Goal: Task Accomplishment & Management: Complete application form

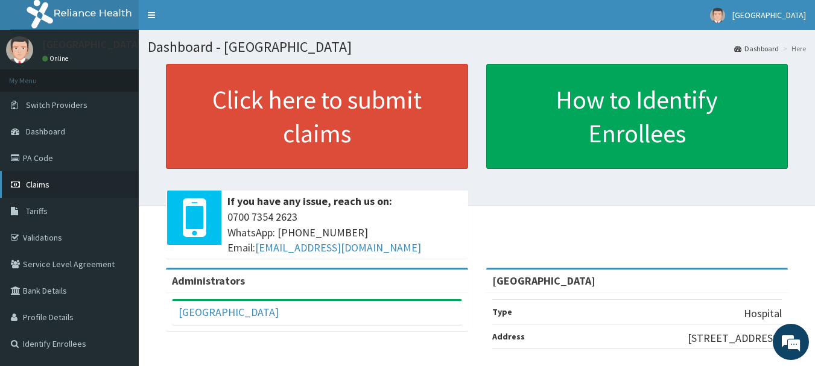
click at [51, 180] on link "Claims" at bounding box center [69, 184] width 139 height 27
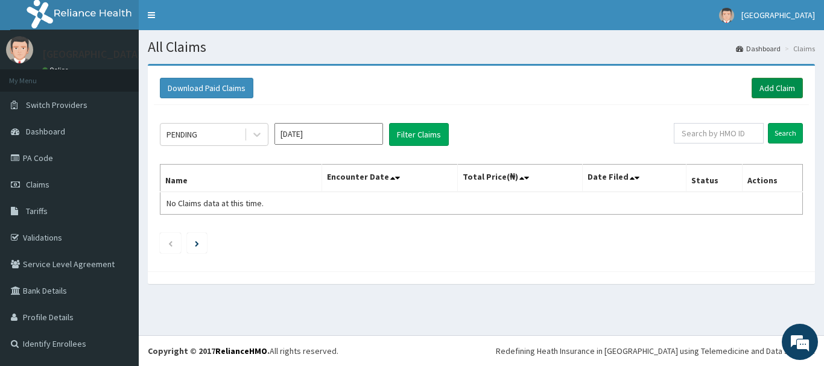
click at [773, 90] on link "Add Claim" at bounding box center [777, 88] width 51 height 21
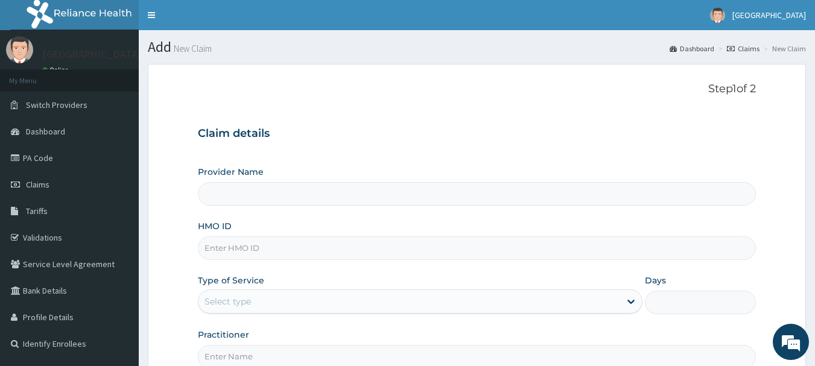
type input "[GEOGRAPHIC_DATA]"
click at [334, 259] on input "HMO ID" at bounding box center [477, 248] width 559 height 24
paste input "DEF/10033/A"
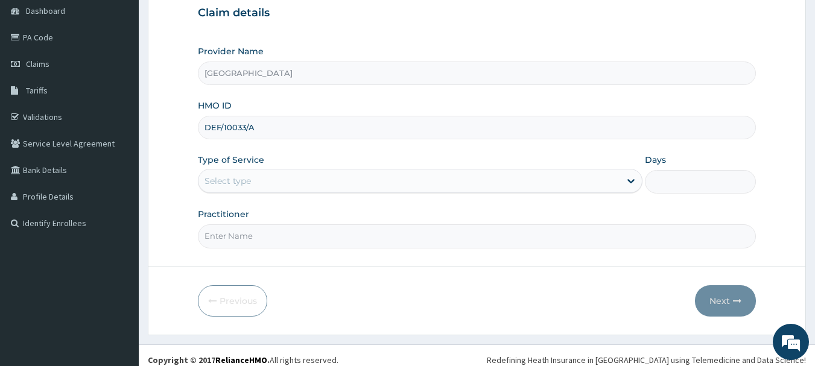
scroll to position [130, 0]
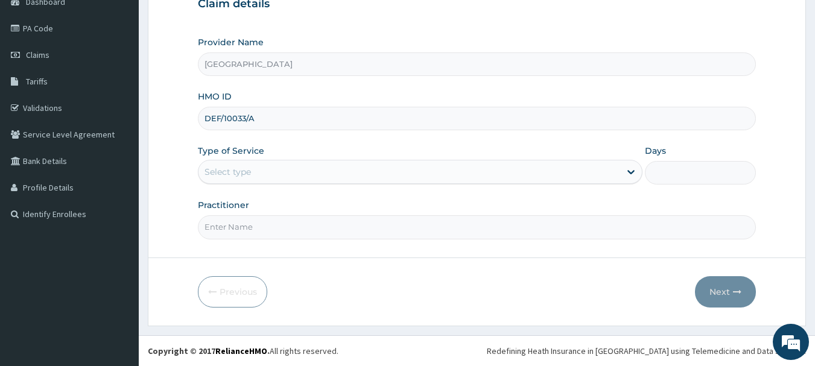
type input "DEF/10033/A"
click at [275, 173] on div "Select type" at bounding box center [409, 171] width 422 height 19
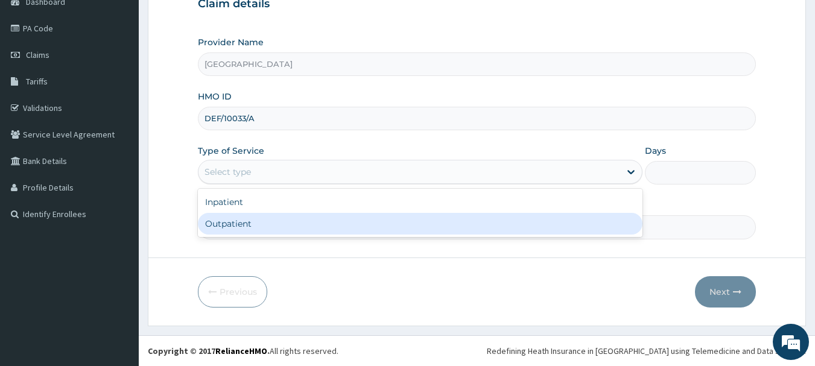
click at [280, 222] on div "Outpatient" at bounding box center [420, 224] width 445 height 22
type input "1"
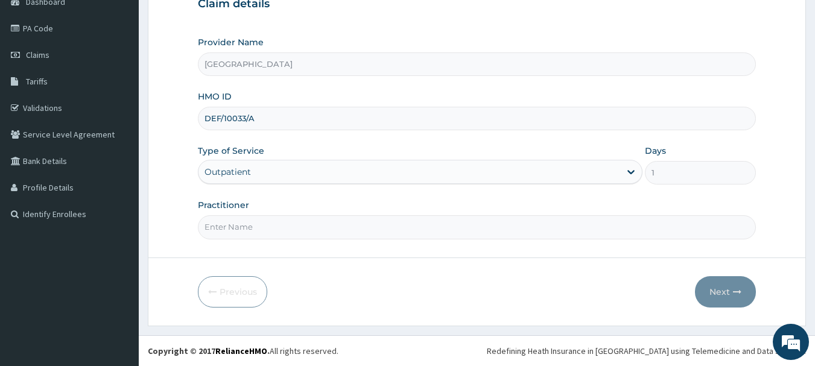
click at [280, 222] on input "Practitioner" at bounding box center [477, 227] width 559 height 24
type input "Dr.Akinwusi"
click at [719, 295] on button "Next" at bounding box center [725, 291] width 61 height 31
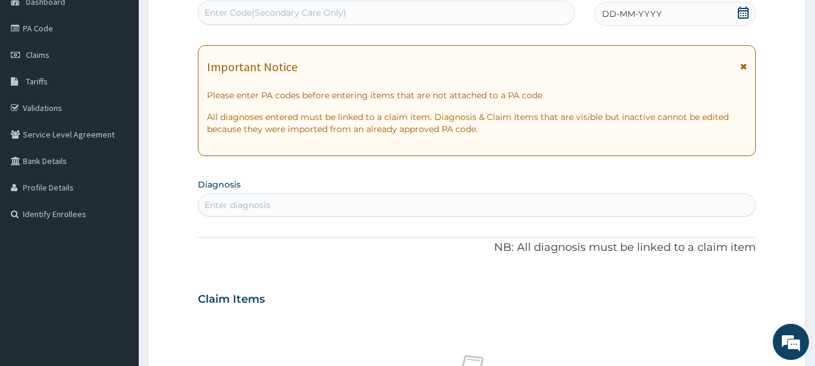
scroll to position [0, 0]
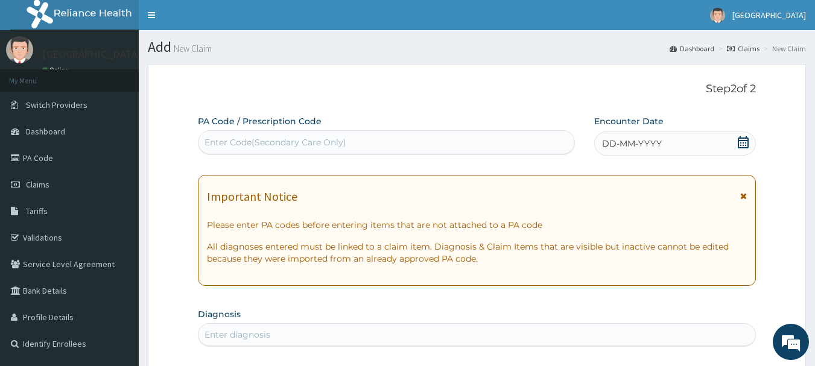
click at [740, 144] on icon at bounding box center [743, 142] width 12 height 12
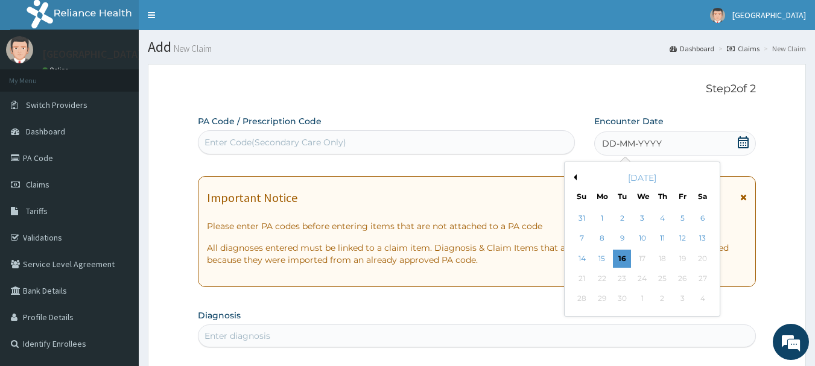
click at [574, 179] on button "Previous Month" at bounding box center [574, 177] width 6 height 6
click at [620, 300] on div "26" at bounding box center [623, 299] width 18 height 18
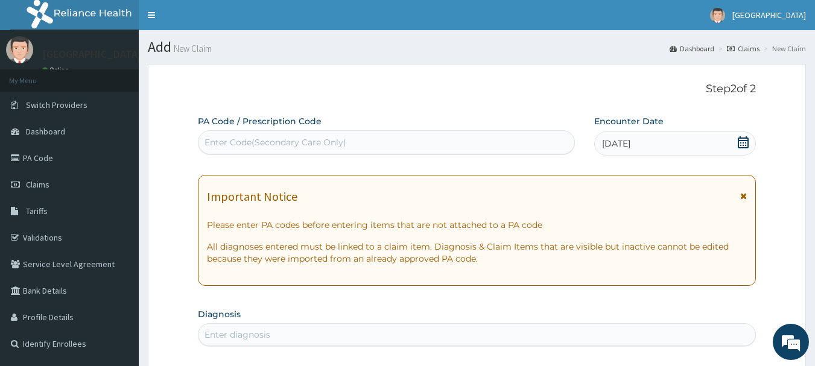
scroll to position [181, 0]
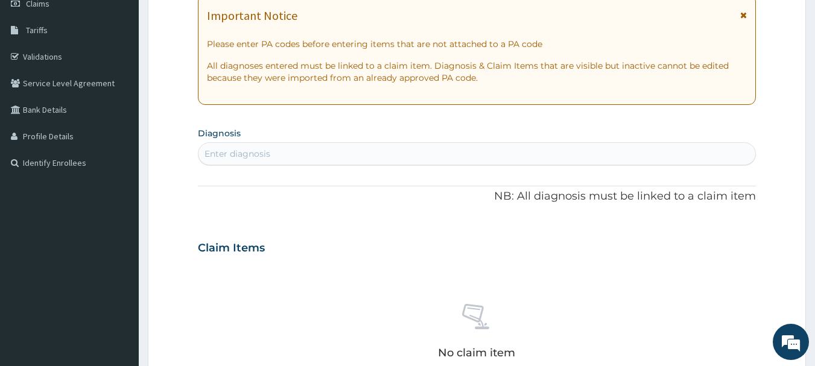
click at [428, 154] on div "Enter diagnosis" at bounding box center [476, 153] width 557 height 19
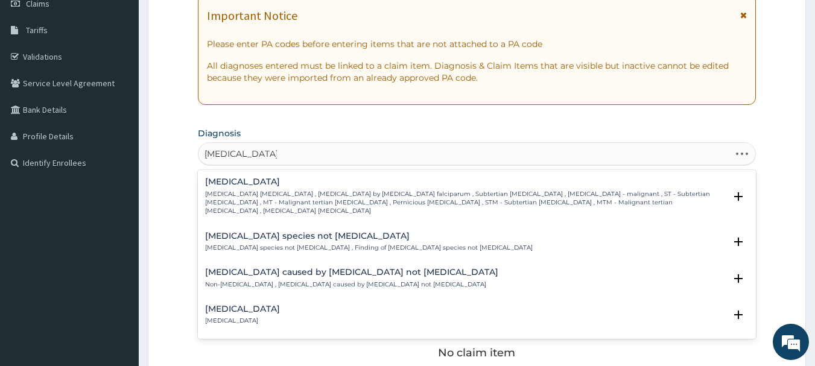
type input "plasmodium falci"
click at [331, 191] on p "Falciparum malaria , Malignant tertian malaria , Malaria by Plasmodium falcipar…" at bounding box center [465, 203] width 521 height 26
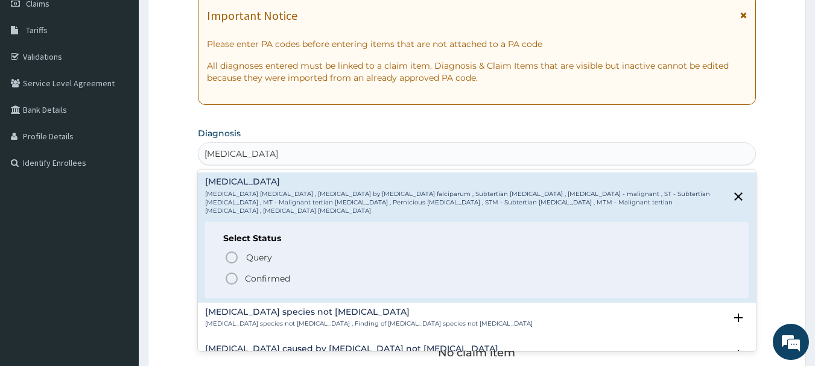
click at [231, 271] on icon "status option filled" at bounding box center [231, 278] width 14 height 14
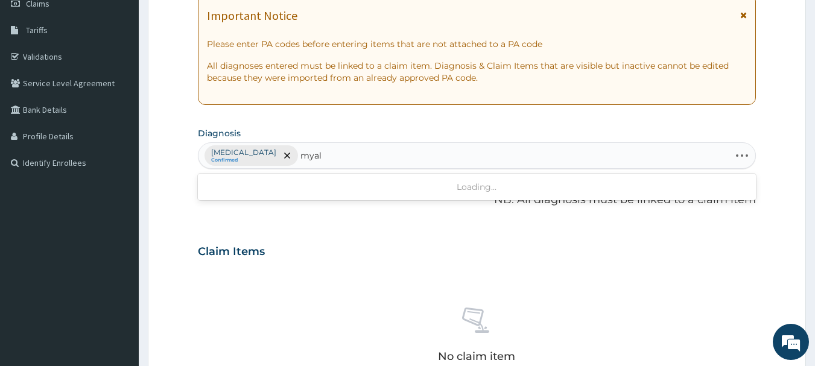
type input "myalg"
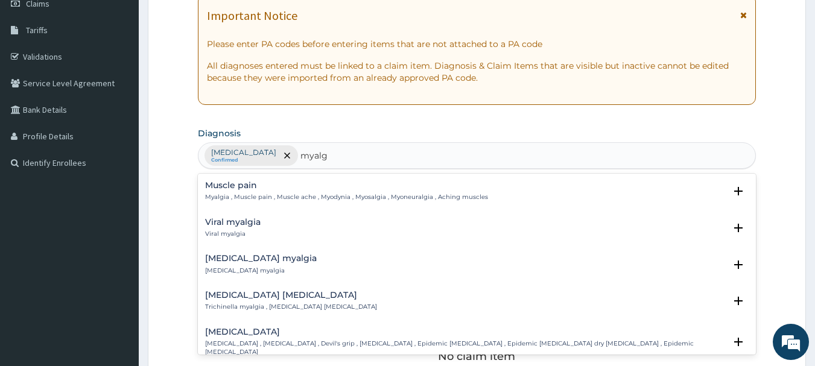
click at [271, 193] on p "Myalgia , Muscle pain , Muscle ache , Myodynia , Myosalgia , Myoneuralgia , Ach…" at bounding box center [346, 197] width 283 height 8
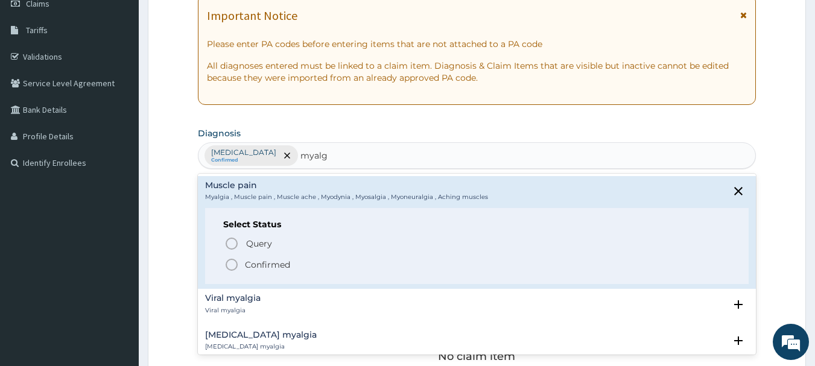
click at [232, 264] on icon "status option filled" at bounding box center [231, 265] width 14 height 14
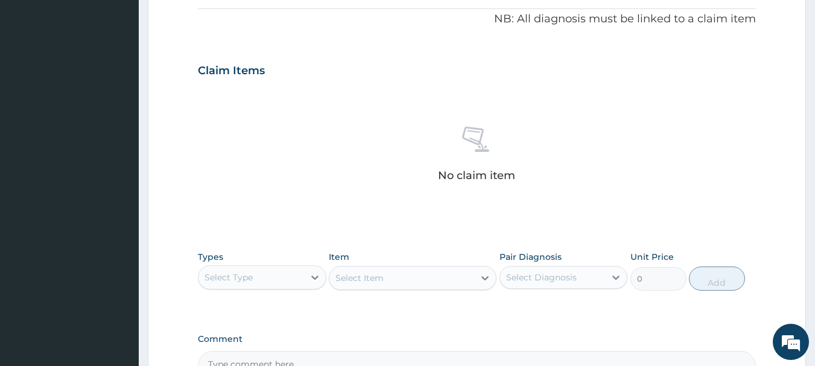
scroll to position [504, 0]
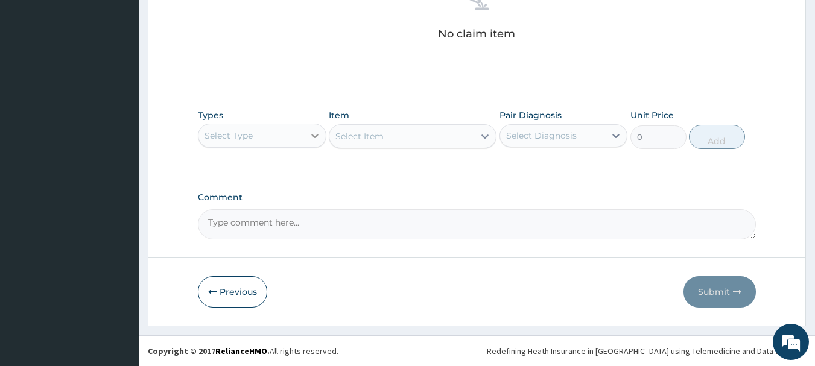
click at [318, 137] on icon at bounding box center [315, 136] width 12 height 12
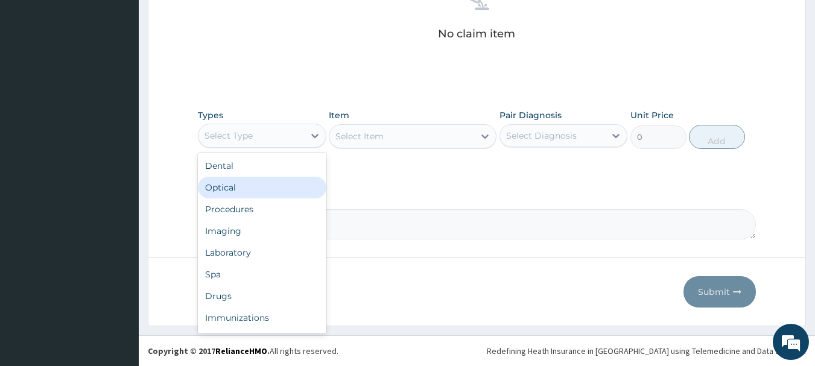
scroll to position [41, 0]
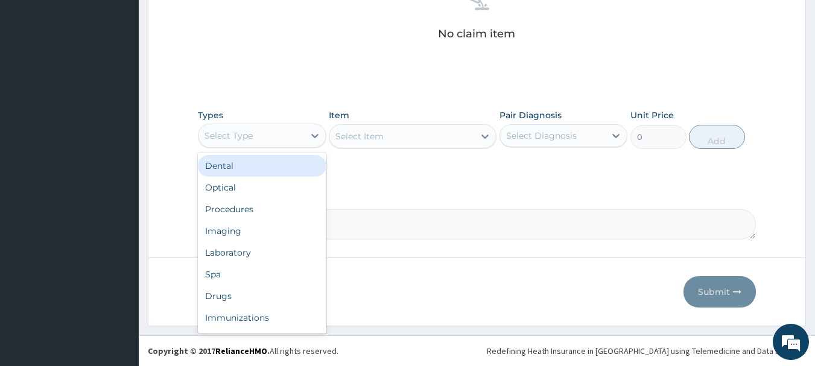
click at [277, 135] on div "Select Type" at bounding box center [251, 135] width 106 height 19
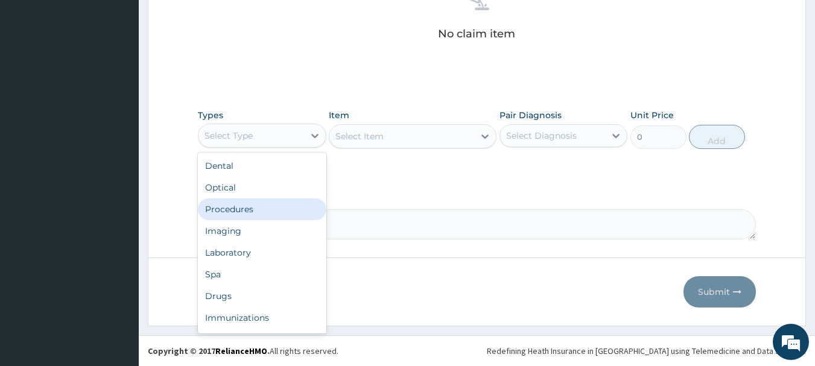
click at [268, 214] on div "Procedures" at bounding box center [262, 209] width 129 height 22
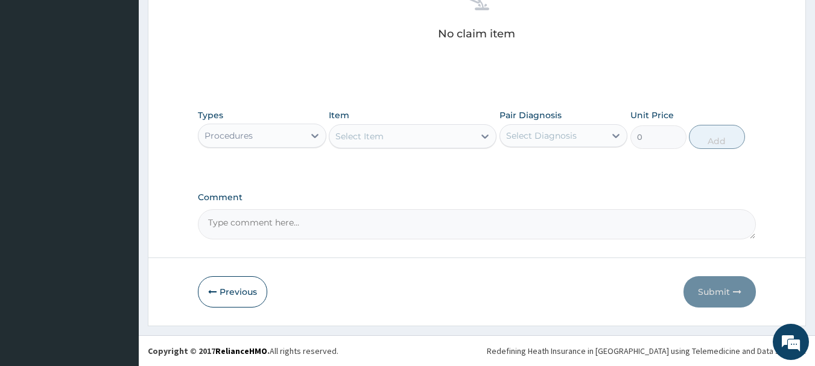
click at [389, 139] on div "Select Item" at bounding box center [401, 136] width 145 height 19
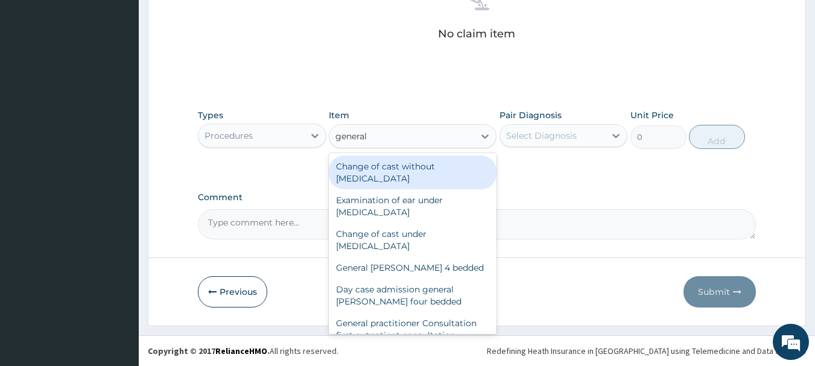
type input "general p"
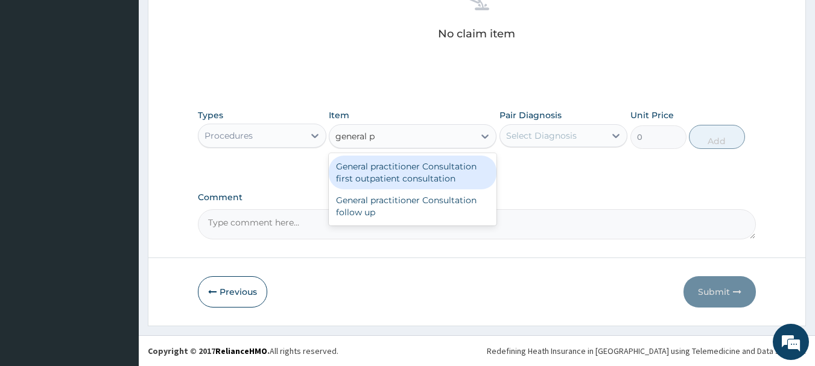
click at [403, 163] on div "General practitioner Consultation first outpatient consultation" at bounding box center [413, 173] width 168 height 34
type input "3000"
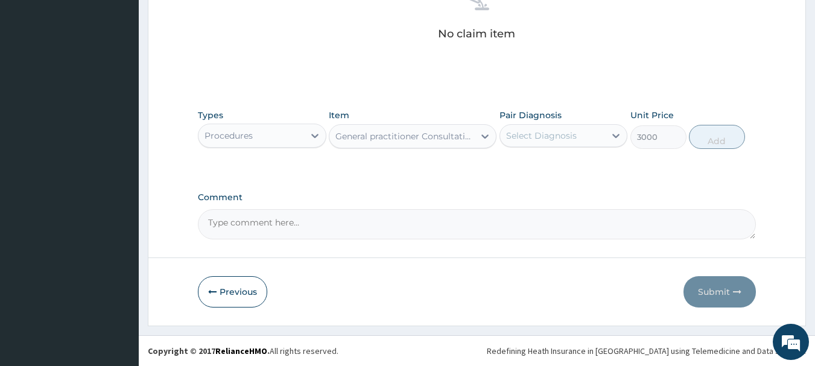
click at [541, 149] on div "Types Procedures Item option General practitioner Consultation first outpatient…" at bounding box center [477, 129] width 559 height 52
click at [564, 139] on div "Select Diagnosis" at bounding box center [541, 136] width 71 height 12
click at [559, 155] on div "Falciparum malaria" at bounding box center [564, 166] width 129 height 25
checkbox input "true"
click at [576, 135] on div "Falciparum malaria" at bounding box center [553, 135] width 106 height 21
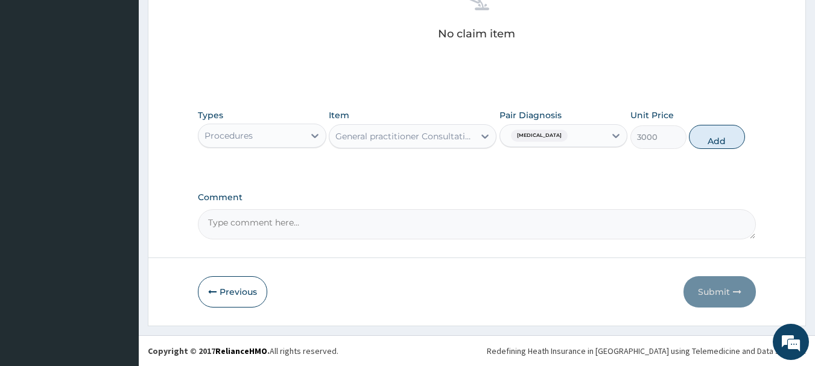
click at [595, 139] on div "Falciparum malaria" at bounding box center [553, 135] width 106 height 21
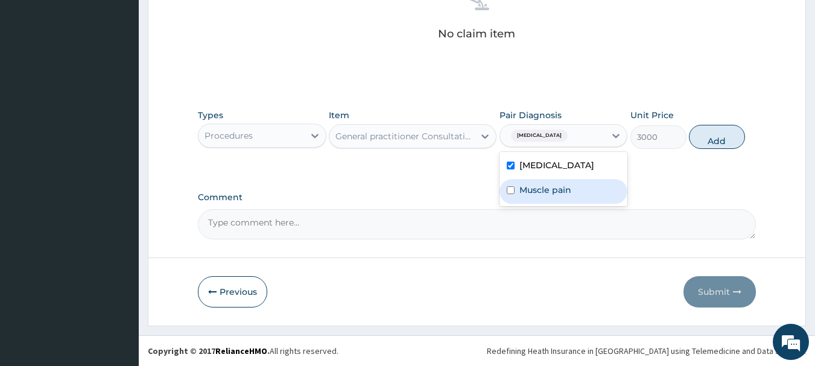
click at [589, 188] on div "Muscle pain" at bounding box center [564, 191] width 129 height 25
checkbox input "true"
click at [728, 145] on button "Add" at bounding box center [717, 137] width 56 height 24
type input "0"
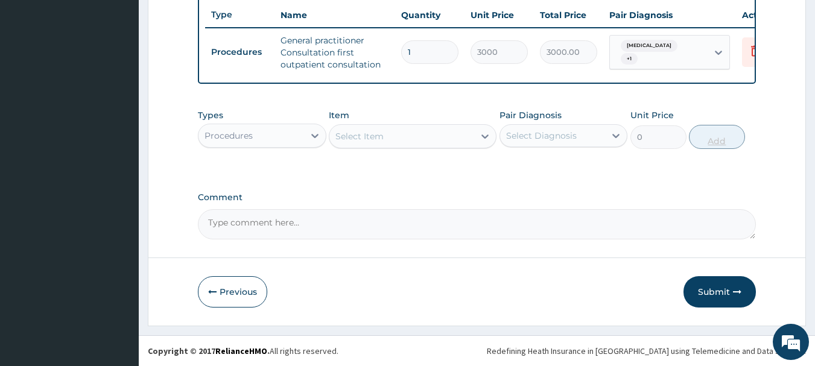
scroll to position [462, 0]
click at [257, 147] on div "Procedures" at bounding box center [262, 136] width 129 height 24
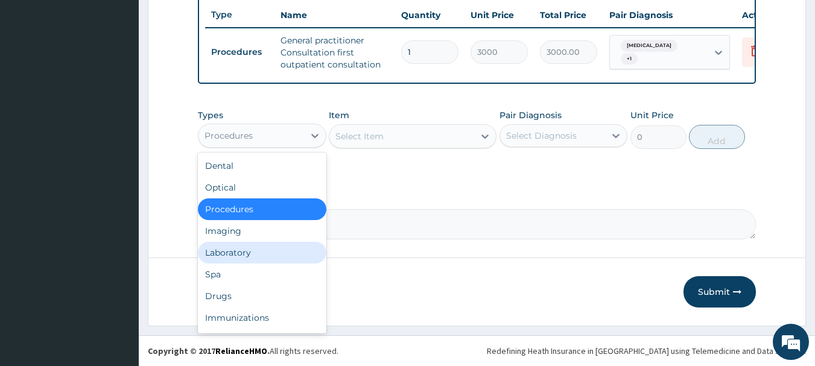
click at [250, 252] on div "Laboratory" at bounding box center [262, 253] width 129 height 22
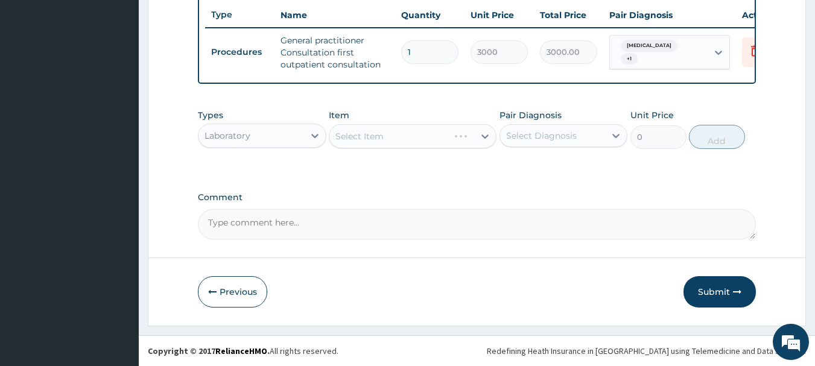
click at [398, 138] on div "Select Item" at bounding box center [413, 136] width 168 height 24
click at [398, 138] on div "Select Item" at bounding box center [401, 136] width 145 height 19
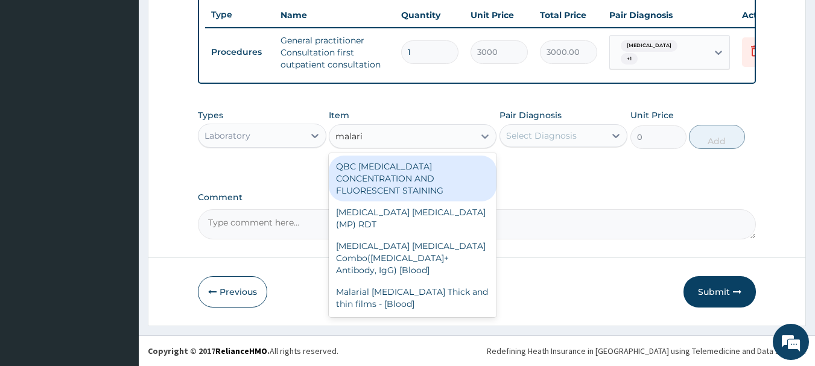
type input "malaria"
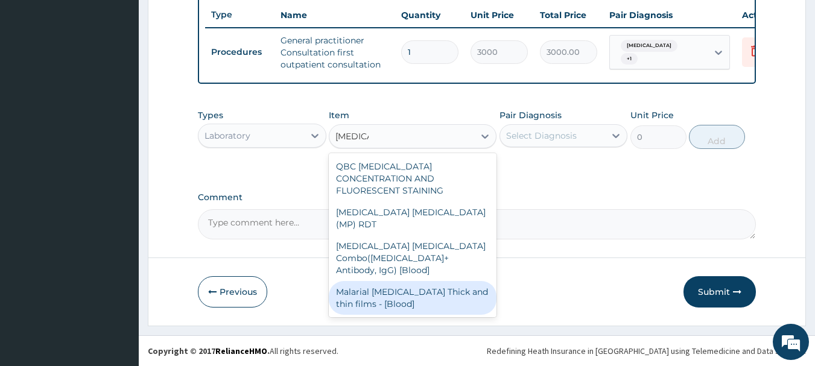
click at [411, 281] on div "Malarial Parasite Thick and thin films - [Blood]" at bounding box center [413, 298] width 168 height 34
type input "1500"
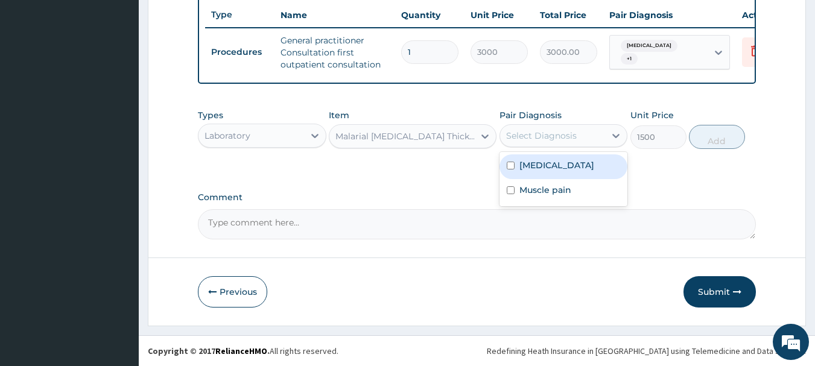
click at [597, 130] on div "Select Diagnosis" at bounding box center [553, 135] width 106 height 19
click at [594, 159] on label "Falciparum malaria" at bounding box center [556, 165] width 75 height 12
checkbox input "true"
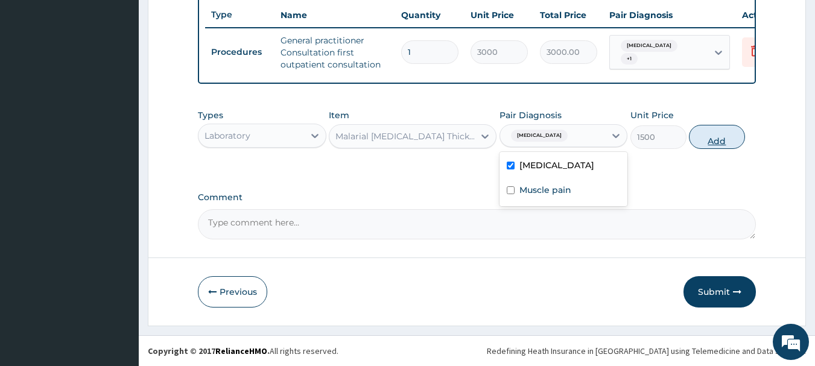
click at [717, 141] on button "Add" at bounding box center [717, 137] width 56 height 24
type input "0"
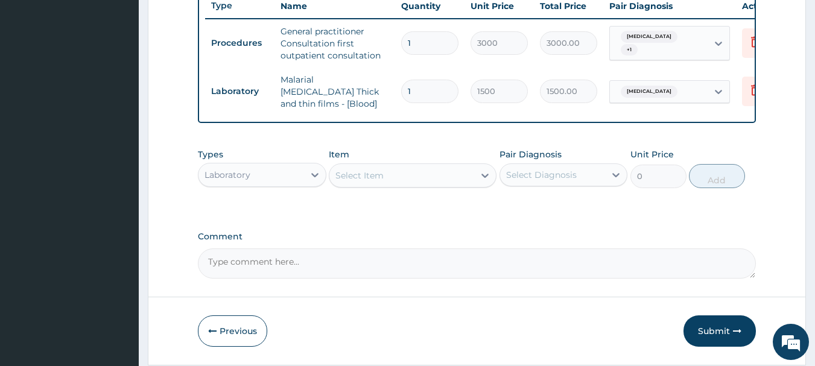
click at [369, 177] on div "Select Item" at bounding box center [359, 176] width 48 height 12
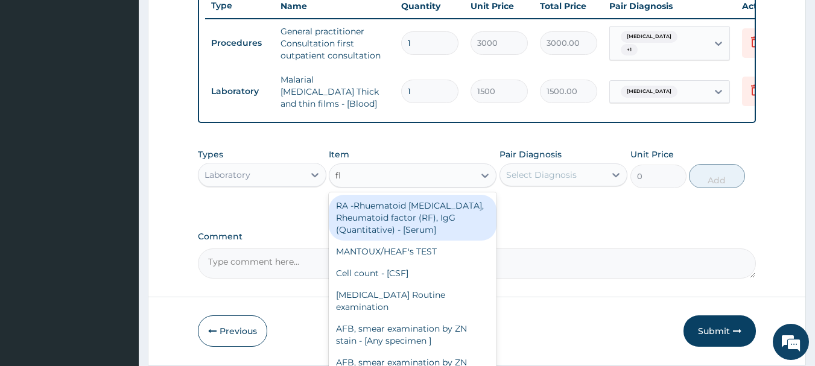
type input "fbc"
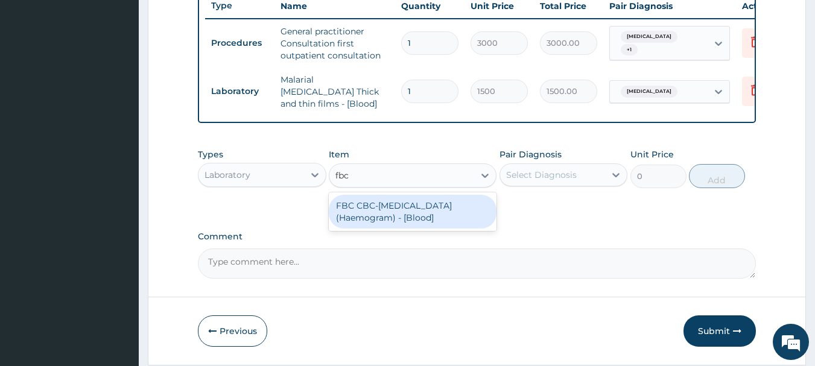
click at [388, 208] on div "FBC CBC-Complete Blood Count (Haemogram) - [Blood]" at bounding box center [413, 212] width 168 height 34
type input "3000"
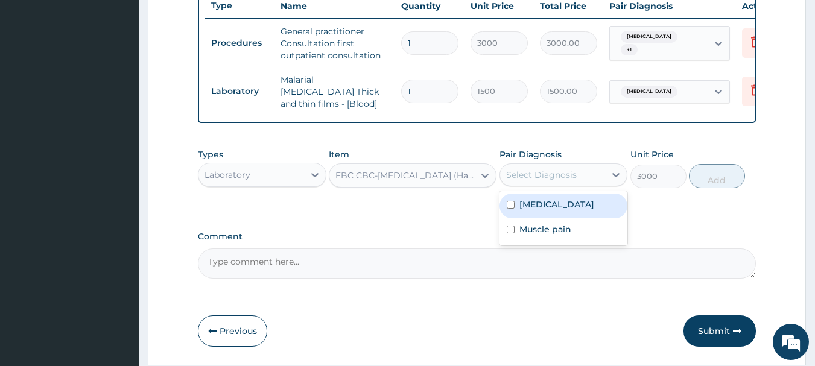
drag, startPoint x: 575, startPoint y: 179, endPoint x: 577, endPoint y: 199, distance: 20.6
click at [575, 179] on div "Select Diagnosis" at bounding box center [541, 175] width 71 height 12
click at [579, 206] on label "Falciparum malaria" at bounding box center [556, 204] width 75 height 12
checkbox input "true"
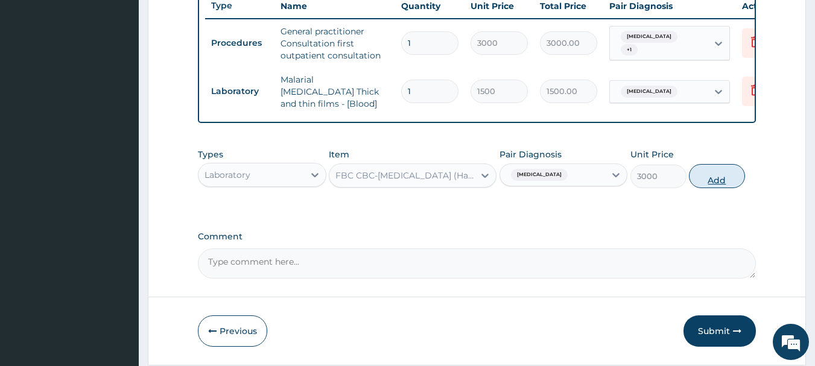
click at [711, 188] on button "Add" at bounding box center [717, 176] width 56 height 24
type input "0"
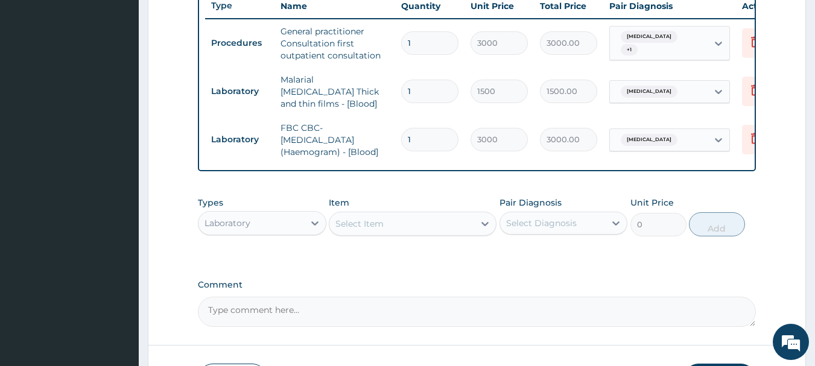
scroll to position [552, 0]
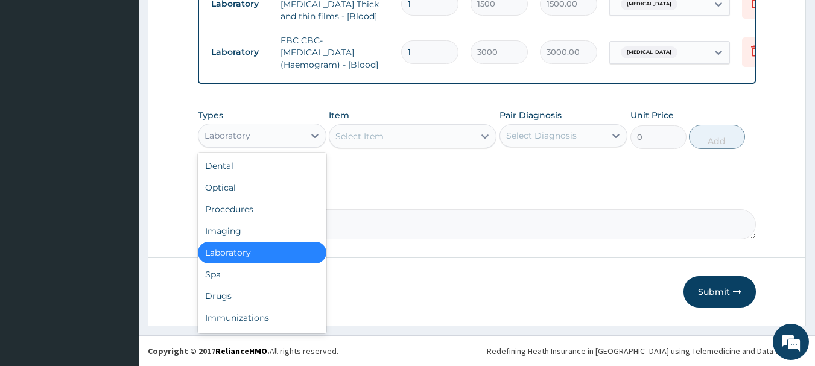
click at [297, 140] on div "Laboratory" at bounding box center [251, 135] width 106 height 19
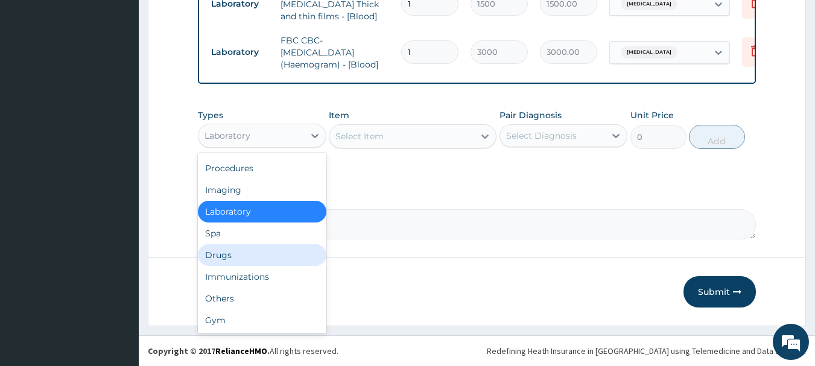
click at [256, 246] on div "Drugs" at bounding box center [262, 255] width 129 height 22
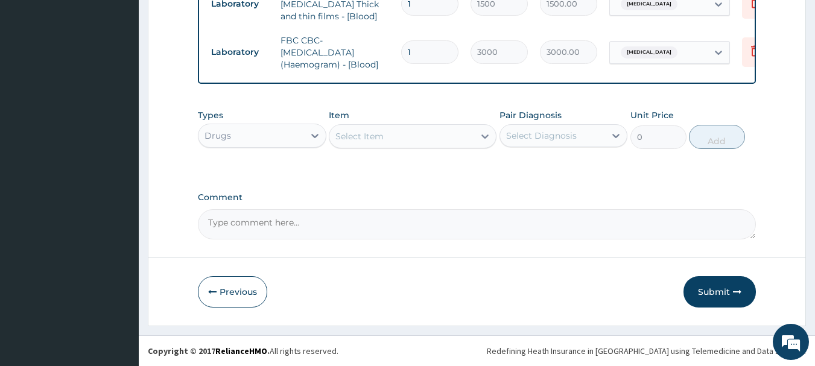
click at [395, 132] on div "Select Item" at bounding box center [401, 136] width 145 height 19
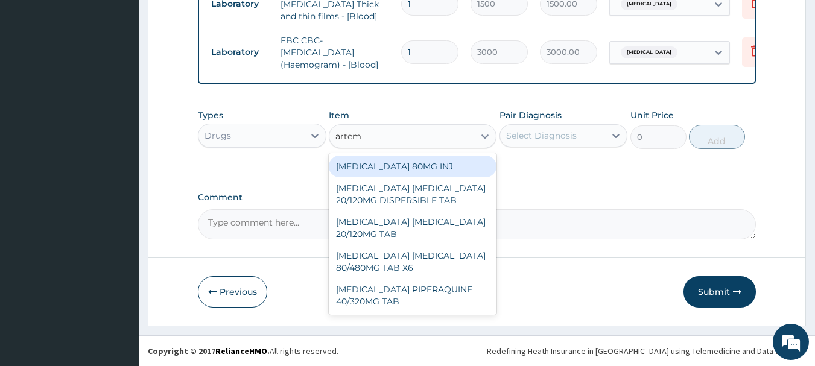
type input "arteme"
click at [396, 168] on div "ARTEMETHER 80MG INJ" at bounding box center [413, 167] width 168 height 22
type input "1400"
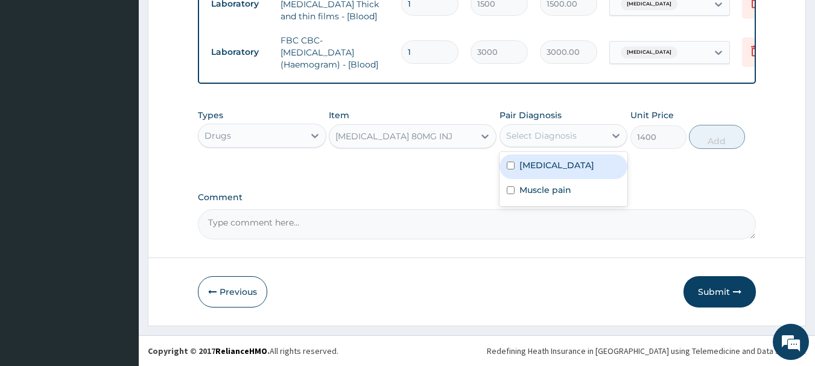
click at [541, 135] on div "Select Diagnosis" at bounding box center [541, 136] width 71 height 12
click at [561, 163] on label "Falciparum malaria" at bounding box center [556, 165] width 75 height 12
checkbox input "true"
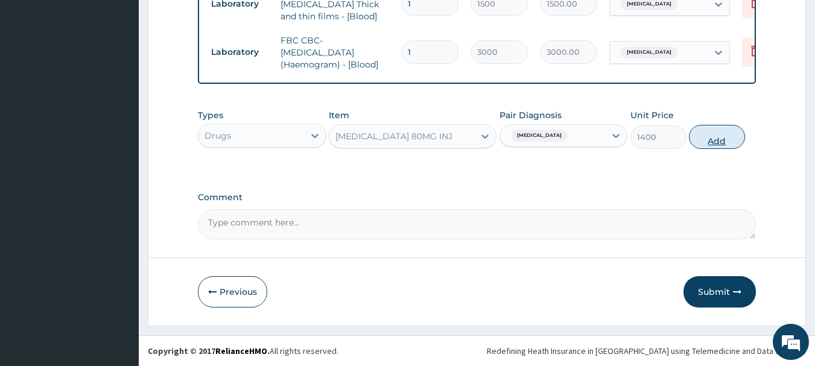
click at [703, 142] on button "Add" at bounding box center [717, 137] width 56 height 24
type input "0"
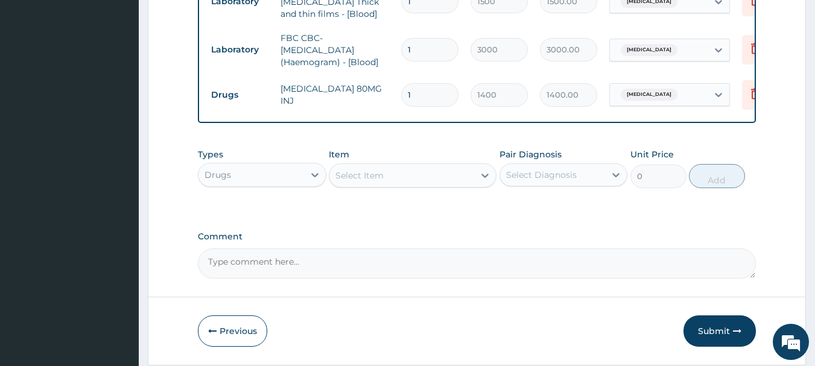
type input "0.00"
type input "6"
type input "8400.00"
type input "6"
click at [404, 170] on div "Select Item" at bounding box center [401, 175] width 145 height 19
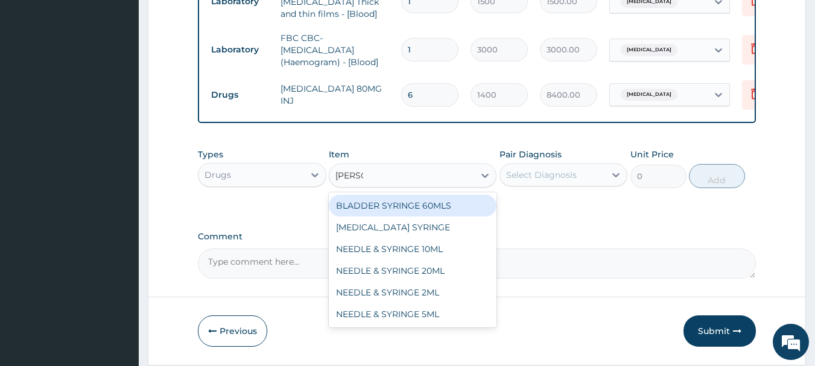
type input "syringe"
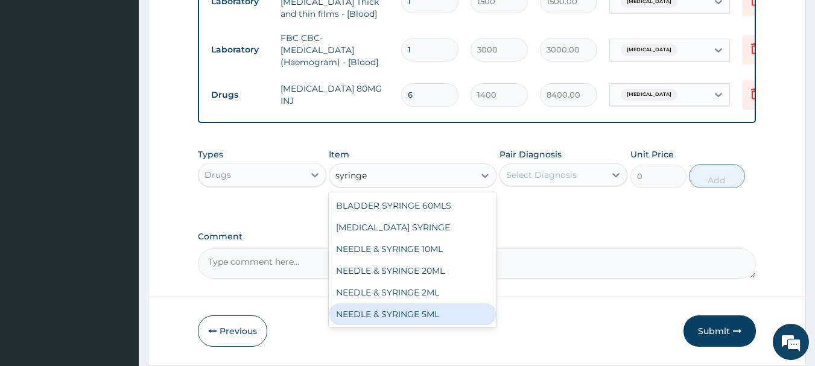
click at [430, 315] on div "NEEDLE & SYRINGE 5ML" at bounding box center [413, 314] width 168 height 22
type input "100"
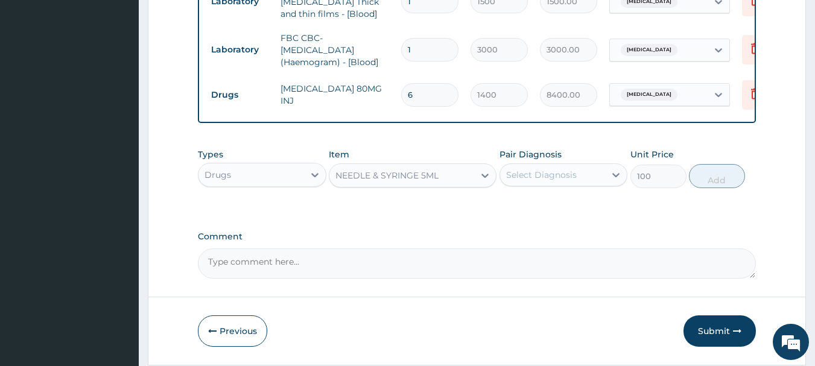
click at [572, 178] on div "Select Diagnosis" at bounding box center [541, 175] width 71 height 12
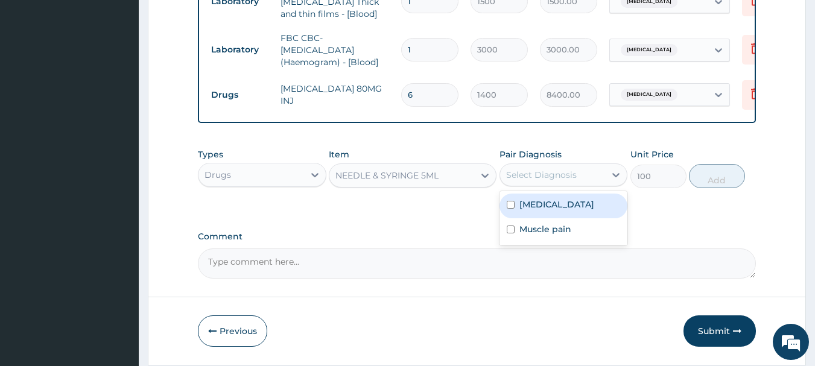
click at [582, 208] on label "Falciparum malaria" at bounding box center [556, 204] width 75 height 12
checkbox input "true"
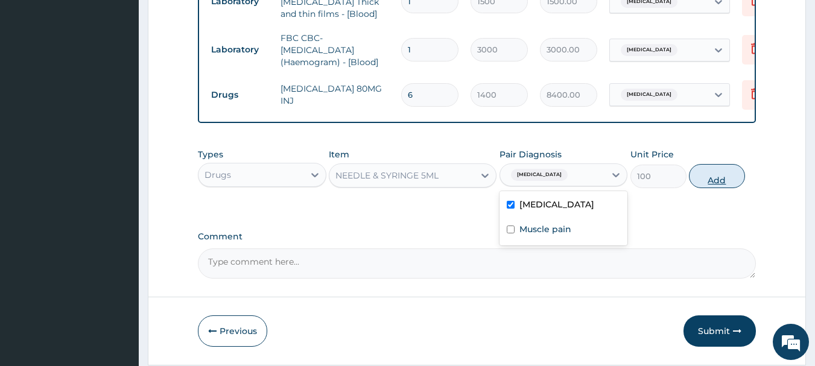
click at [708, 186] on button "Add" at bounding box center [717, 176] width 56 height 24
type input "0"
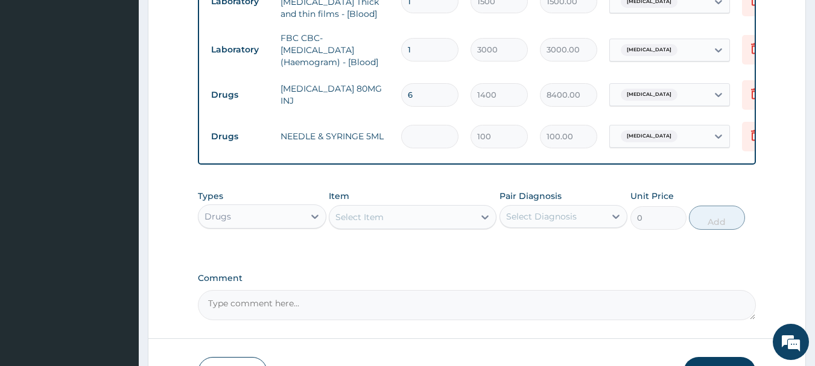
type input "0.00"
type input "6"
type input "600.00"
type input "6"
click at [364, 220] on div "Select Item" at bounding box center [359, 217] width 48 height 12
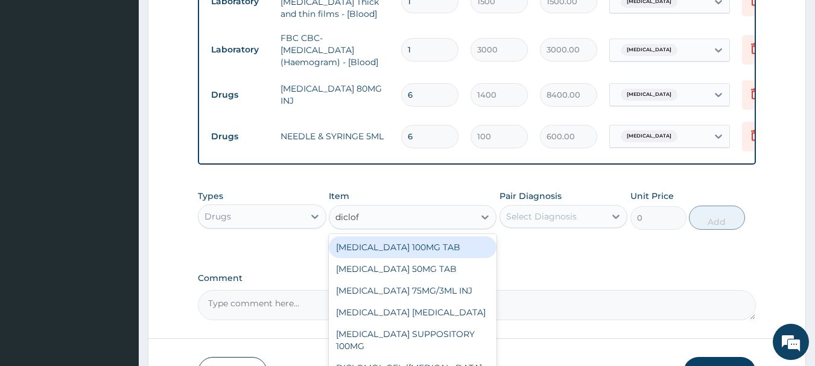
type input "diclofe"
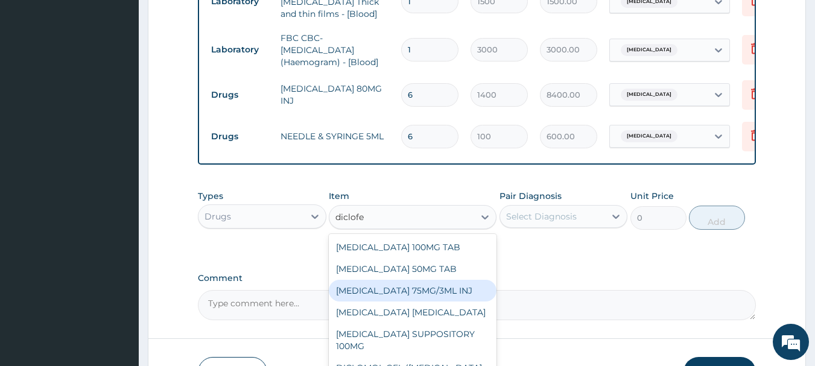
click at [424, 293] on div "DICLOFENAC 75MG/3ML INJ" at bounding box center [413, 291] width 168 height 22
type input "700"
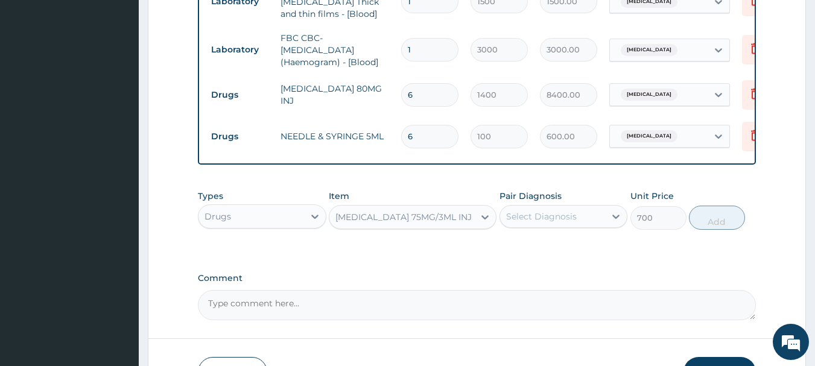
click at [582, 212] on div "Select Diagnosis" at bounding box center [553, 216] width 106 height 19
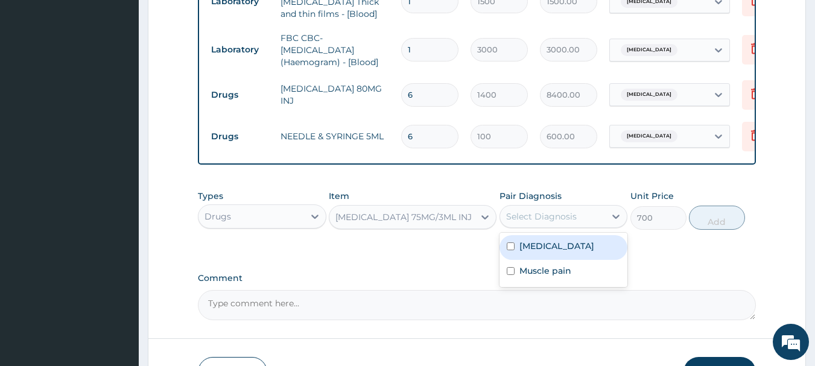
click at [580, 247] on label "Falciparum malaria" at bounding box center [556, 246] width 75 height 12
checkbox input "true"
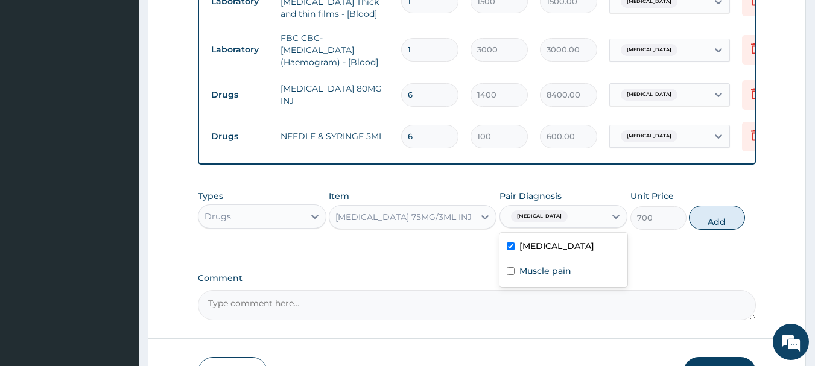
click at [717, 226] on button "Add" at bounding box center [717, 218] width 56 height 24
type input "0"
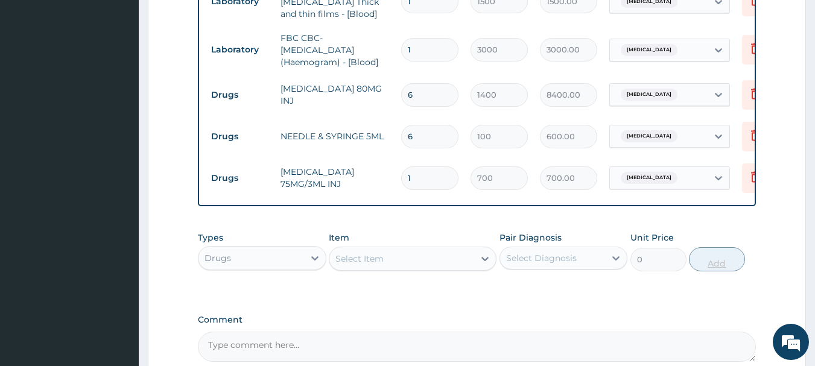
scroll to position [677, 0]
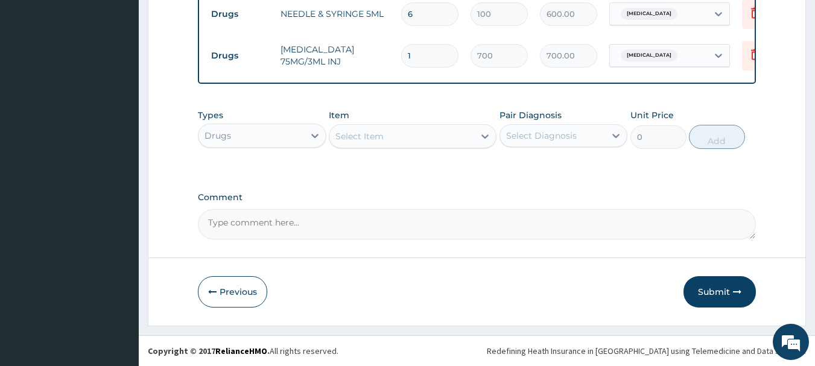
click at [449, 128] on div "Select Item" at bounding box center [401, 136] width 145 height 19
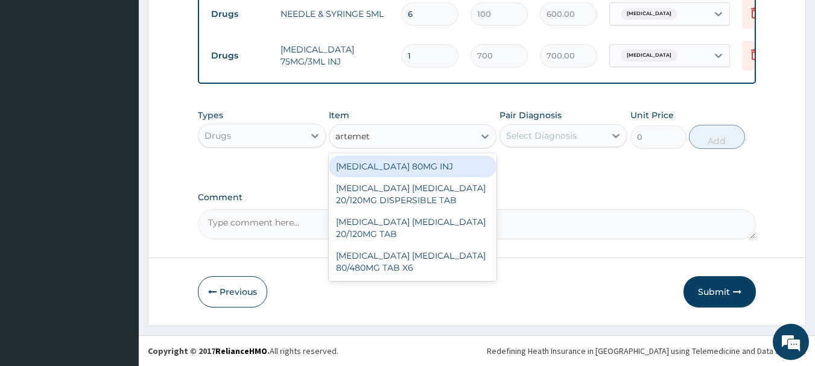
type input "artemeth"
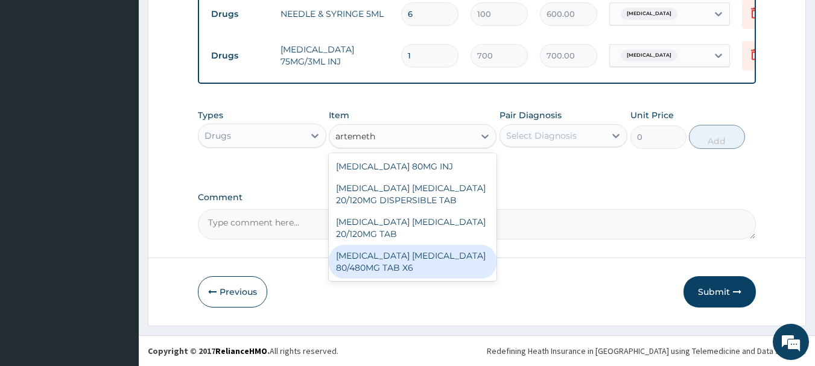
click at [443, 260] on div "ARTEMETHER LUMEFANTRINE 80/480MG TAB X6" at bounding box center [413, 262] width 168 height 34
type input "520"
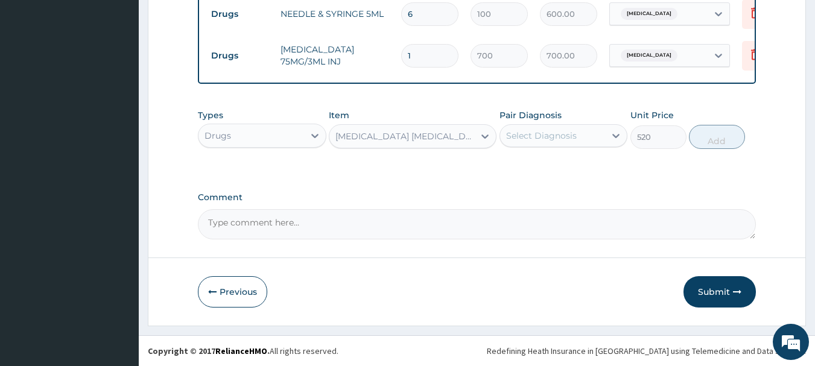
click at [548, 149] on div "Types Drugs Item ARTEMETHER LUMEFANTRINE 80/480MG TAB X6 Pair Diagnosis Select …" at bounding box center [477, 129] width 559 height 52
click at [559, 141] on div "Select Diagnosis" at bounding box center [541, 136] width 71 height 12
click at [560, 162] on label "Falciparum malaria" at bounding box center [556, 165] width 75 height 12
checkbox input "true"
click at [720, 144] on button "Add" at bounding box center [717, 137] width 56 height 24
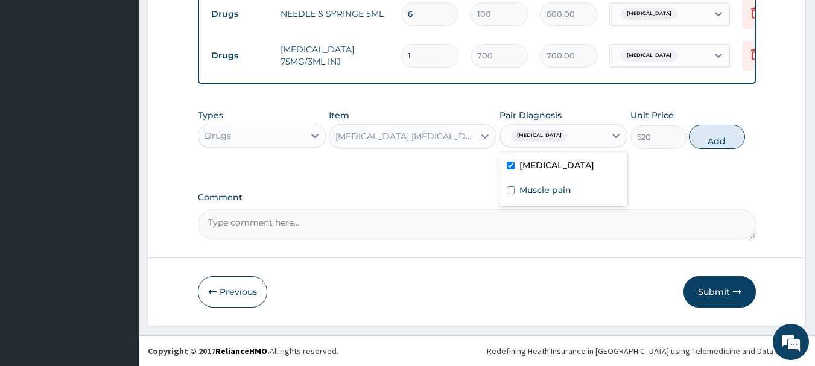
type input "0"
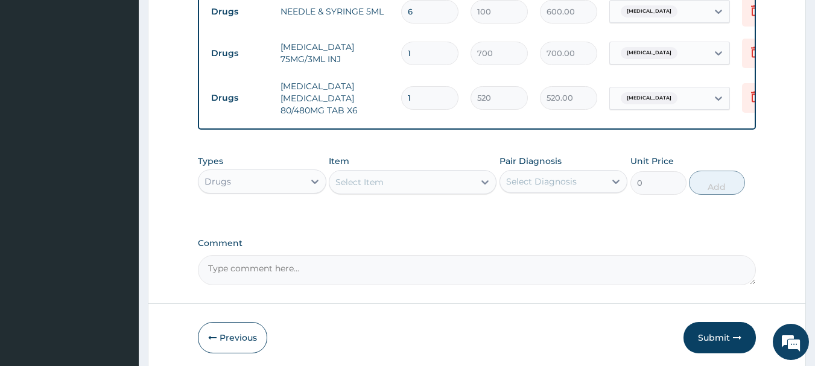
click at [378, 180] on div "Select Item" at bounding box center [359, 182] width 48 height 12
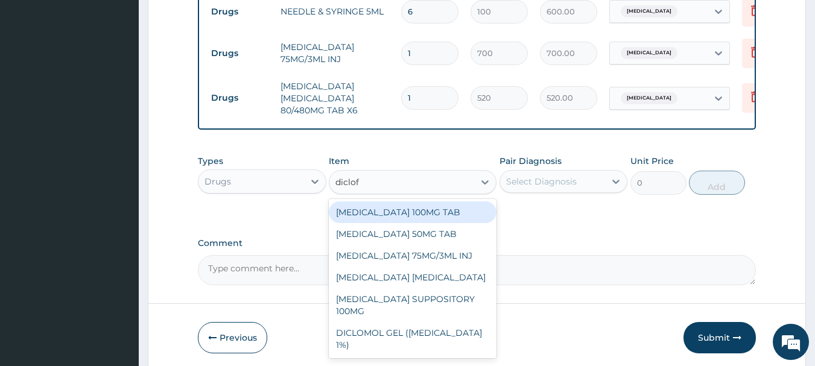
type input "diclofe"
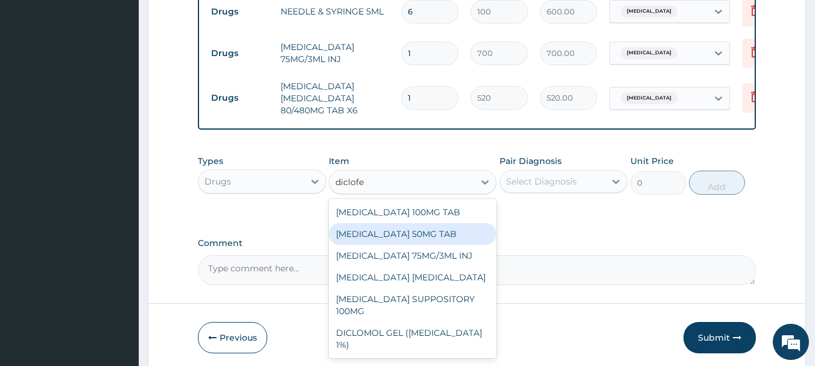
click at [396, 235] on div "DICLOFENAC 50MG TAB" at bounding box center [413, 234] width 168 height 22
type input "52.5"
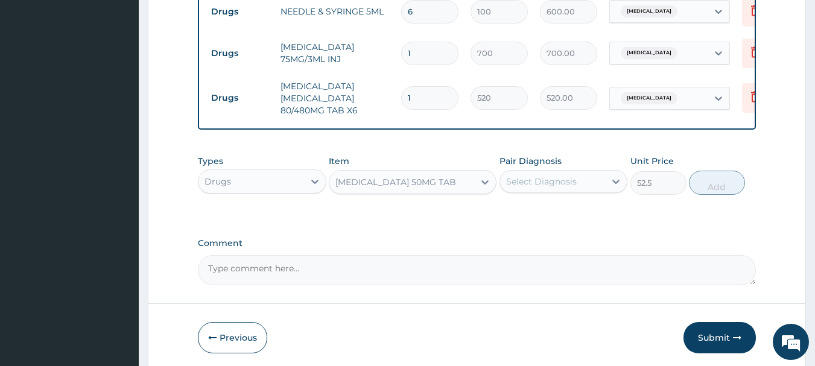
click at [528, 190] on div "Select Diagnosis" at bounding box center [553, 181] width 106 height 19
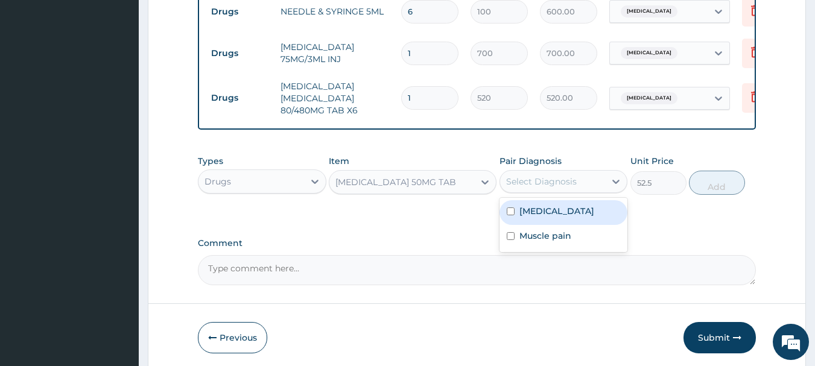
click at [535, 217] on label "Falciparum malaria" at bounding box center [556, 211] width 75 height 12
checkbox input "true"
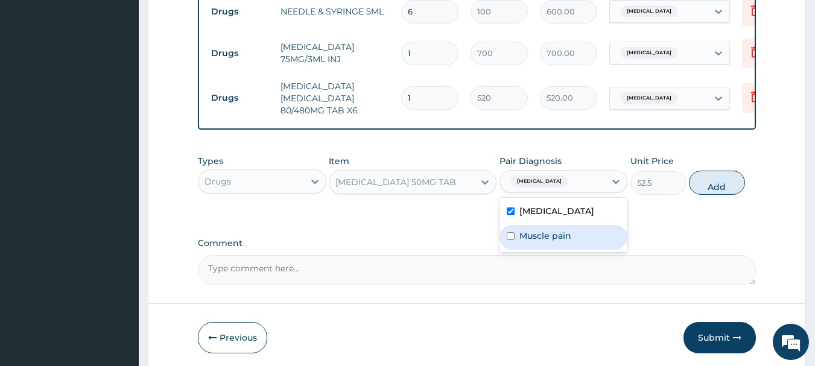
click at [540, 234] on label "Muscle pain" at bounding box center [545, 236] width 52 height 12
checkbox input "true"
click at [709, 195] on button "Add" at bounding box center [717, 183] width 56 height 24
type input "0"
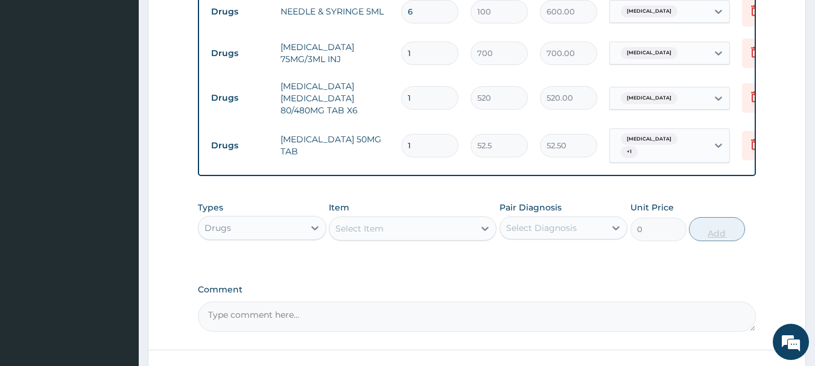
type input "14"
type input "735.00"
type input "14"
click at [410, 231] on div "Select Item" at bounding box center [401, 228] width 145 height 19
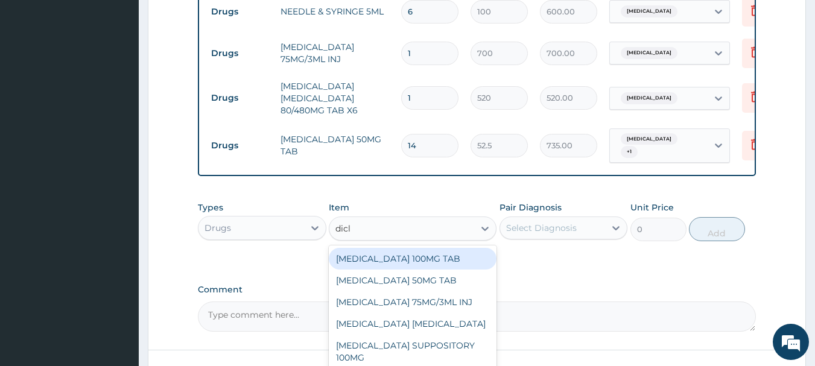
type input "diclo"
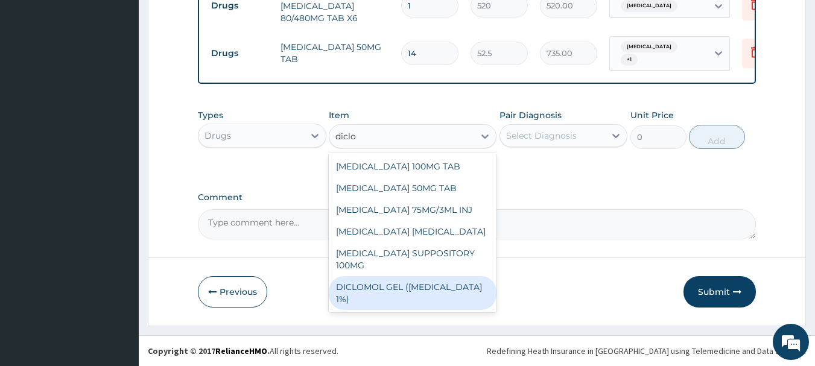
click at [419, 285] on div "DICLOMOL GEL (DICLOFENAC 1%)" at bounding box center [413, 293] width 168 height 34
type input "900"
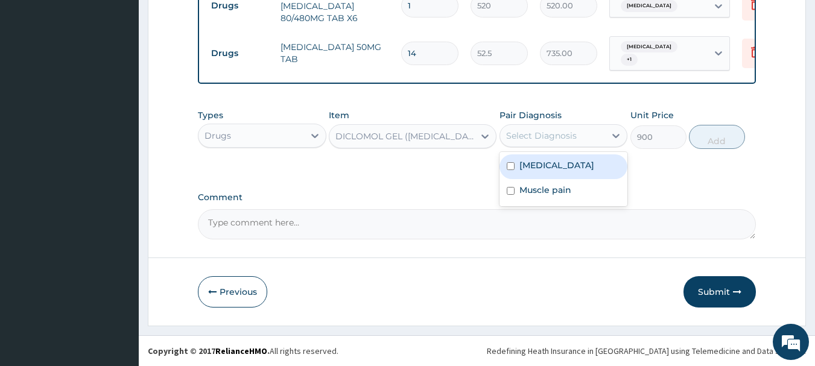
click at [567, 136] on div "Select Diagnosis" at bounding box center [541, 136] width 71 height 12
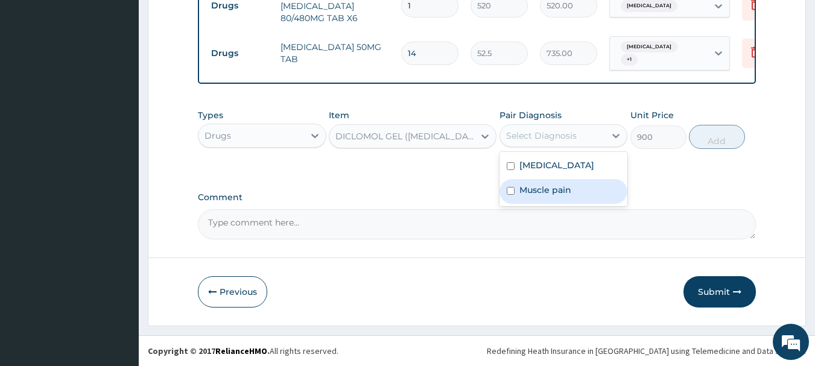
click at [566, 189] on label "Muscle pain" at bounding box center [545, 190] width 52 height 12
checkbox input "true"
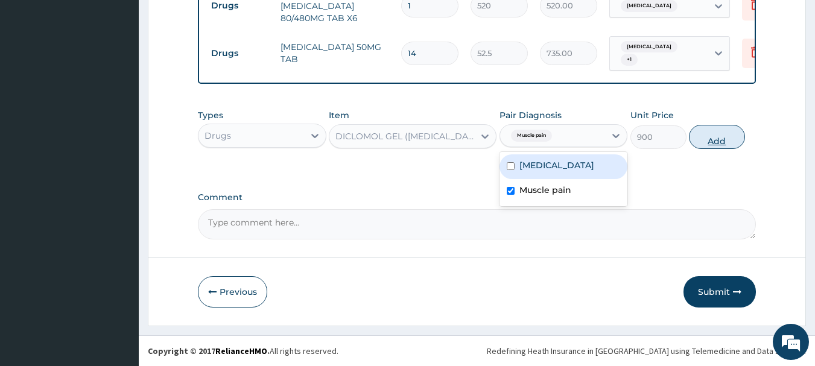
click at [711, 143] on button "Add" at bounding box center [717, 137] width 56 height 24
type input "0"
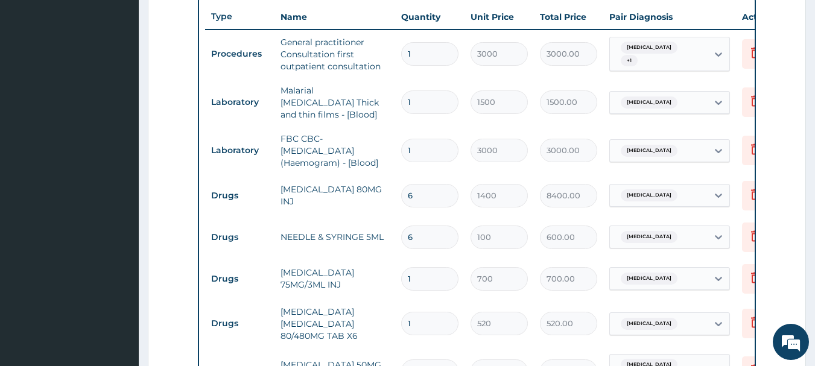
scroll to position [813, 0]
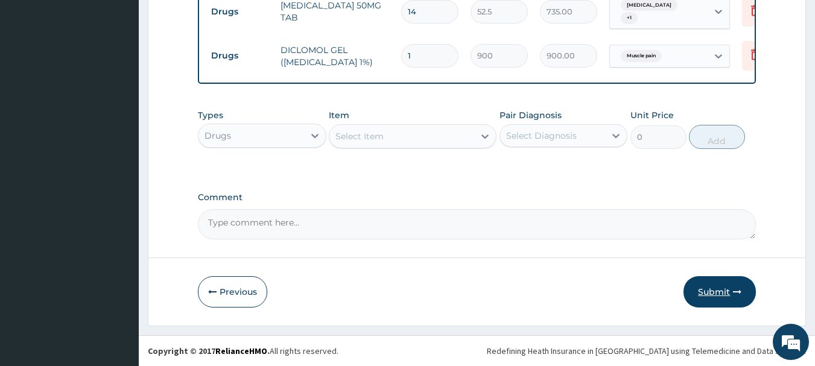
click at [700, 292] on button "Submit" at bounding box center [720, 291] width 72 height 31
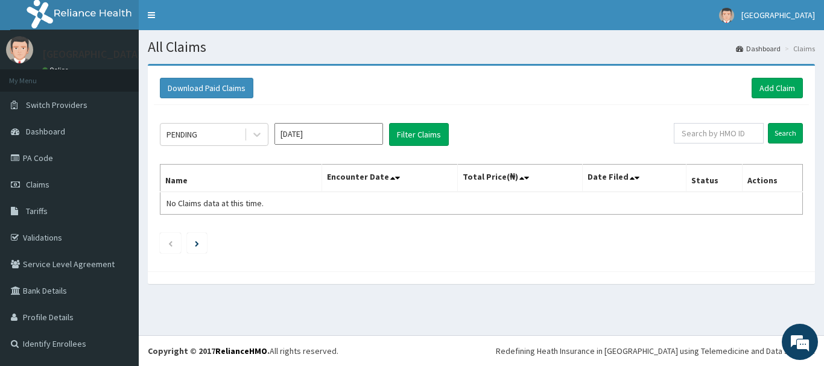
click at [338, 134] on input "[DATE]" at bounding box center [329, 134] width 109 height 22
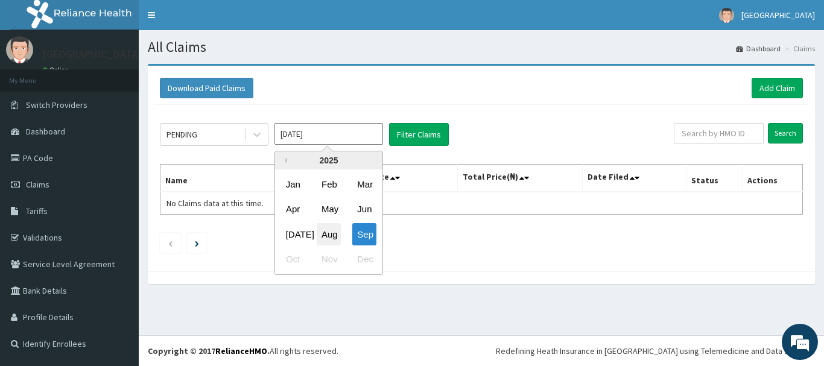
click at [325, 231] on div "Aug" at bounding box center [329, 234] width 24 height 22
type input "[DATE]"
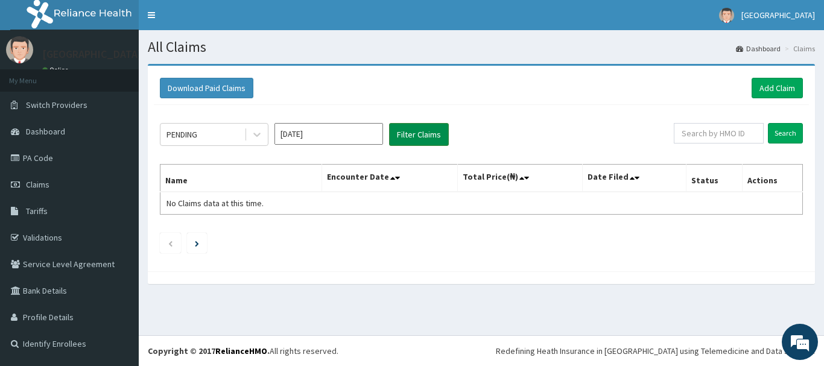
click at [434, 128] on button "Filter Claims" at bounding box center [419, 134] width 60 height 23
click at [261, 133] on icon at bounding box center [257, 135] width 12 height 12
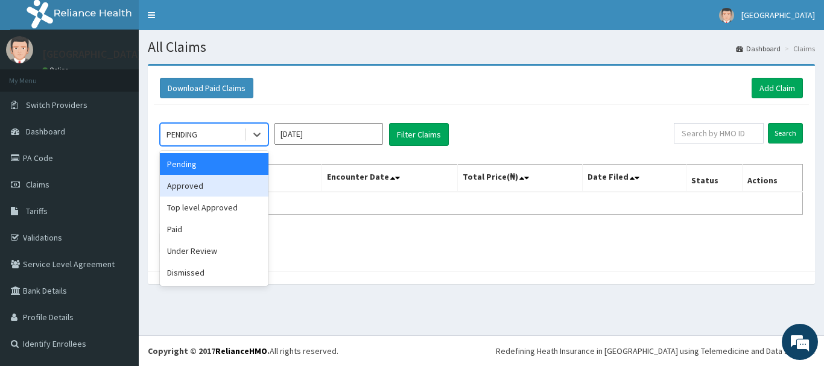
click at [237, 183] on div "Approved" at bounding box center [214, 186] width 109 height 22
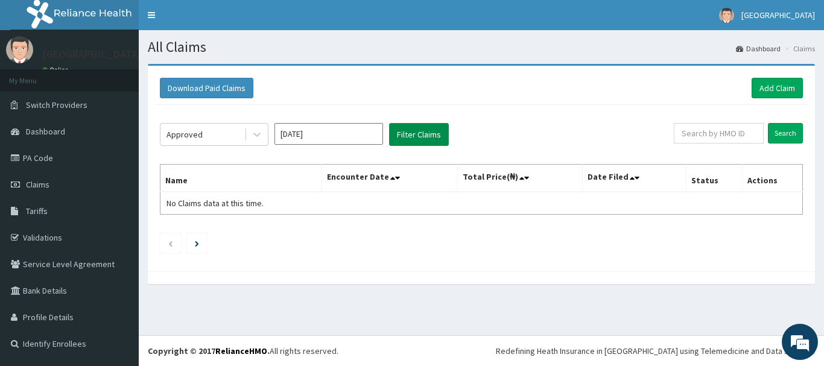
click at [405, 129] on button "Filter Claims" at bounding box center [419, 134] width 60 height 23
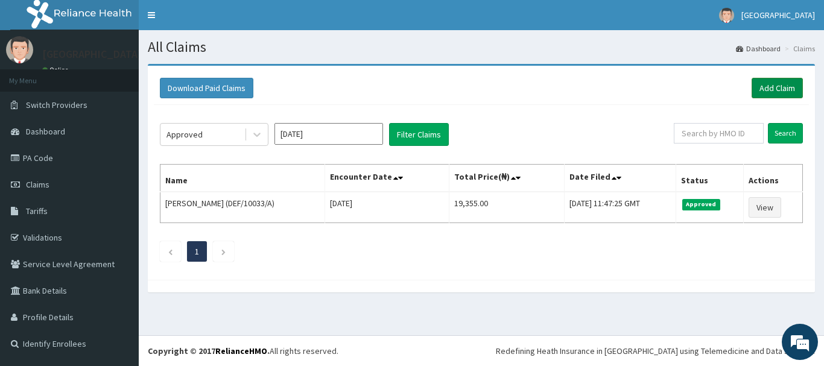
click at [761, 85] on link "Add Claim" at bounding box center [777, 88] width 51 height 21
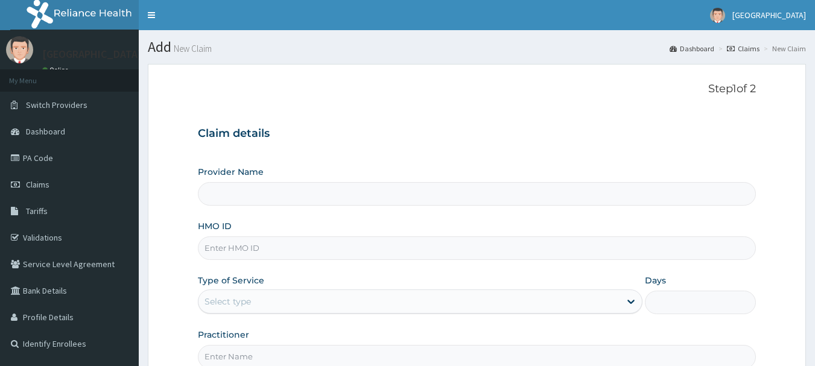
type input "[GEOGRAPHIC_DATA]"
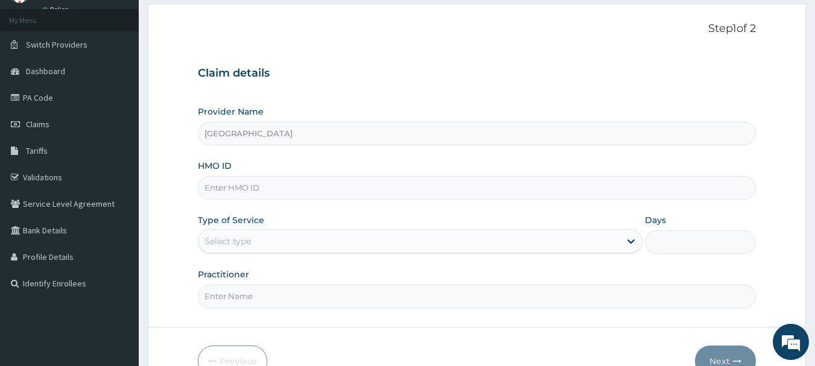
click at [313, 192] on input "HMO ID" at bounding box center [477, 188] width 559 height 24
paste input "Aml/10219/a"
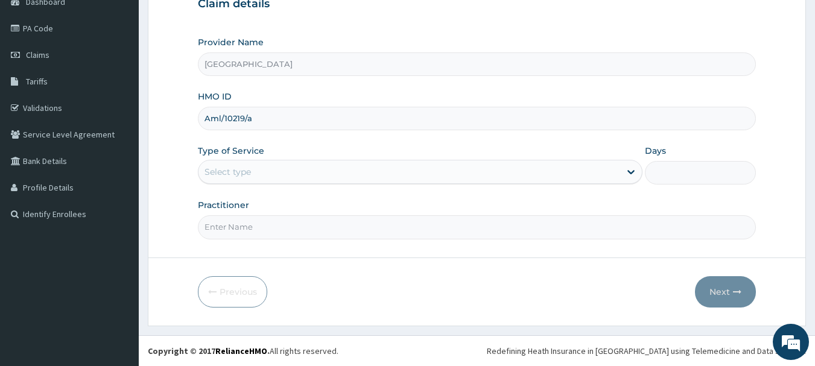
scroll to position [0, 0]
type input "Aml/10219/a"
click at [249, 167] on div "Select type" at bounding box center [228, 172] width 46 height 12
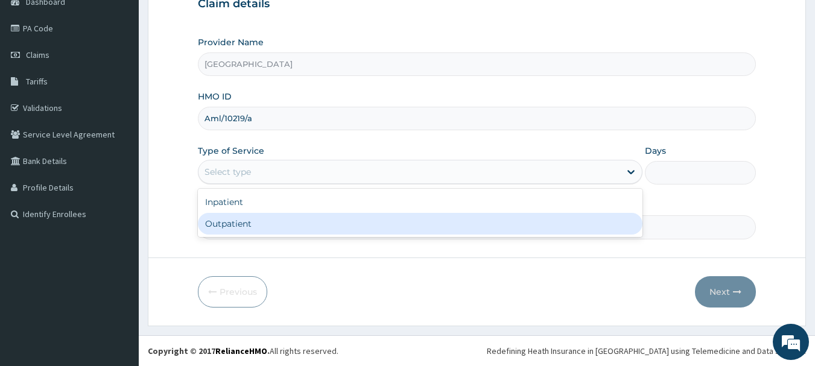
click at [267, 217] on div "Outpatient" at bounding box center [420, 224] width 445 height 22
type input "1"
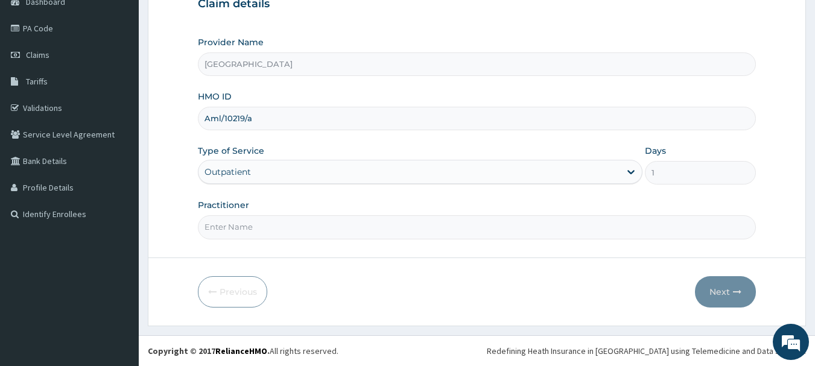
click at [269, 230] on input "Practitioner" at bounding box center [477, 227] width 559 height 24
type input "Dr.Alex"
click at [724, 291] on button "Next" at bounding box center [725, 291] width 61 height 31
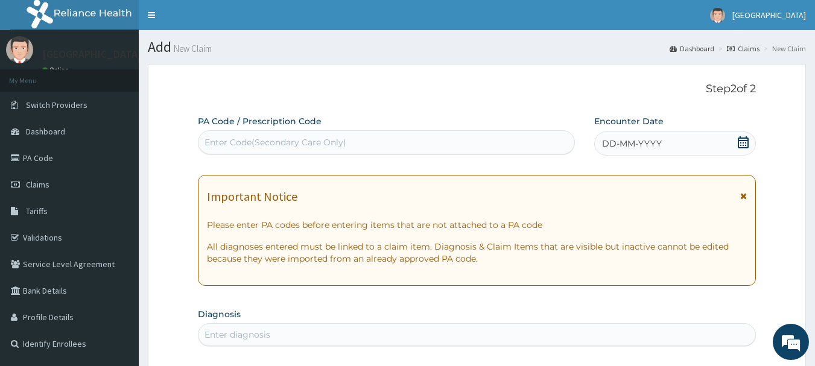
click at [738, 142] on icon at bounding box center [743, 142] width 12 height 12
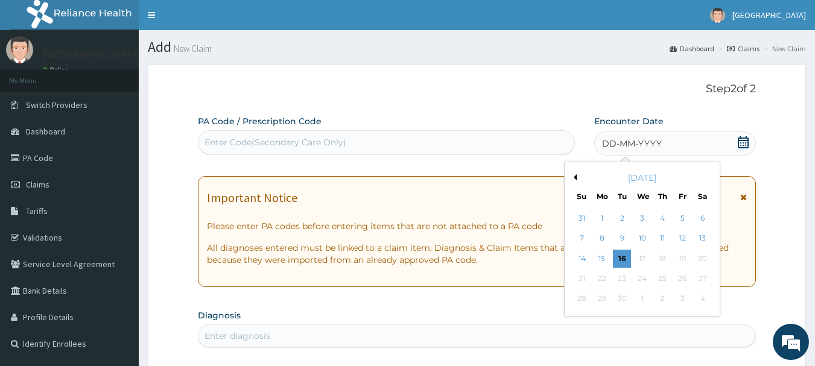
click at [574, 182] on div "September 2025" at bounding box center [642, 178] width 145 height 12
click at [576, 174] on button "Previous Month" at bounding box center [574, 177] width 6 height 6
click at [618, 298] on div "26" at bounding box center [623, 299] width 18 height 18
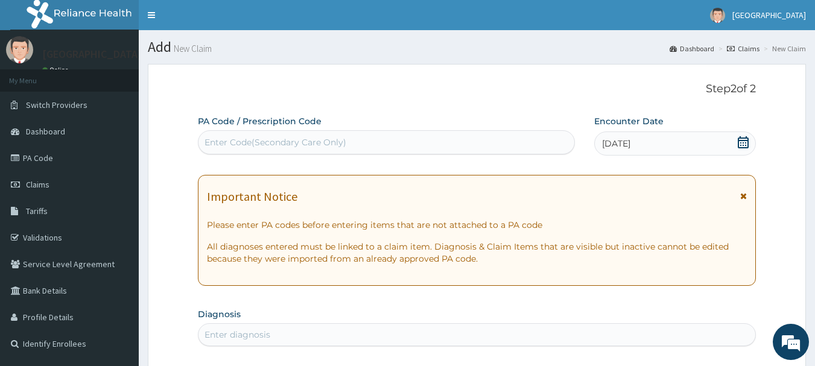
scroll to position [181, 0]
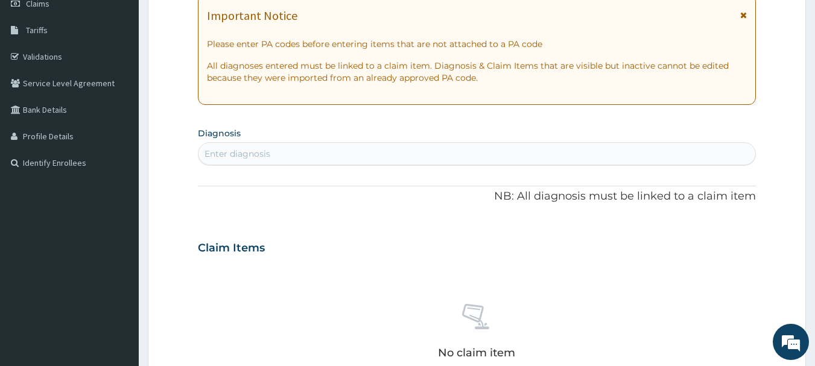
click at [389, 157] on div "Enter diagnosis" at bounding box center [476, 153] width 557 height 19
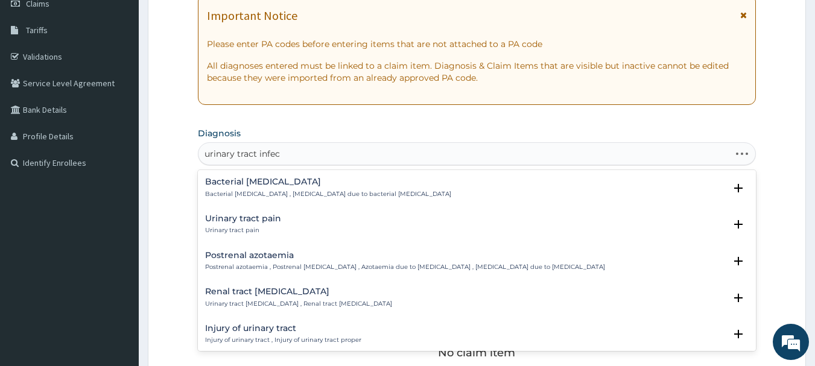
type input "urinary tract infect"
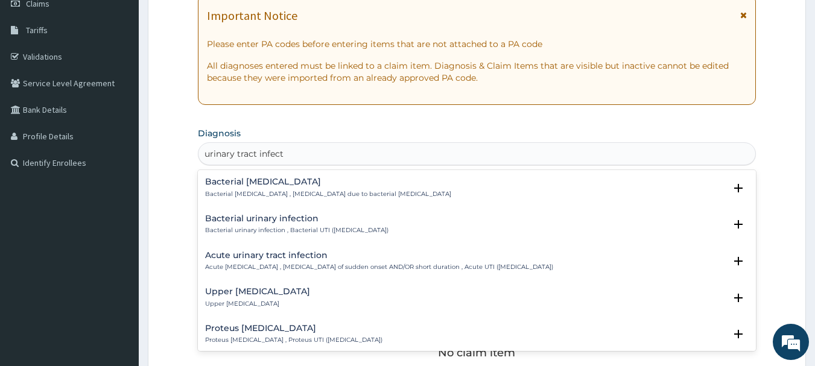
scroll to position [121, 0]
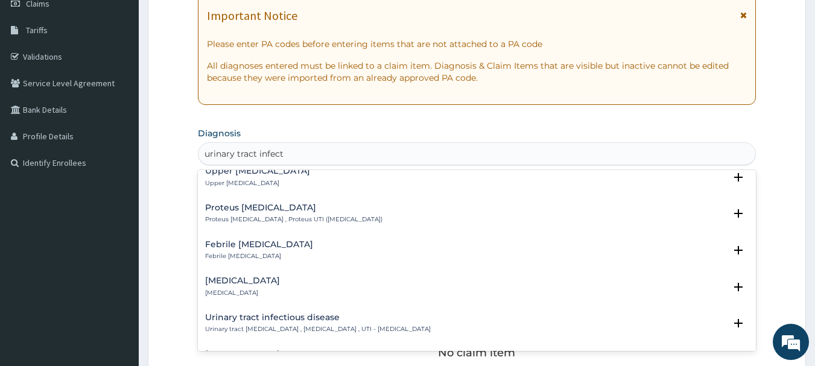
click at [313, 316] on h4 "Urinary tract infectious disease" at bounding box center [318, 317] width 226 height 9
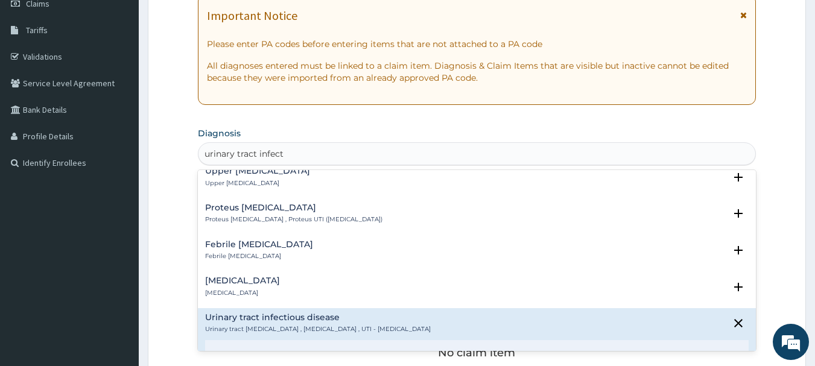
scroll to position [241, 0]
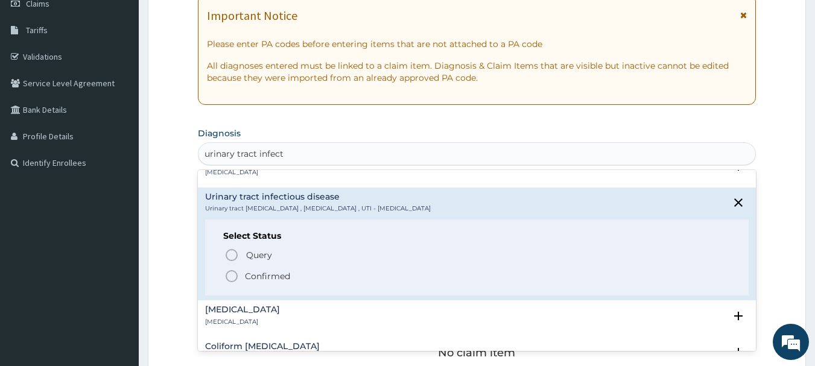
click at [229, 277] on icon "status option filled" at bounding box center [231, 276] width 14 height 14
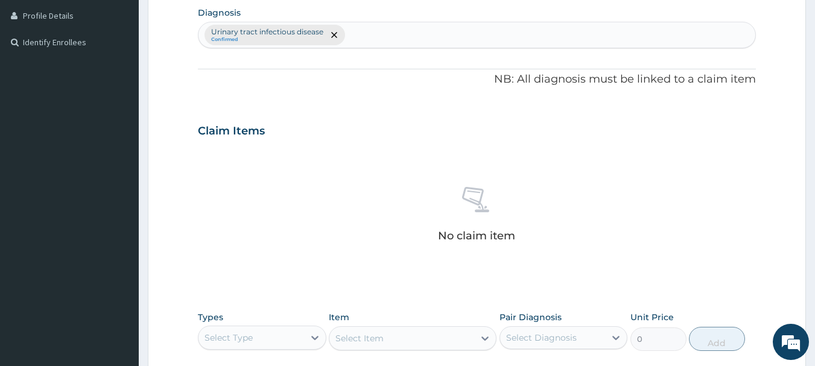
scroll to position [483, 0]
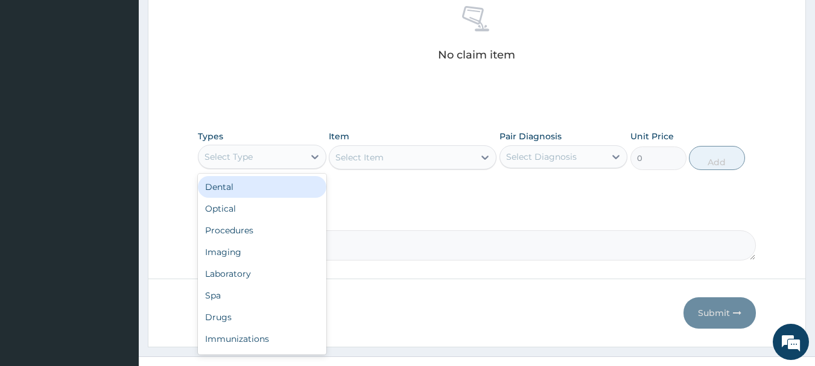
click at [276, 154] on div "Select Type" at bounding box center [251, 156] width 106 height 19
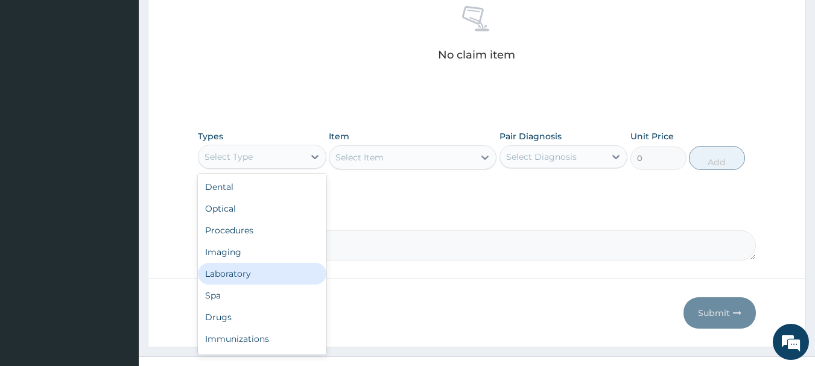
click at [247, 270] on div "Laboratory" at bounding box center [262, 274] width 129 height 22
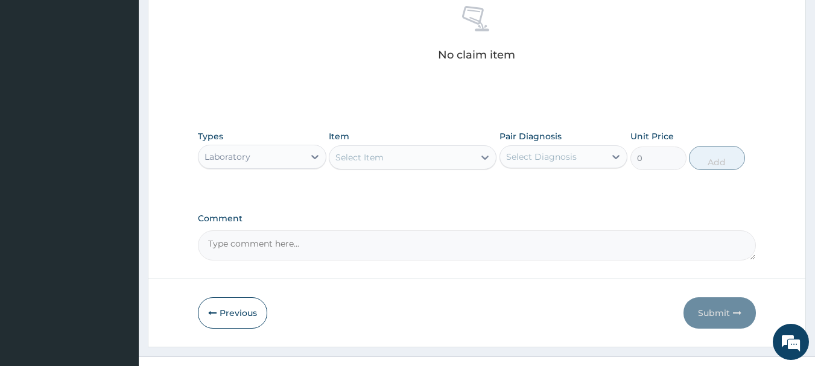
click at [437, 158] on div "Select Item" at bounding box center [401, 157] width 145 height 19
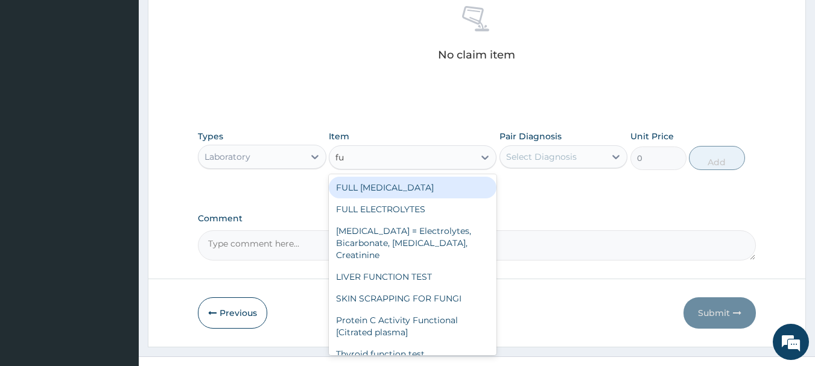
type input "f"
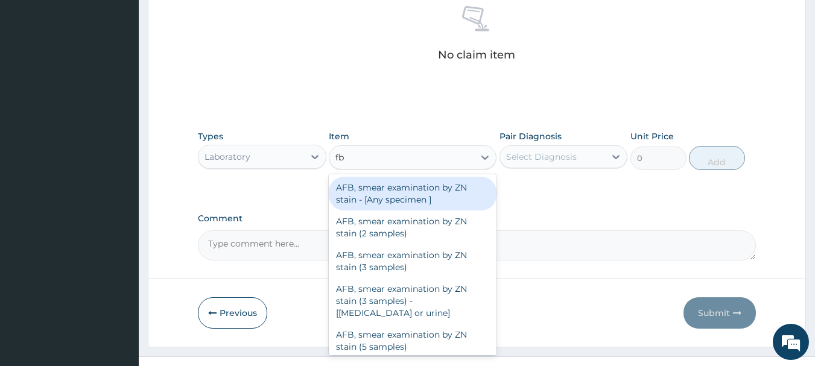
type input "fbc"
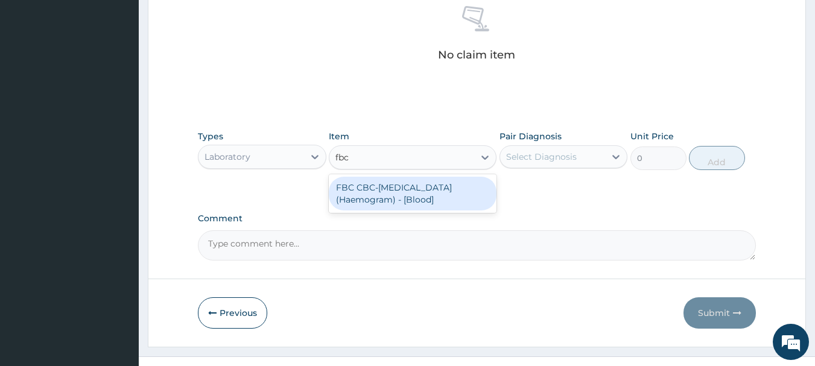
click at [431, 193] on div "FBC CBC-Complete Blood Count (Haemogram) - [Blood]" at bounding box center [413, 194] width 168 height 34
type input "3000"
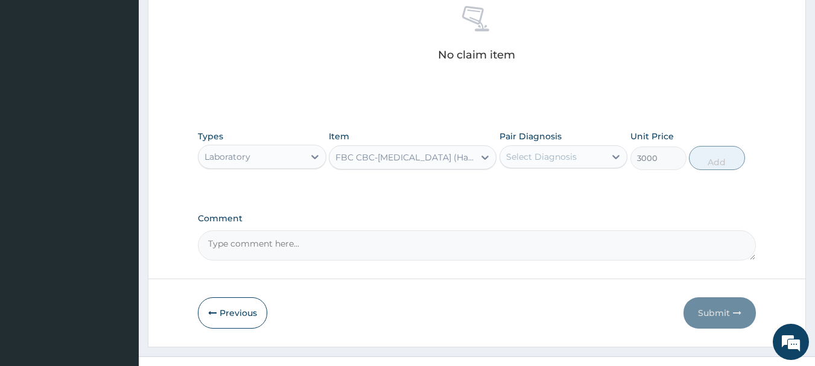
click at [563, 150] on div "Select Diagnosis" at bounding box center [553, 156] width 106 height 19
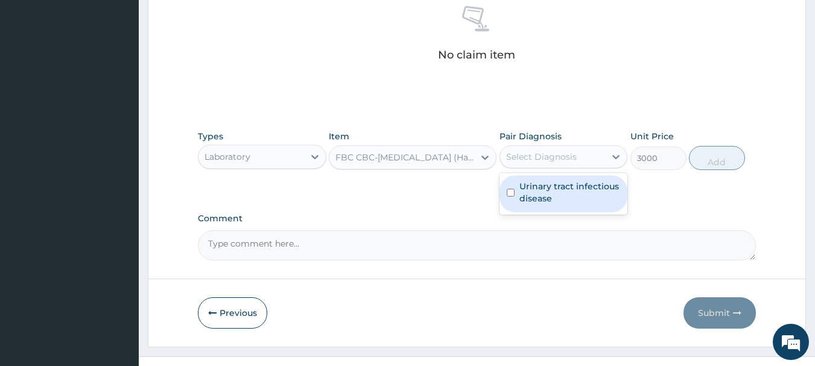
click at [562, 185] on label "Urinary tract infectious disease" at bounding box center [569, 192] width 101 height 24
checkbox input "true"
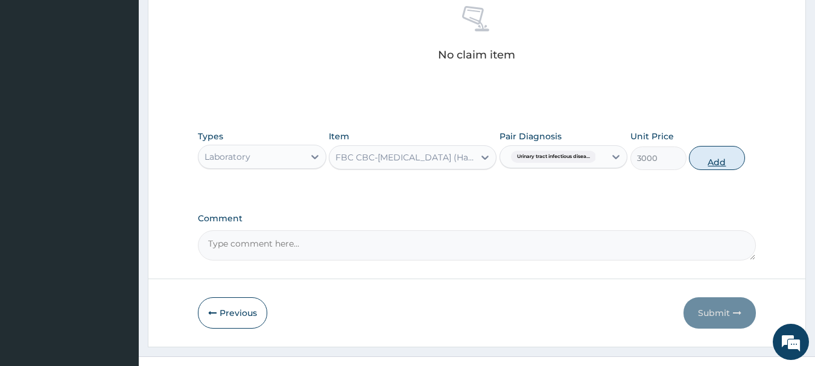
click at [715, 163] on button "Add" at bounding box center [717, 158] width 56 height 24
type input "0"
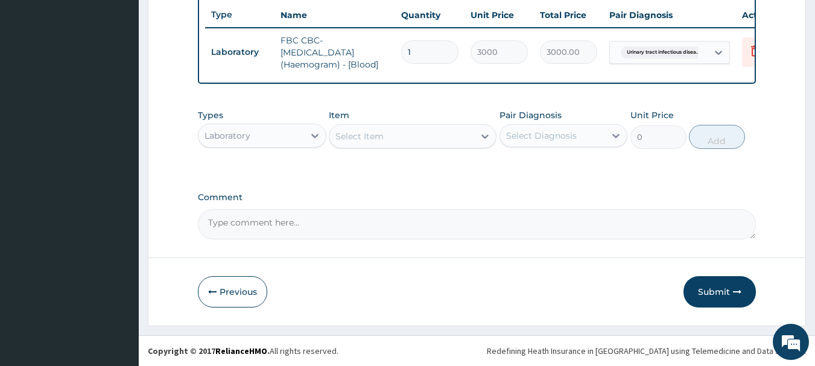
click at [237, 136] on div "Laboratory" at bounding box center [228, 136] width 46 height 12
click at [398, 138] on div "Select Item" at bounding box center [401, 136] width 145 height 19
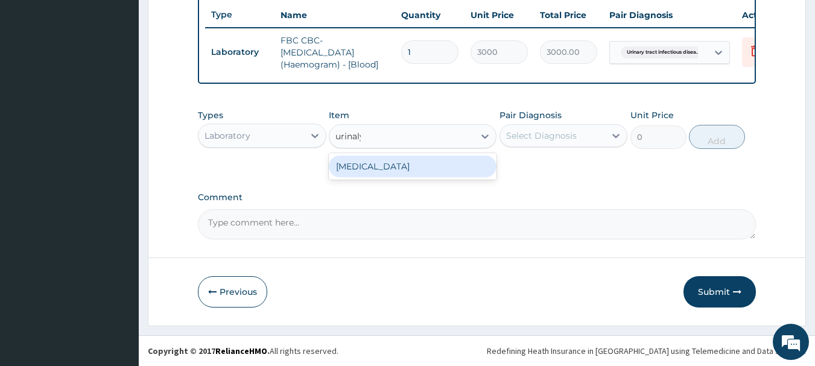
type input "urinalys"
click at [401, 170] on div "URINALYSIS" at bounding box center [413, 167] width 168 height 22
type input "2000"
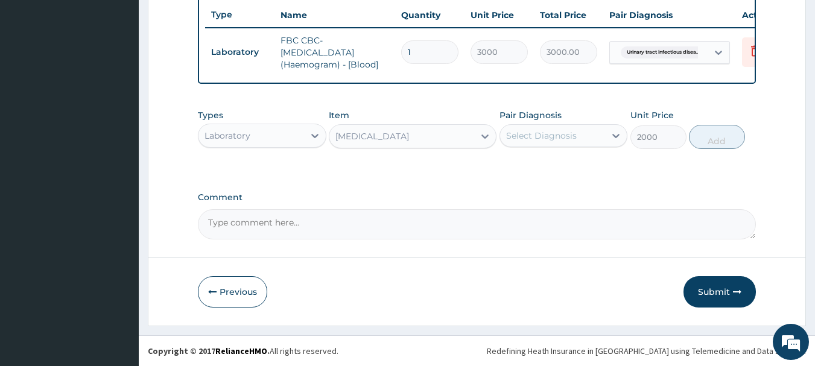
click at [553, 136] on div "Select Diagnosis" at bounding box center [541, 136] width 71 height 12
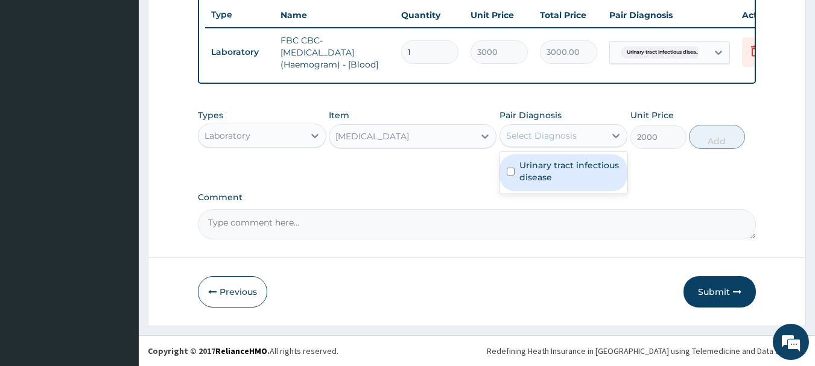
click at [561, 168] on label "Urinary tract infectious disease" at bounding box center [569, 171] width 101 height 24
checkbox input "true"
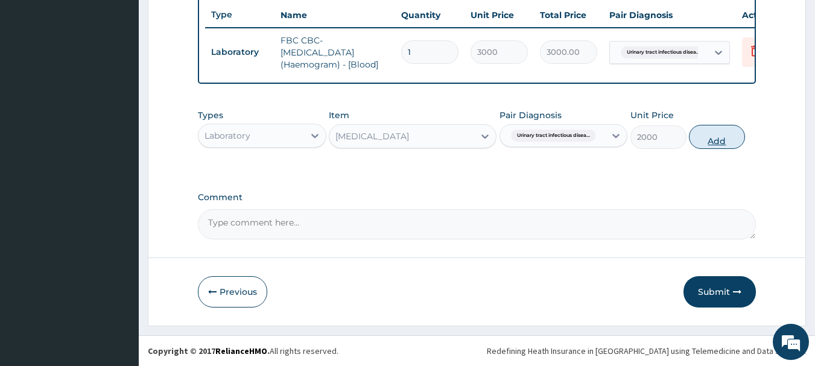
click at [721, 142] on button "Add" at bounding box center [717, 137] width 56 height 24
type input "0"
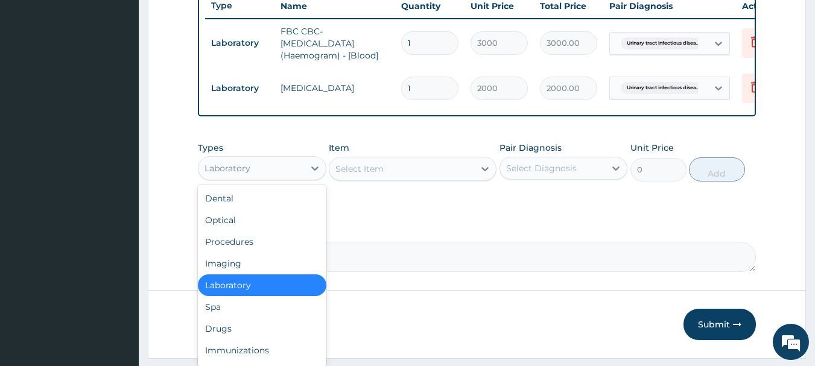
click at [261, 172] on div "Laboratory" at bounding box center [251, 168] width 106 height 19
click at [240, 334] on div "Drugs" at bounding box center [262, 329] width 129 height 22
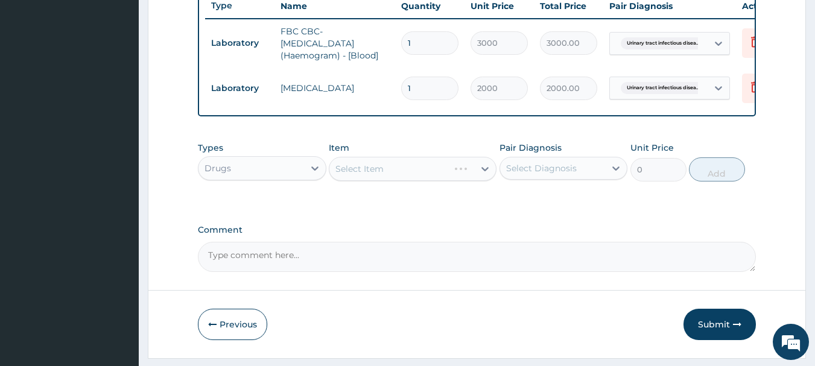
scroll to position [504, 0]
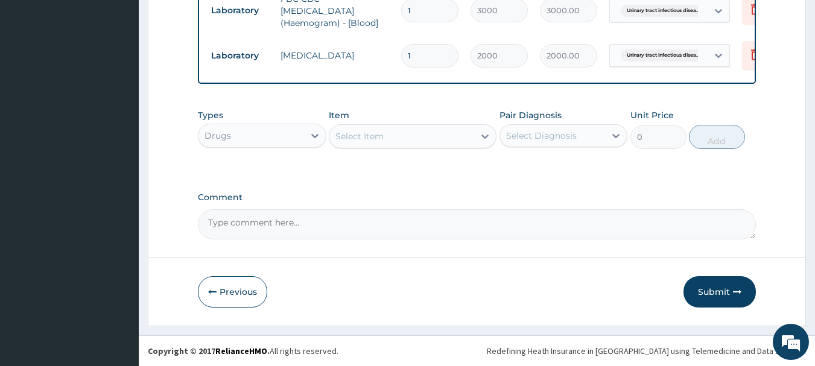
click at [369, 141] on div "Select Item" at bounding box center [359, 136] width 48 height 12
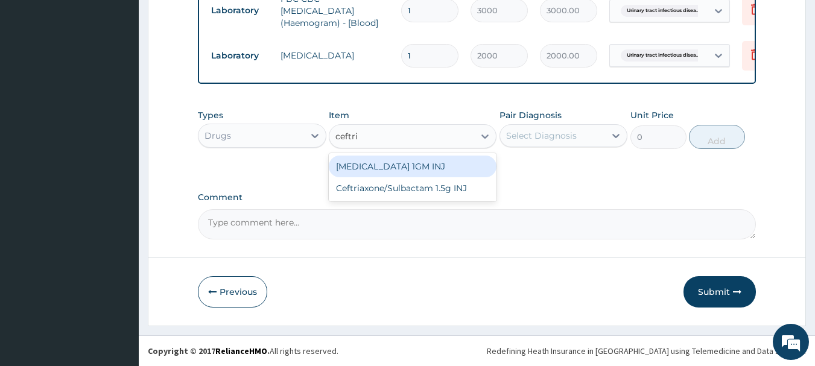
type input "ceftria"
click at [401, 165] on div "[MEDICAL_DATA] 1GM INJ" at bounding box center [413, 167] width 168 height 22
type input "1400"
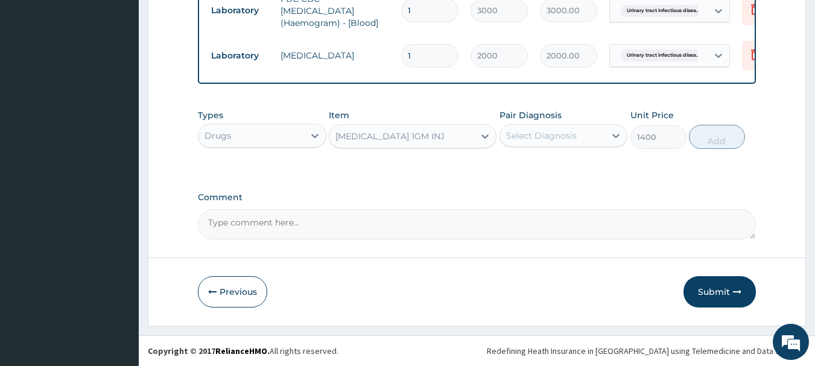
click at [529, 139] on div "Select Diagnosis" at bounding box center [541, 136] width 71 height 12
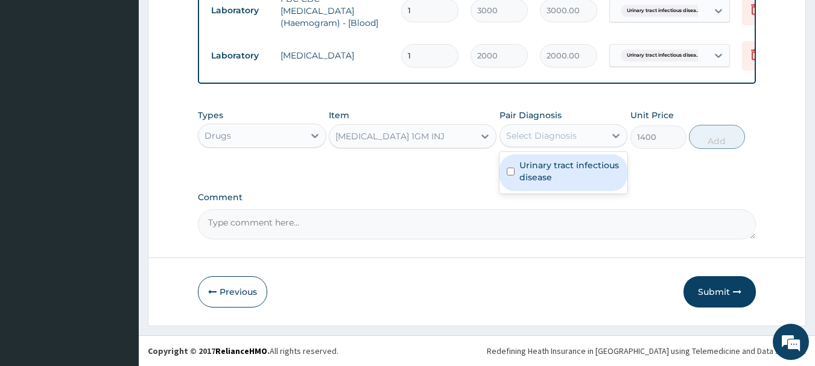
click at [541, 168] on label "Urinary tract infectious disease" at bounding box center [569, 171] width 101 height 24
checkbox input "true"
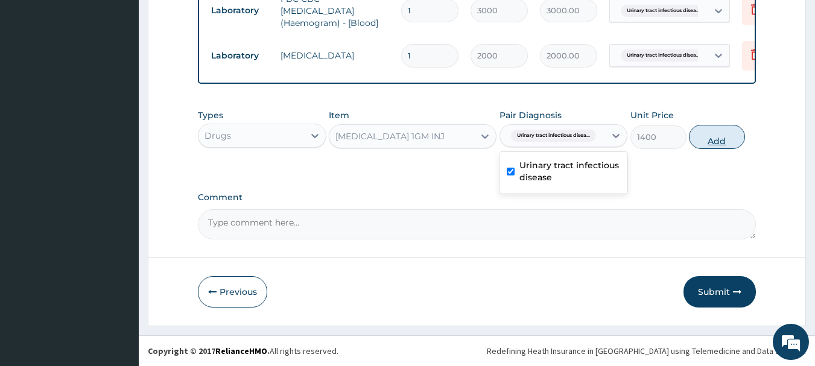
click at [719, 137] on button "Add" at bounding box center [717, 137] width 56 height 24
type input "0"
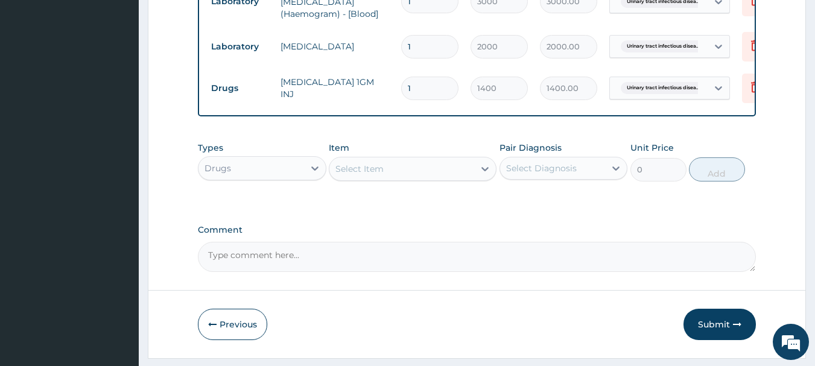
click at [362, 175] on div "Select Item" at bounding box center [359, 169] width 48 height 12
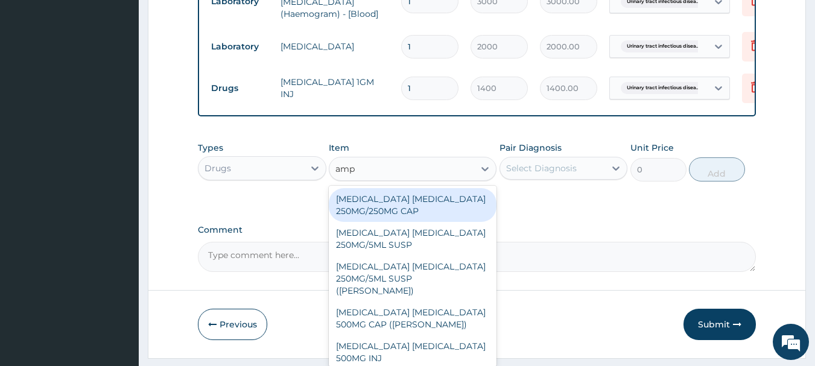
type input "ampi"
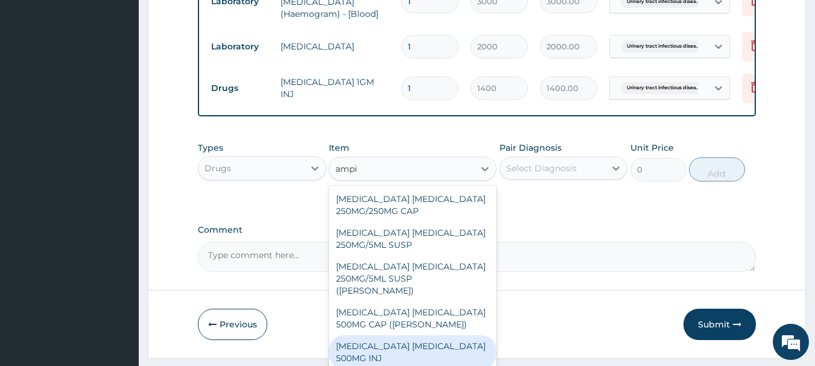
scroll to position [48, 0]
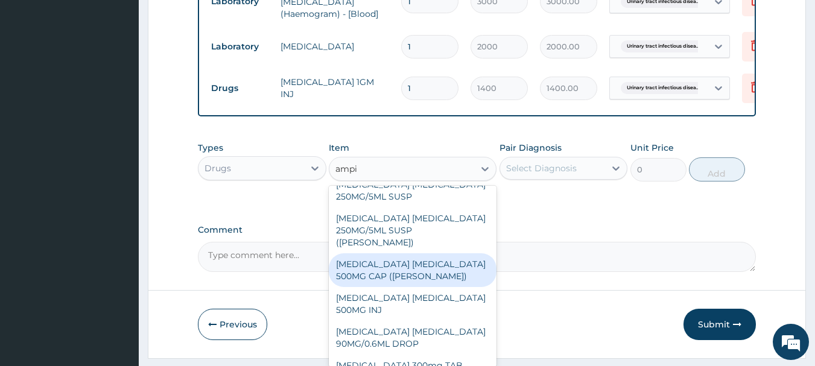
click at [421, 271] on div "[MEDICAL_DATA] [MEDICAL_DATA] 500MG CAP ([PERSON_NAME])" at bounding box center [413, 270] width 168 height 34
type input "122.92088"
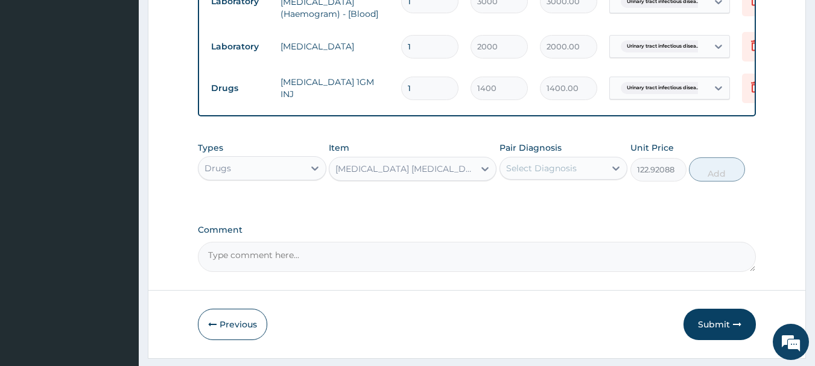
click at [551, 174] on div "Select Diagnosis" at bounding box center [541, 168] width 71 height 12
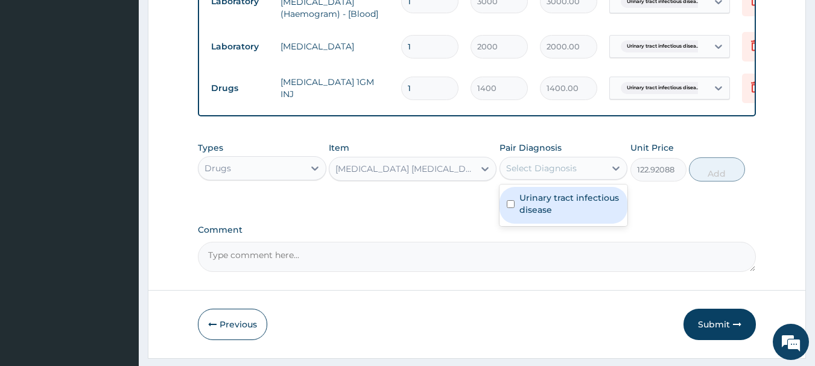
click at [551, 208] on label "Urinary tract infectious disease" at bounding box center [569, 204] width 101 height 24
checkbox input "true"
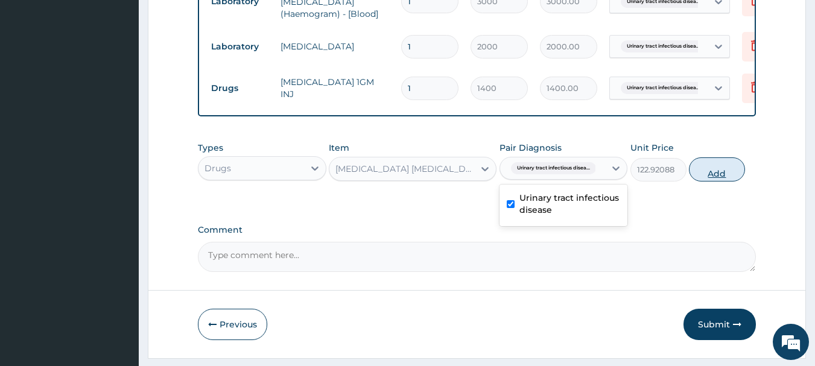
click at [711, 182] on button "Add" at bounding box center [717, 169] width 56 height 24
type input "0"
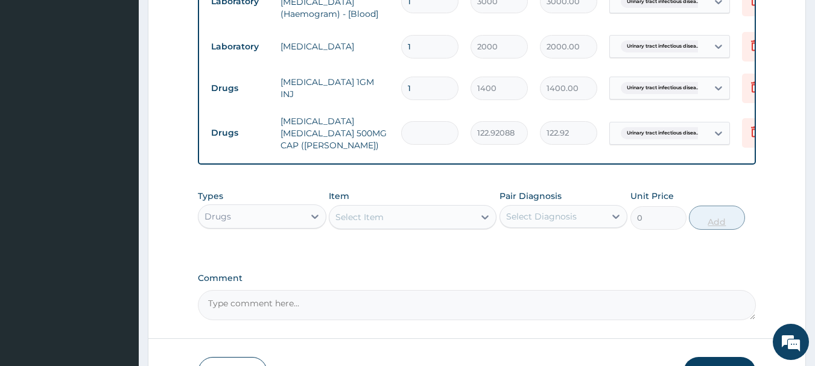
type input "0.00"
type input "1"
type input "122.92"
type input "0.00"
type input "2"
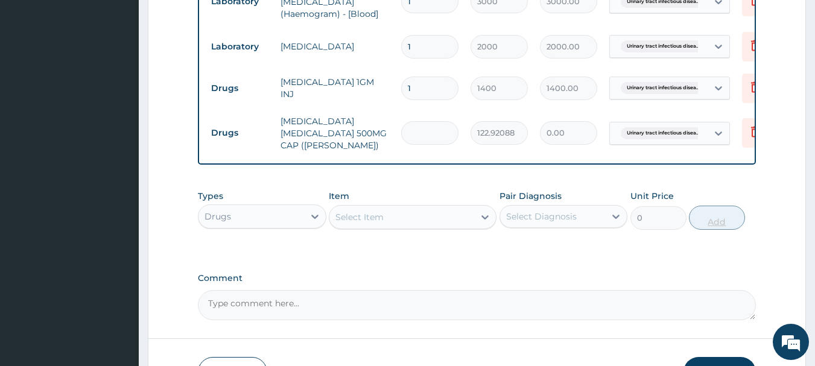
type input "245.84"
type input "21"
type input "2581.34"
type input "21"
click at [360, 214] on div "Select Item" at bounding box center [359, 217] width 48 height 12
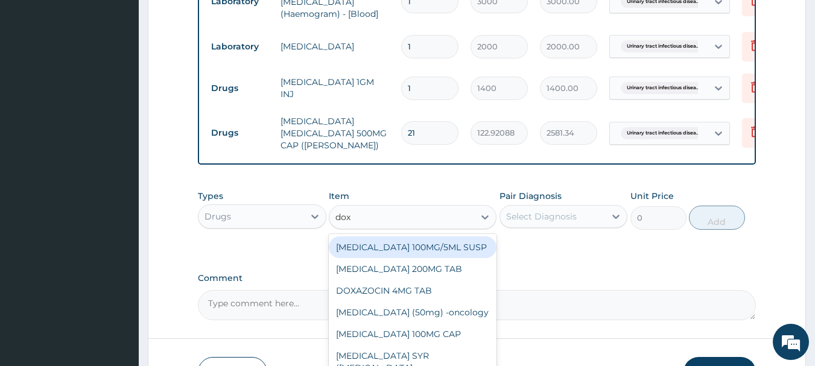
type input "doxy"
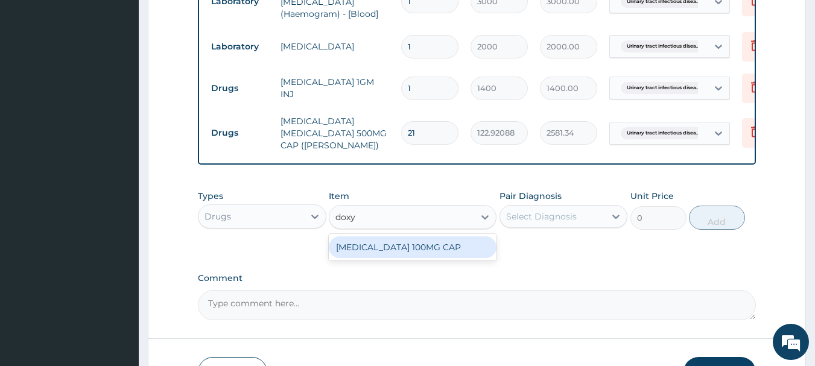
click at [379, 249] on div "[MEDICAL_DATA] 100MG CAP" at bounding box center [413, 247] width 168 height 22
type input "55"
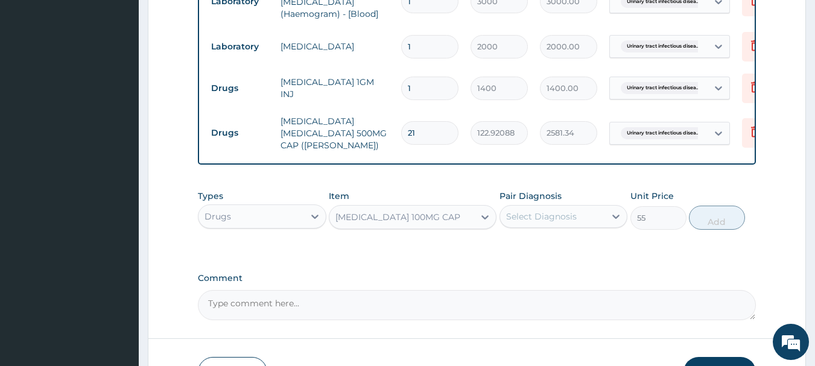
click at [569, 215] on div "Select Diagnosis" at bounding box center [541, 217] width 71 height 12
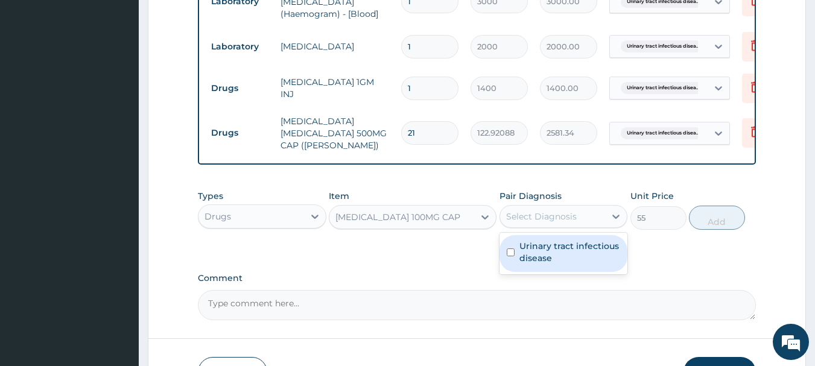
click at [568, 252] on label "Urinary tract infectious disease" at bounding box center [569, 252] width 101 height 24
checkbox input "true"
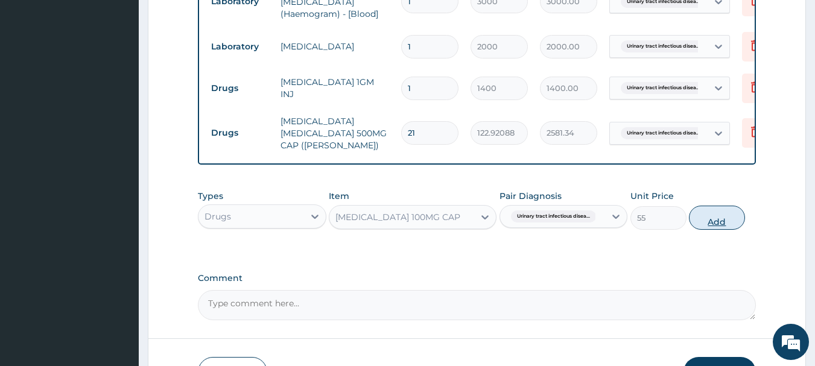
click at [706, 224] on button "Add" at bounding box center [717, 218] width 56 height 24
type input "0"
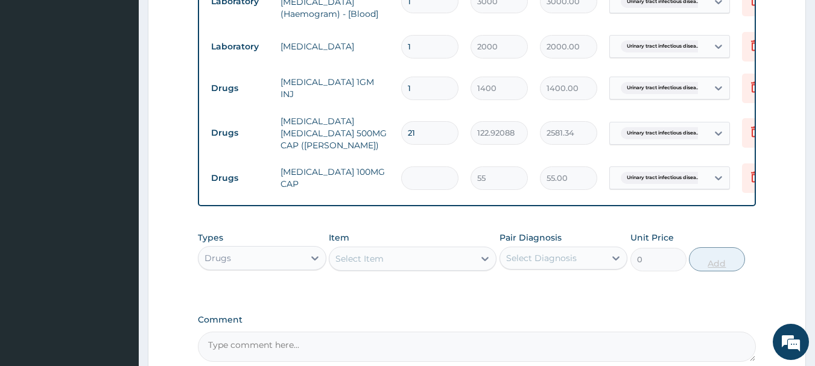
type input "0.00"
type input "2"
type input "110.00"
type input "20"
type input "1100.00"
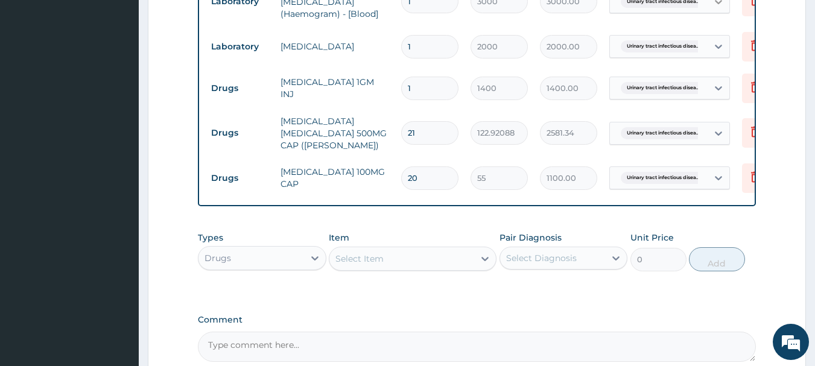
type input "20"
click at [366, 258] on div "Select Item" at bounding box center [359, 259] width 48 height 12
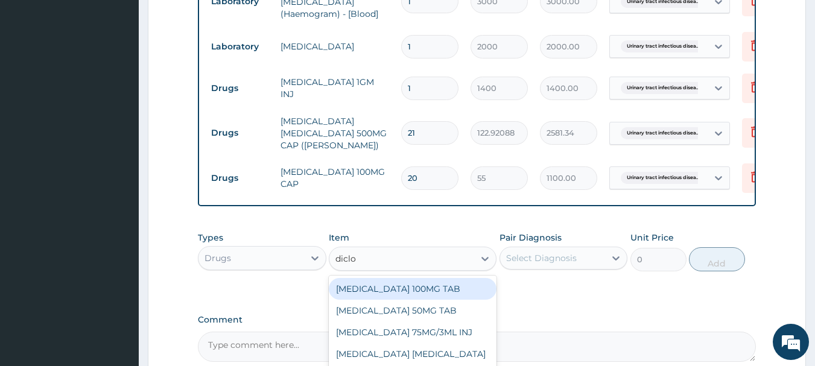
type input "diclof"
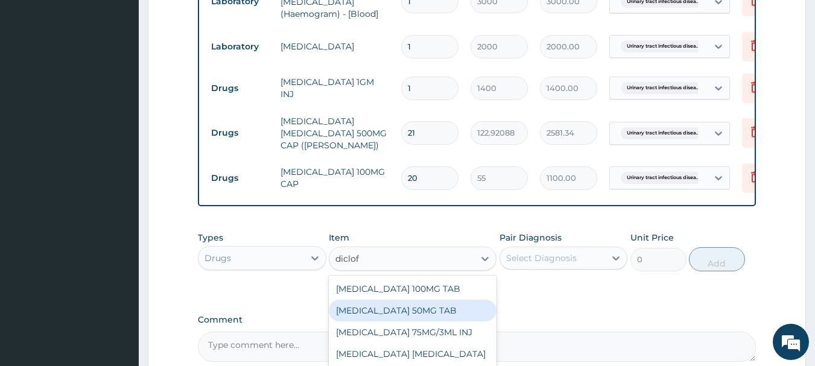
click at [404, 316] on div "[MEDICAL_DATA] 50MG TAB" at bounding box center [413, 311] width 168 height 22
type input "52.5"
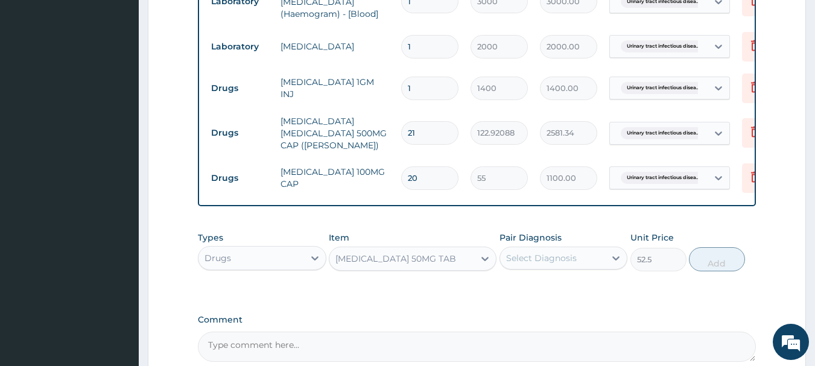
click at [580, 265] on div "Select Diagnosis" at bounding box center [553, 258] width 106 height 19
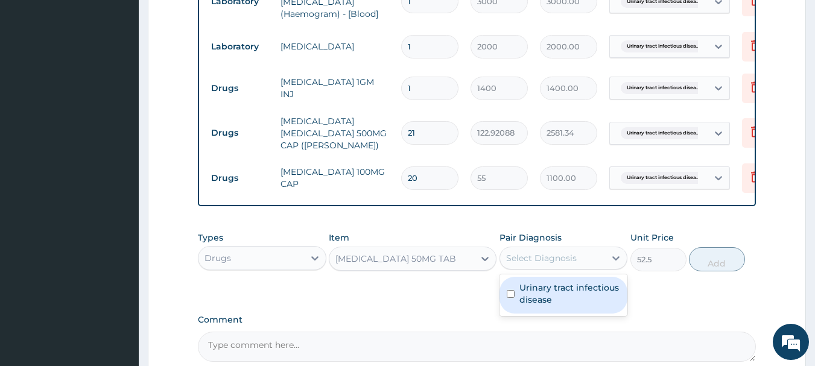
click at [578, 293] on label "Urinary tract infectious disease" at bounding box center [569, 294] width 101 height 24
checkbox input "true"
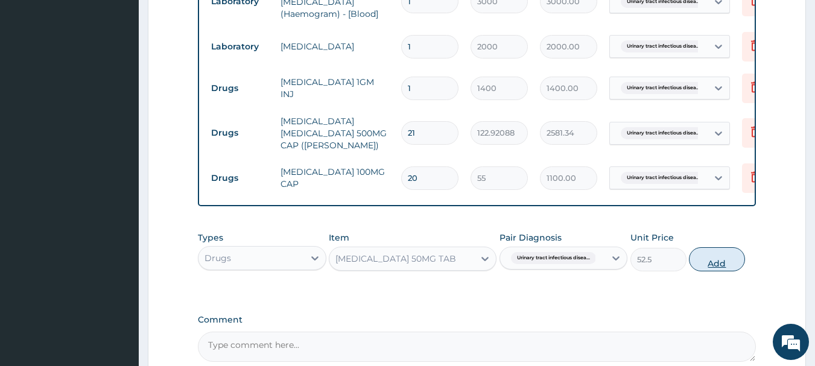
click at [721, 264] on button "Add" at bounding box center [717, 259] width 56 height 24
type input "0"
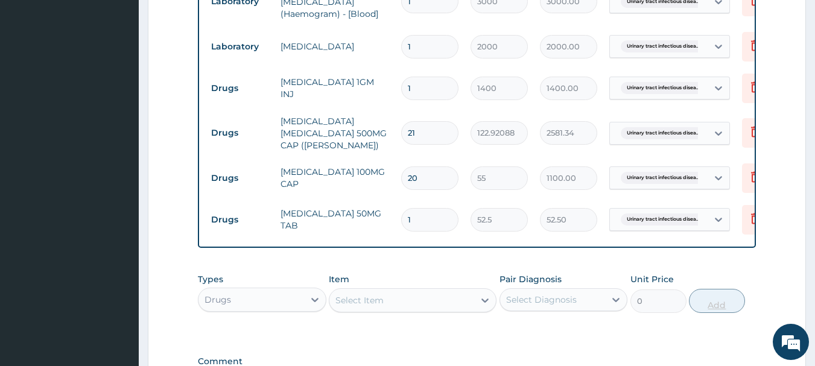
type input "10"
type input "525.00"
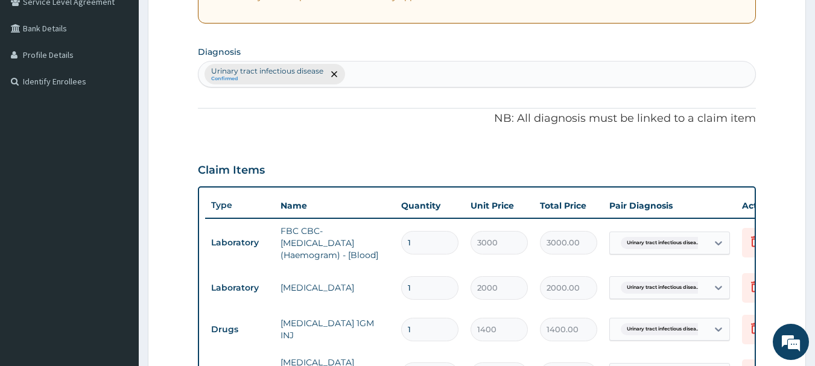
scroll to position [504, 0]
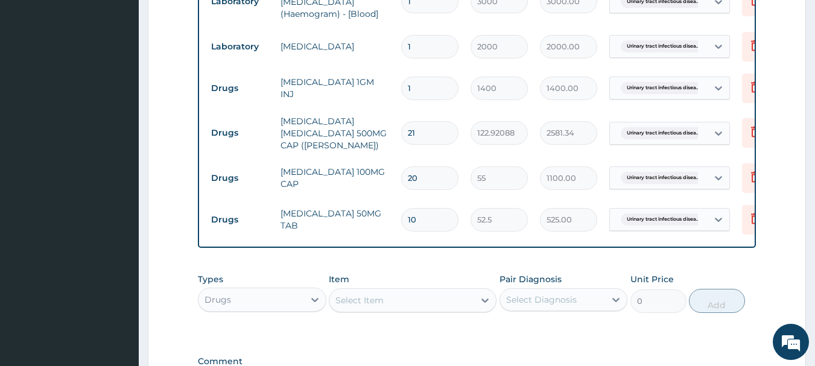
type input "10"
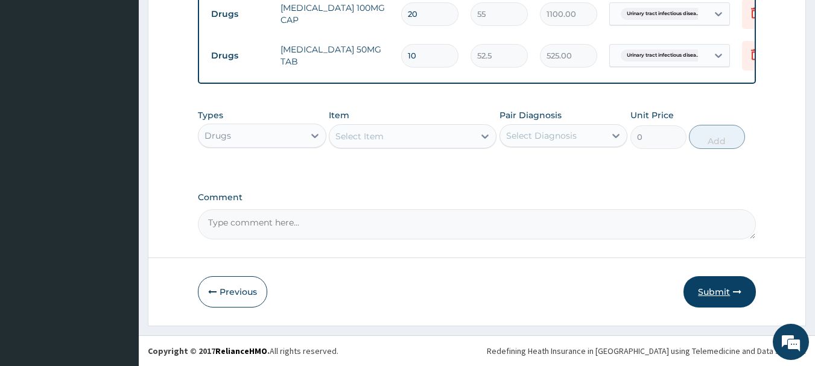
click at [711, 289] on button "Submit" at bounding box center [720, 291] width 72 height 31
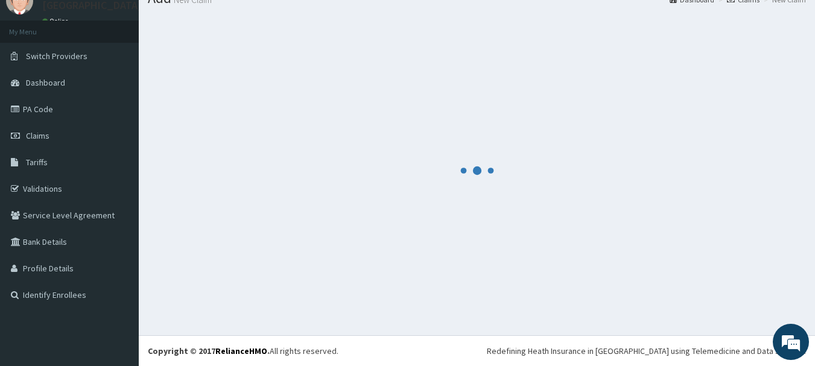
scroll to position [49, 0]
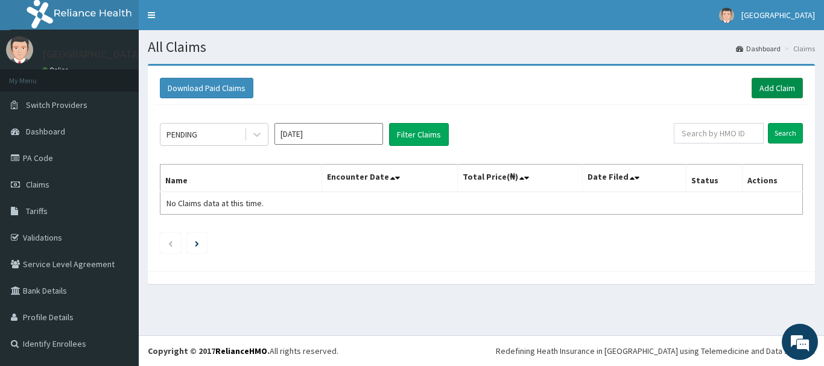
click at [775, 89] on link "Add Claim" at bounding box center [777, 88] width 51 height 21
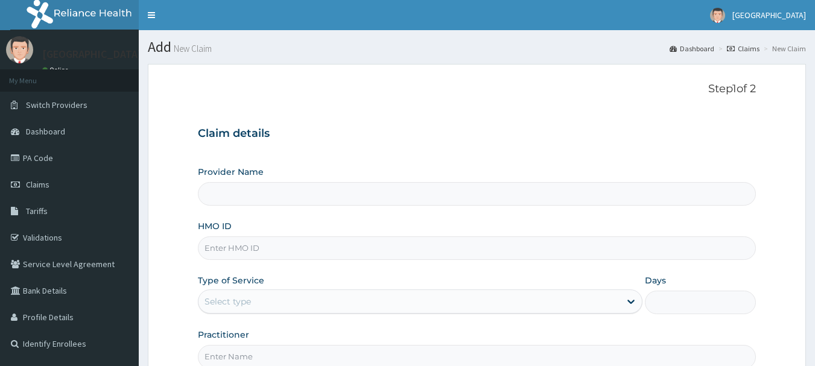
click at [317, 191] on input "Provider Name" at bounding box center [477, 194] width 559 height 24
click at [318, 243] on input "HMO ID" at bounding box center [477, 248] width 559 height 24
paste input "Def/10095/a"
type input "Def/10095/a"
type input "[GEOGRAPHIC_DATA]"
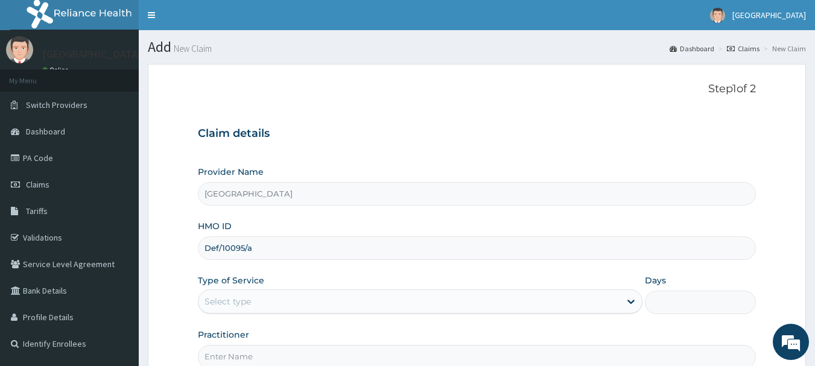
scroll to position [121, 0]
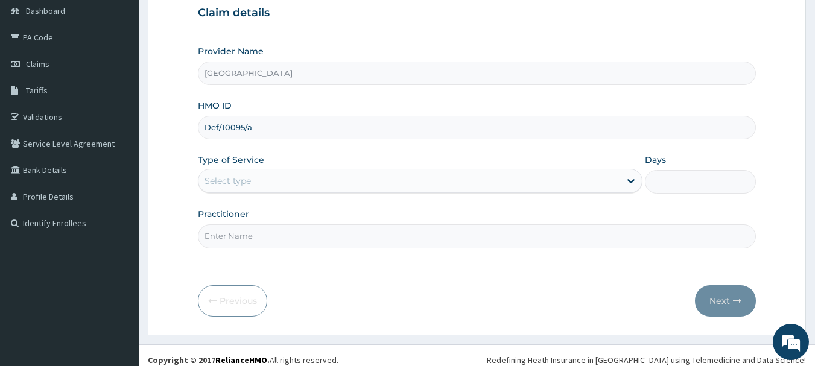
type input "Def/10095/a"
click at [294, 185] on div "Select type" at bounding box center [409, 180] width 422 height 19
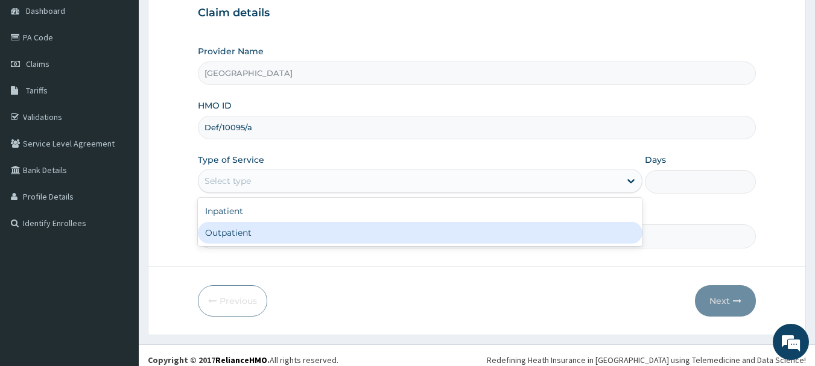
click at [293, 229] on div "Outpatient" at bounding box center [420, 233] width 445 height 22
type input "1"
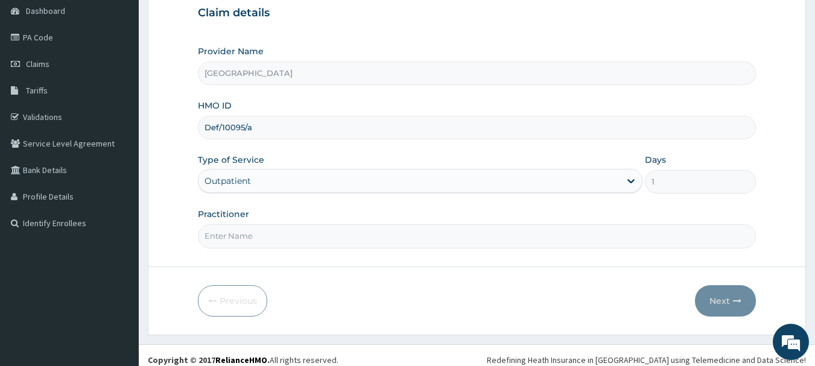
click at [293, 230] on input "Practitioner" at bounding box center [477, 236] width 559 height 24
click at [304, 239] on input "Practitioner" at bounding box center [477, 236] width 559 height 24
click at [302, 243] on input "Practitioner" at bounding box center [477, 236] width 559 height 24
type input "Dr.Akinwusi"
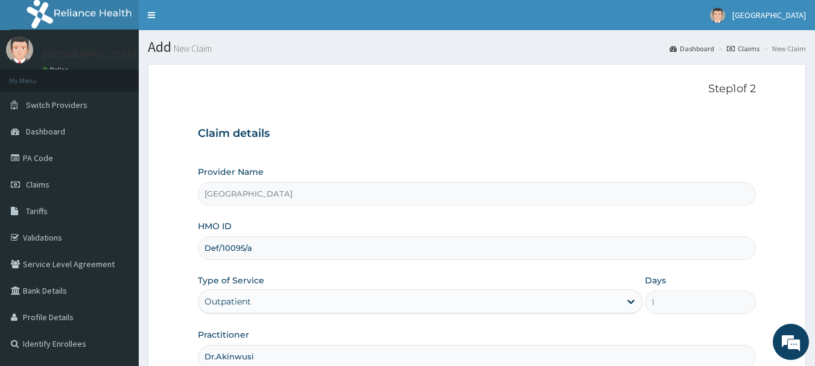
scroll to position [130, 0]
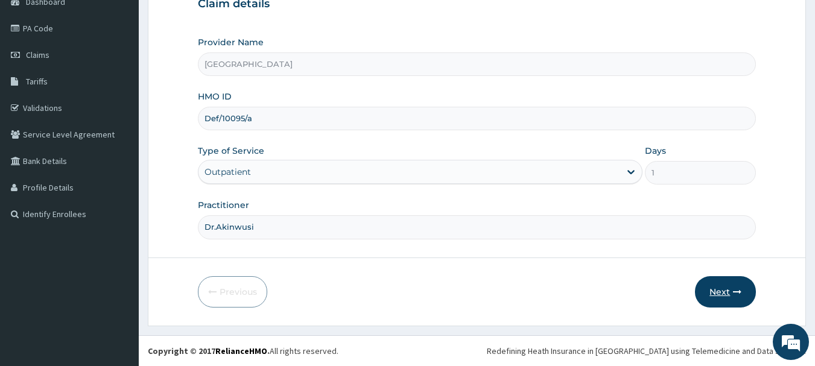
click at [728, 293] on button "Next" at bounding box center [725, 291] width 61 height 31
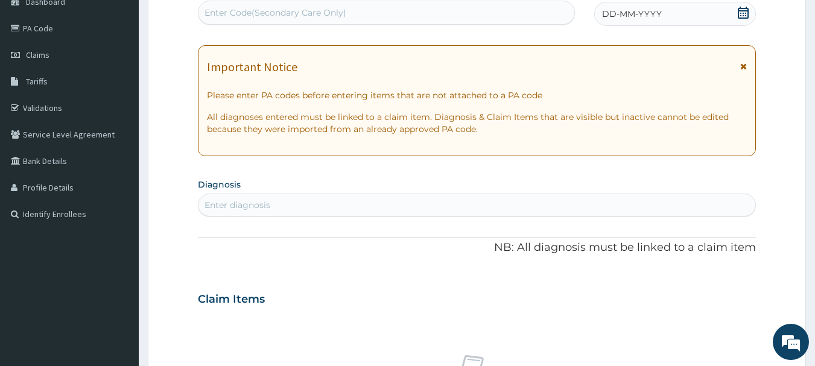
scroll to position [0, 0]
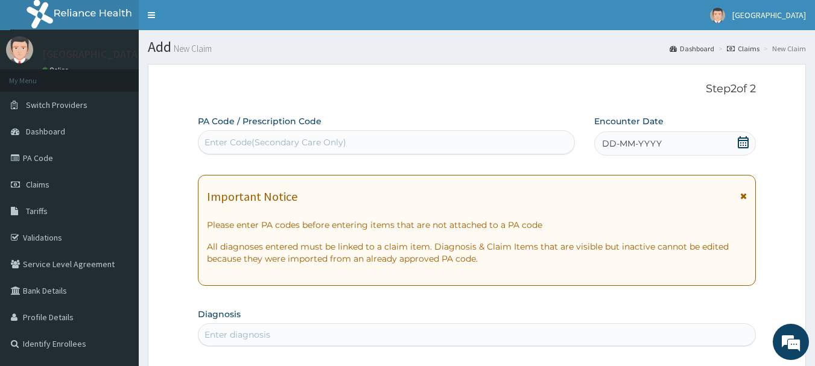
click at [740, 141] on icon at bounding box center [743, 142] width 12 height 12
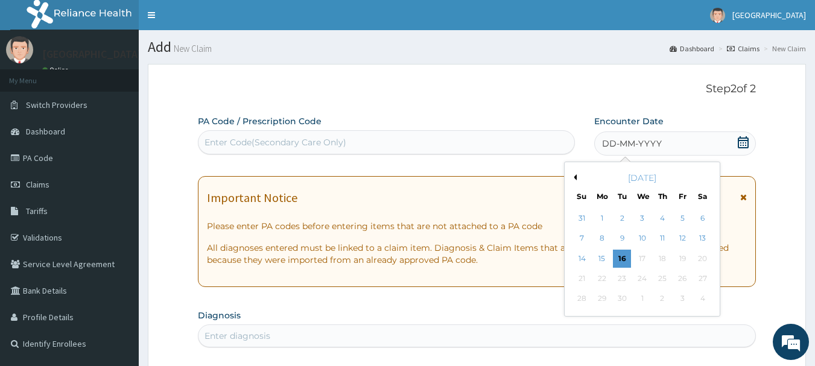
click at [576, 176] on button "Previous Month" at bounding box center [574, 177] width 6 height 6
click at [647, 302] on div "27" at bounding box center [642, 299] width 18 height 18
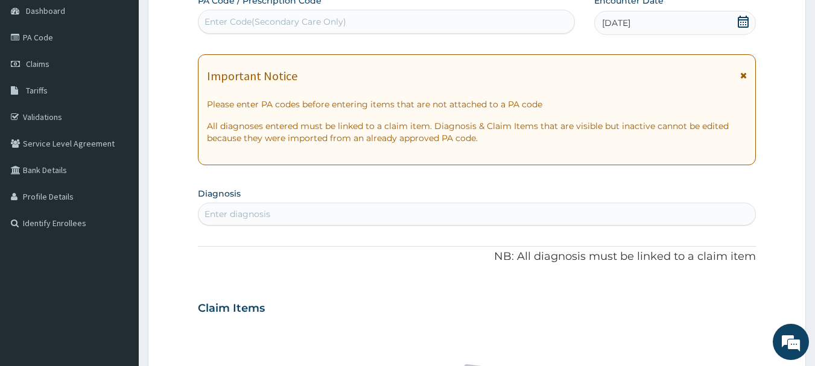
scroll to position [241, 0]
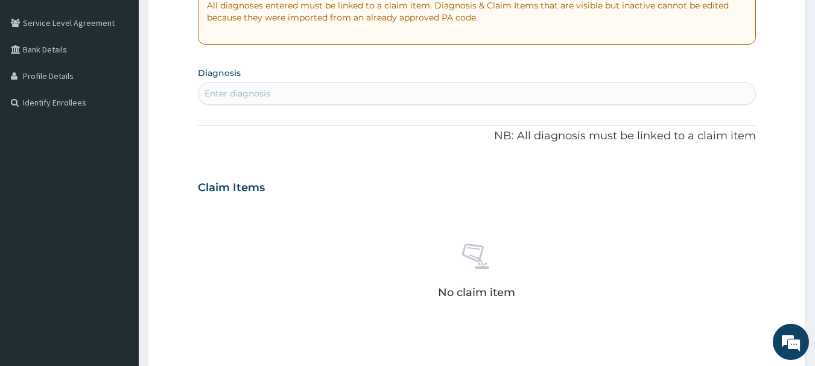
click at [370, 100] on div "Enter diagnosis" at bounding box center [476, 93] width 557 height 19
type input "malaria"
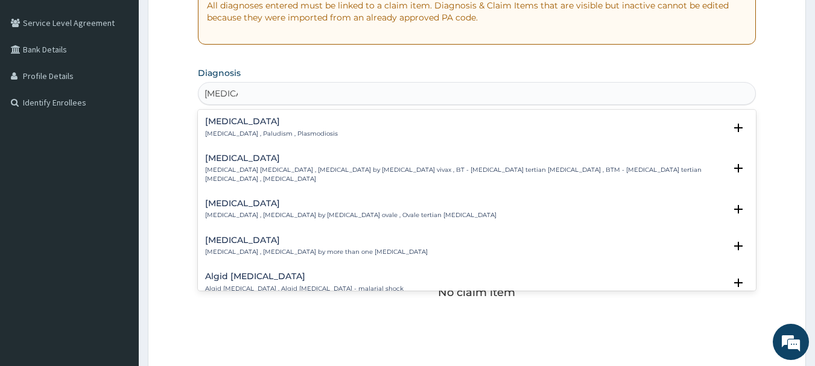
click at [294, 133] on p "Malaria , Paludism , Plasmodiosis" at bounding box center [271, 134] width 133 height 8
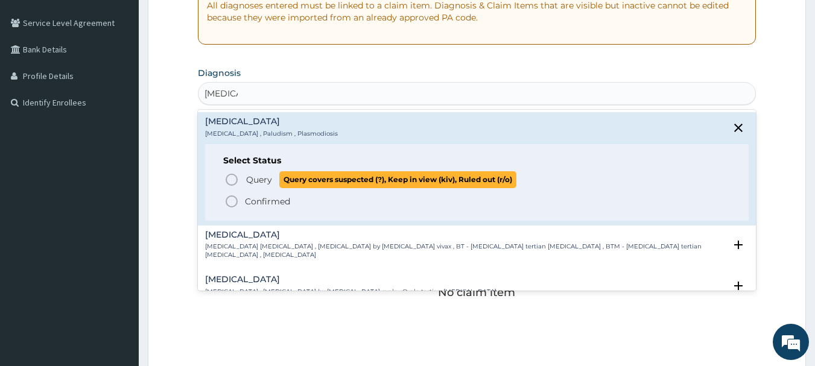
click at [234, 179] on icon "status option query" at bounding box center [231, 180] width 14 height 14
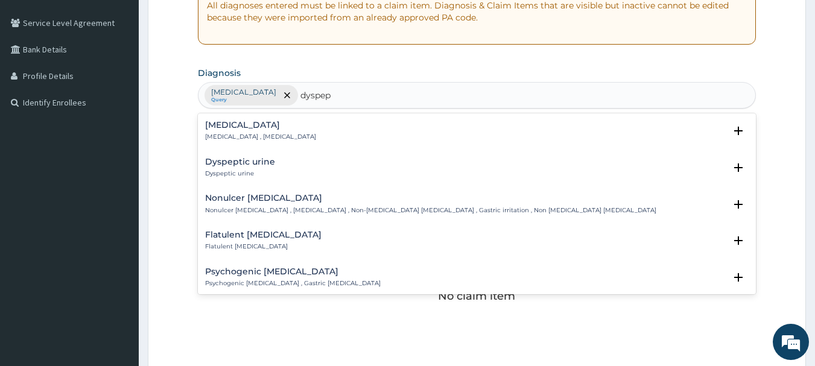
type input "dyspepsia"
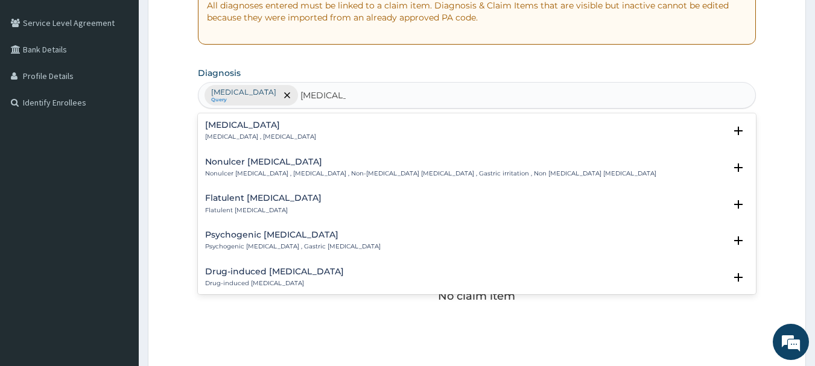
click at [239, 133] on p "Indigestion , Dyspepsia" at bounding box center [260, 137] width 111 height 8
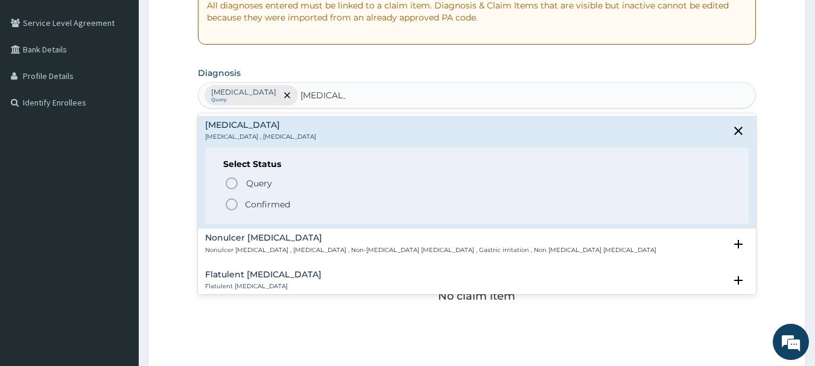
click at [235, 200] on circle "status option filled" at bounding box center [231, 204] width 11 height 11
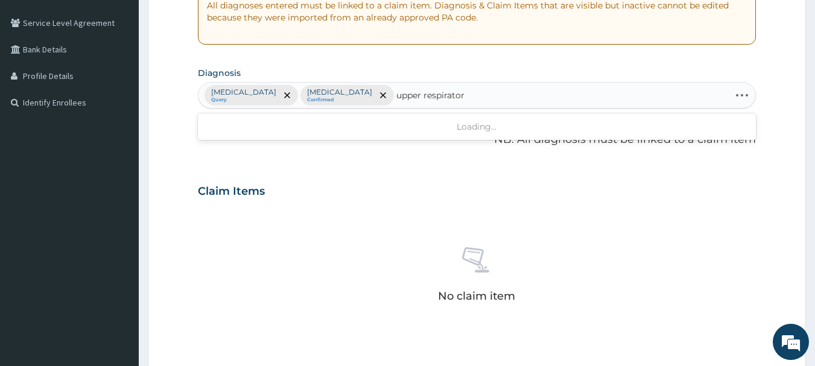
type input "upper respiratory"
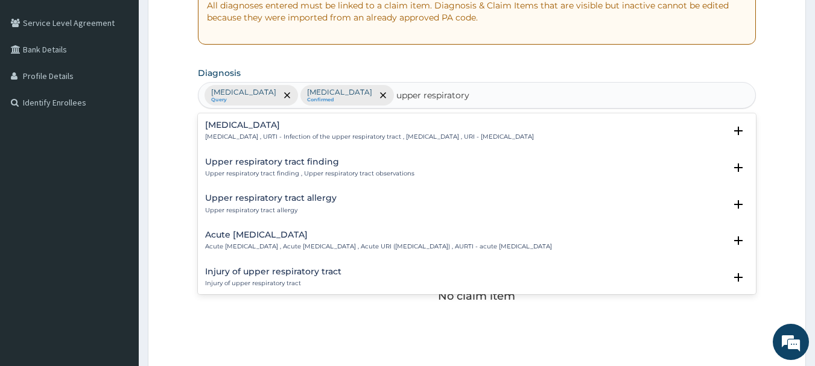
click at [269, 134] on p "Upper respiratory infection , URTI - Infection of the upper respiratory tract ,…" at bounding box center [369, 137] width 329 height 8
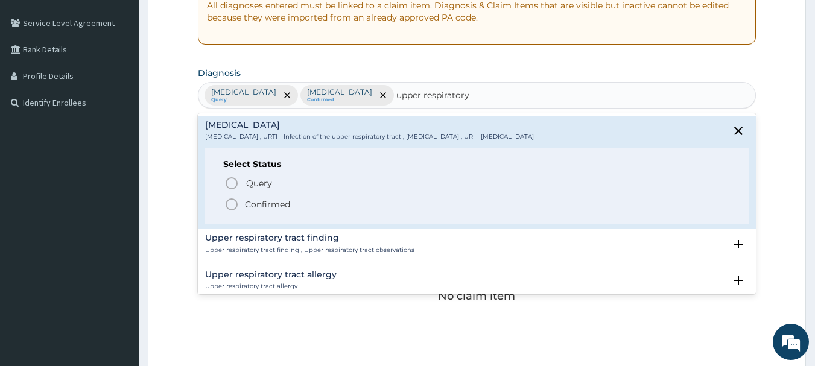
click at [232, 203] on icon "status option filled" at bounding box center [231, 204] width 14 height 14
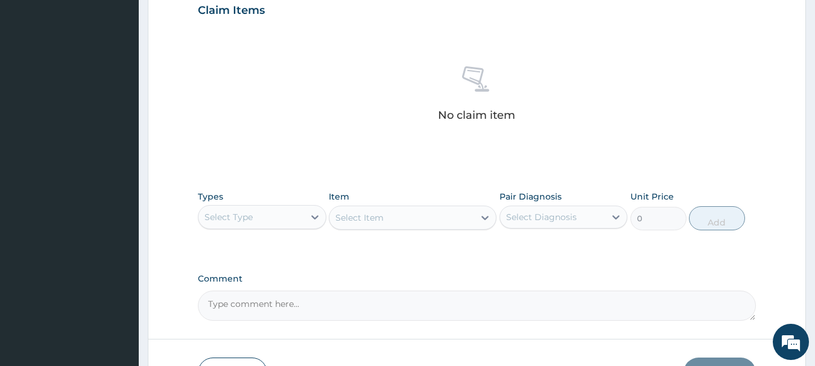
scroll to position [504, 0]
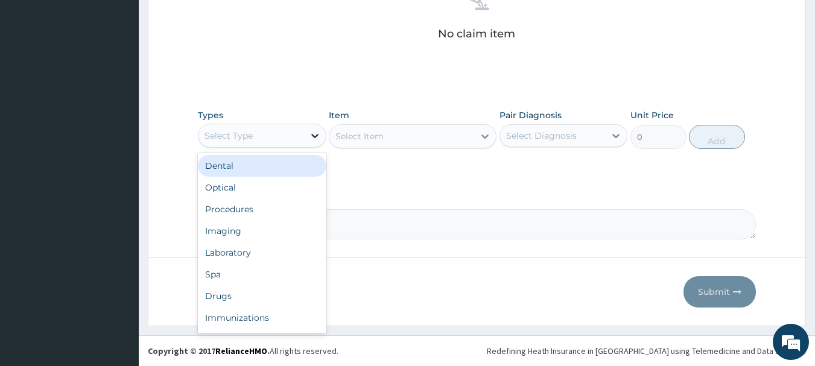
click at [309, 136] on icon at bounding box center [315, 136] width 12 height 12
click at [267, 174] on div "Procedures" at bounding box center [262, 168] width 129 height 22
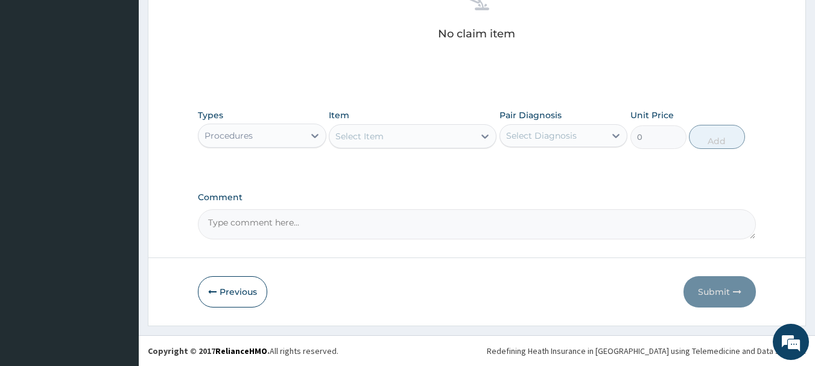
click at [391, 143] on div "Select Item" at bounding box center [401, 136] width 145 height 19
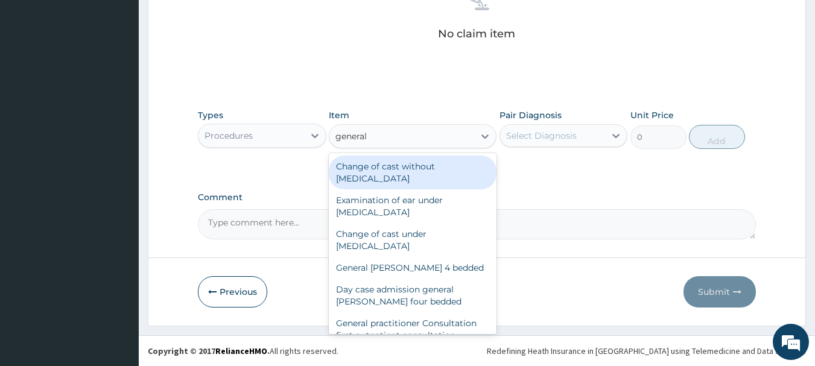
type input "general p"
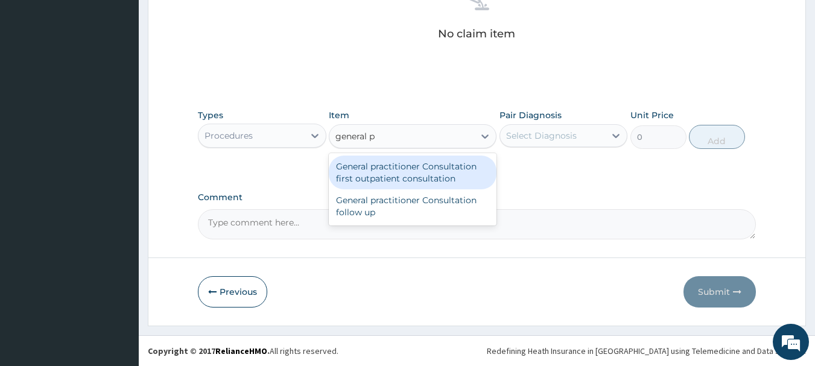
click at [431, 167] on div "General practitioner Consultation first outpatient consultation" at bounding box center [413, 173] width 168 height 34
type input "3000"
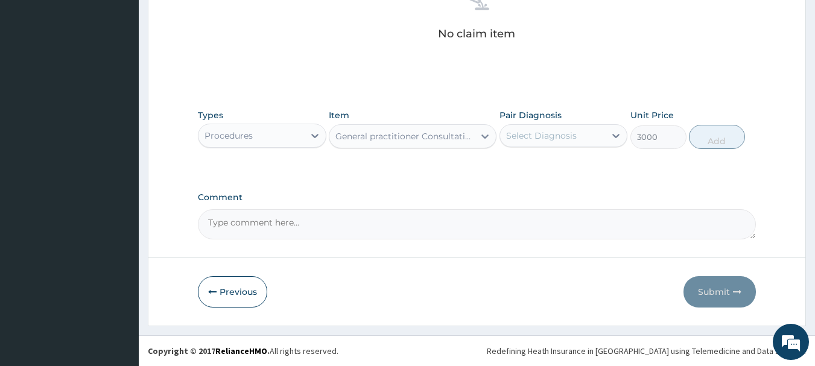
click at [555, 142] on div "Select Diagnosis" at bounding box center [553, 135] width 106 height 19
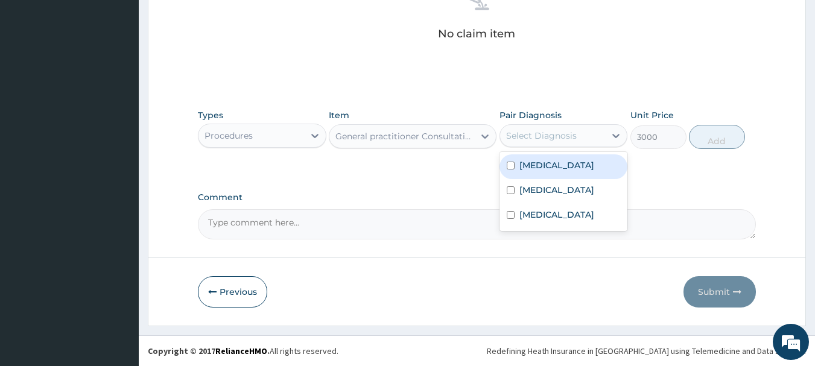
click at [562, 164] on div "Malaria" at bounding box center [564, 166] width 129 height 25
checkbox input "true"
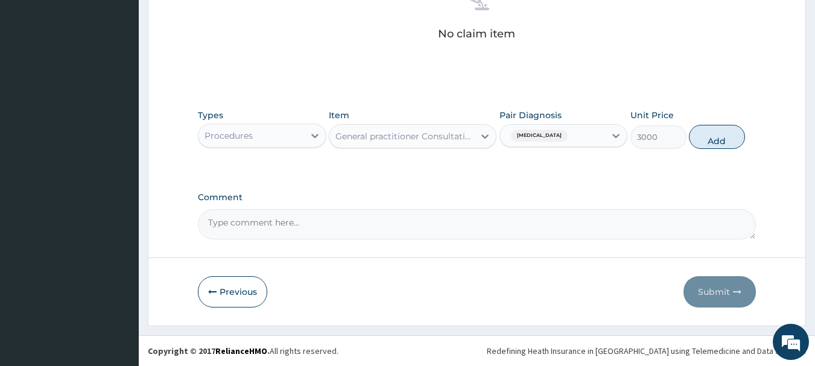
click at [576, 142] on div "Malaria" at bounding box center [553, 135] width 106 height 21
click at [586, 142] on div "Malaria" at bounding box center [553, 135] width 106 height 21
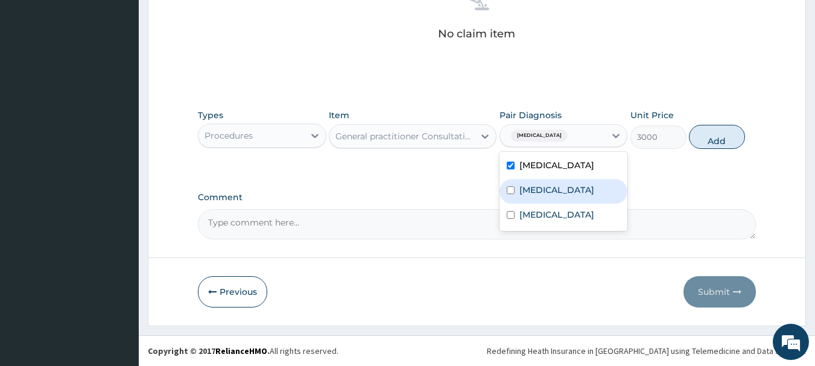
click at [579, 193] on div "Indigestion" at bounding box center [564, 191] width 129 height 25
checkbox input "true"
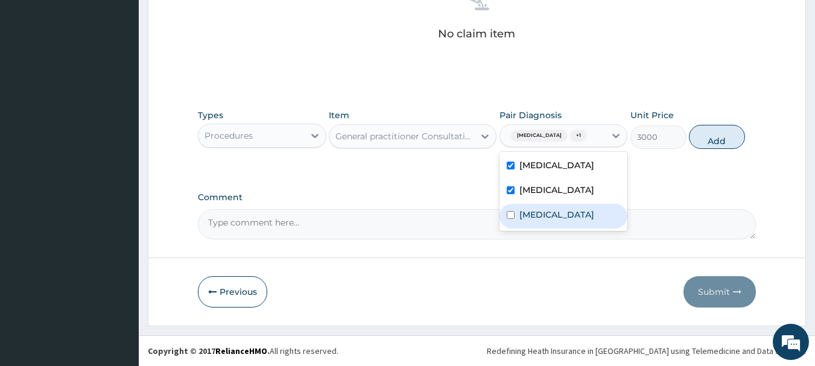
click at [515, 223] on div "Upper respiratory infection" at bounding box center [564, 216] width 129 height 25
checkbox input "true"
click at [713, 140] on button "Add" at bounding box center [717, 137] width 56 height 24
type input "0"
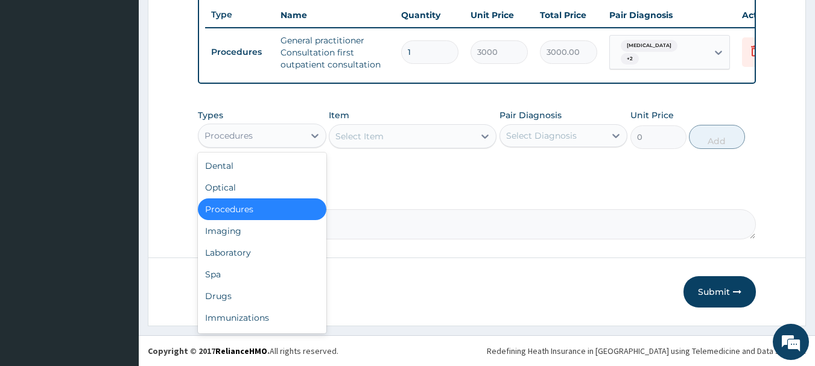
click at [255, 134] on div "Procedures" at bounding box center [251, 135] width 106 height 19
click at [244, 254] on div "Laboratory" at bounding box center [262, 253] width 129 height 22
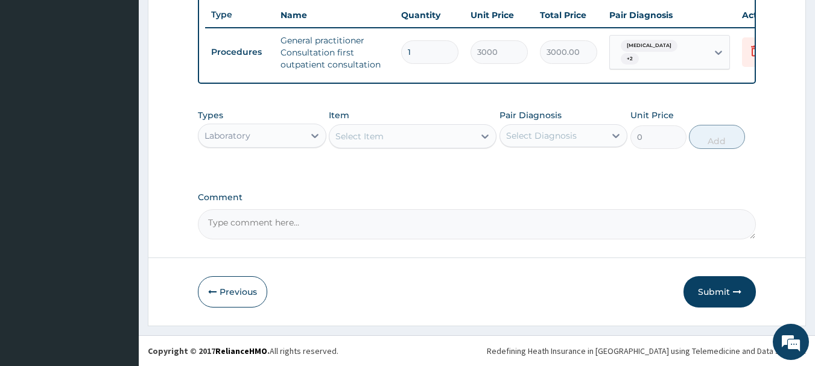
click at [343, 133] on div "Select Item" at bounding box center [359, 136] width 48 height 12
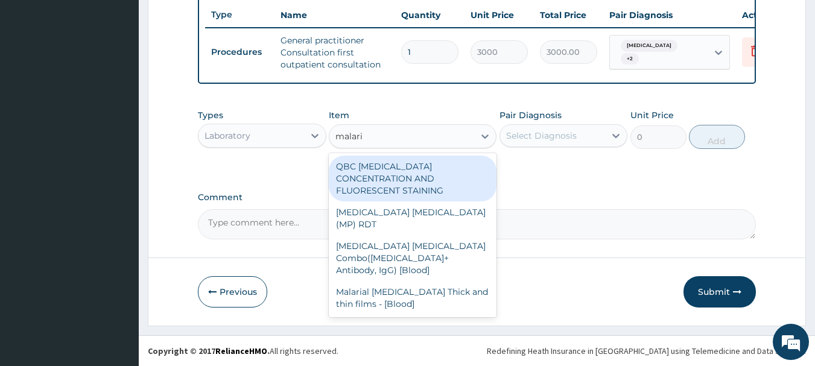
type input "malaria"
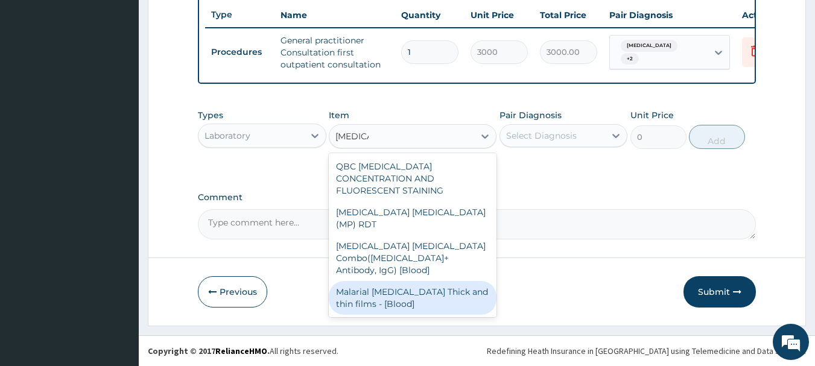
click at [422, 281] on div "Malarial Parasite Thick and thin films - [Blood]" at bounding box center [413, 298] width 168 height 34
type input "1500"
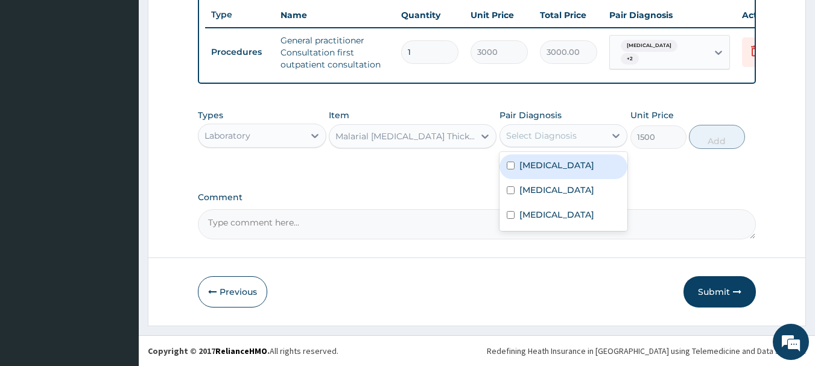
click at [555, 141] on div "Select Diagnosis" at bounding box center [541, 136] width 71 height 12
click at [549, 161] on label "Malaria" at bounding box center [556, 165] width 75 height 12
checkbox input "true"
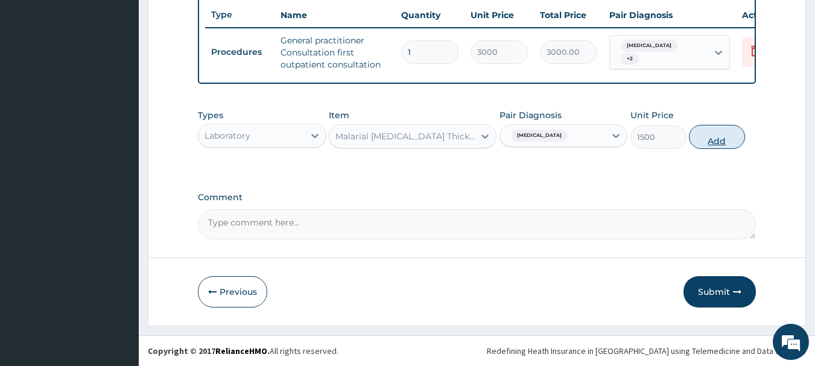
click at [703, 145] on button "Add" at bounding box center [717, 137] width 56 height 24
type input "0"
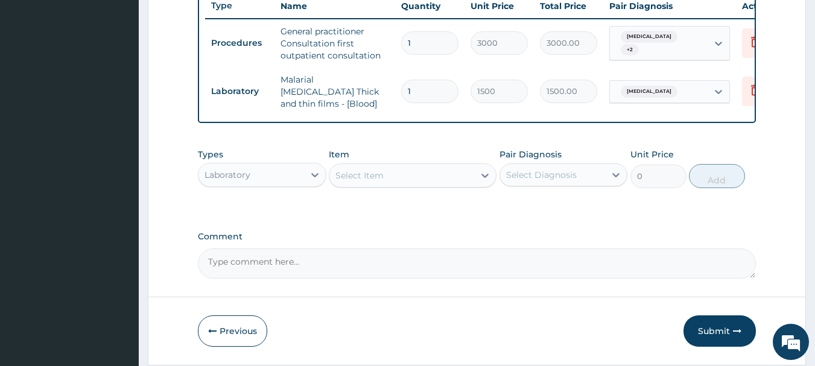
click at [375, 174] on div "Select Item" at bounding box center [359, 176] width 48 height 12
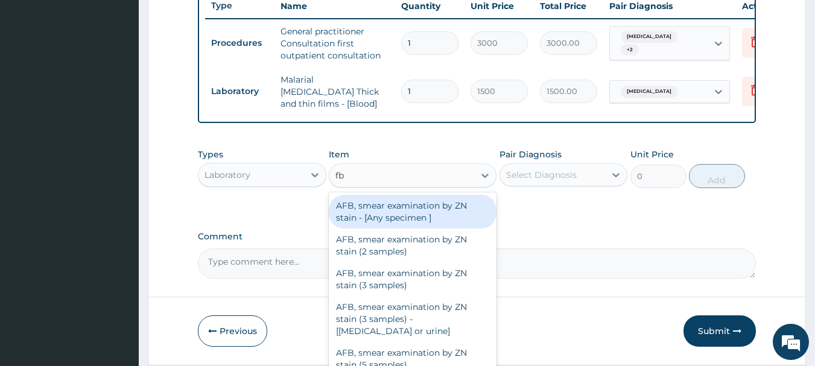
type input "fbc"
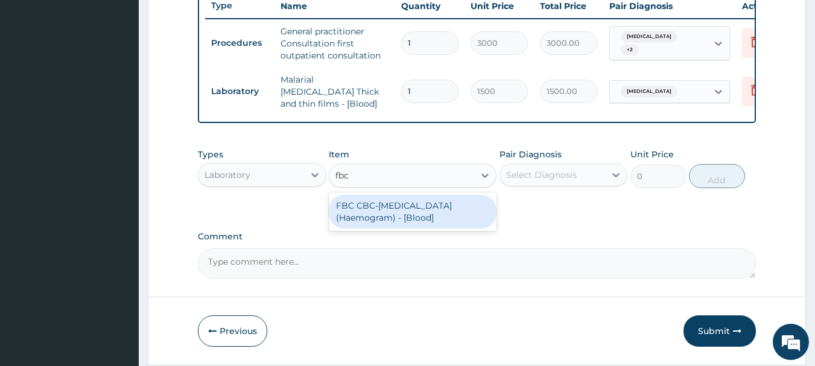
click at [398, 208] on div "FBC CBC-Complete Blood Count (Haemogram) - [Blood]" at bounding box center [413, 212] width 168 height 34
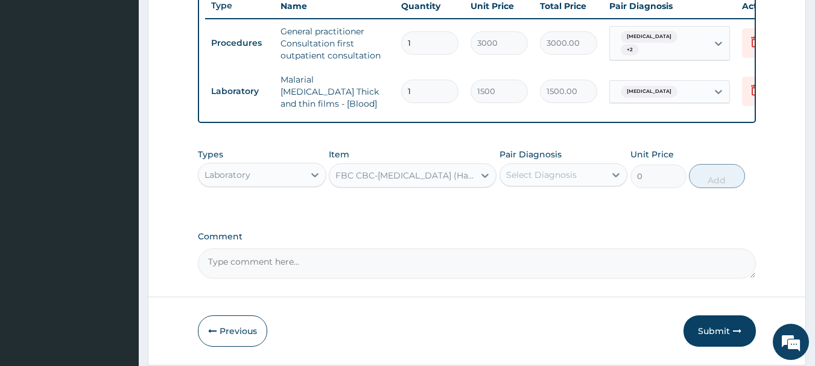
type input "3000"
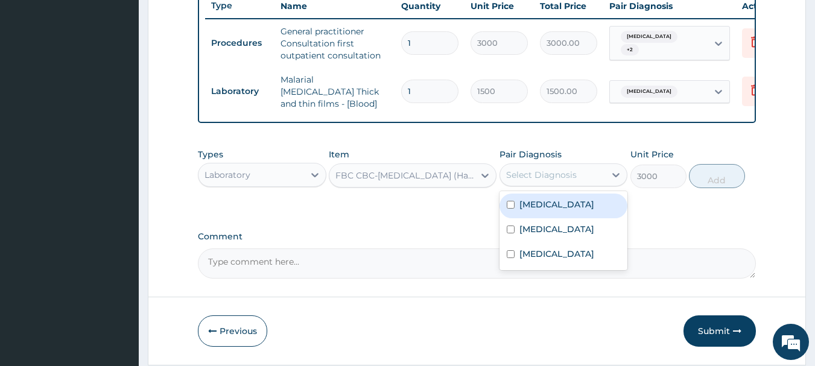
click at [532, 174] on div "Select Diagnosis" at bounding box center [541, 175] width 71 height 12
click at [538, 210] on label "Malaria" at bounding box center [556, 204] width 75 height 12
checkbox input "true"
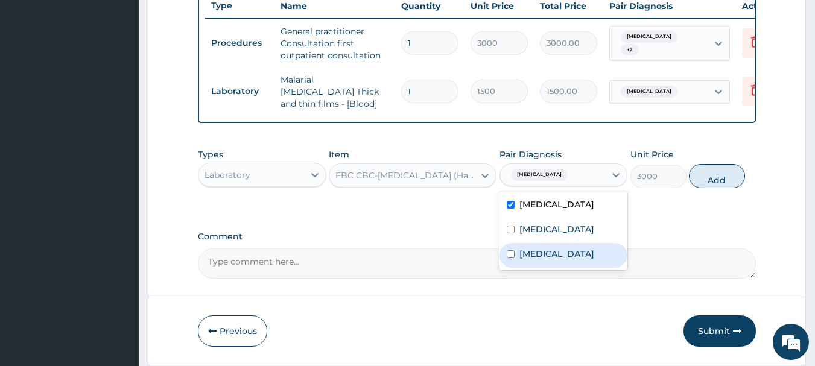
click at [523, 260] on label "Upper respiratory infection" at bounding box center [556, 254] width 75 height 12
checkbox input "true"
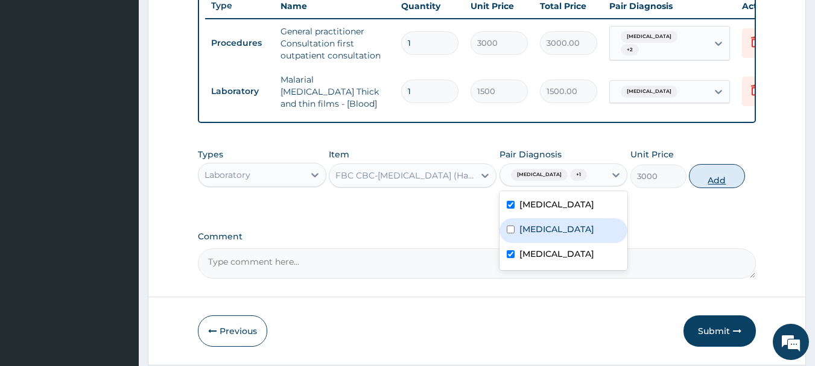
click at [708, 181] on button "Add" at bounding box center [717, 176] width 56 height 24
type input "0"
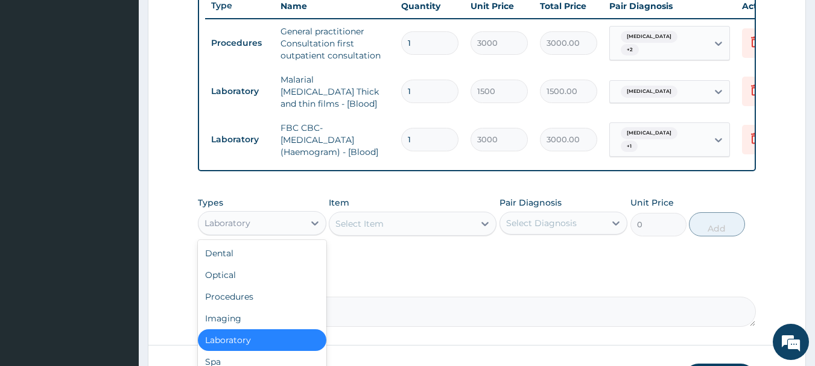
click at [269, 220] on div "Laboratory" at bounding box center [251, 223] width 106 height 19
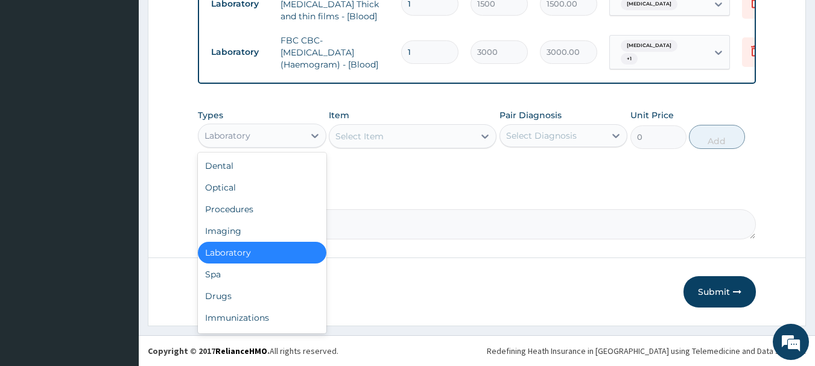
scroll to position [41, 0]
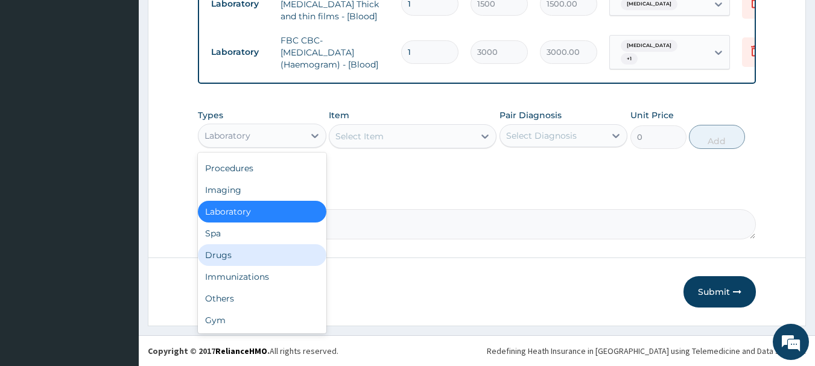
click at [249, 259] on div "Drugs" at bounding box center [262, 255] width 129 height 22
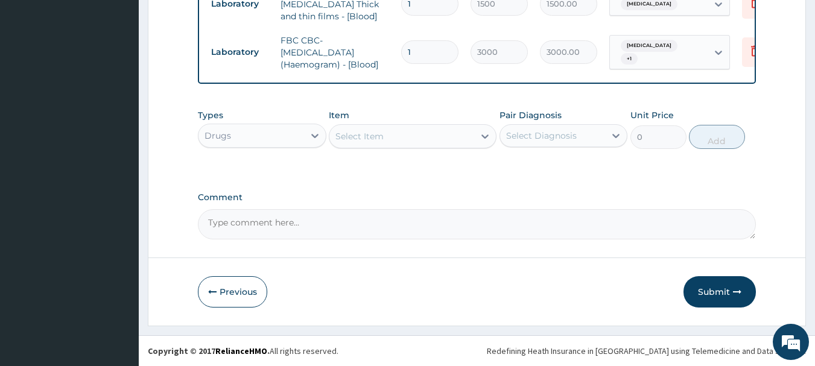
click at [388, 136] on div "Select Item" at bounding box center [401, 136] width 145 height 19
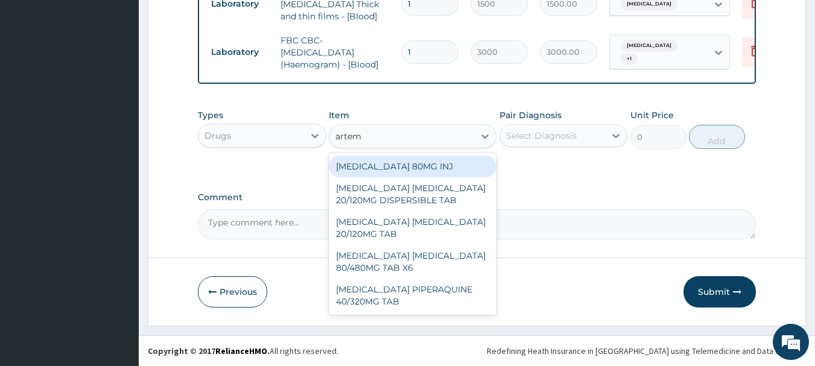
type input "arteme"
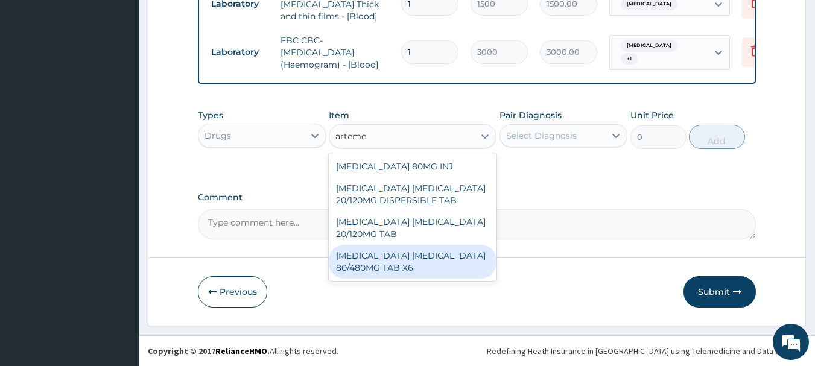
click at [437, 253] on div "ARTEMETHER LUMEFANTRINE 80/480MG TAB X6" at bounding box center [413, 262] width 168 height 34
type input "520"
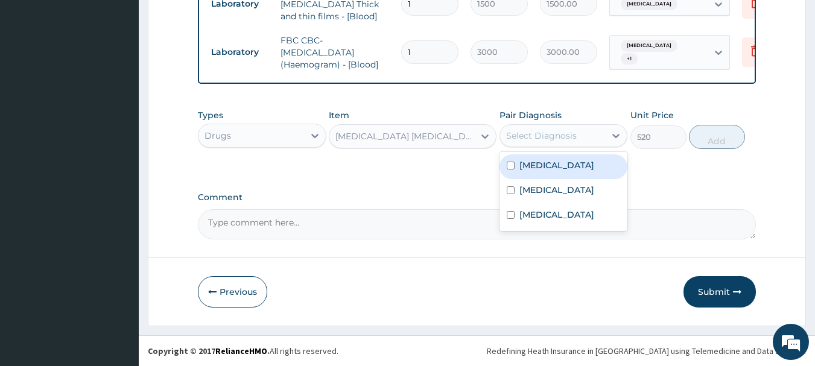
click at [547, 143] on div "Select Diagnosis" at bounding box center [553, 135] width 106 height 19
click at [548, 163] on label "Malaria" at bounding box center [556, 165] width 75 height 12
checkbox input "true"
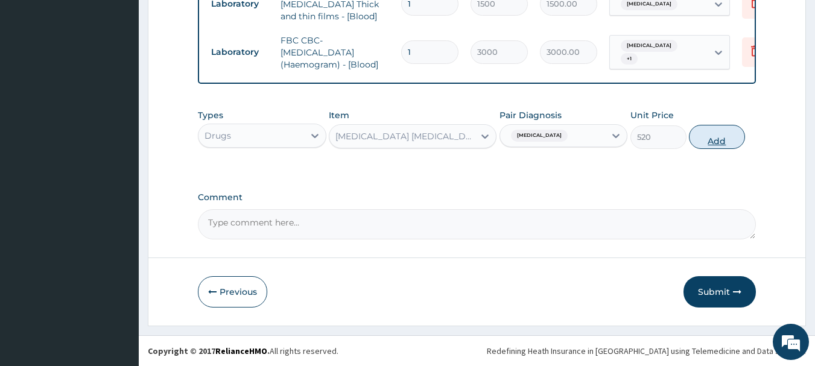
click at [708, 140] on button "Add" at bounding box center [717, 137] width 56 height 24
type input "0"
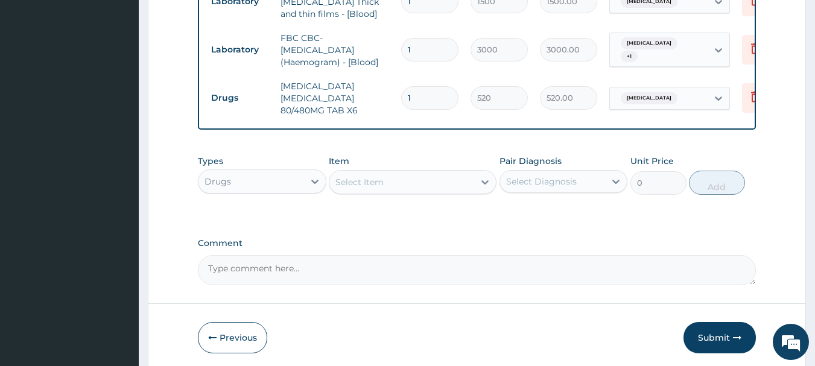
click at [363, 180] on div "Select Item" at bounding box center [359, 182] width 48 height 12
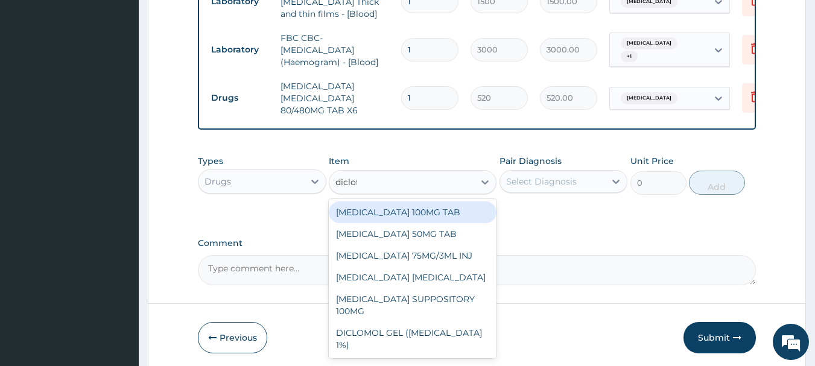
type input "diclofe"
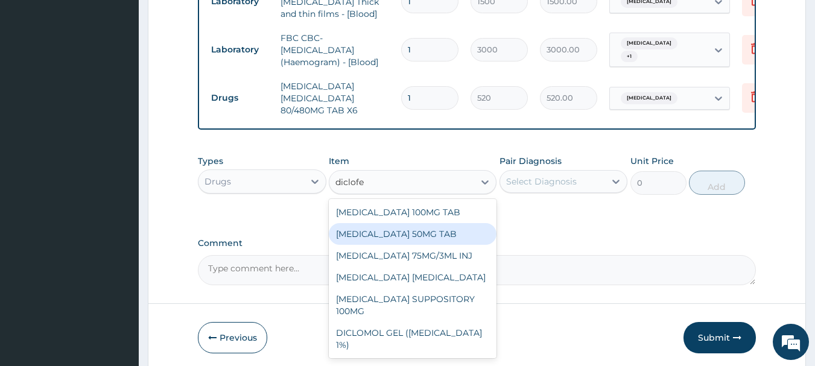
click at [401, 243] on div "DICLOFENAC 50MG TAB" at bounding box center [413, 234] width 168 height 22
type input "52.5"
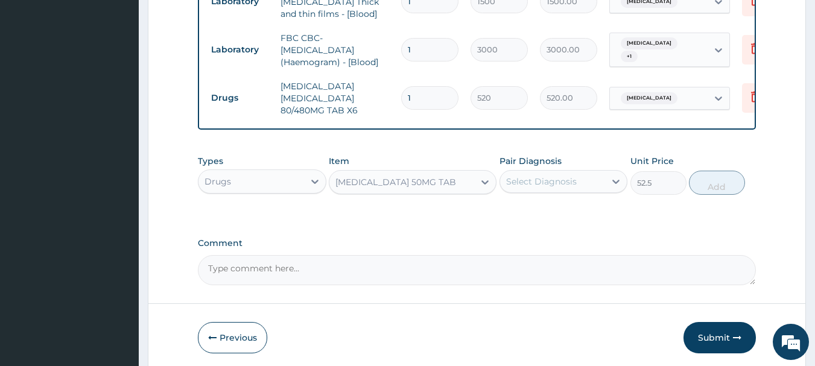
click at [544, 173] on div "Select Diagnosis" at bounding box center [564, 181] width 129 height 23
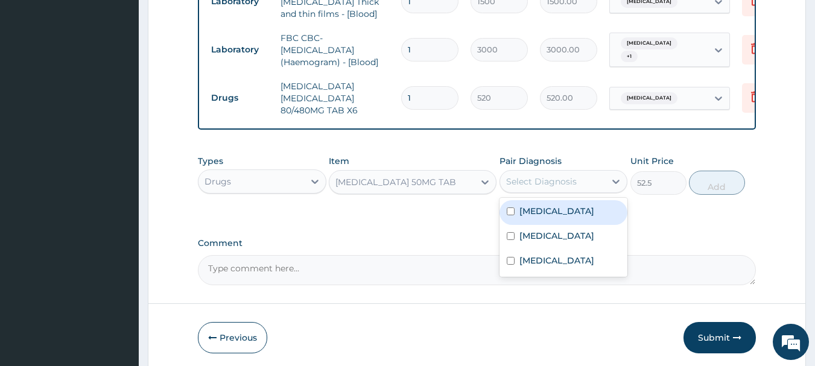
click at [568, 209] on div "Malaria" at bounding box center [564, 212] width 129 height 25
checkbox input "true"
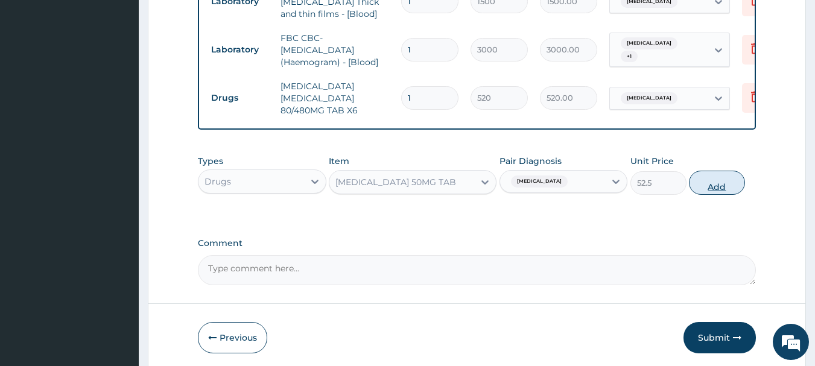
click at [708, 193] on button "Add" at bounding box center [717, 183] width 56 height 24
type input "0"
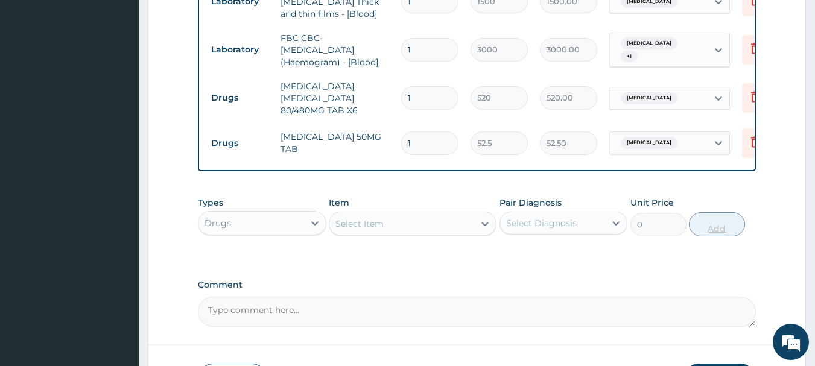
type input "10"
type input "525.00"
type input "10"
click at [394, 224] on div "Select Item" at bounding box center [401, 223] width 145 height 19
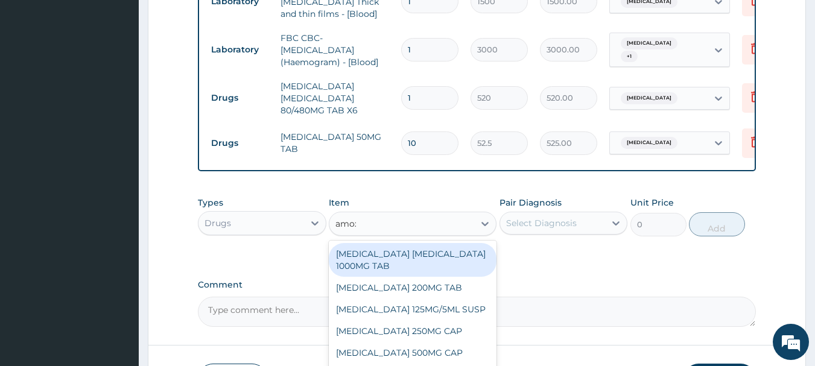
type input "amoxi"
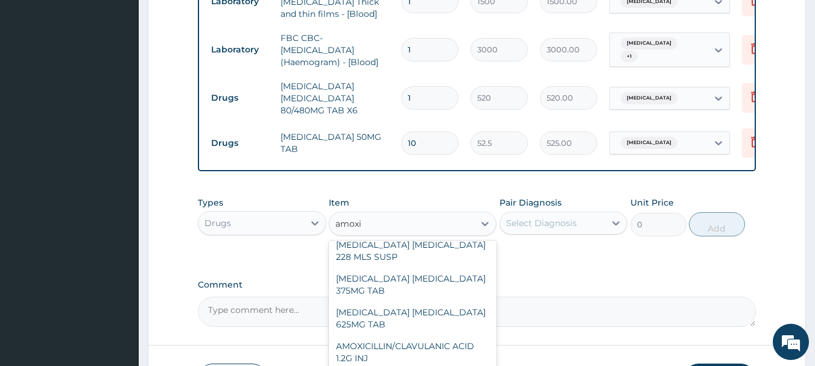
scroll to position [185, 0]
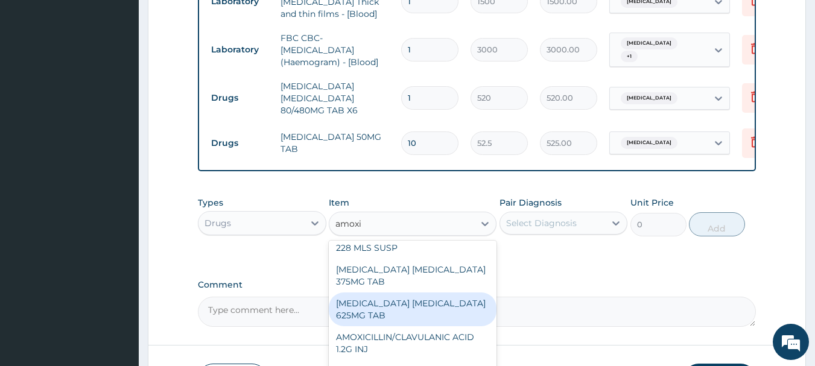
click at [446, 318] on div "AMOXICILLIN CLAVULANIC ACID 625MG TAB" at bounding box center [413, 310] width 168 height 34
type input "140.62503"
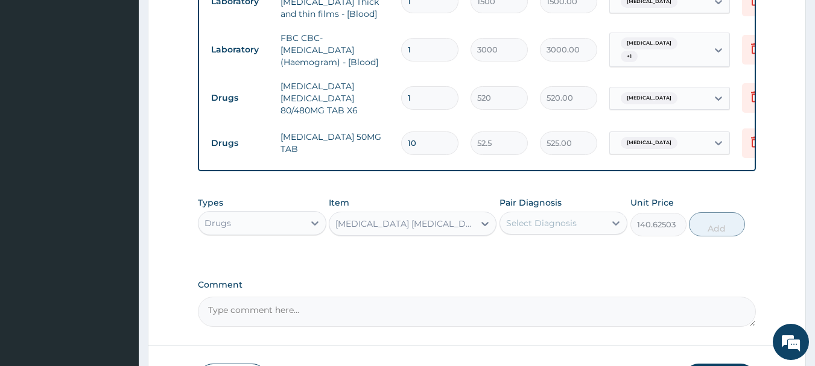
click at [579, 219] on div "Select Diagnosis" at bounding box center [553, 223] width 106 height 19
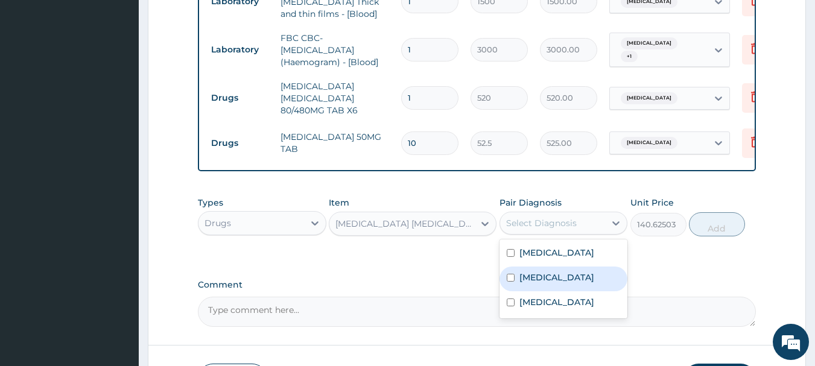
click at [580, 290] on div "Indigestion" at bounding box center [564, 279] width 129 height 25
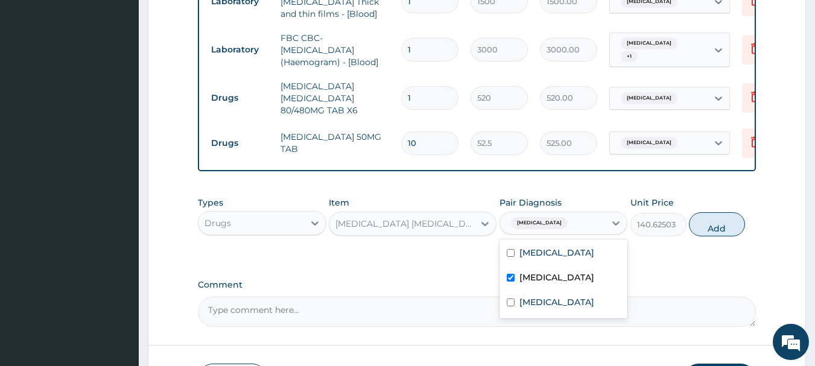
click at [580, 282] on div "Indigestion" at bounding box center [564, 279] width 129 height 25
checkbox input "false"
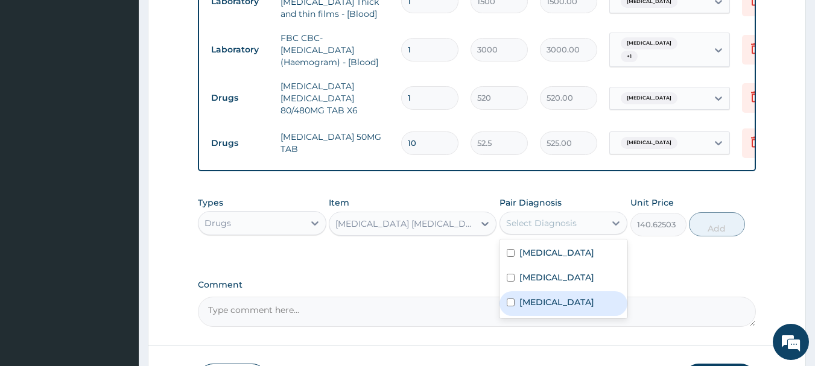
click at [581, 305] on label "[MEDICAL_DATA]" at bounding box center [556, 302] width 75 height 12
checkbox input "true"
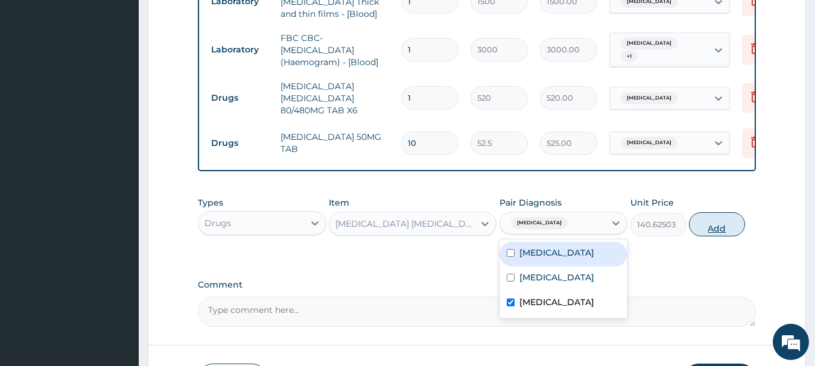
click at [709, 232] on button "Add" at bounding box center [717, 224] width 56 height 24
type input "0"
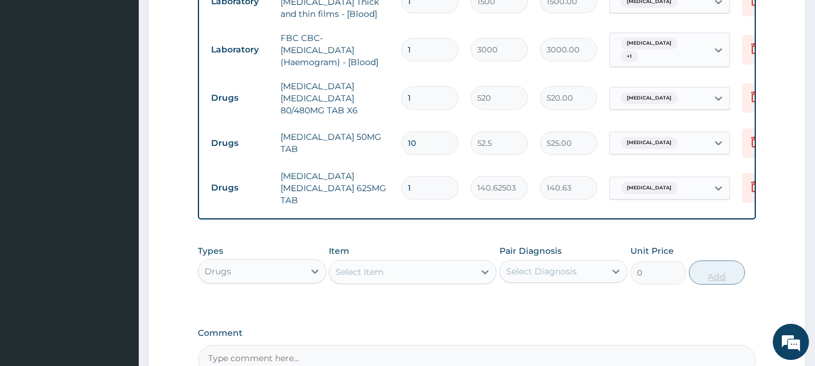
type input "14"
type input "1968.75"
type input "14"
click at [445, 268] on div "Select Item" at bounding box center [401, 271] width 145 height 19
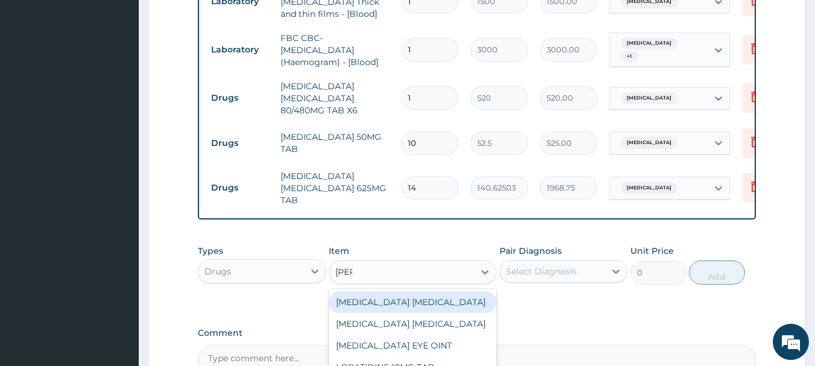
type input "lorat"
click at [454, 301] on div "LORATIDINE 10MG TAB" at bounding box center [413, 302] width 168 height 22
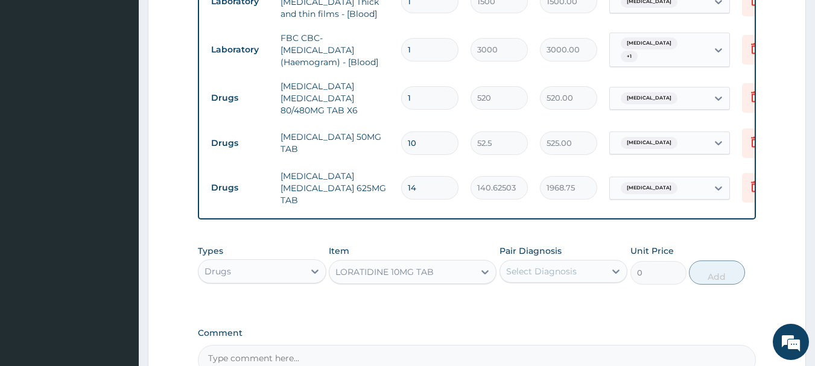
type input "52.5"
click at [524, 276] on div "Select Diagnosis" at bounding box center [541, 271] width 71 height 12
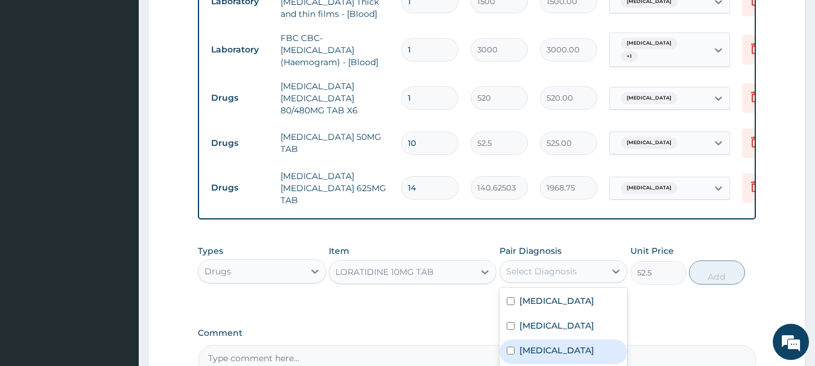
click at [554, 355] on label "Upper respiratory infection" at bounding box center [556, 350] width 75 height 12
checkbox input "true"
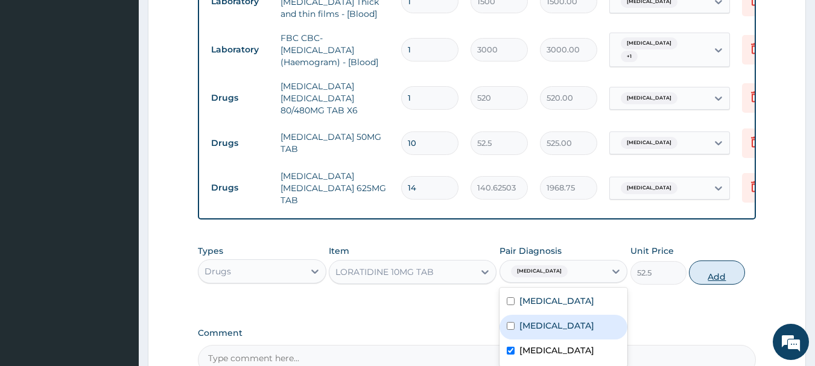
click at [714, 278] on button "Add" at bounding box center [717, 273] width 56 height 24
type input "0"
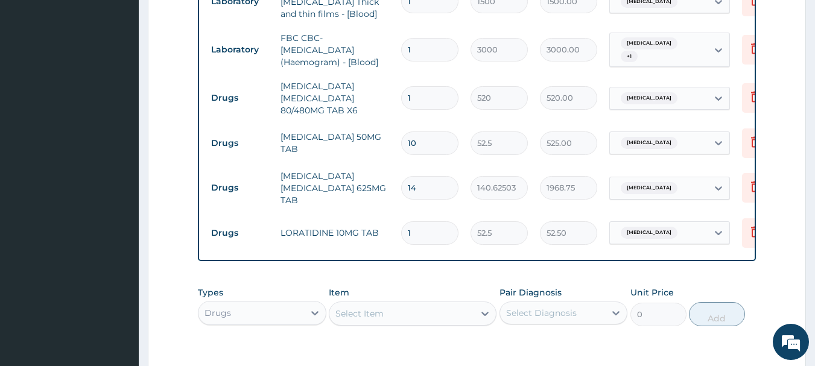
scroll to position [732, 0]
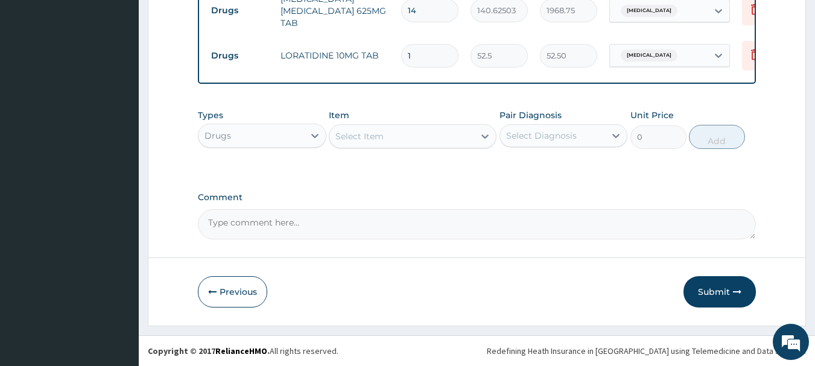
type input "0.00"
type input "5"
type input "262.50"
type input "5"
click at [417, 141] on div "Select Item" at bounding box center [401, 136] width 145 height 19
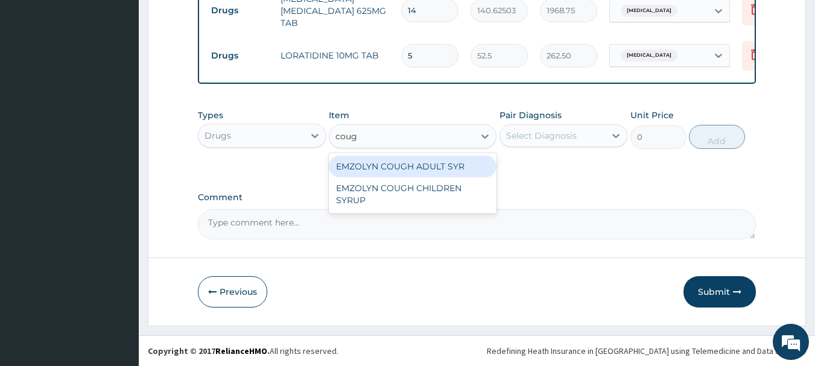
type input "cough"
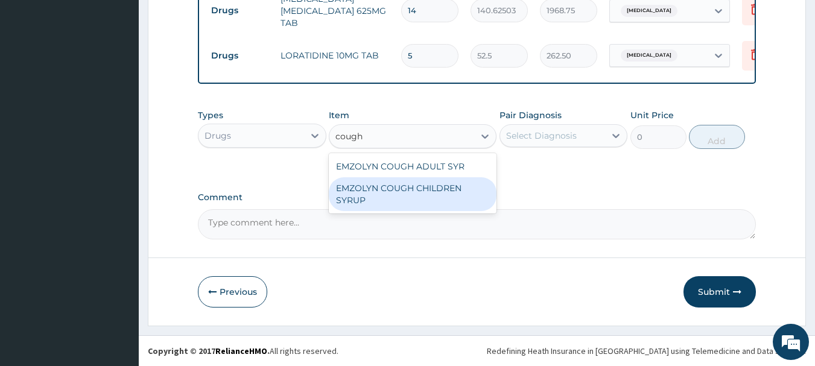
click at [431, 182] on div "EMZOLYN COUGH CHILDREN SYRUP" at bounding box center [413, 194] width 168 height 34
type input "900"
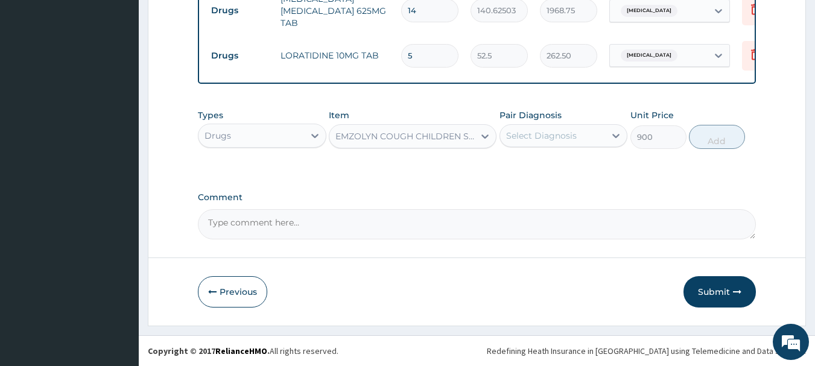
click at [524, 140] on div "Select Diagnosis" at bounding box center [541, 136] width 71 height 12
click at [407, 140] on div "EMZOLYN COUGH CHILDREN SYRUP" at bounding box center [405, 136] width 140 height 12
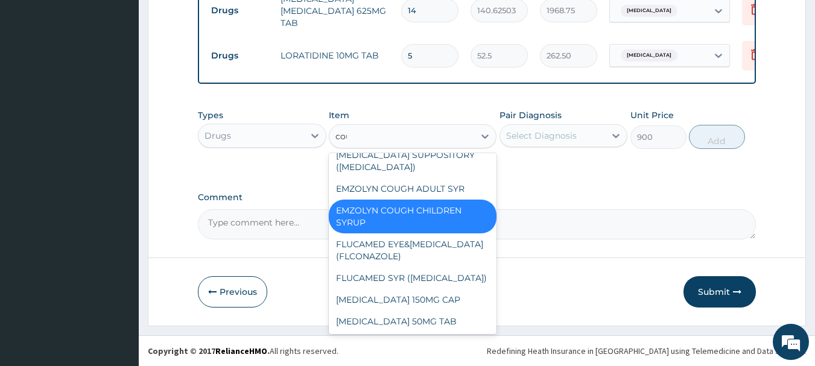
scroll to position [0, 0]
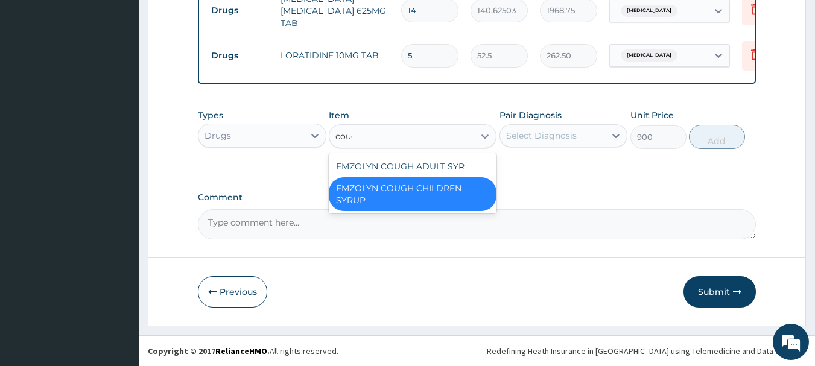
type input "cough"
click at [421, 162] on div "EMZOLYN COUGH ADULT SYR" at bounding box center [413, 167] width 168 height 22
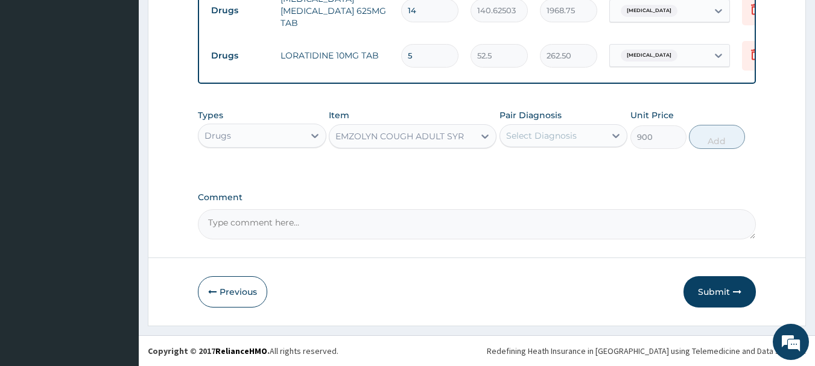
click at [527, 144] on div "Select Diagnosis" at bounding box center [553, 135] width 106 height 19
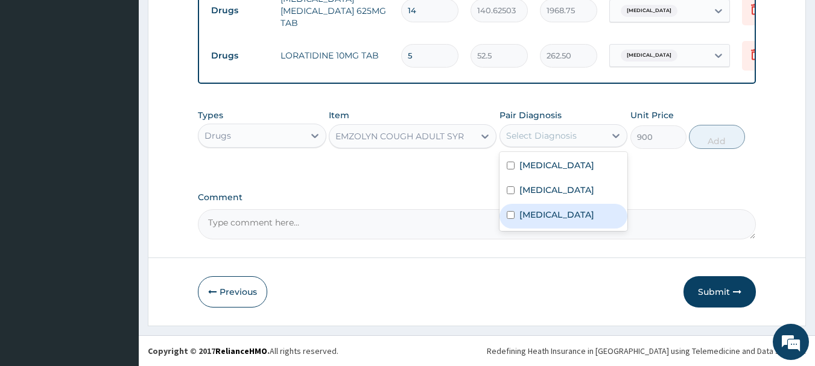
click at [562, 211] on label "Upper respiratory infection" at bounding box center [556, 215] width 75 height 12
checkbox input "true"
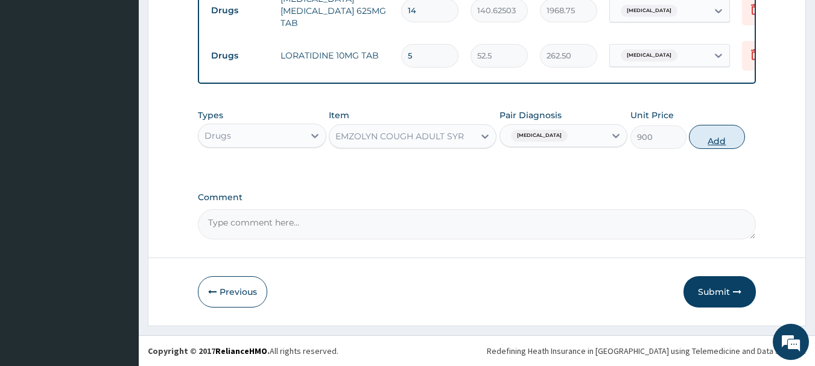
click at [717, 142] on button "Add" at bounding box center [717, 137] width 56 height 24
type input "0"
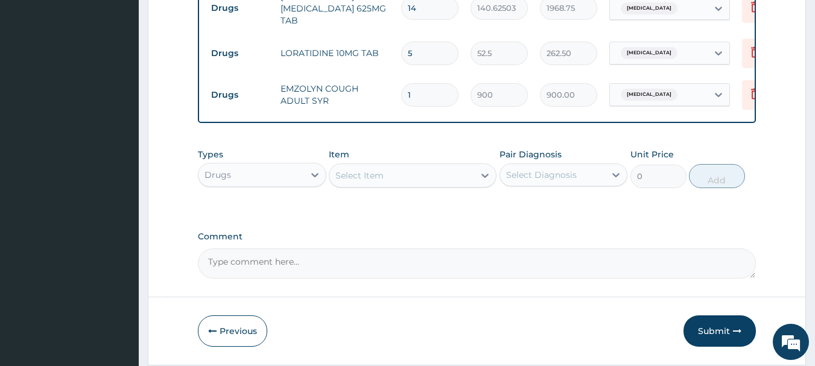
click at [434, 177] on div "Select Item" at bounding box center [401, 175] width 145 height 19
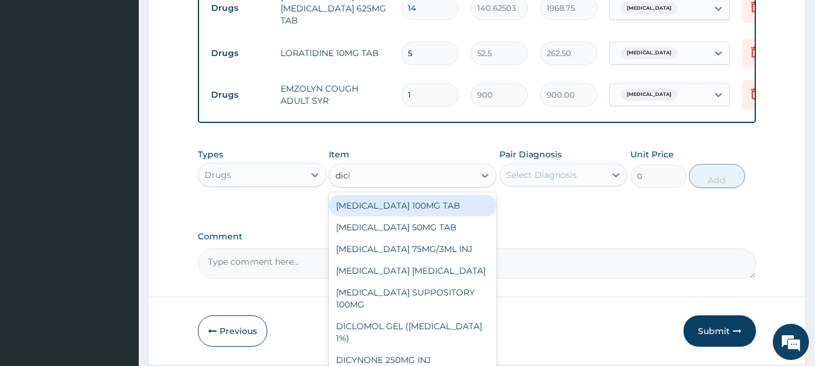
type input "diclo"
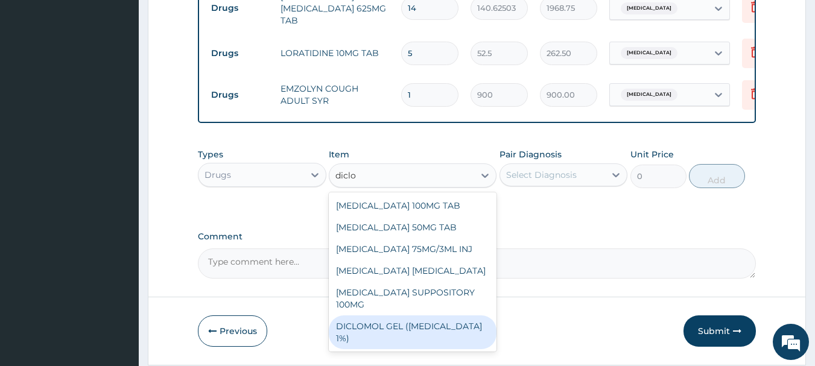
click at [440, 331] on div "DICLOMOL GEL (DICLOFENAC 1%)" at bounding box center [413, 333] width 168 height 34
type input "900"
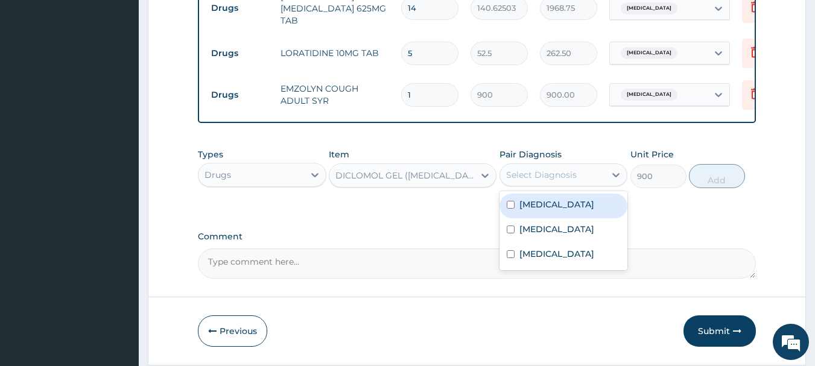
click at [548, 185] on div "Select Diagnosis" at bounding box center [553, 174] width 106 height 19
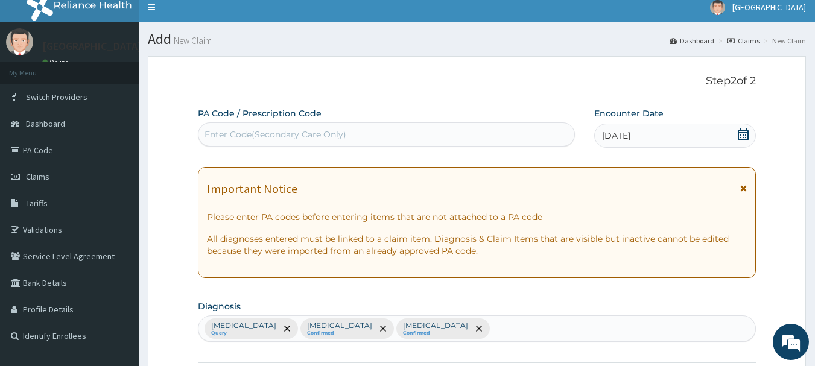
scroll to position [189, 0]
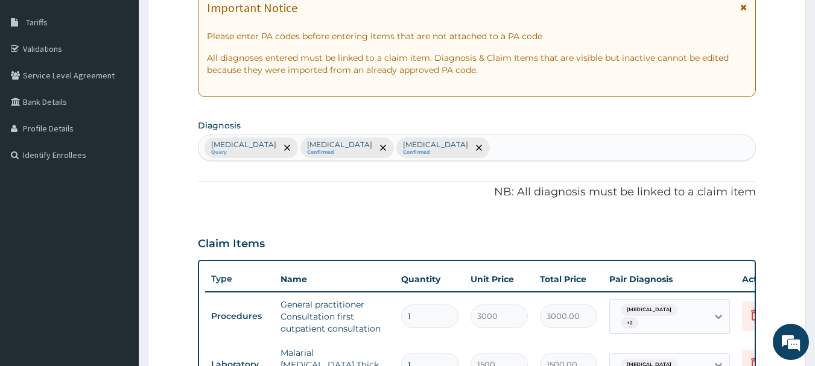
click at [506, 147] on div "Malaria Query Indigestion Confirmed Upper respiratory infection Confirmed" at bounding box center [476, 147] width 557 height 25
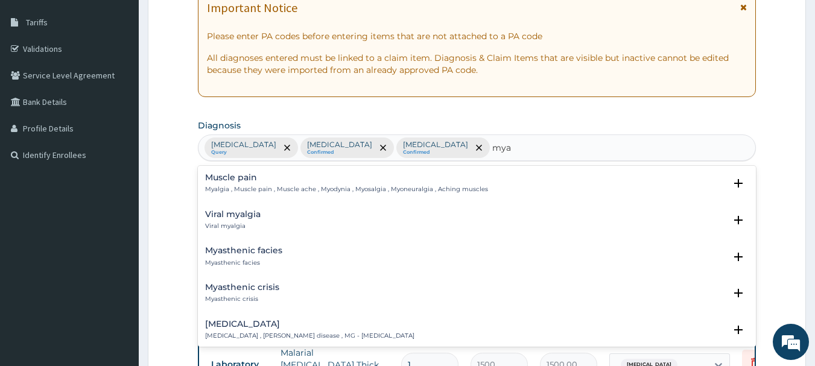
type input "myal"
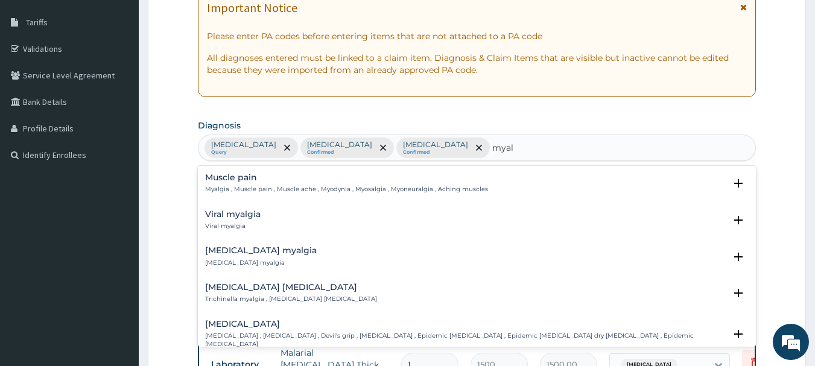
click at [246, 178] on h4 "Muscle pain" at bounding box center [346, 177] width 283 height 9
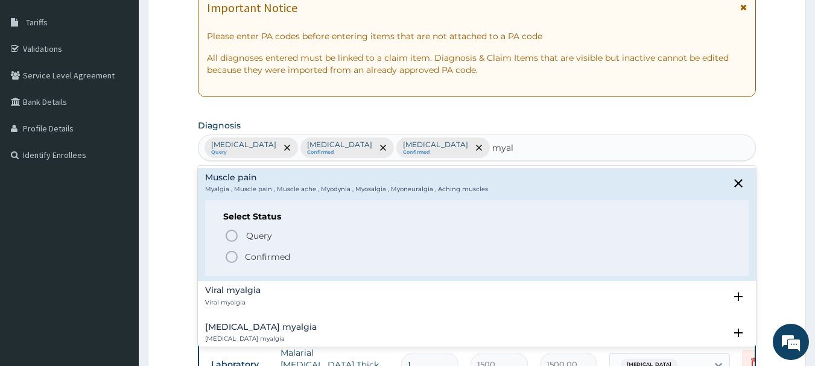
click at [230, 258] on icon "status option filled" at bounding box center [231, 257] width 14 height 14
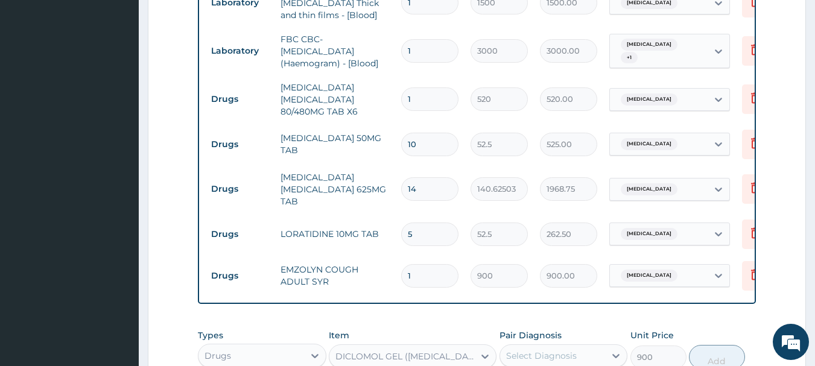
scroll to position [773, 0]
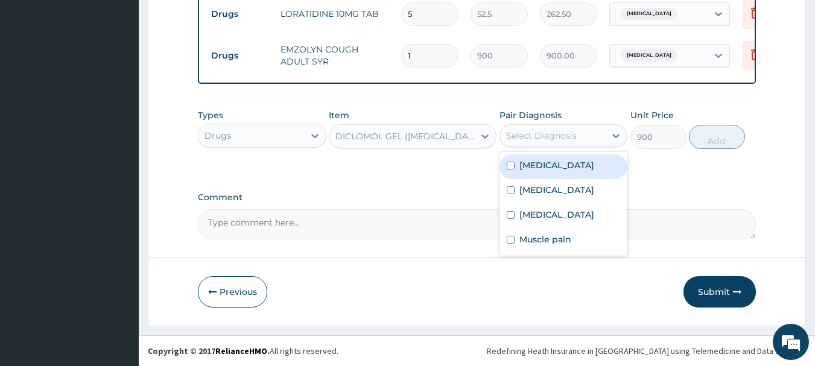
click at [542, 132] on div "Select Diagnosis" at bounding box center [541, 136] width 71 height 12
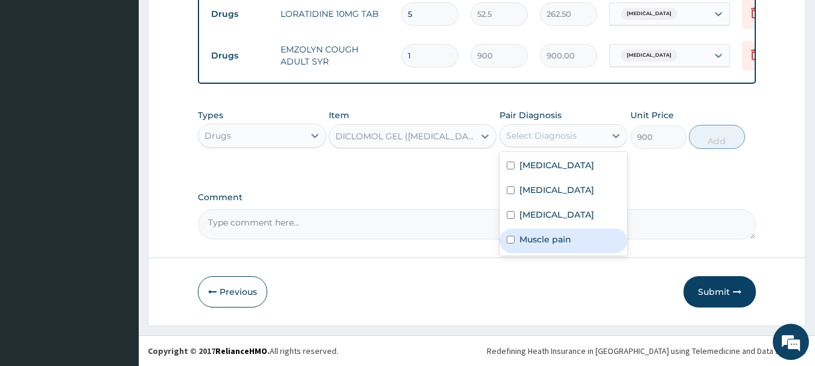
click at [547, 246] on label "Muscle pain" at bounding box center [545, 239] width 52 height 12
checkbox input "true"
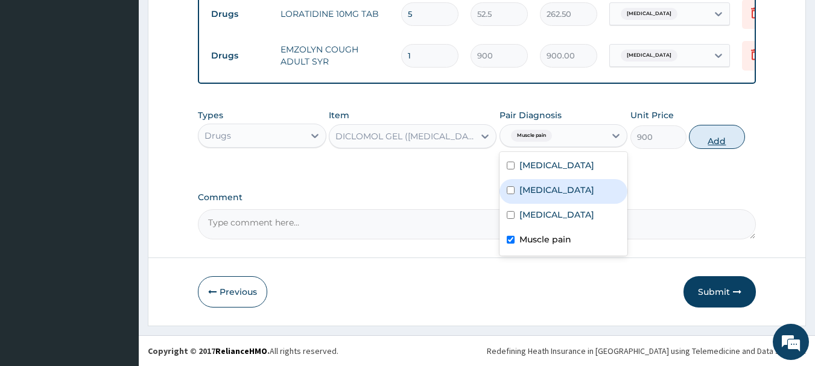
click at [712, 140] on button "Add" at bounding box center [717, 137] width 56 height 24
type input "0"
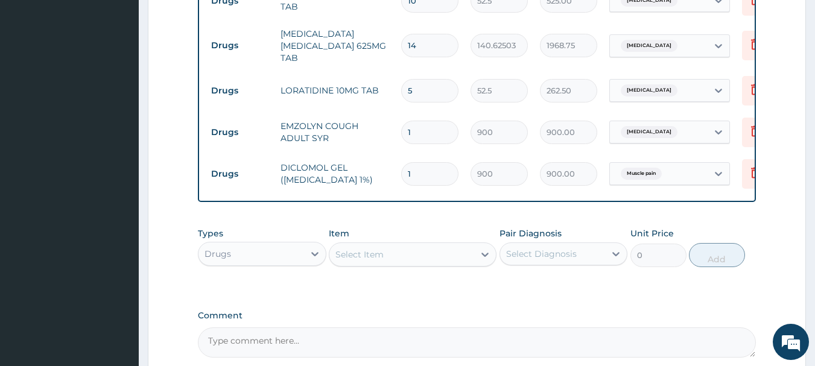
scroll to position [815, 0]
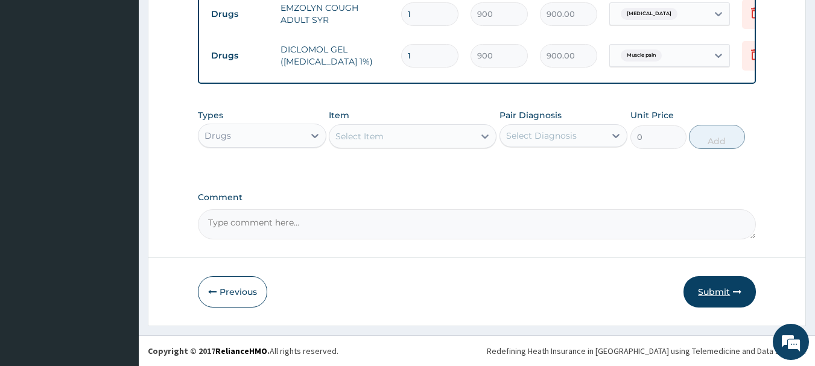
click at [703, 288] on button "Submit" at bounding box center [720, 291] width 72 height 31
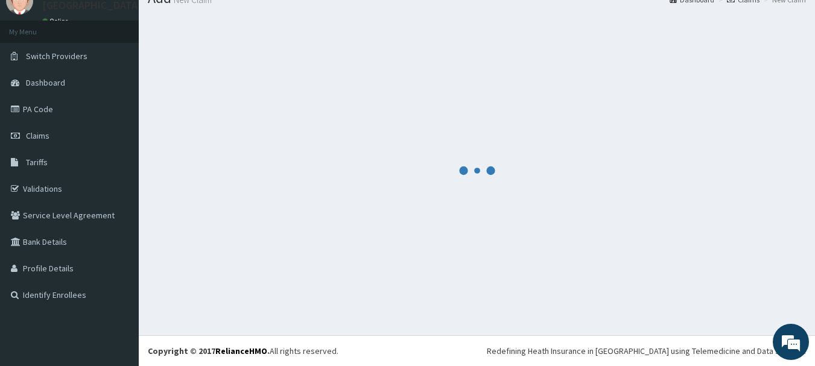
scroll to position [49, 0]
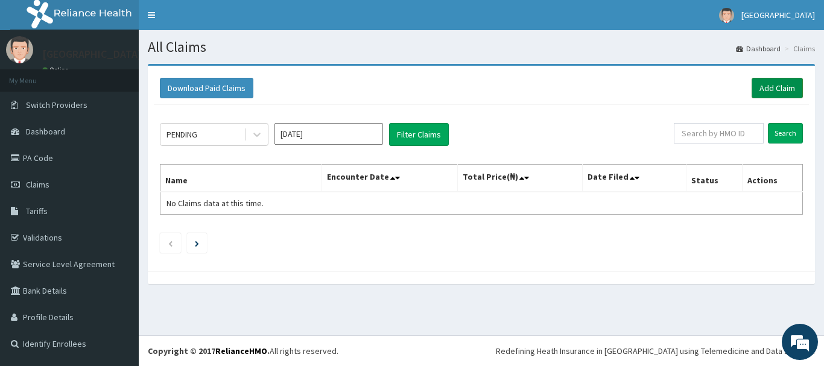
click at [773, 92] on link "Add Claim" at bounding box center [777, 88] width 51 height 21
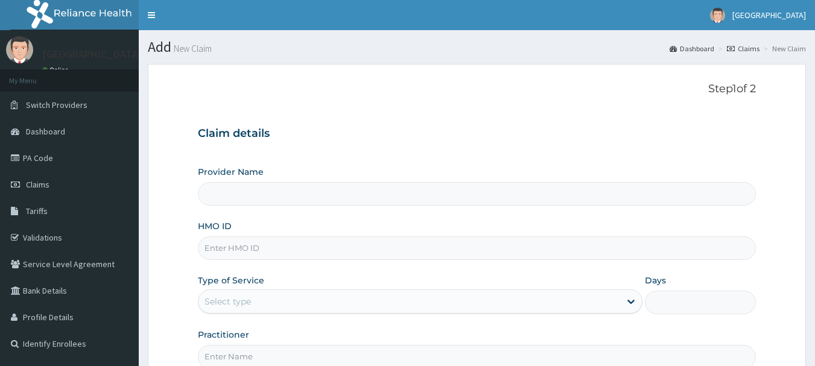
scroll to position [121, 0]
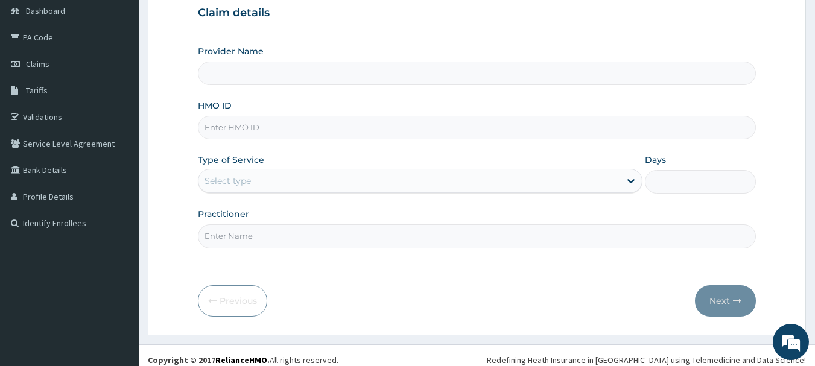
click at [305, 129] on input "HMO ID" at bounding box center [477, 128] width 559 height 24
paste input "PFN/10224/D"
type input "PFN/10224/D"
type input "[GEOGRAPHIC_DATA]"
type input "PFN/10224/D"
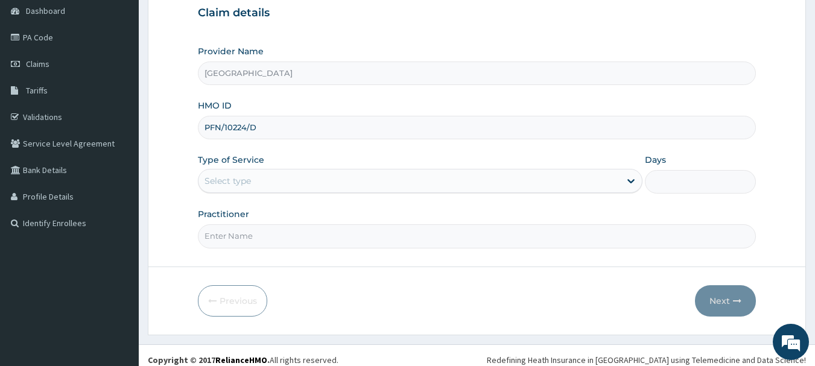
click at [228, 183] on div "Select type" at bounding box center [228, 181] width 46 height 12
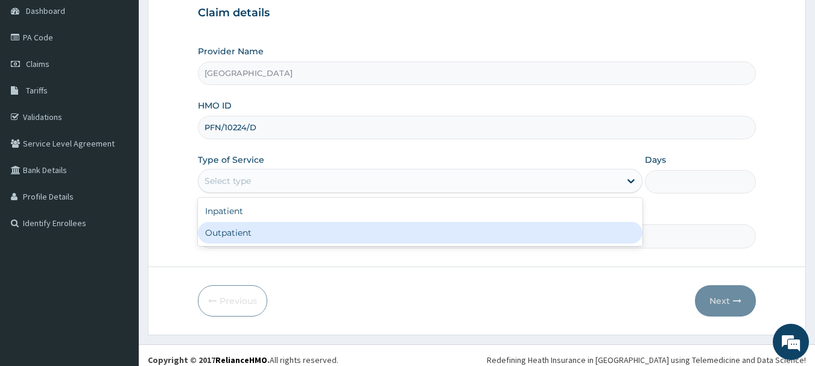
click at [230, 227] on div "Outpatient" at bounding box center [420, 233] width 445 height 22
type input "1"
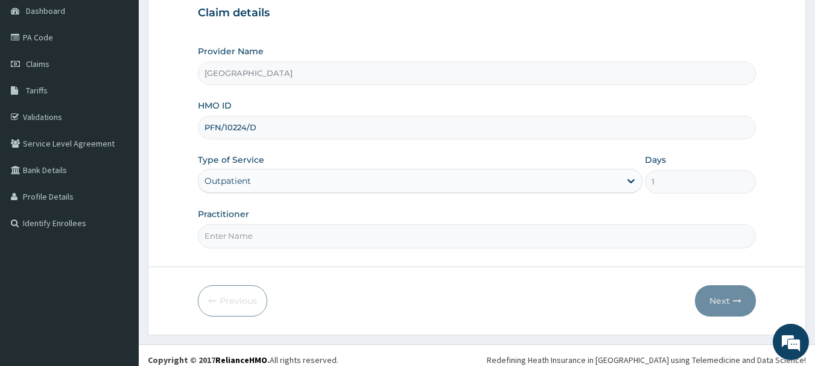
drag, startPoint x: 253, startPoint y: 237, endPoint x: 266, endPoint y: 235, distance: 13.4
click at [253, 237] on input "Practitioner" at bounding box center [477, 236] width 559 height 24
type input "Dr.Akinwusi"
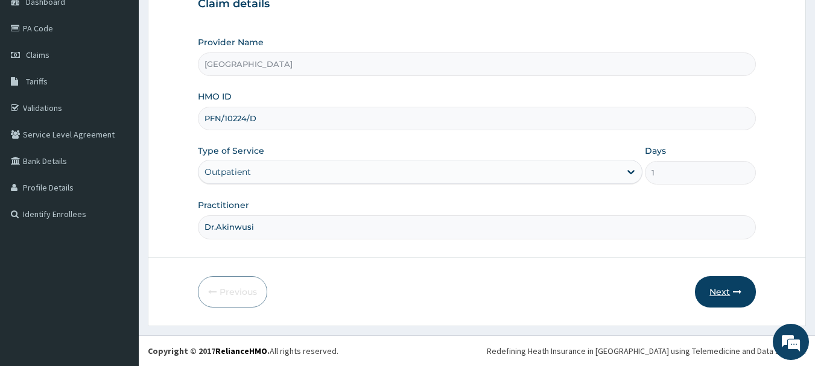
click at [710, 293] on button "Next" at bounding box center [725, 291] width 61 height 31
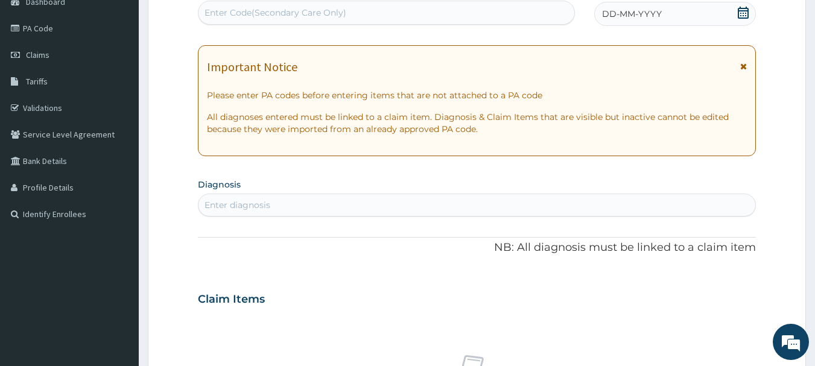
scroll to position [0, 0]
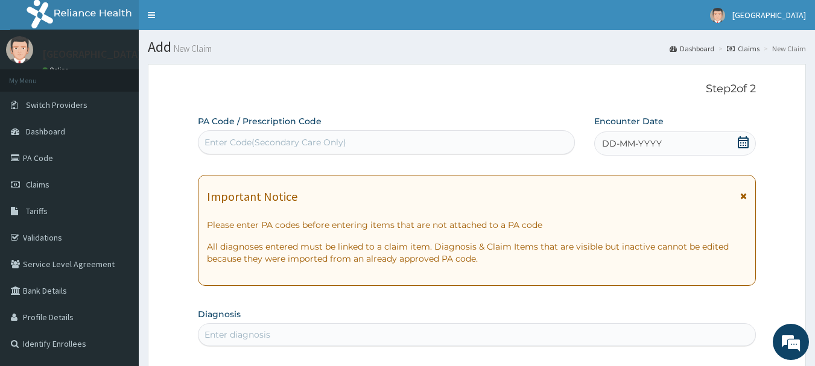
click at [743, 145] on icon at bounding box center [743, 142] width 12 height 12
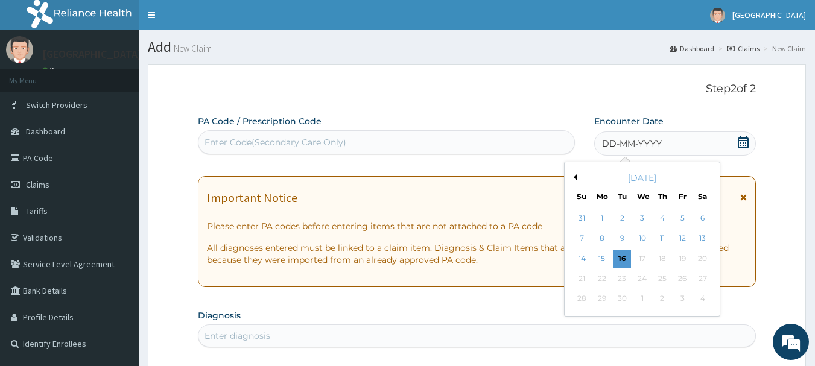
click at [573, 178] on button "Previous Month" at bounding box center [574, 177] width 6 height 6
click at [645, 296] on div "27" at bounding box center [642, 299] width 18 height 18
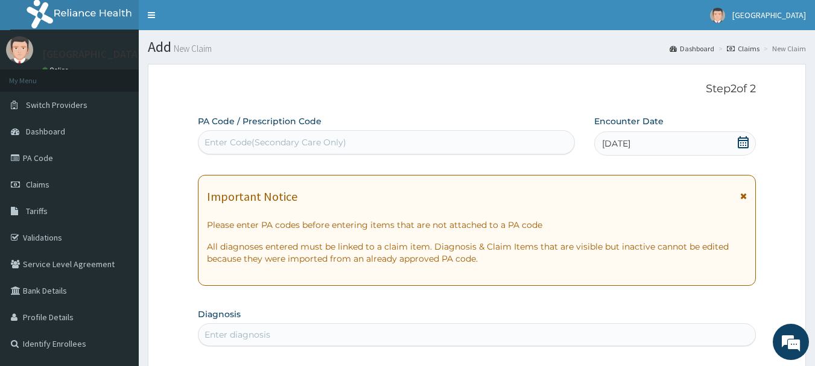
scroll to position [241, 0]
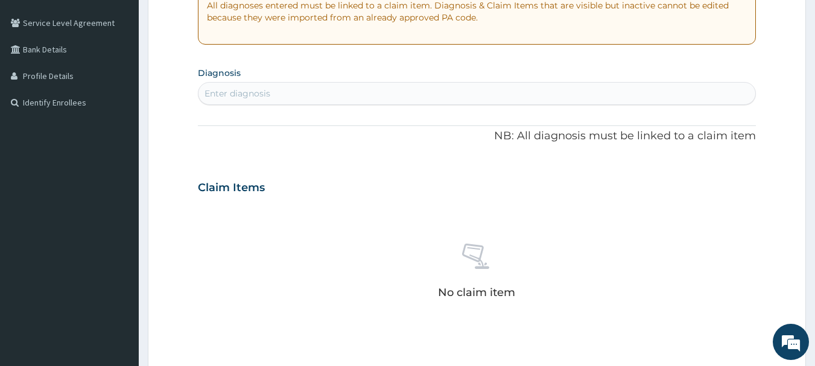
click at [370, 94] on div "Enter diagnosis" at bounding box center [476, 93] width 557 height 19
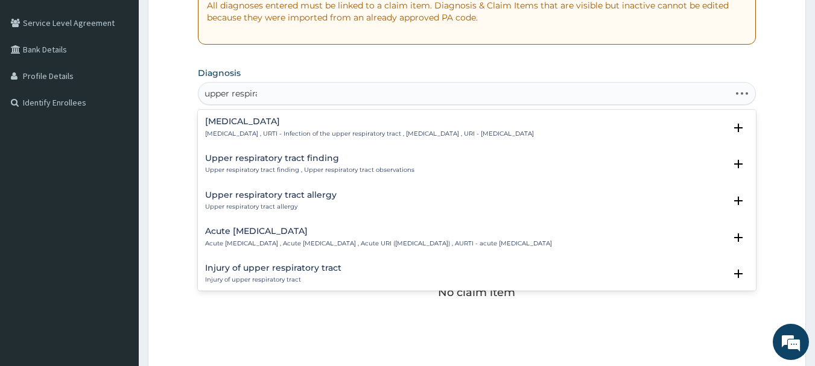
type input "upper respirat"
click at [316, 121] on h4 "Upper respiratory infection" at bounding box center [369, 121] width 329 height 9
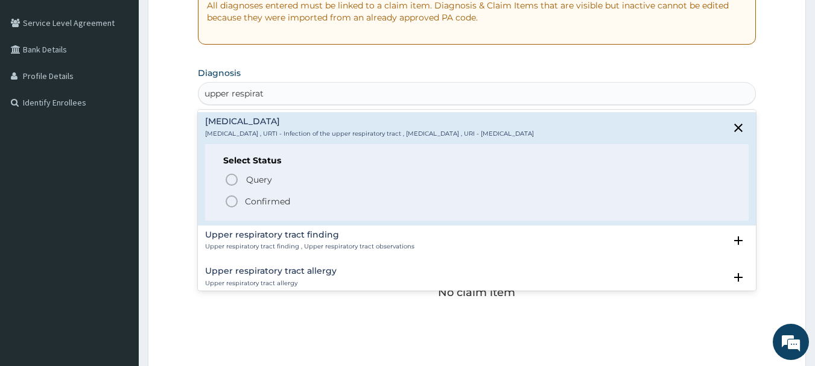
click at [231, 202] on icon "status option filled" at bounding box center [231, 201] width 14 height 14
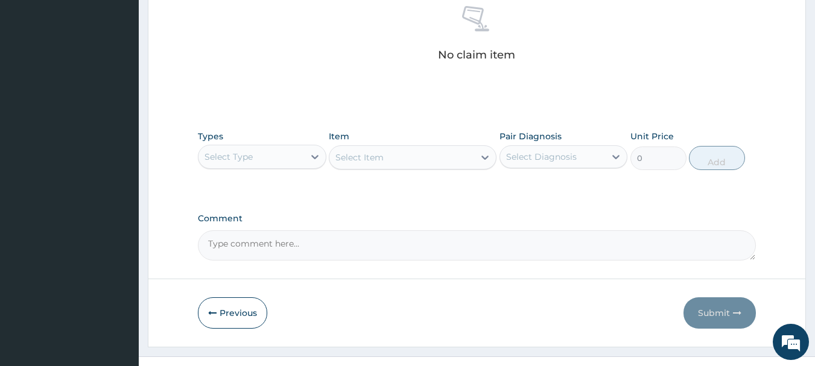
scroll to position [504, 0]
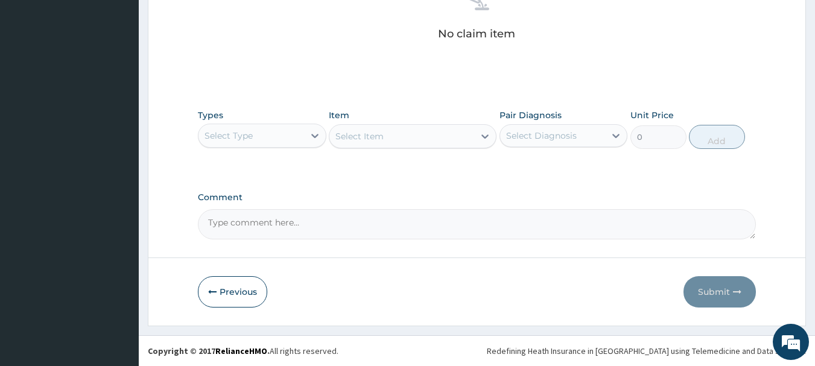
click at [287, 135] on div "Select Type" at bounding box center [251, 135] width 106 height 19
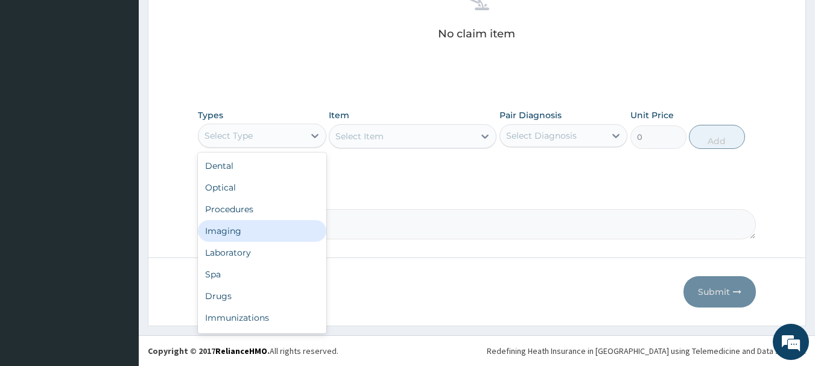
scroll to position [41, 0]
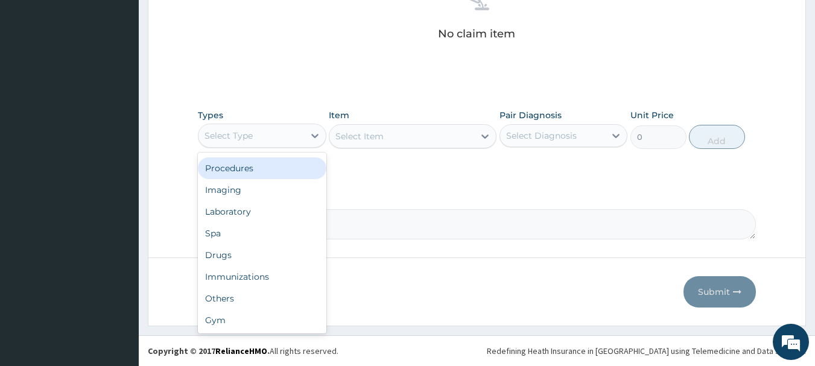
click at [268, 172] on div "Procedures" at bounding box center [262, 168] width 129 height 22
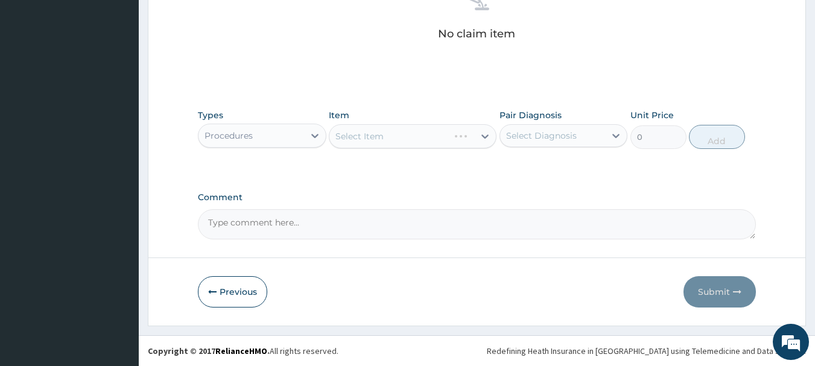
click at [390, 133] on div "Select Item" at bounding box center [413, 136] width 168 height 24
click at [390, 133] on div "Select Item" at bounding box center [401, 136] width 145 height 19
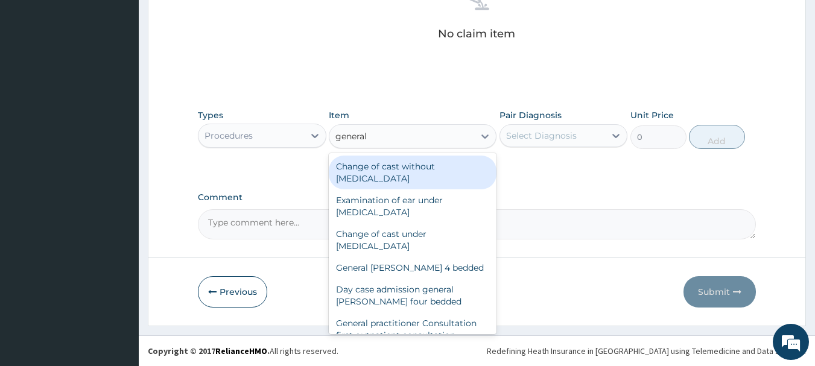
type input "general p"
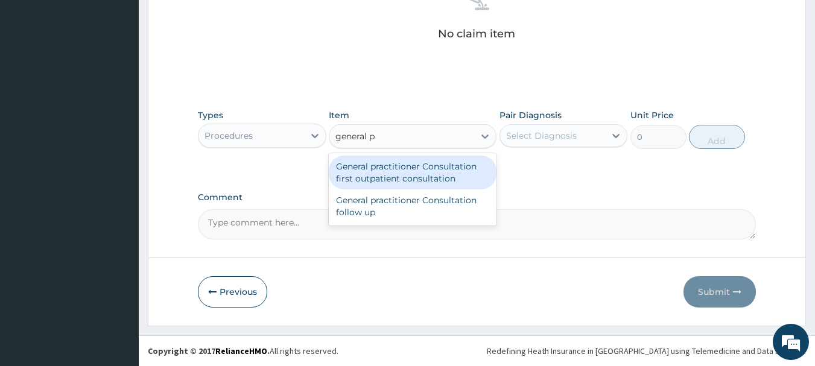
click at [404, 164] on div "General practitioner Consultation first outpatient consultation" at bounding box center [413, 173] width 168 height 34
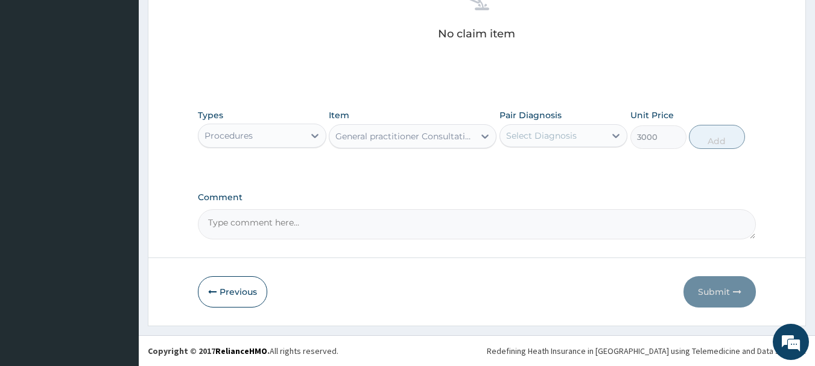
type input "3000"
click at [551, 136] on div "Select Diagnosis" at bounding box center [541, 136] width 71 height 12
click at [554, 160] on label "Upper respiratory infection" at bounding box center [556, 165] width 75 height 12
checkbox input "true"
click at [699, 142] on button "Add" at bounding box center [717, 137] width 56 height 24
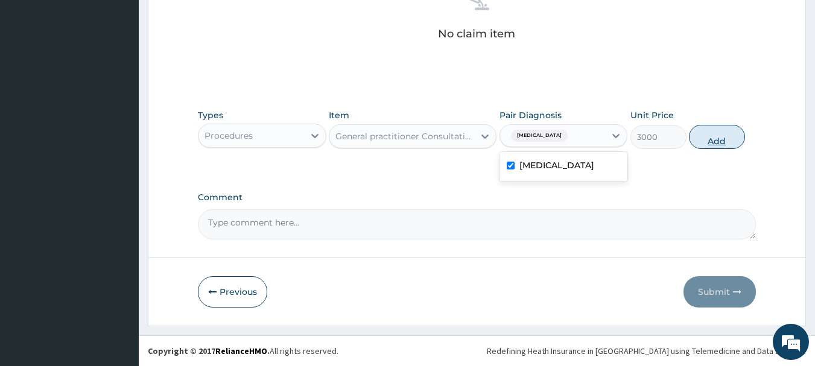
type input "0"
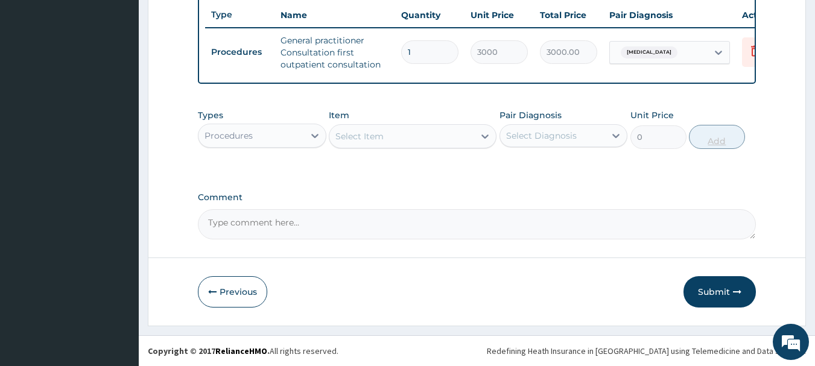
scroll to position [462, 0]
click at [274, 147] on div "Procedures" at bounding box center [262, 136] width 129 height 24
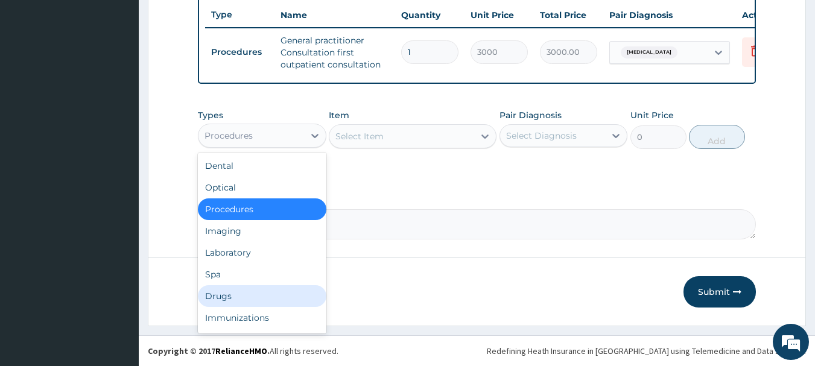
drag, startPoint x: 241, startPoint y: 297, endPoint x: 242, endPoint y: 287, distance: 10.3
click at [241, 296] on div "Drugs" at bounding box center [262, 296] width 129 height 22
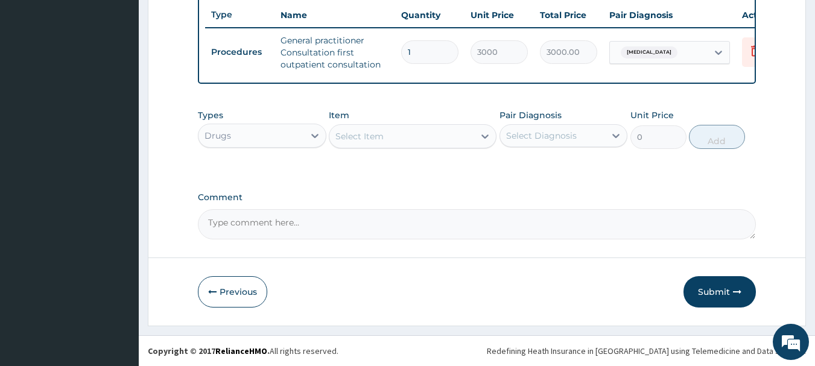
click at [384, 138] on div "Select Item" at bounding box center [359, 136] width 48 height 12
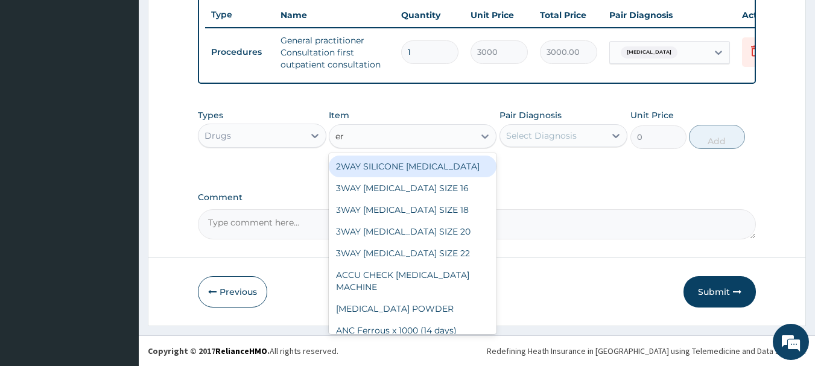
type input "ery"
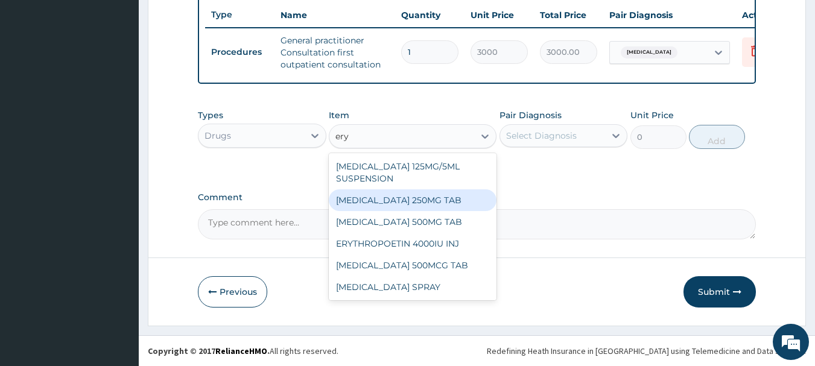
click at [418, 200] on div "ERYTHROMYCIN 250MG TAB" at bounding box center [413, 200] width 168 height 22
type input "90"
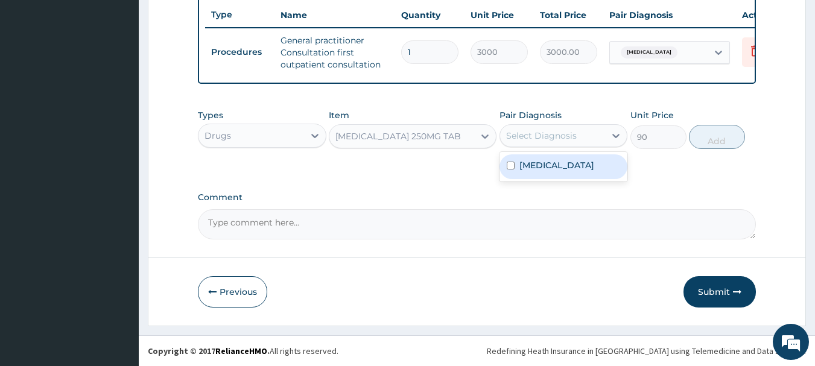
click at [527, 136] on div "Select Diagnosis" at bounding box center [541, 136] width 71 height 12
click at [543, 168] on label "Upper respiratory infection" at bounding box center [556, 165] width 75 height 12
checkbox input "true"
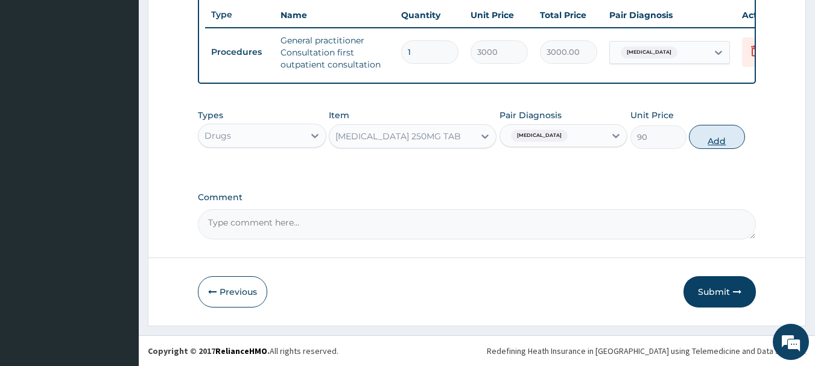
click at [711, 142] on button "Add" at bounding box center [717, 137] width 56 height 24
type input "0"
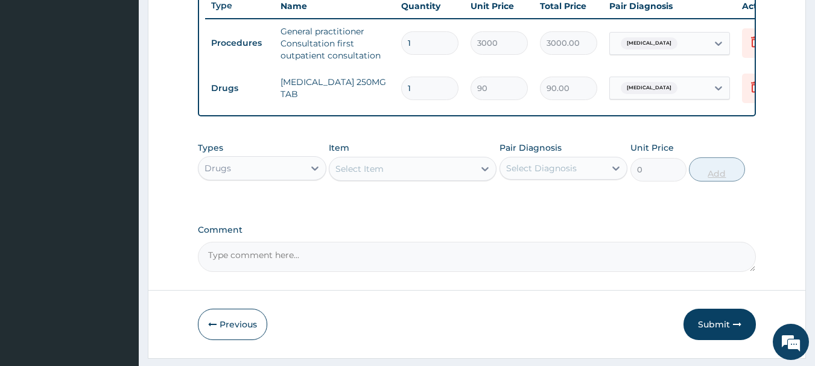
type input "10"
type input "900.00"
type input "10"
click at [390, 172] on div "Select Item" at bounding box center [401, 168] width 145 height 19
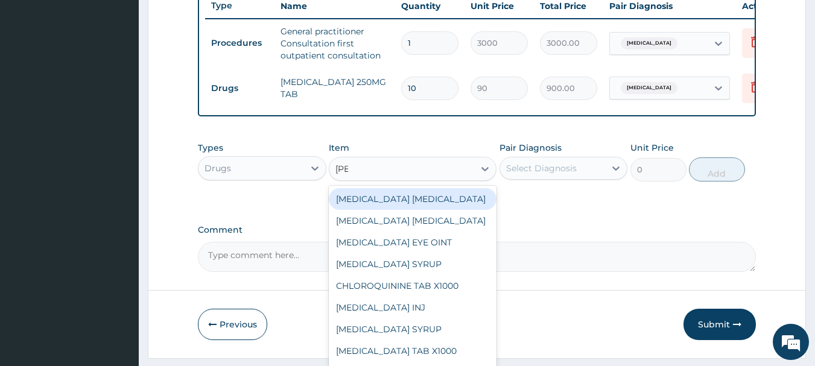
type input "lorat"
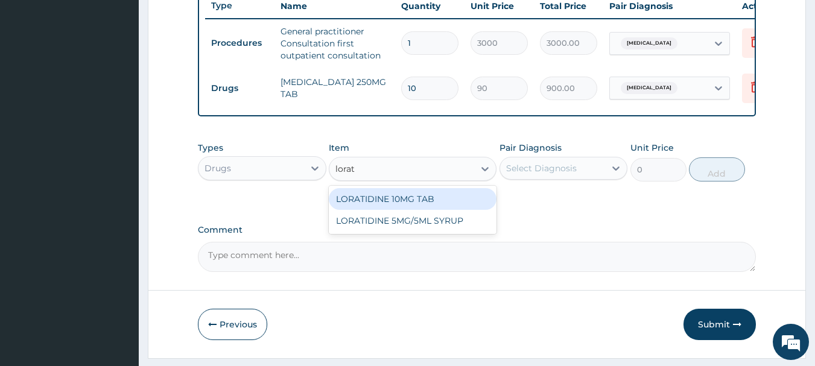
click at [437, 202] on div "LORATIDINE 10MG TAB" at bounding box center [413, 199] width 168 height 22
type input "52.5"
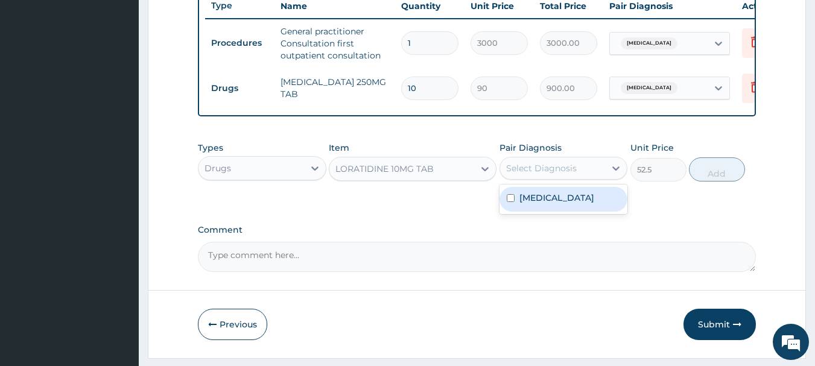
click at [526, 178] on div "Select Diagnosis" at bounding box center [553, 168] width 106 height 19
click at [579, 204] on label "Upper respiratory infection" at bounding box center [556, 198] width 75 height 12
checkbox input "true"
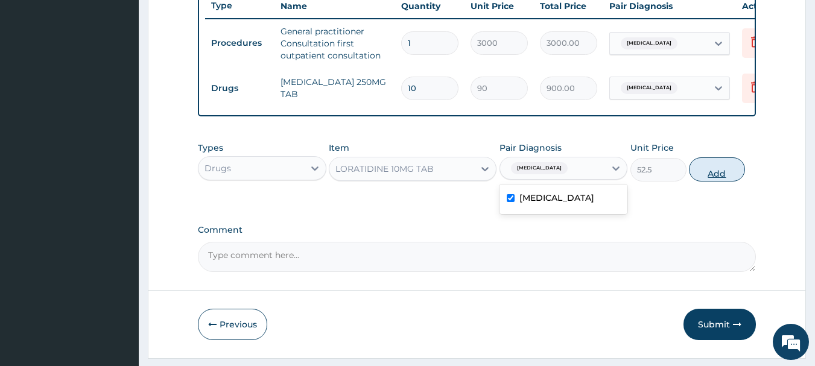
click at [723, 182] on button "Add" at bounding box center [717, 169] width 56 height 24
type input "0"
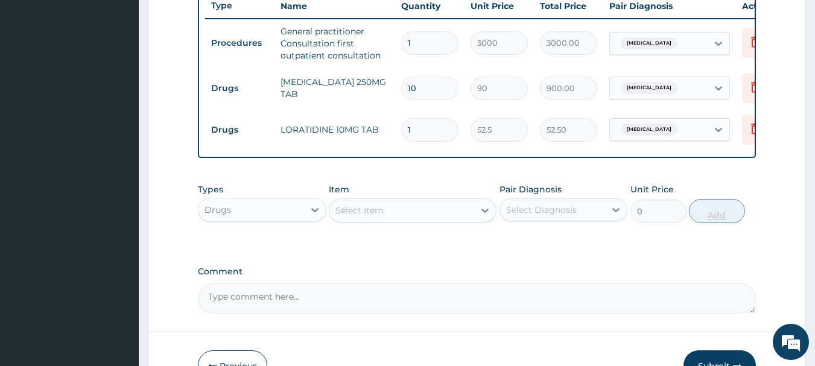
type input "0.00"
type input "5"
type input "262.50"
type input "5"
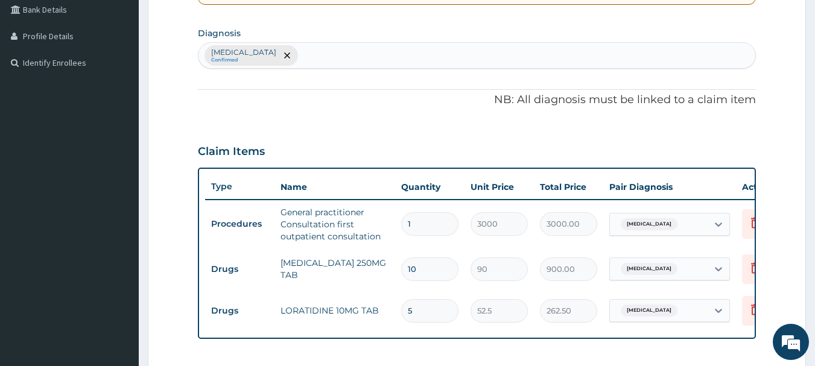
click at [384, 59] on div "Upper respiratory infection Confirmed" at bounding box center [476, 55] width 557 height 25
type input "malaria"
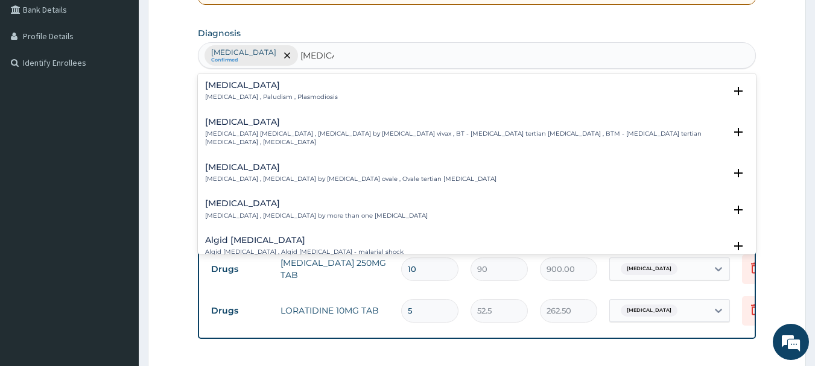
click at [273, 90] on h4 "Malaria" at bounding box center [271, 85] width 133 height 9
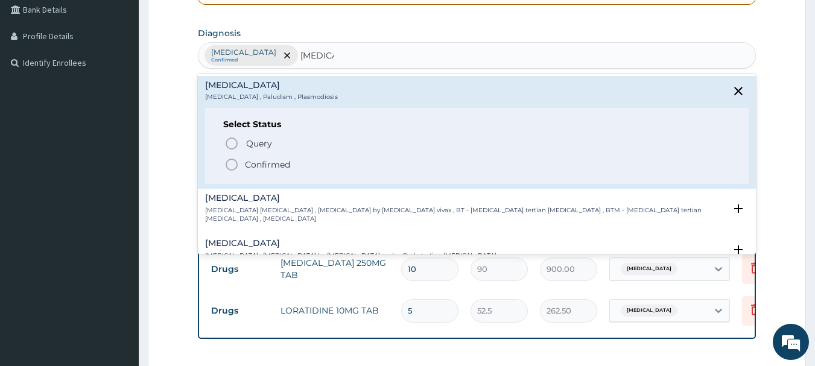
click at [230, 164] on icon "status option filled" at bounding box center [231, 164] width 14 height 14
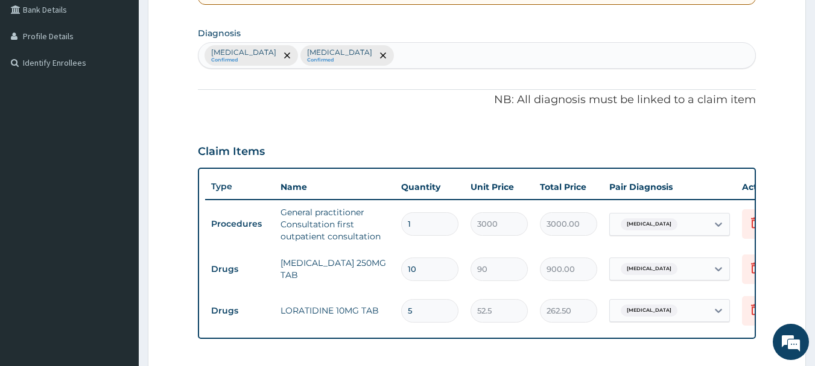
scroll to position [522, 0]
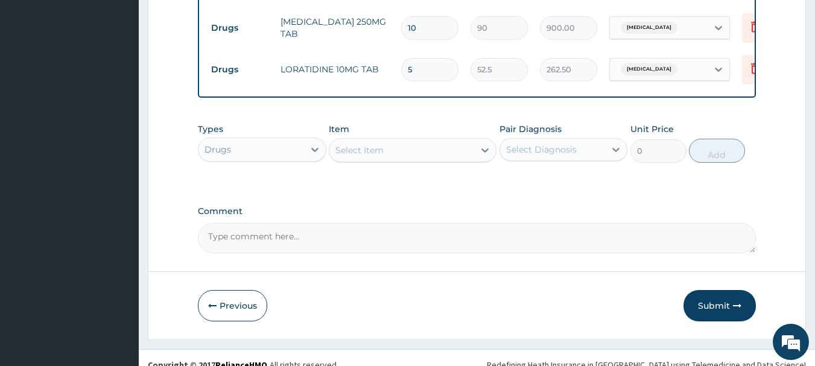
click at [381, 156] on div "Select Item" at bounding box center [359, 150] width 48 height 12
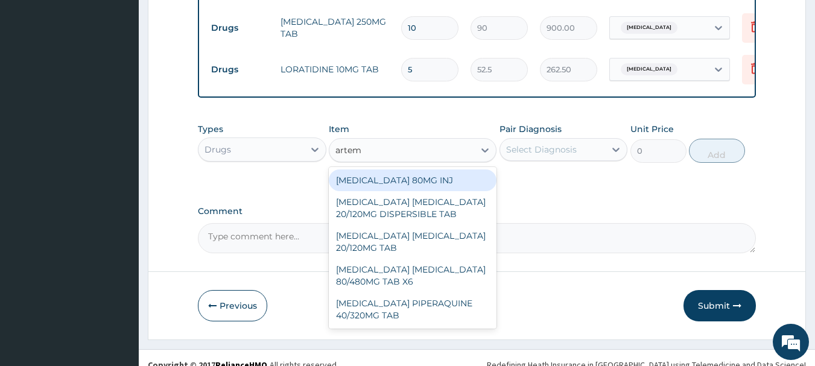
type input "arteme"
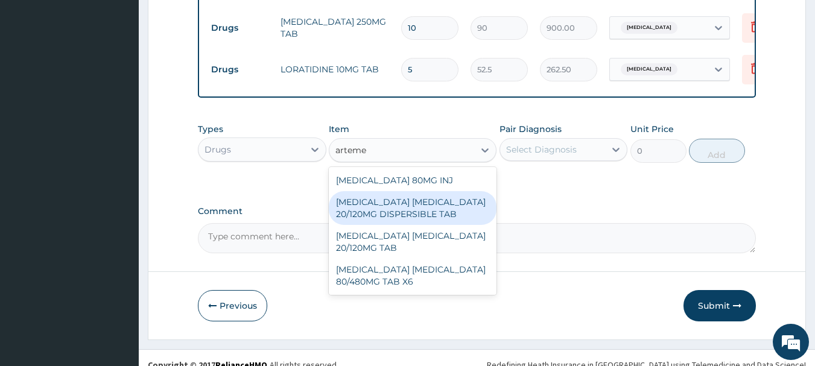
click at [415, 215] on div "ARTEMETHER LUMEFANTRINE 20/120MG DISPERSIBLE TAB" at bounding box center [413, 208] width 168 height 34
type input "84"
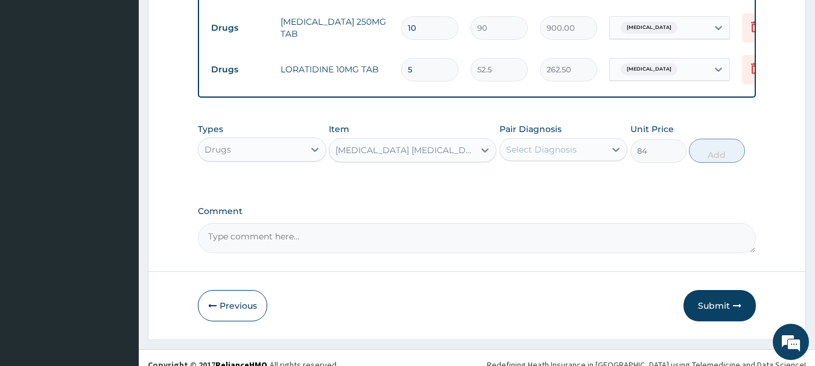
click at [567, 159] on div "Select Diagnosis" at bounding box center [553, 149] width 106 height 19
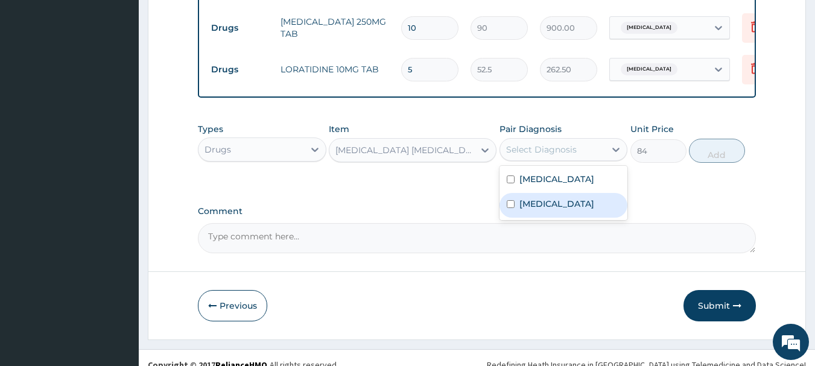
click at [581, 218] on div "Malaria" at bounding box center [564, 205] width 129 height 25
checkbox input "true"
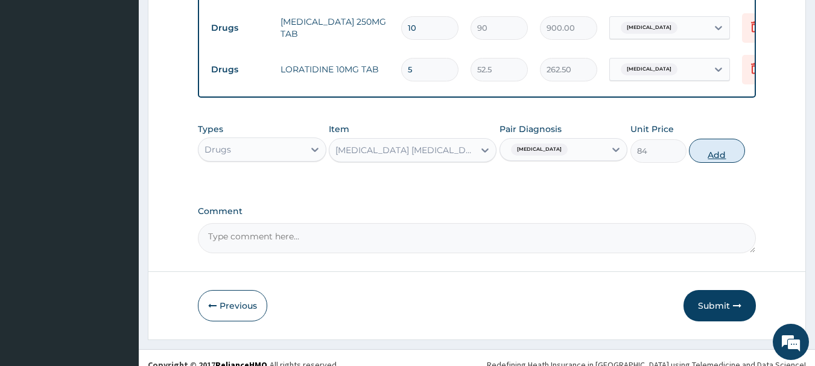
click at [723, 163] on button "Add" at bounding box center [717, 151] width 56 height 24
type input "0"
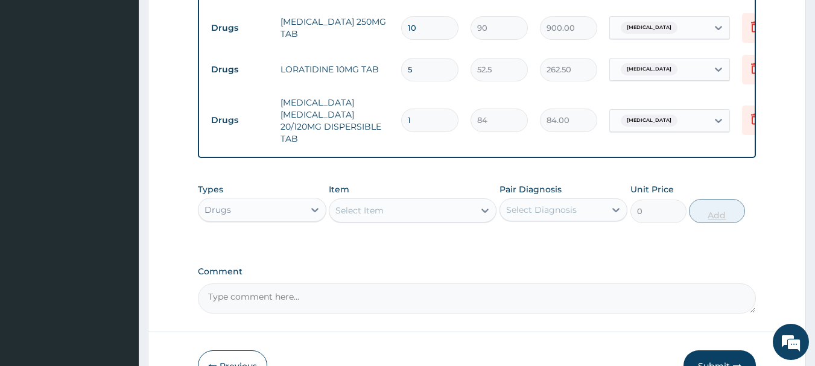
type input "12"
type input "1008.00"
type input "12"
click at [358, 217] on div "Select Item" at bounding box center [359, 211] width 48 height 12
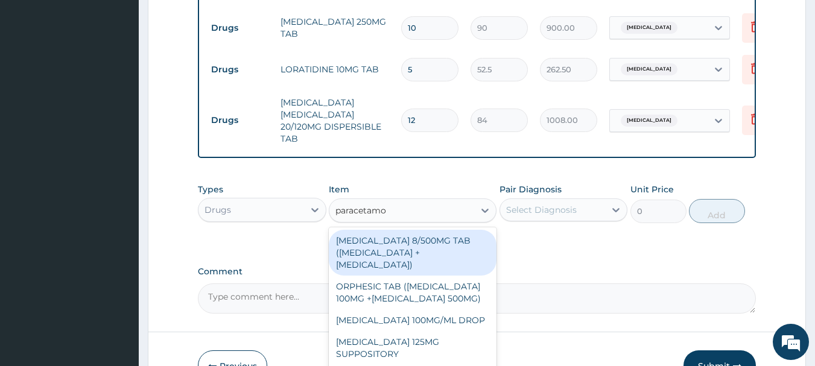
type input "paracetamol"
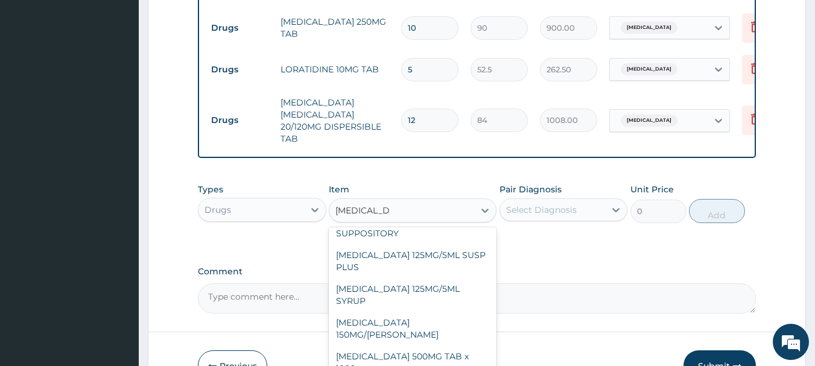
scroll to position [150, 0]
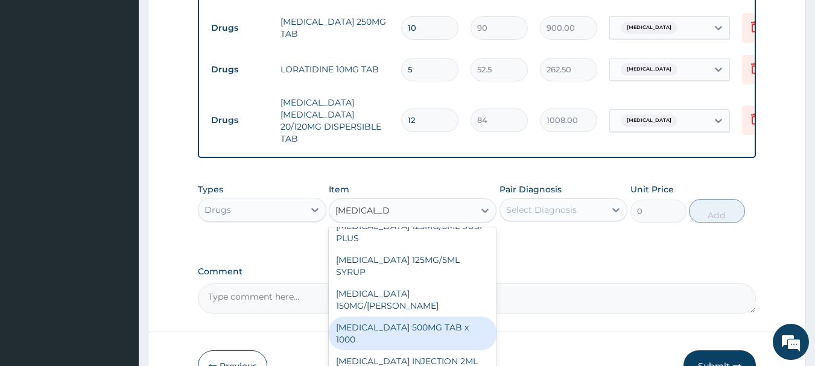
click at [434, 328] on div "PARACETAMOL 500MG TAB x 1000" at bounding box center [413, 334] width 168 height 34
type input "300"
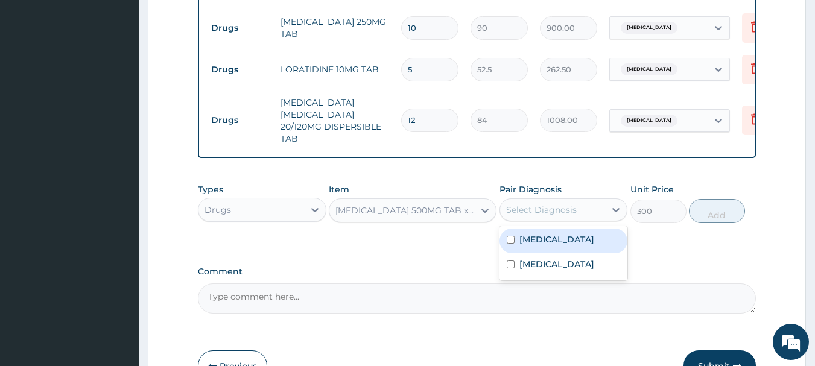
click at [525, 216] on div "Select Diagnosis" at bounding box center [541, 210] width 71 height 12
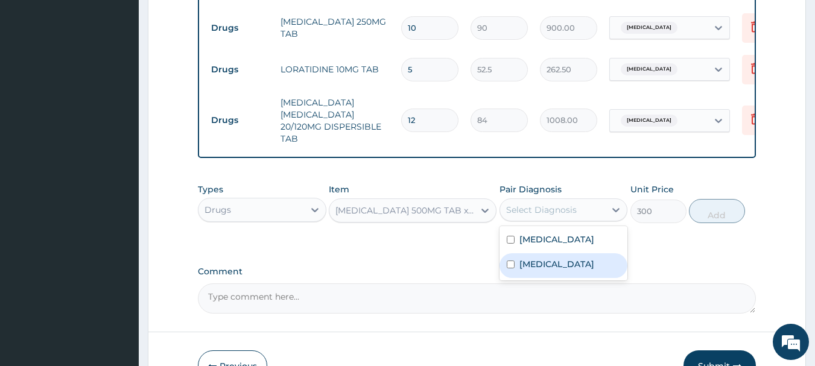
click at [554, 278] on div "Malaria" at bounding box center [564, 265] width 129 height 25
checkbox input "true"
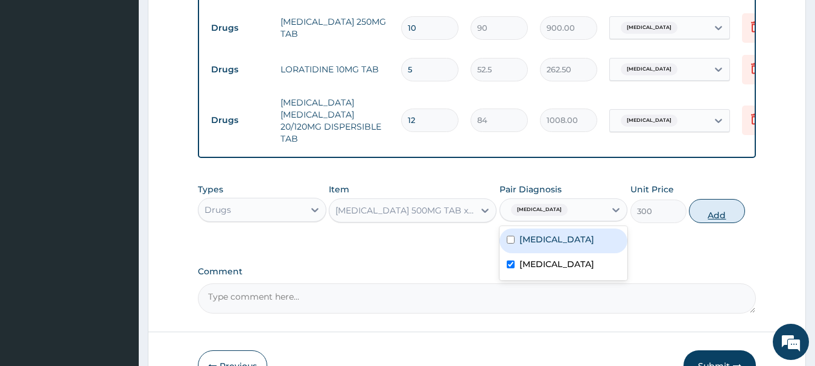
click at [698, 223] on button "Add" at bounding box center [717, 211] width 56 height 24
type input "0"
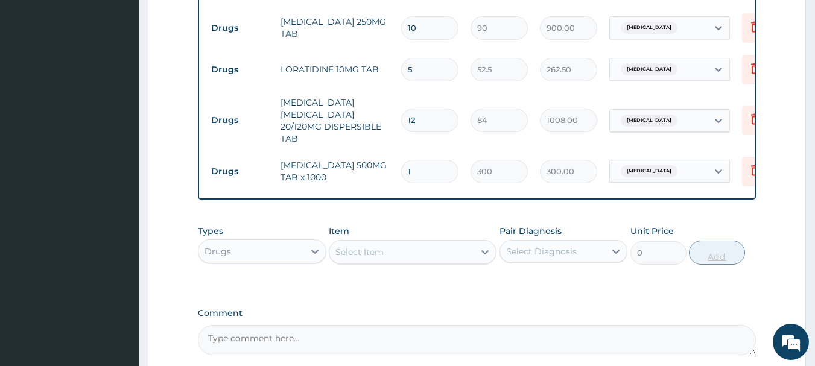
type input "15"
type input "4500.00"
type input "15"
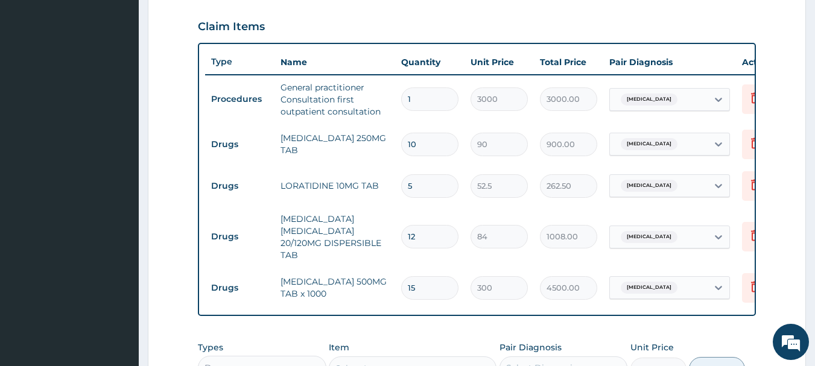
scroll to position [647, 0]
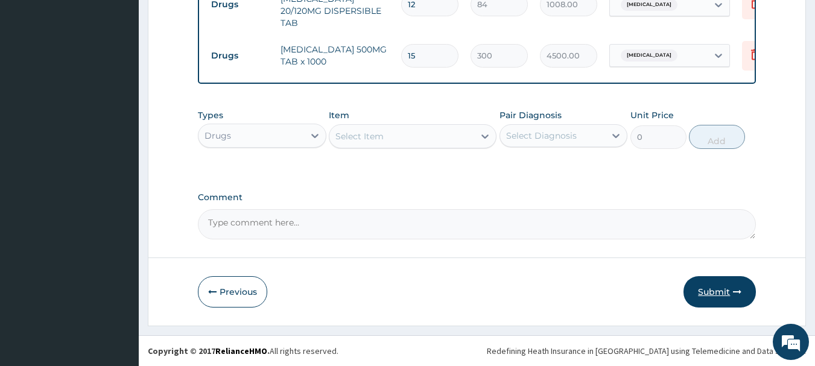
click at [708, 291] on button "Submit" at bounding box center [720, 291] width 72 height 31
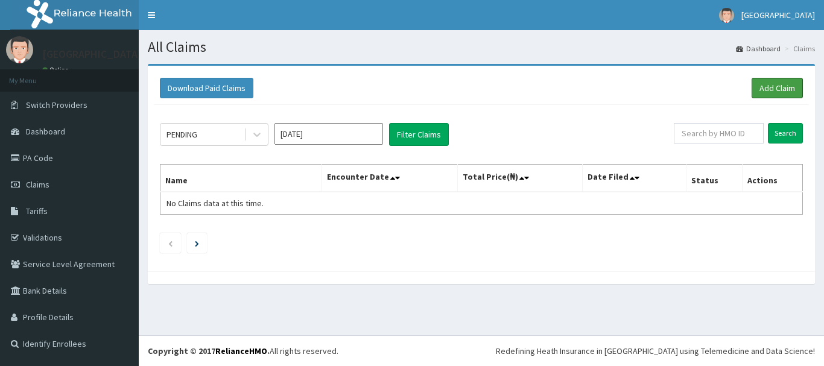
click at [767, 89] on link "Add Claim" at bounding box center [777, 88] width 51 height 21
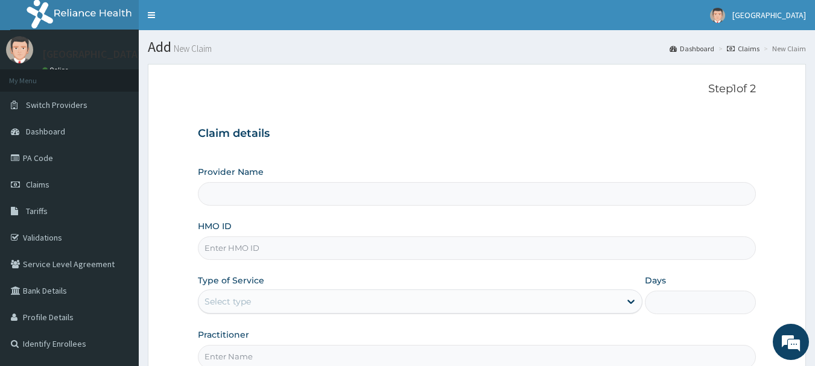
click at [343, 241] on input "HMO ID" at bounding box center [477, 248] width 559 height 24
paste input "PFN/10224/E"
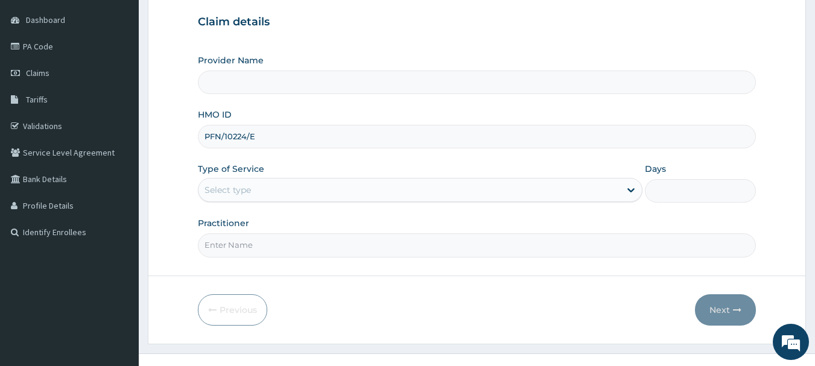
scroll to position [130, 0]
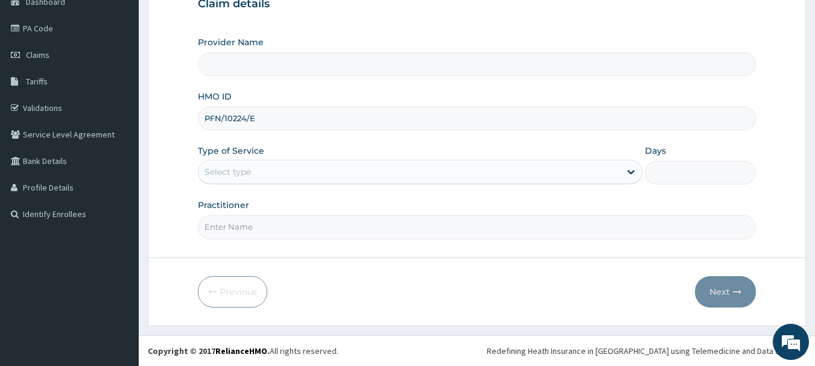
type input "PFN/10224/E"
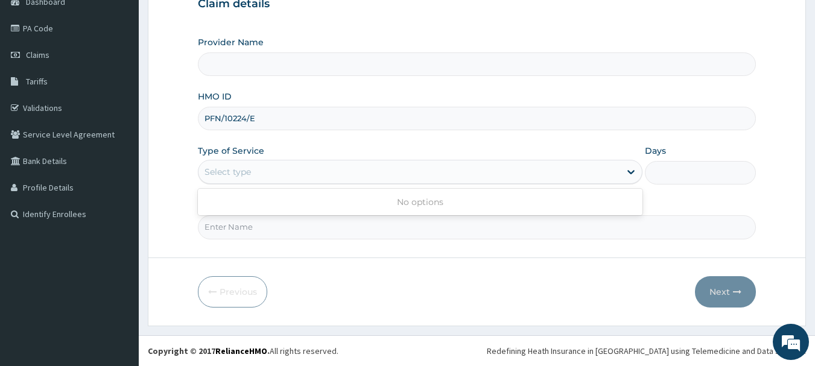
click at [422, 172] on div "Select type" at bounding box center [409, 171] width 422 height 19
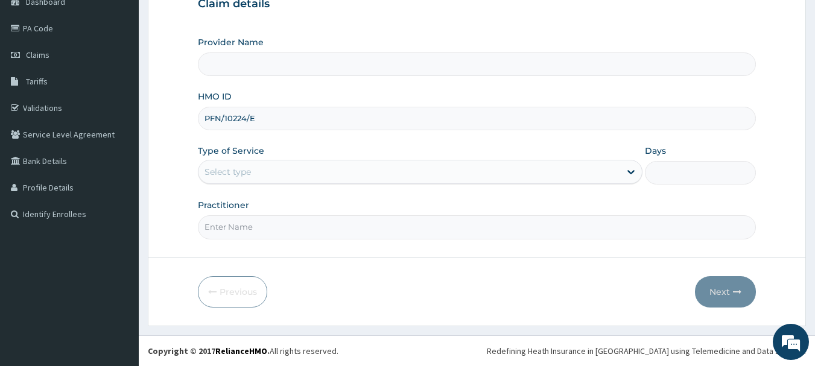
click at [416, 169] on div "Select type" at bounding box center [409, 171] width 422 height 19
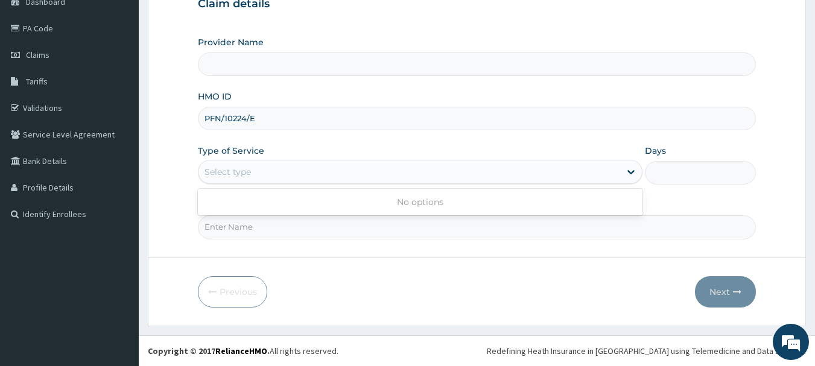
click at [416, 169] on div "Select type" at bounding box center [409, 171] width 422 height 19
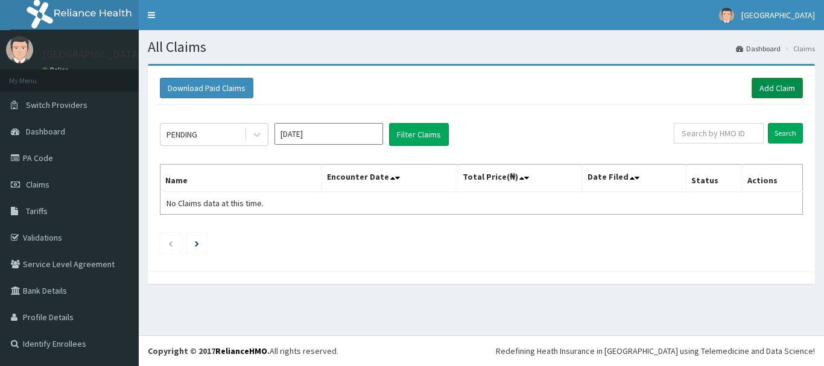
click at [775, 88] on link "Add Claim" at bounding box center [777, 88] width 51 height 21
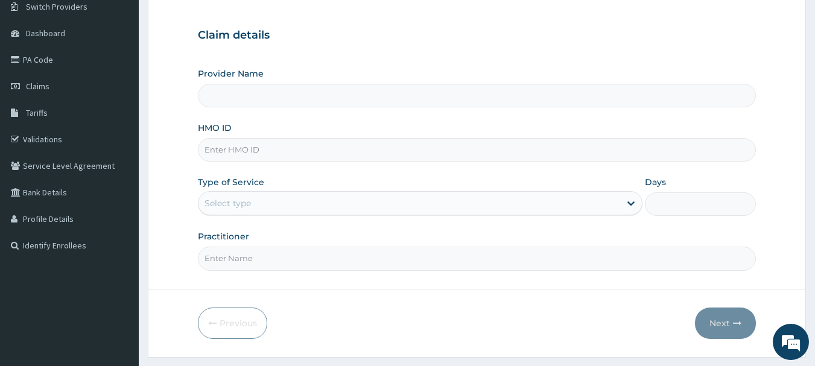
scroll to position [108, 0]
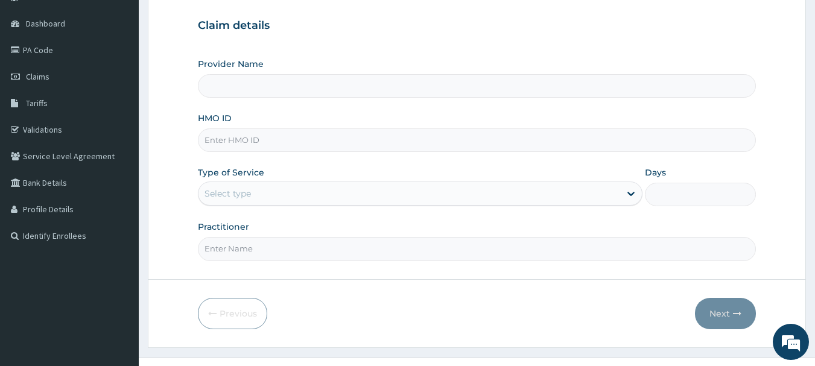
type input "[GEOGRAPHIC_DATA]"
click at [295, 142] on input "HMO ID" at bounding box center [477, 141] width 559 height 24
paste input "PFN/10224/E"
type input "PFN/10224/E"
click at [300, 198] on div "Select type" at bounding box center [409, 193] width 422 height 19
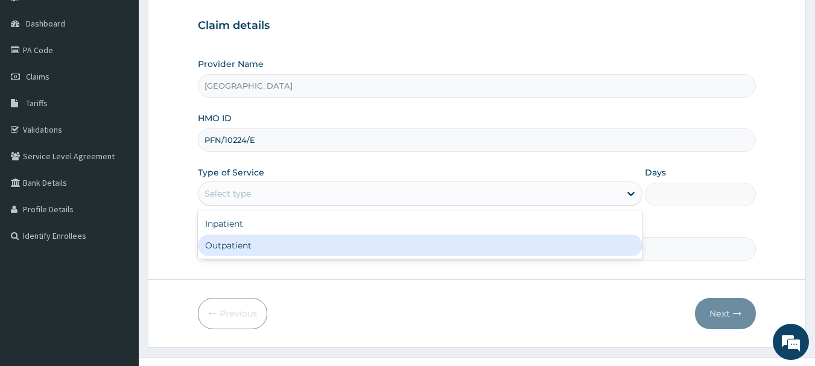
click at [299, 241] on div "Outpatient" at bounding box center [420, 246] width 445 height 22
type input "1"
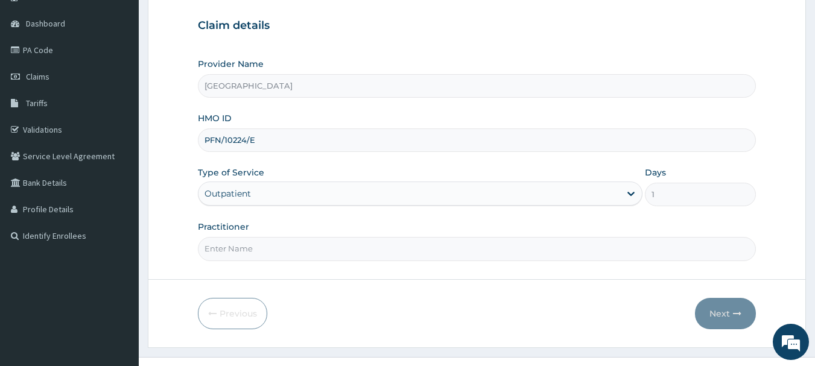
click at [348, 249] on input "Practitioner" at bounding box center [477, 249] width 559 height 24
type input "Dr.Akinwusi"
click at [718, 314] on button "Next" at bounding box center [725, 313] width 61 height 31
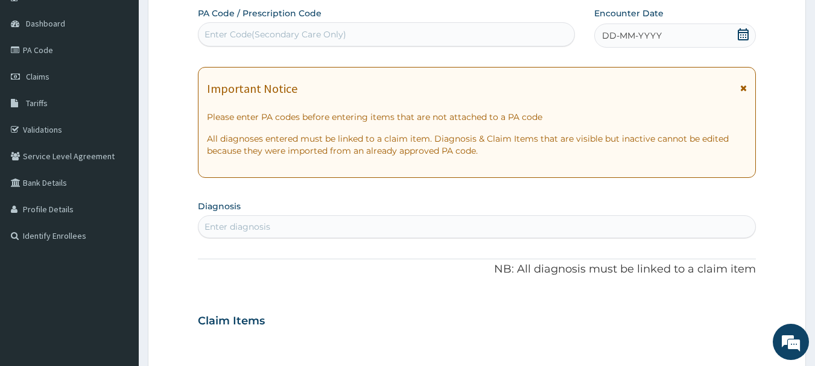
scroll to position [0, 0]
click at [742, 37] on icon at bounding box center [743, 34] width 12 height 12
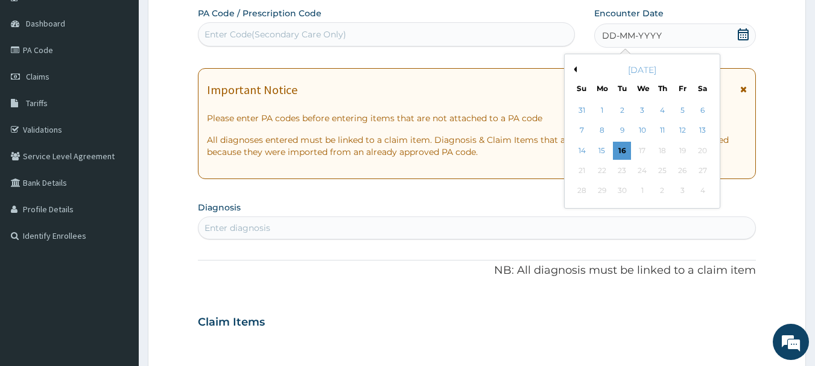
click at [576, 68] on button "Previous Month" at bounding box center [574, 69] width 6 height 6
click at [647, 192] on div "27" at bounding box center [642, 191] width 18 height 18
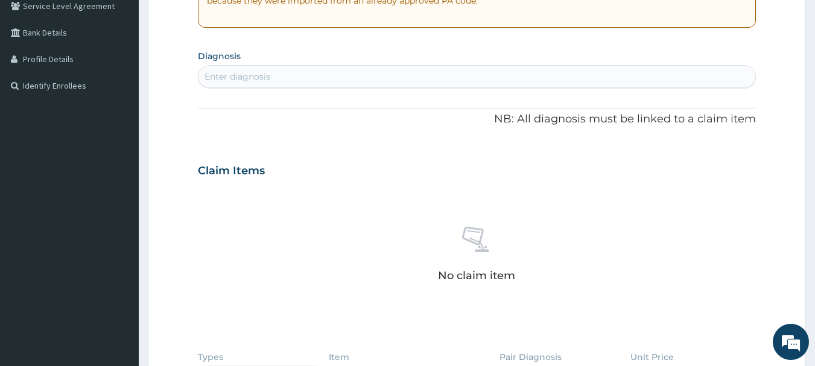
scroll to position [265, 0]
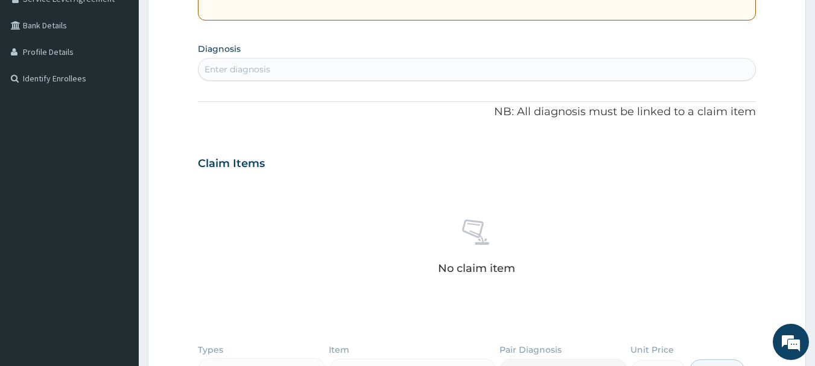
click at [428, 71] on div "Enter diagnosis" at bounding box center [476, 69] width 557 height 19
type input "[MEDICAL_DATA]"
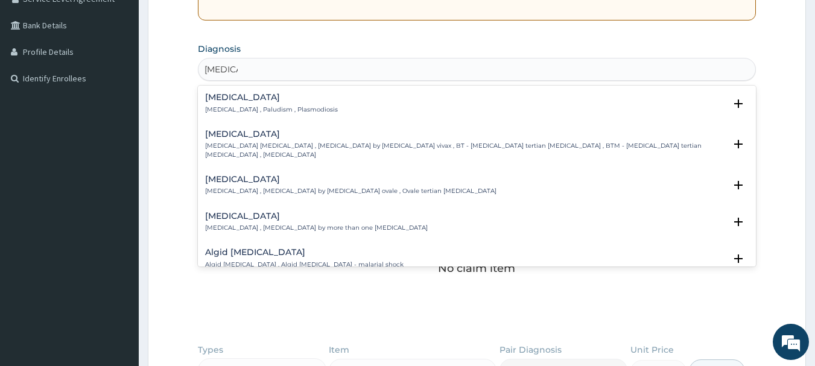
click at [296, 100] on h4 "[MEDICAL_DATA]" at bounding box center [271, 97] width 133 height 9
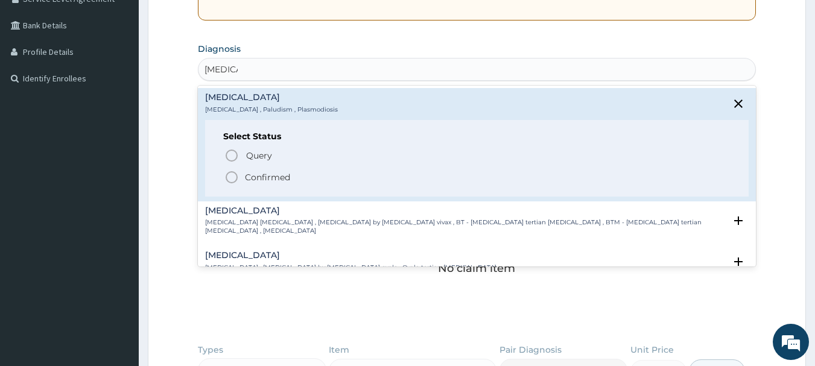
click at [237, 179] on circle "status option filled" at bounding box center [231, 177] width 11 height 11
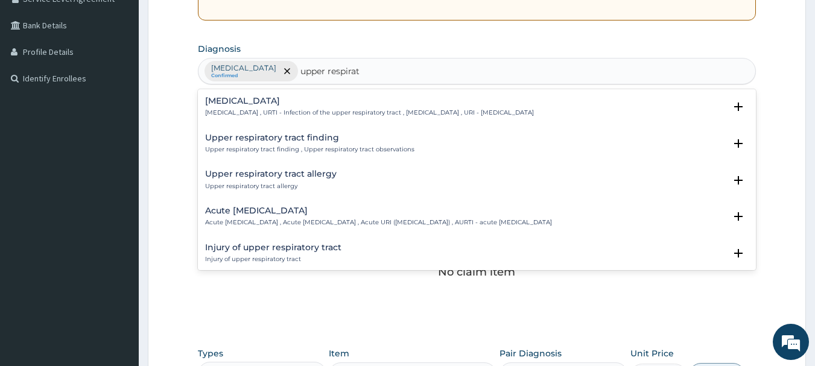
type input "upper respirato"
click at [259, 109] on p "Upper respiratory infection , URTI - Infection of the upper respiratory tract ,…" at bounding box center [369, 113] width 329 height 8
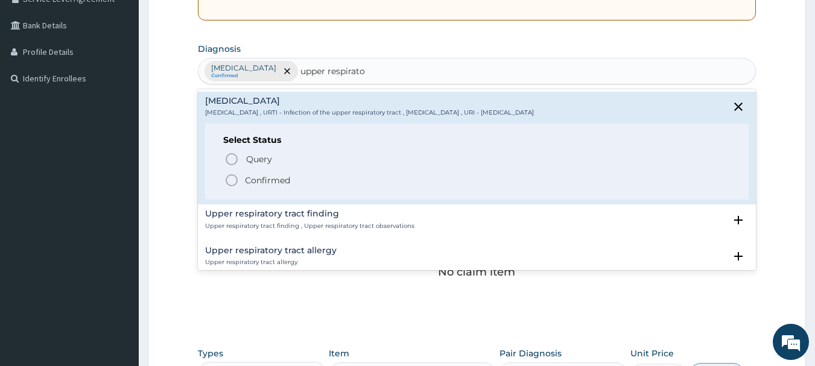
click at [233, 182] on icon "status option filled" at bounding box center [231, 180] width 14 height 14
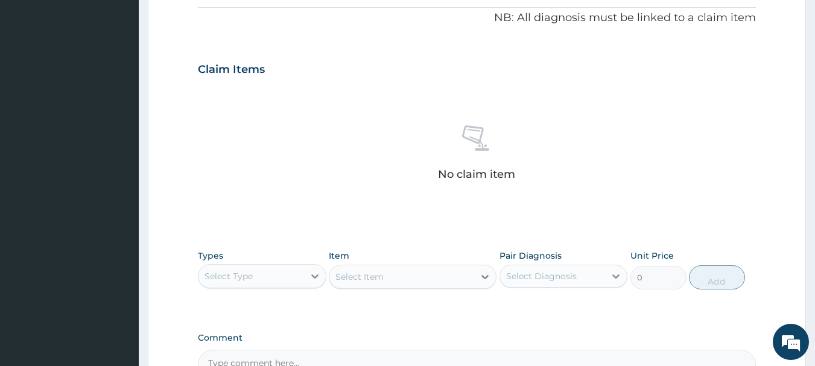
scroll to position [501, 0]
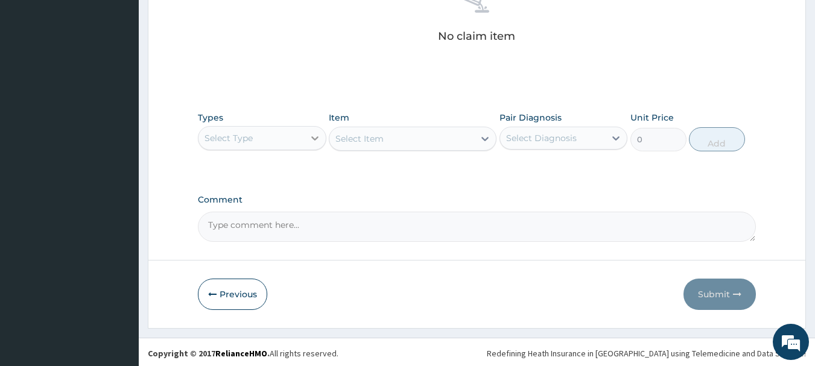
click at [310, 136] on icon at bounding box center [315, 138] width 12 height 12
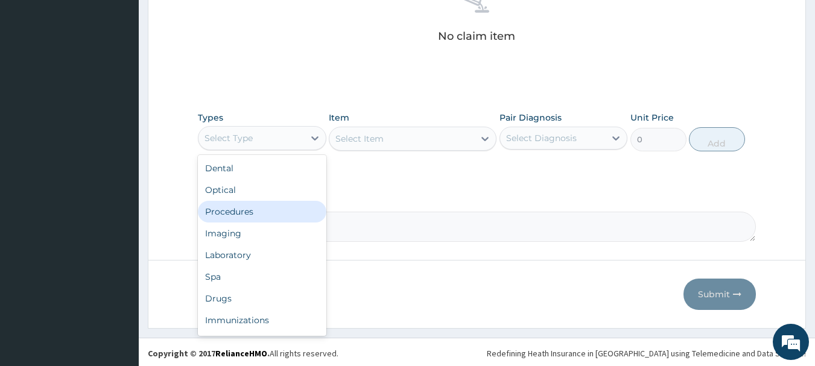
click at [276, 215] on div "Procedures" at bounding box center [262, 212] width 129 height 22
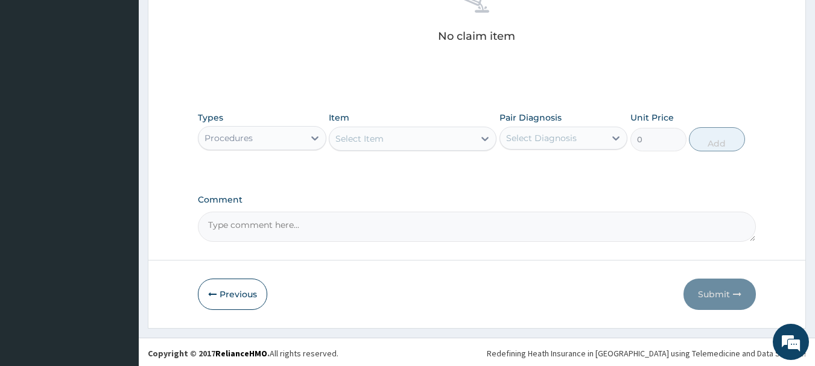
click at [370, 137] on div "Select Item" at bounding box center [359, 139] width 48 height 12
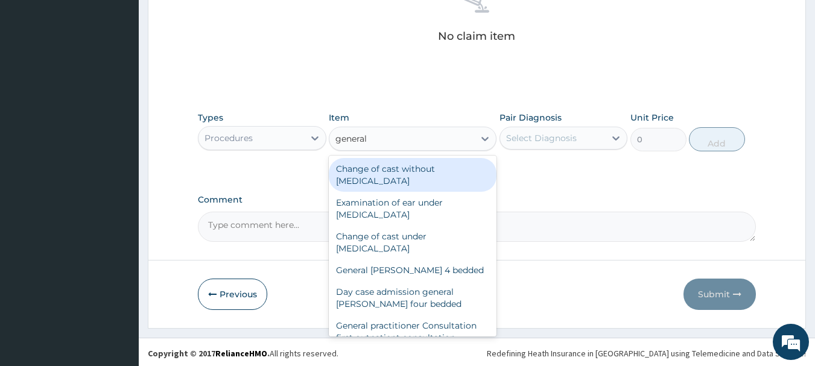
type input "general p"
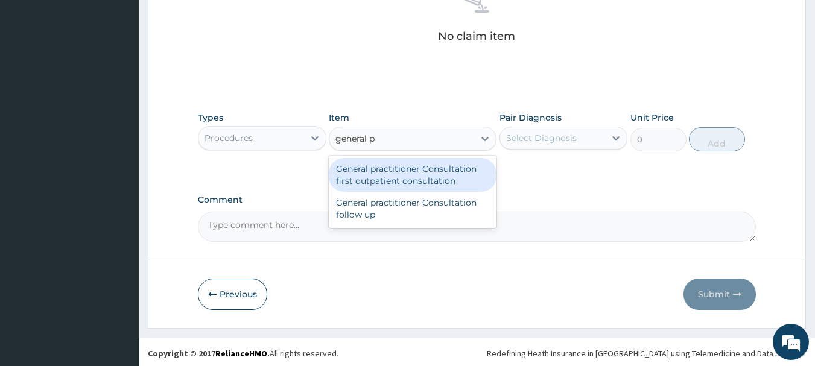
type input "3000"
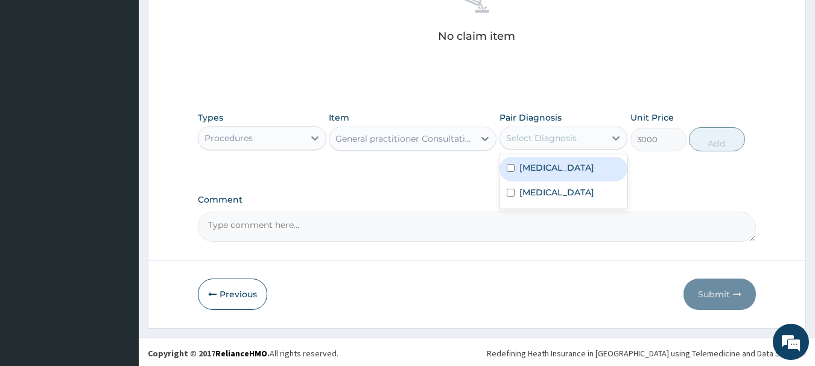
click at [515, 142] on div "Select Diagnosis" at bounding box center [541, 138] width 71 height 12
click at [530, 170] on label "[MEDICAL_DATA]" at bounding box center [556, 168] width 75 height 12
checkbox input "true"
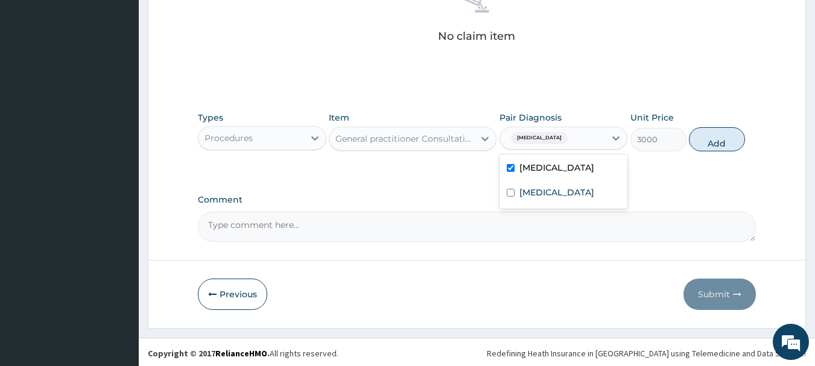
click at [560, 135] on div "[MEDICAL_DATA]" at bounding box center [553, 138] width 106 height 21
click at [567, 129] on div "[MEDICAL_DATA]" at bounding box center [553, 138] width 106 height 21
click at [568, 197] on label "Upper respiratory infection" at bounding box center [556, 192] width 75 height 12
checkbox input "true"
click at [708, 148] on button "Add" at bounding box center [717, 139] width 56 height 24
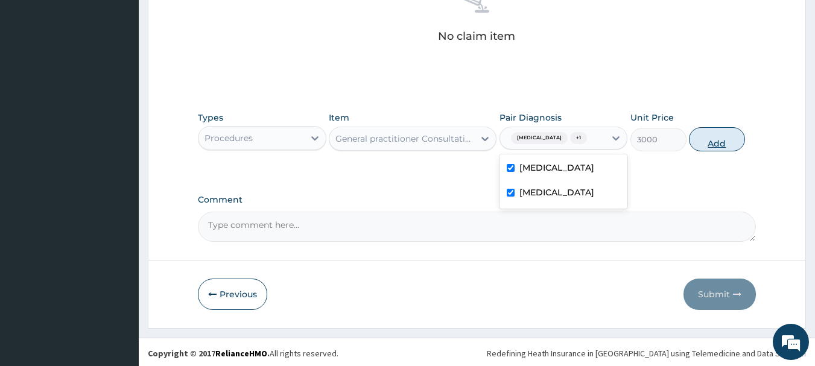
type input "0"
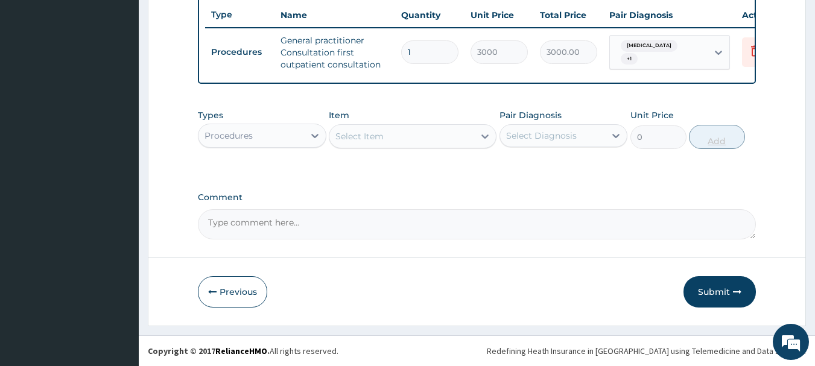
scroll to position [462, 0]
click at [303, 142] on div "Procedures" at bounding box center [251, 135] width 106 height 19
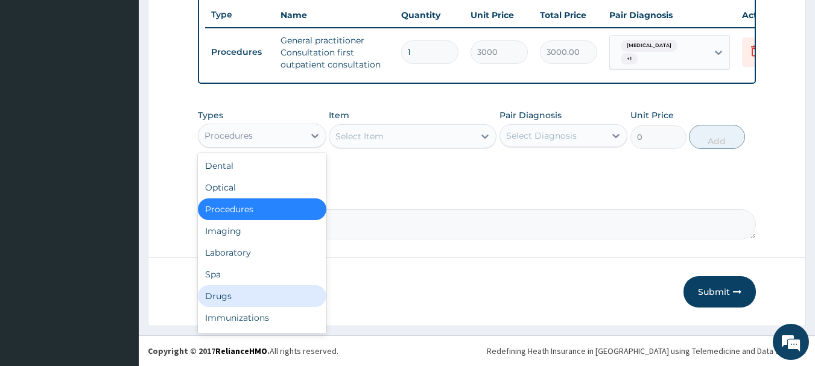
click at [262, 297] on div "Drugs" at bounding box center [262, 296] width 129 height 22
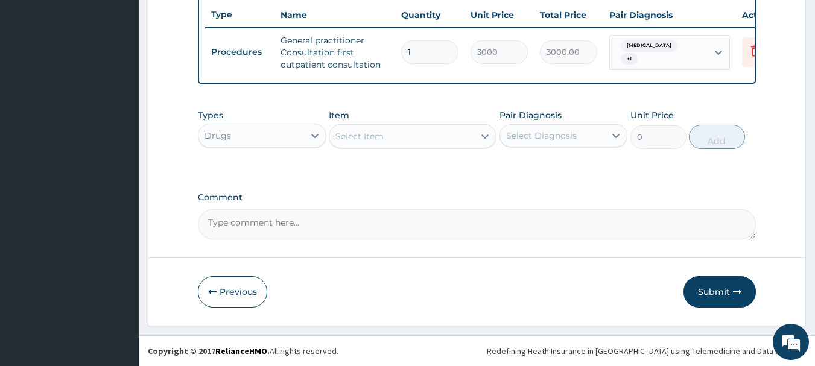
click at [375, 128] on div "Select Item" at bounding box center [401, 136] width 145 height 19
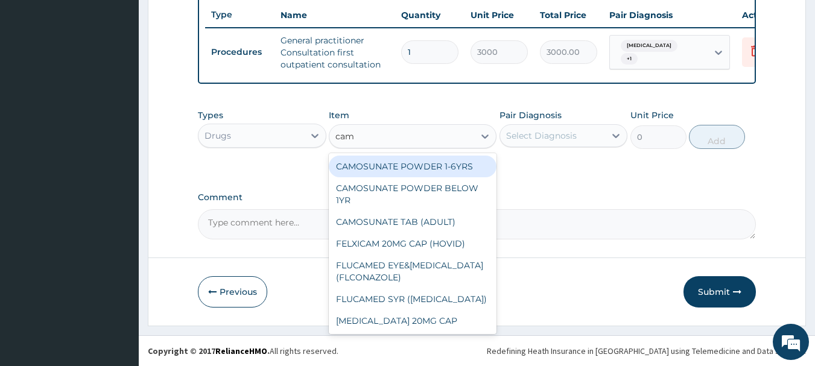
type input "camo"
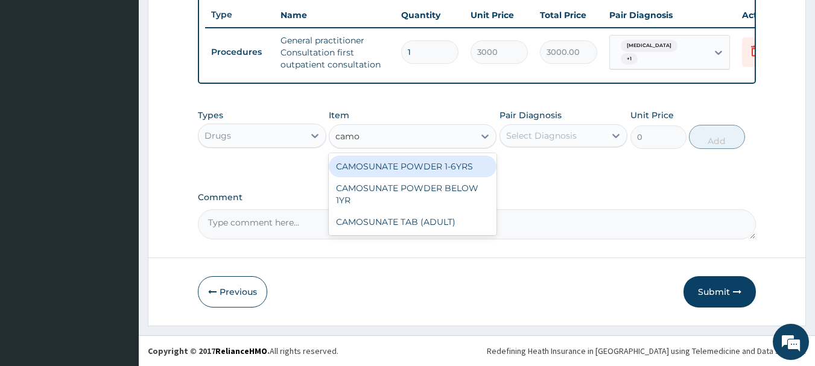
click at [390, 165] on div "CAMOSUNATE POWDER 1-6YRS" at bounding box center [413, 167] width 168 height 22
type input "425.25"
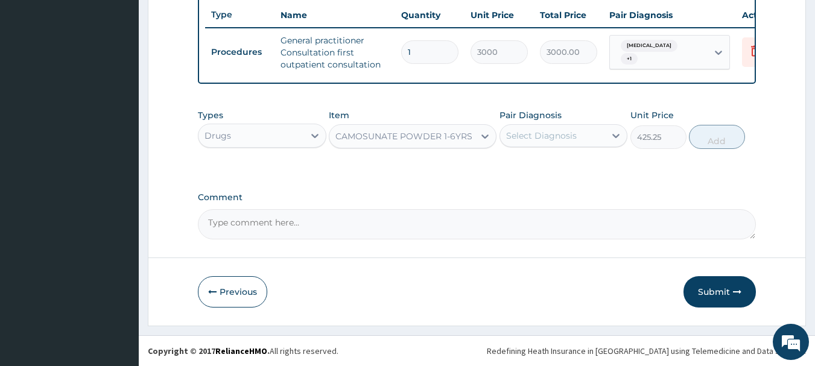
click at [543, 127] on div "Select Diagnosis" at bounding box center [553, 135] width 106 height 19
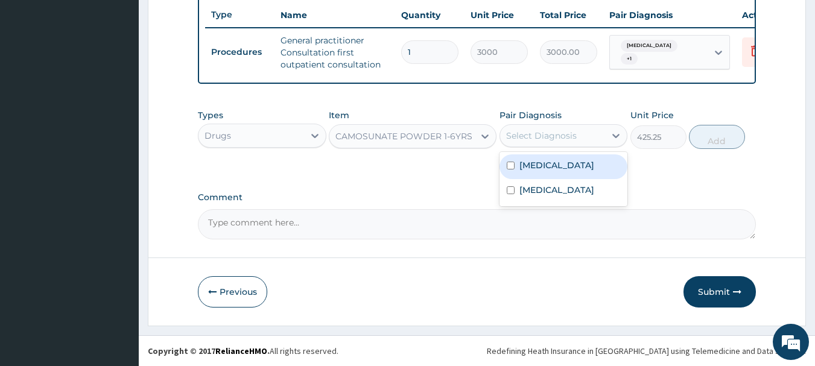
click at [552, 167] on div "[MEDICAL_DATA]" at bounding box center [564, 166] width 129 height 25
checkbox input "true"
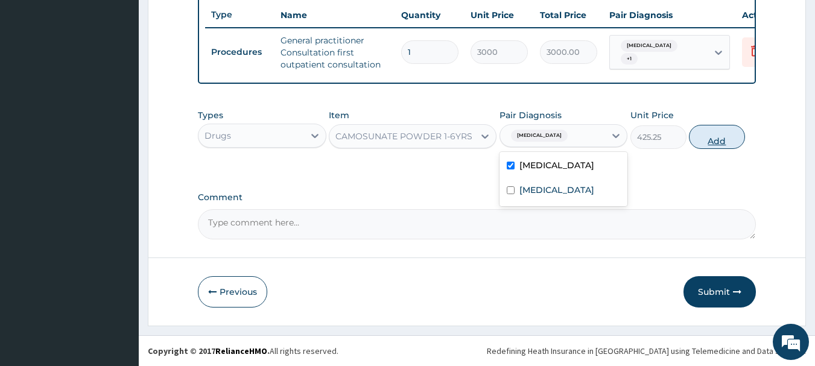
click at [706, 138] on button "Add" at bounding box center [717, 137] width 56 height 24
type input "0"
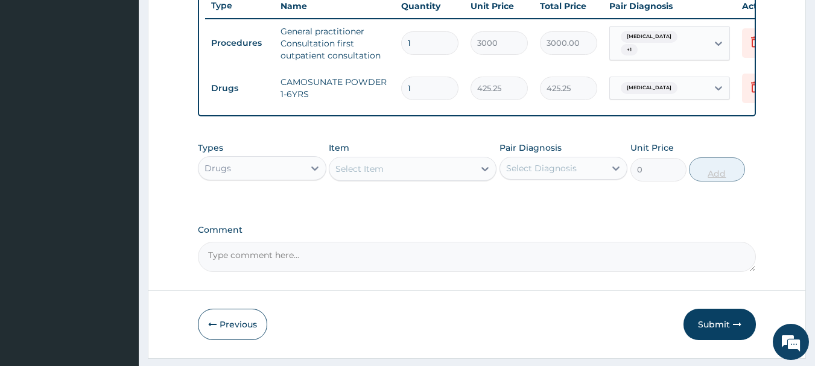
type input "0.00"
type input "3"
type input "1275.75"
type input "3"
click at [372, 175] on div "Select Item" at bounding box center [359, 169] width 48 height 12
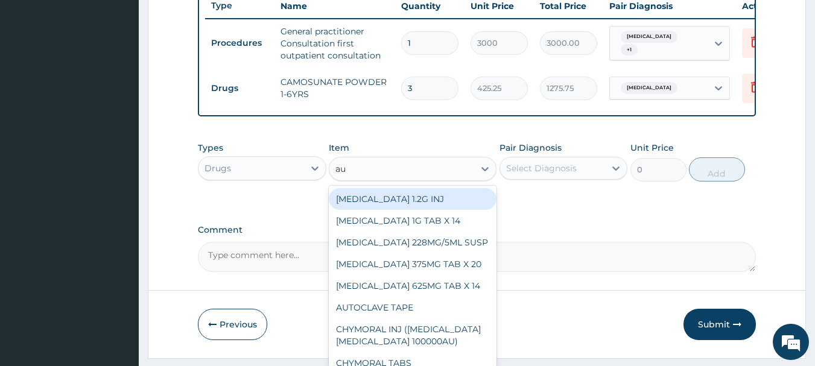
type input "aug"
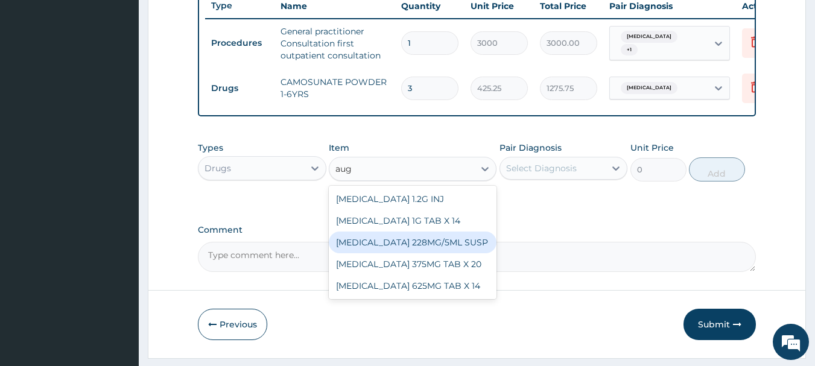
click at [410, 250] on div "[MEDICAL_DATA] 228MG/5ML SUSP" at bounding box center [413, 243] width 168 height 22
type input "3427.2"
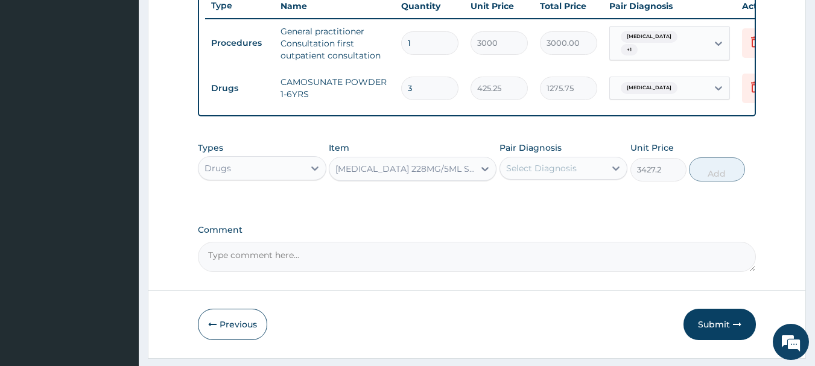
click at [563, 174] on div "Select Diagnosis" at bounding box center [541, 168] width 71 height 12
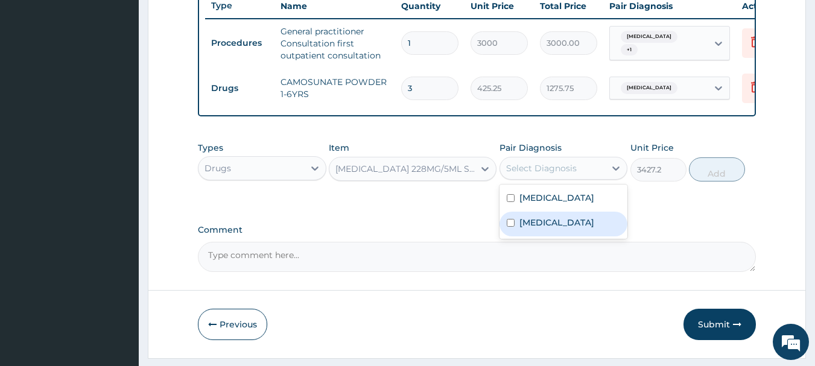
click at [558, 229] on label "Upper respiratory infection" at bounding box center [556, 223] width 75 height 12
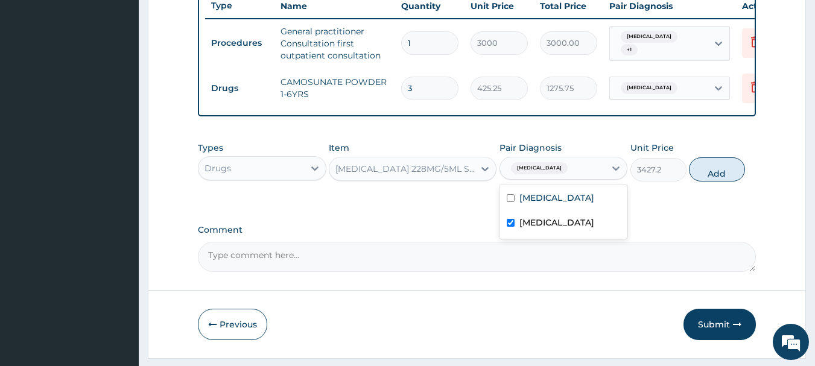
checkbox input "true"
click at [709, 182] on button "Add" at bounding box center [717, 169] width 56 height 24
type input "0"
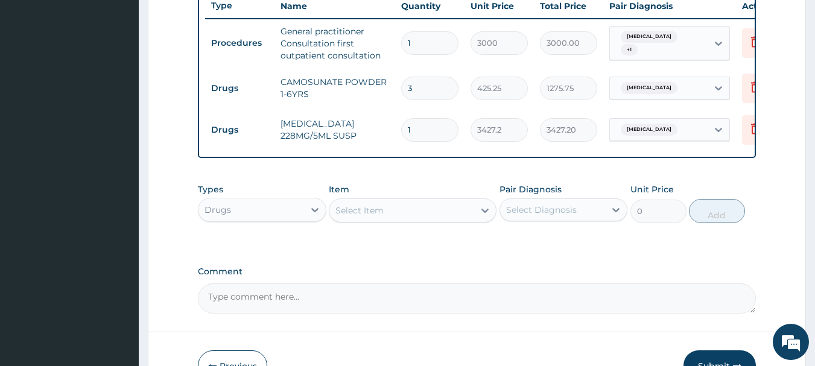
click at [370, 217] on div "Select Item" at bounding box center [359, 211] width 48 height 12
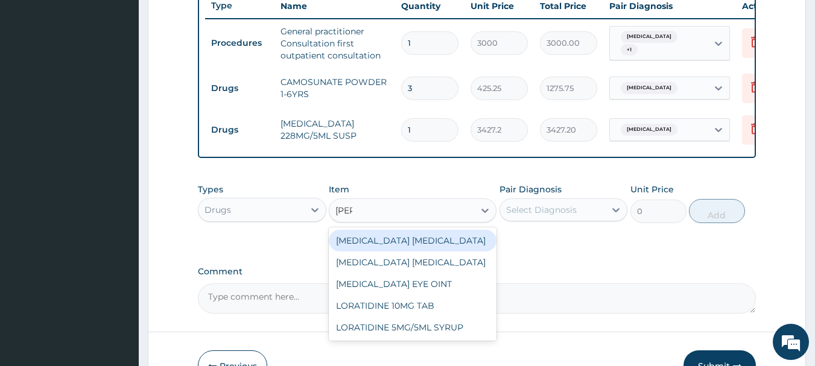
type input "lorat"
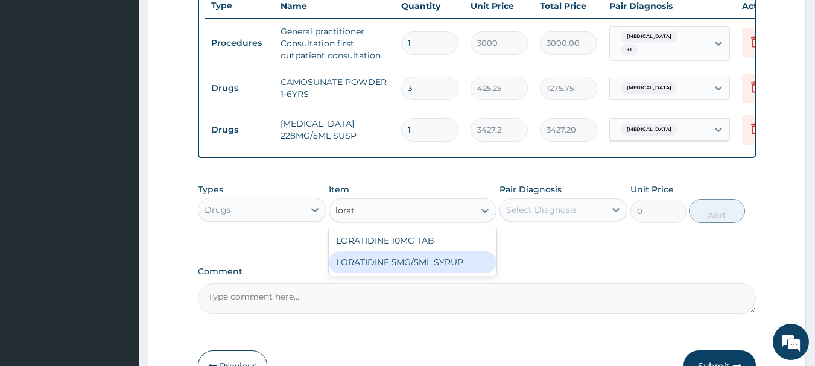
click at [385, 268] on div "LORATIDINE 5MG/5ML SYRUP" at bounding box center [413, 263] width 168 height 22
type input "900"
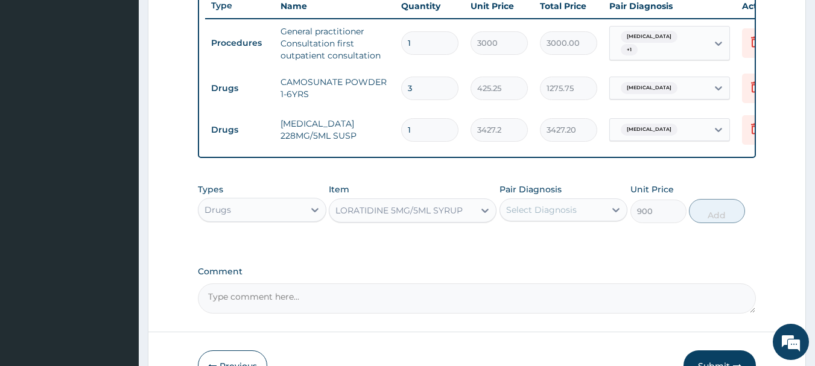
click at [532, 216] on div "Select Diagnosis" at bounding box center [541, 210] width 71 height 12
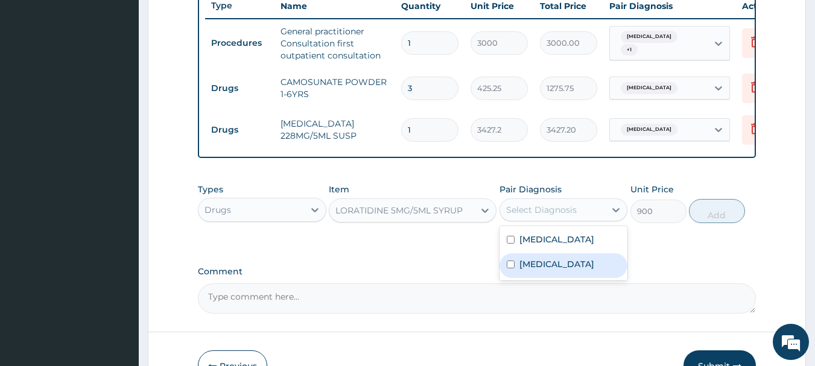
click at [548, 270] on label "Upper respiratory infection" at bounding box center [556, 264] width 75 height 12
checkbox input "true"
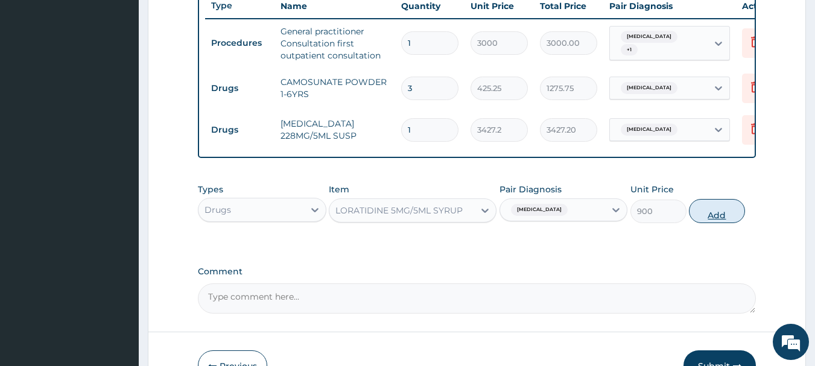
click at [709, 223] on button "Add" at bounding box center [717, 211] width 56 height 24
type input "0"
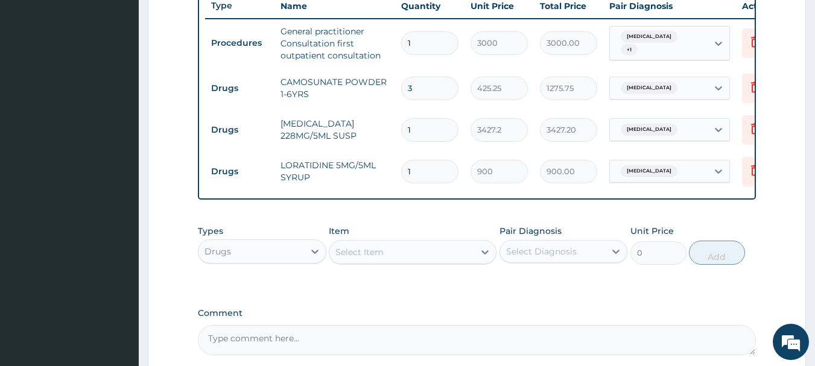
click at [382, 258] on div "Select Item" at bounding box center [359, 252] width 48 height 12
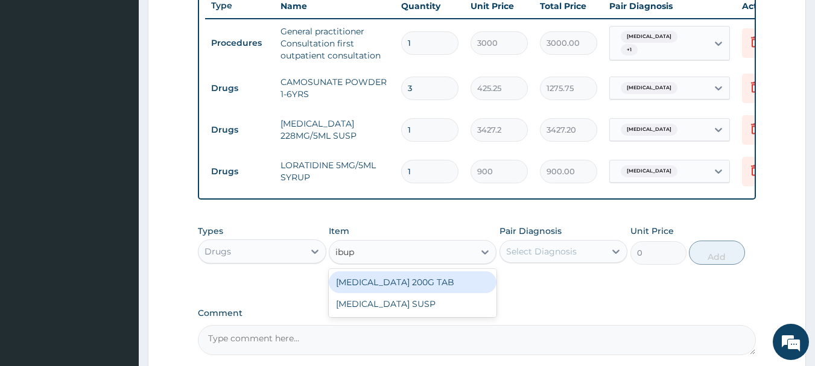
type input "ibupr"
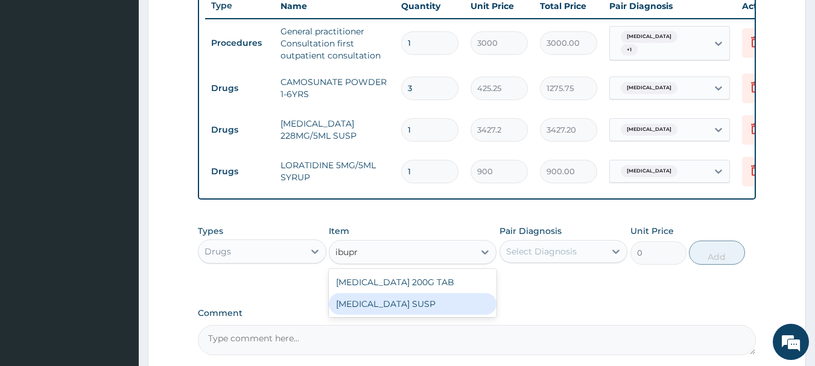
click at [395, 305] on div "[MEDICAL_DATA] SUSP" at bounding box center [413, 304] width 168 height 22
type input "525"
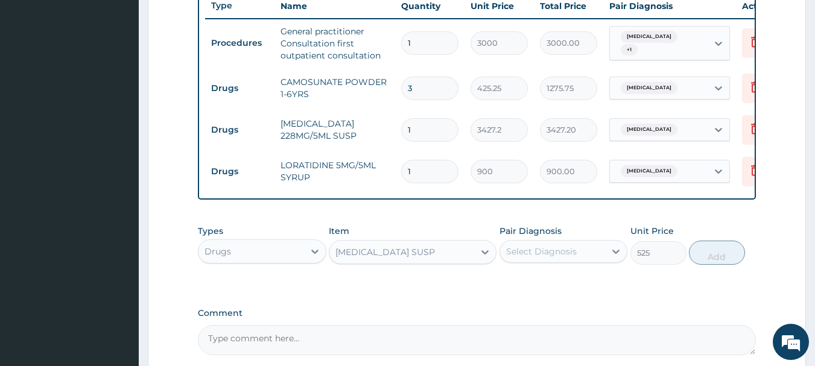
click at [530, 258] on div "Select Diagnosis" at bounding box center [541, 252] width 71 height 12
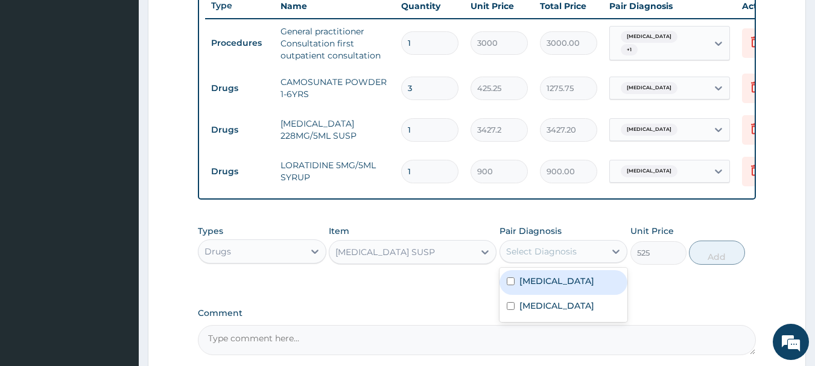
click at [544, 287] on label "[MEDICAL_DATA]" at bounding box center [556, 281] width 75 height 12
checkbox input "true"
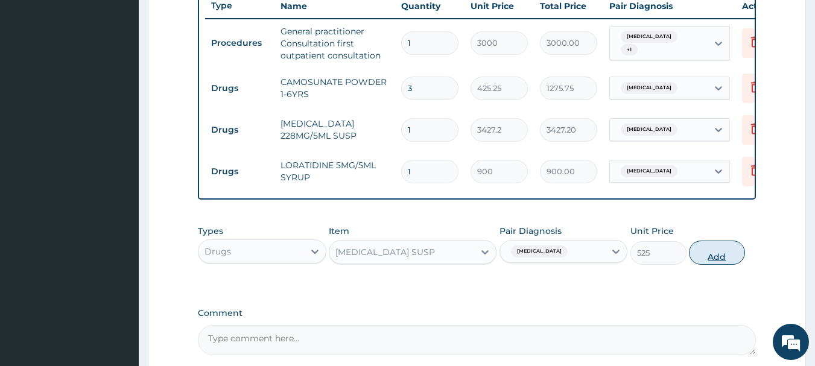
click at [702, 265] on button "Add" at bounding box center [717, 253] width 56 height 24
type input "0"
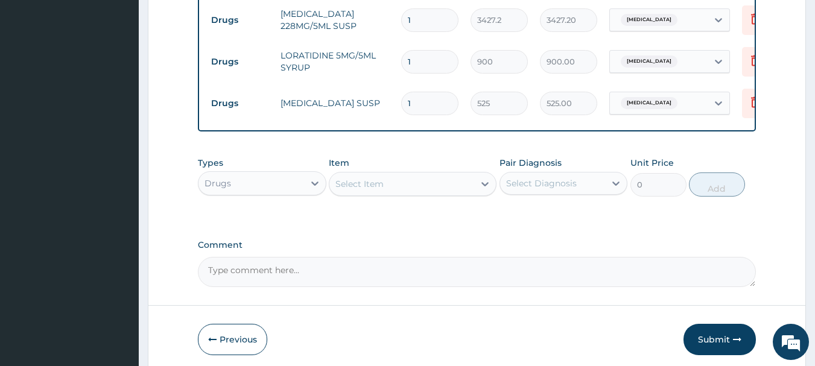
scroll to position [629, 0]
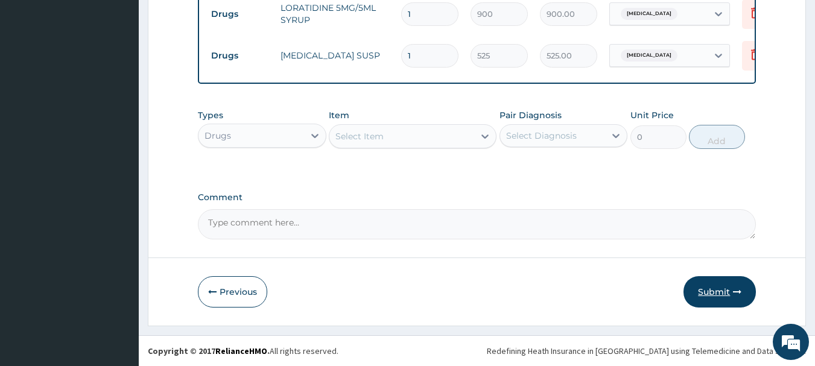
click at [721, 285] on button "Submit" at bounding box center [720, 291] width 72 height 31
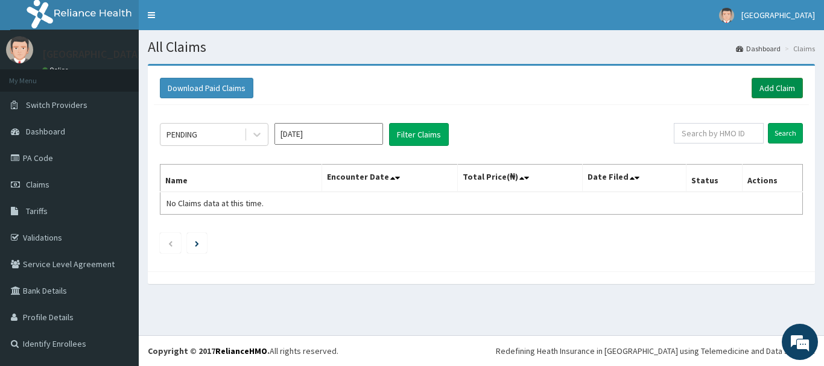
click at [757, 82] on link "Add Claim" at bounding box center [777, 88] width 51 height 21
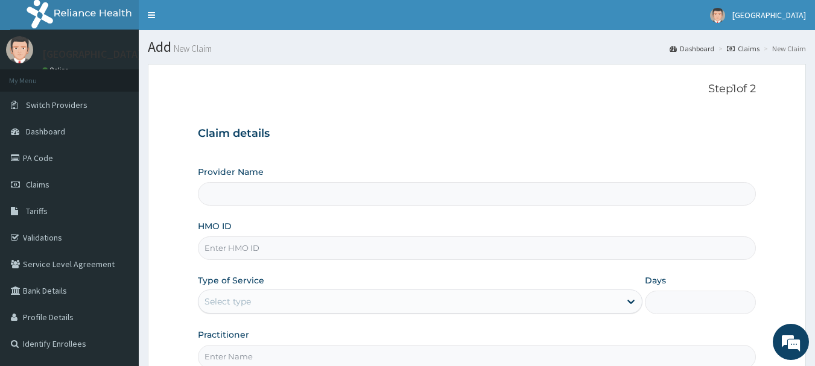
type input "[GEOGRAPHIC_DATA]"
click at [275, 241] on input "HMO ID" at bounding box center [477, 248] width 559 height 24
paste input "Dal/11242/a"
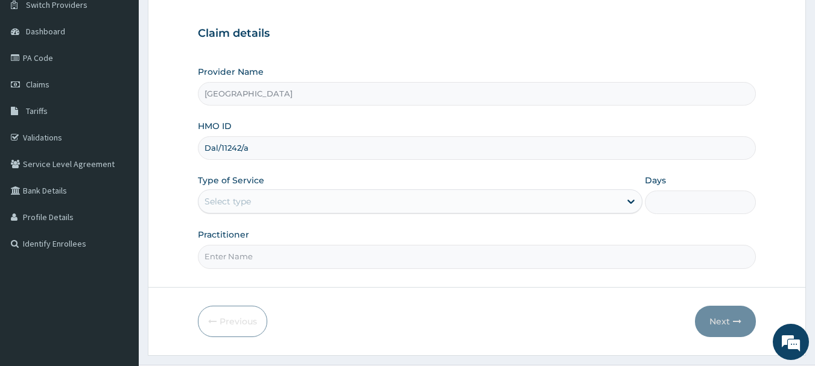
scroll to position [114, 0]
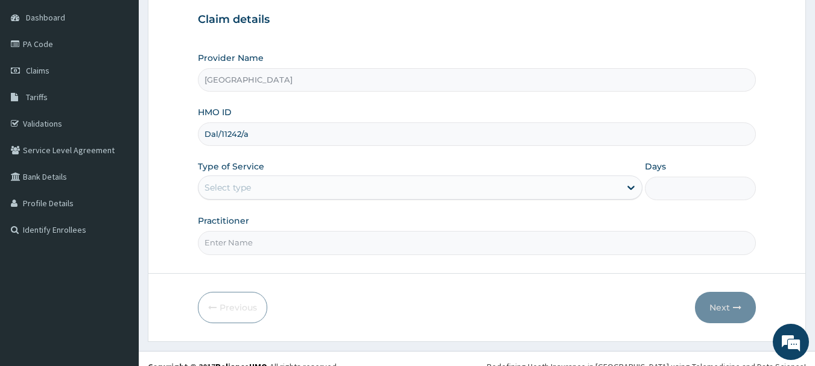
type input "Dal/11242/a"
click at [484, 188] on div "Select type" at bounding box center [409, 187] width 422 height 19
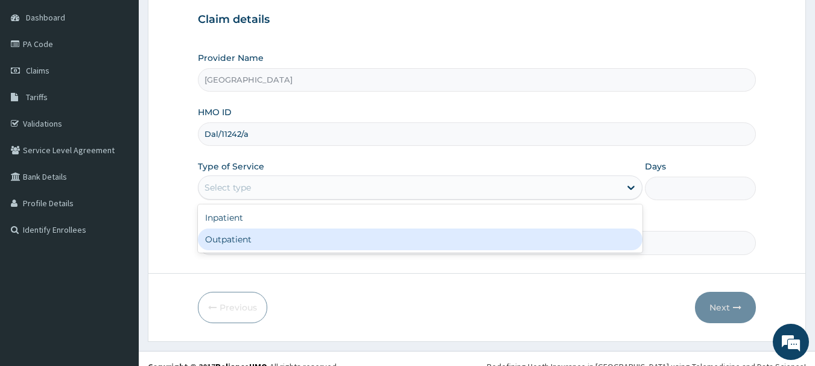
click at [434, 230] on div "Outpatient" at bounding box center [420, 240] width 445 height 22
type input "1"
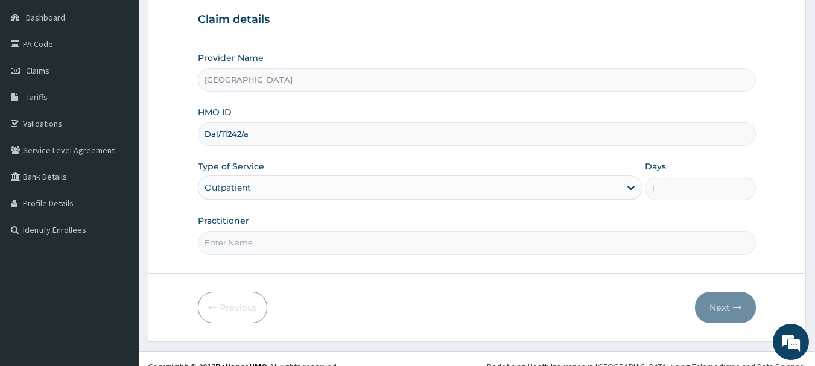
click at [379, 244] on input "Practitioner" at bounding box center [477, 243] width 559 height 24
click at [322, 241] on input "Practitioner" at bounding box center [477, 243] width 559 height 24
type input "Dr.[PERSON_NAME]"
click at [717, 306] on button "Next" at bounding box center [725, 307] width 61 height 31
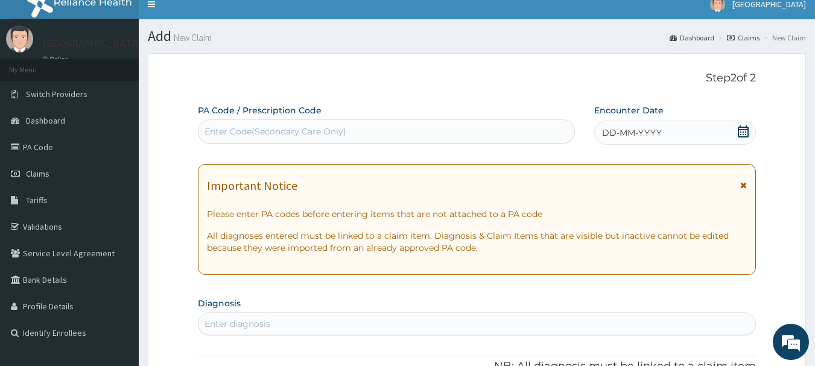
scroll to position [8, 0]
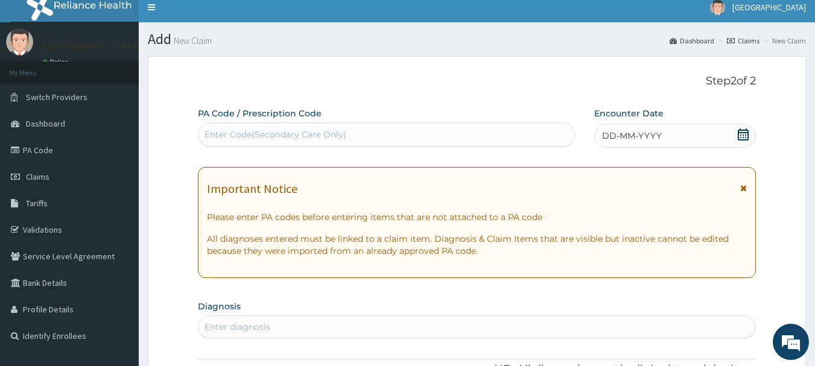
click at [743, 132] on icon at bounding box center [743, 135] width 12 height 12
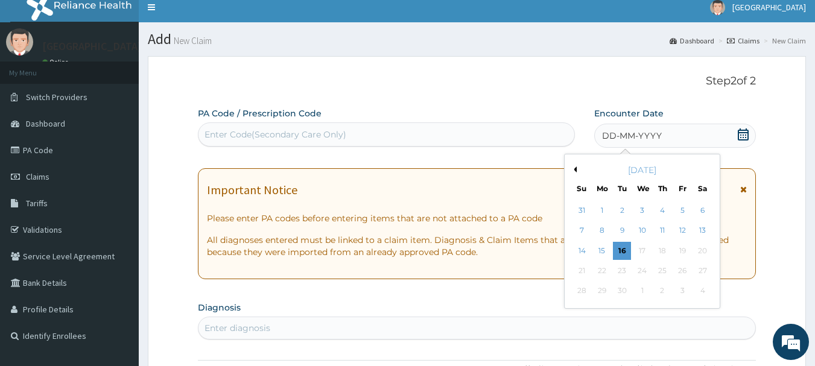
click at [575, 165] on div "[DATE]" at bounding box center [642, 170] width 145 height 12
click at [576, 172] on button "Previous Month" at bounding box center [574, 170] width 6 height 6
click at [586, 232] on div "3" at bounding box center [582, 231] width 18 height 18
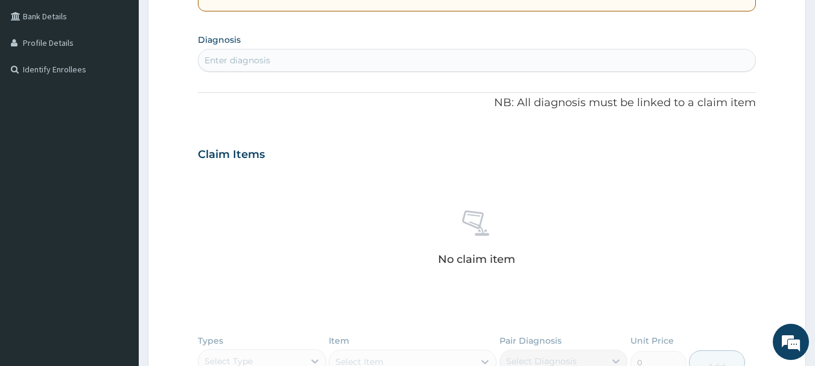
scroll to position [276, 0]
click at [357, 63] on div "Enter diagnosis" at bounding box center [476, 58] width 557 height 19
type input "[MEDICAL_DATA]"
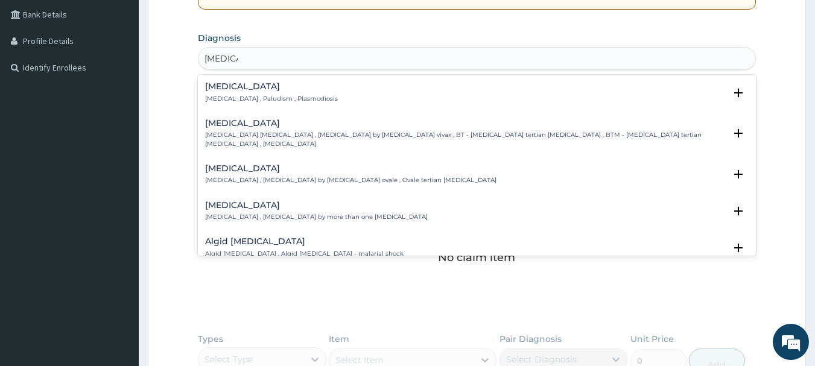
click at [282, 93] on div "[MEDICAL_DATA] [MEDICAL_DATA] , Paludism , Plasmodiosis" at bounding box center [271, 92] width 133 height 21
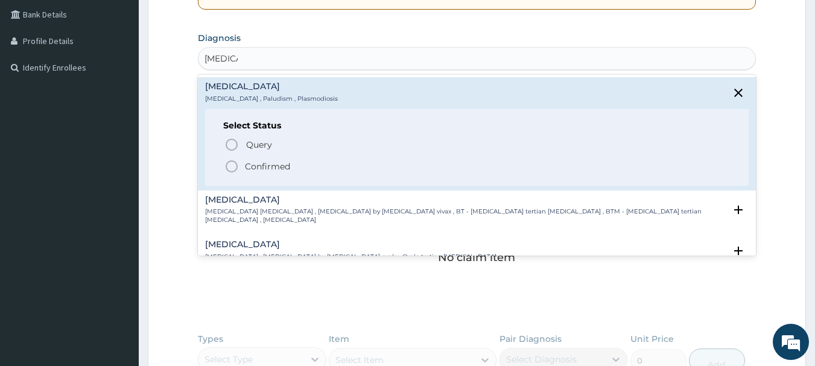
click at [233, 168] on icon "status option filled" at bounding box center [231, 166] width 14 height 14
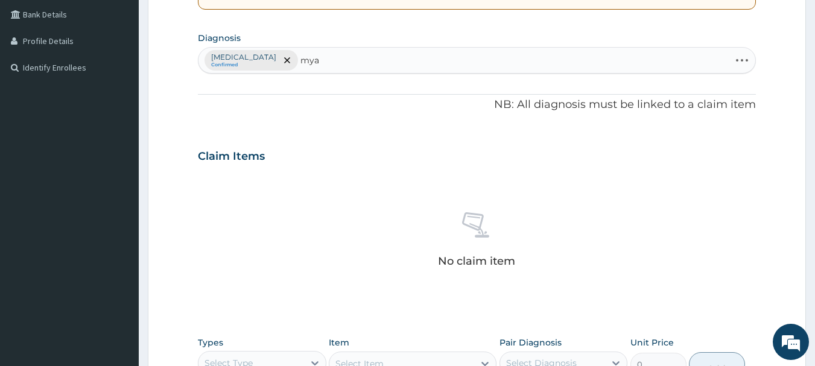
type input "myal"
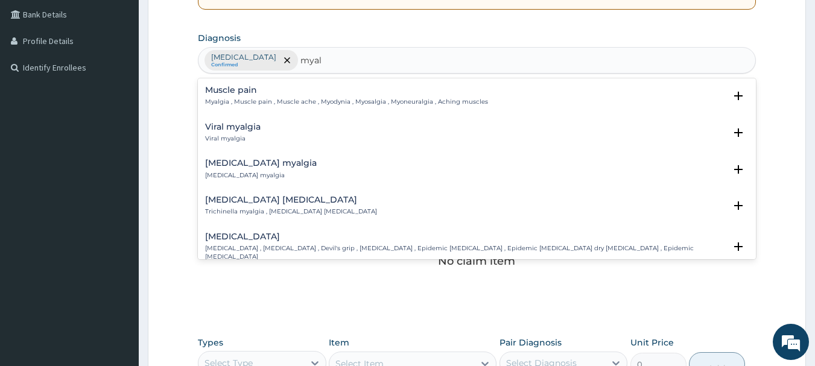
click at [248, 95] on h4 "Muscle pain" at bounding box center [346, 90] width 283 height 9
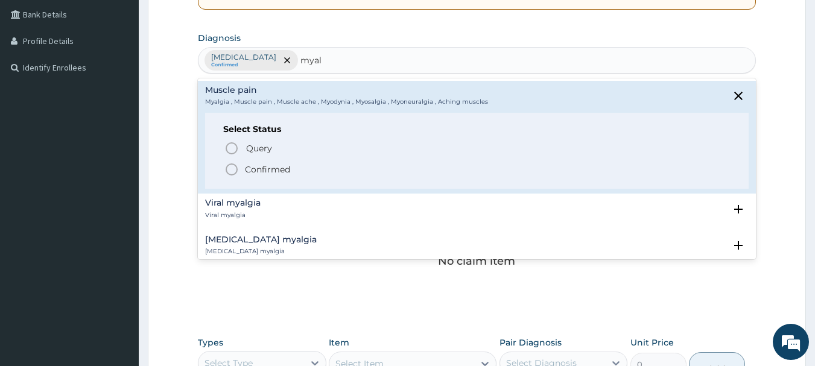
click at [233, 174] on icon "status option filled" at bounding box center [231, 169] width 14 height 14
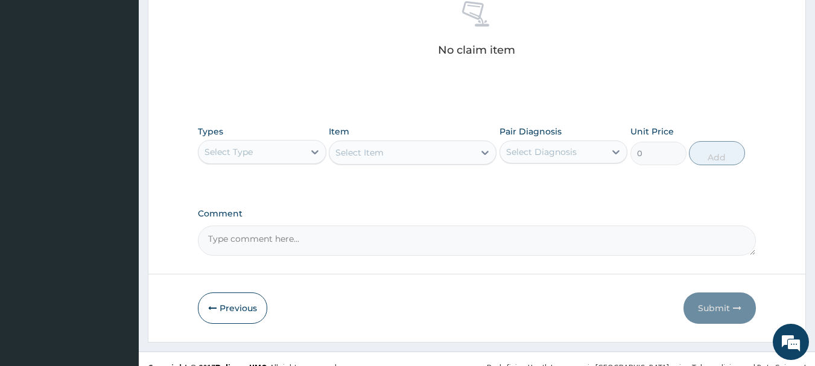
scroll to position [504, 0]
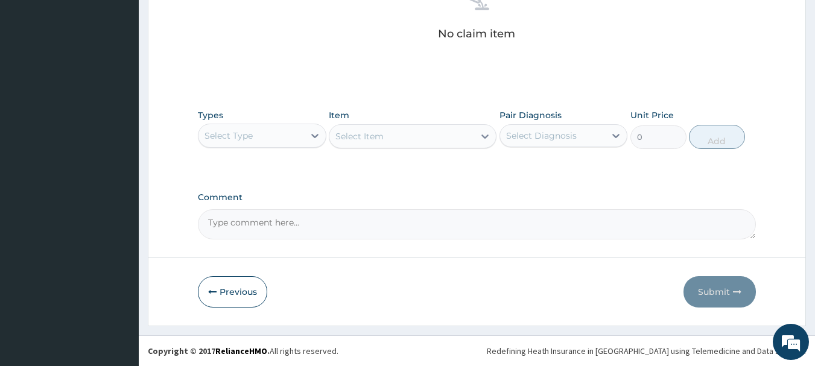
click at [261, 140] on div "Select Type" at bounding box center [251, 135] width 106 height 19
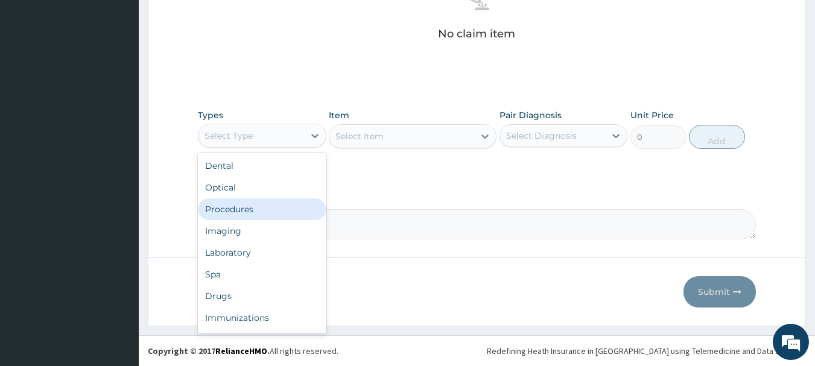
scroll to position [41, 0]
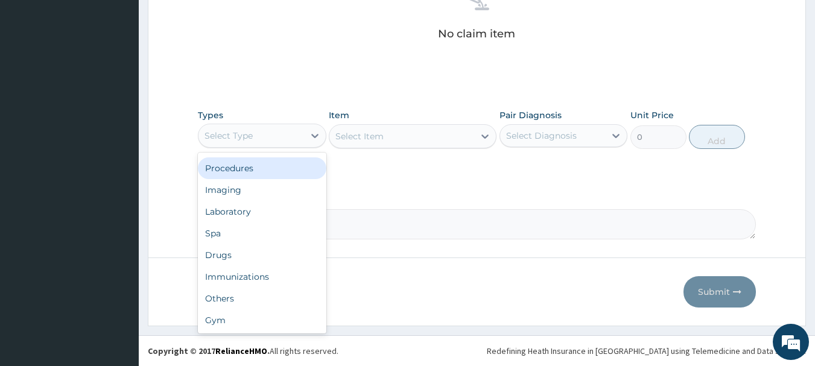
click at [268, 174] on div "Procedures" at bounding box center [262, 168] width 129 height 22
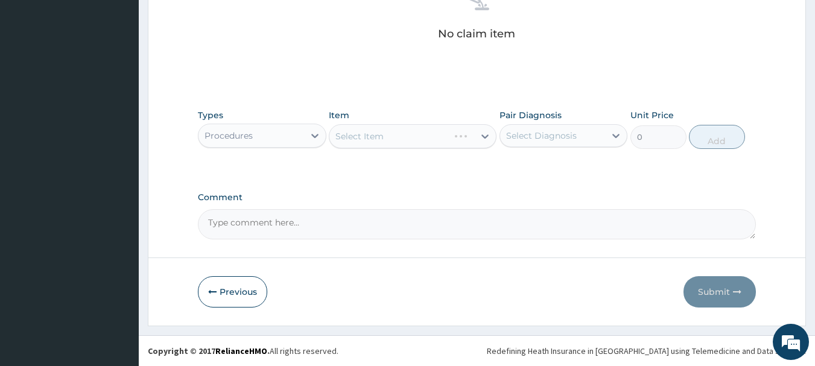
click at [392, 143] on div "Select Item" at bounding box center [413, 136] width 168 height 24
click at [392, 134] on div "Select Item" at bounding box center [413, 136] width 168 height 24
click at [392, 134] on div "Select Item" at bounding box center [401, 136] width 145 height 19
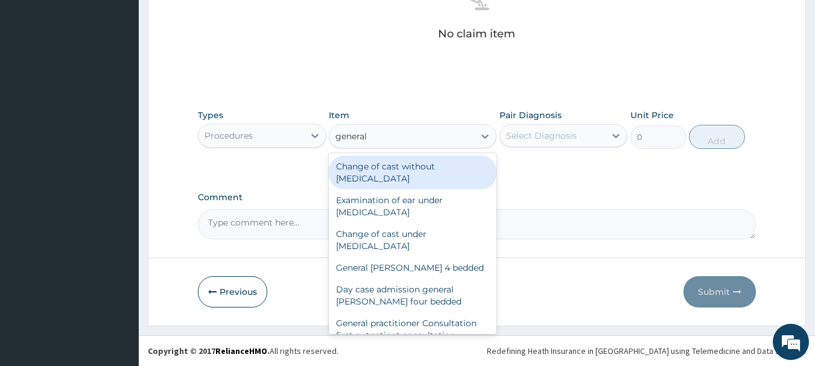
type input "general p"
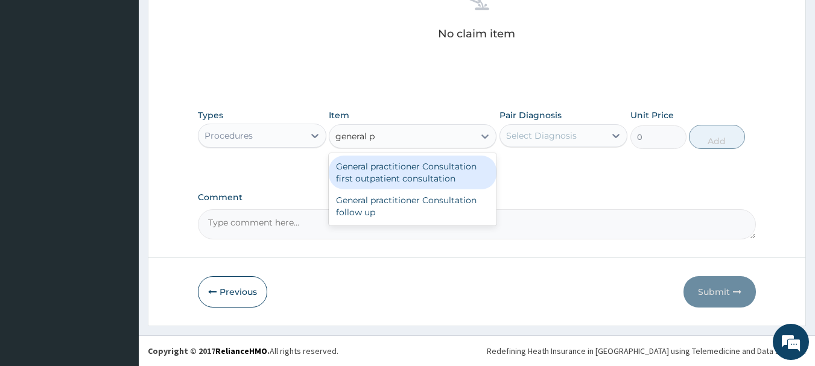
click at [408, 173] on div "General practitioner Consultation first outpatient consultation" at bounding box center [413, 173] width 168 height 34
type input "3000"
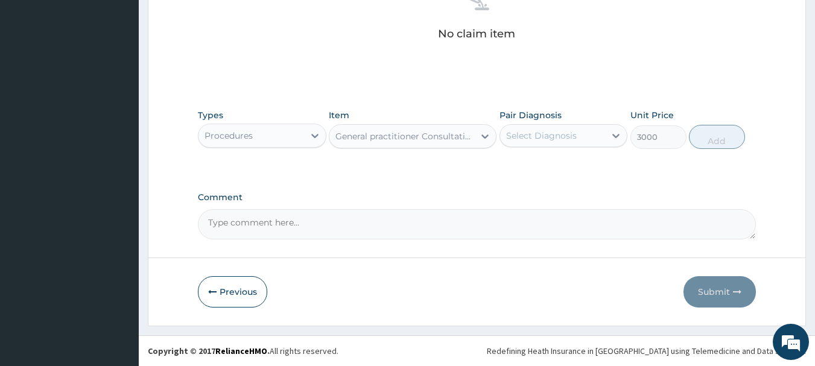
click at [542, 136] on div "Select Diagnosis" at bounding box center [541, 136] width 71 height 12
click at [511, 167] on input "checkbox" at bounding box center [511, 166] width 8 height 8
checkbox input "true"
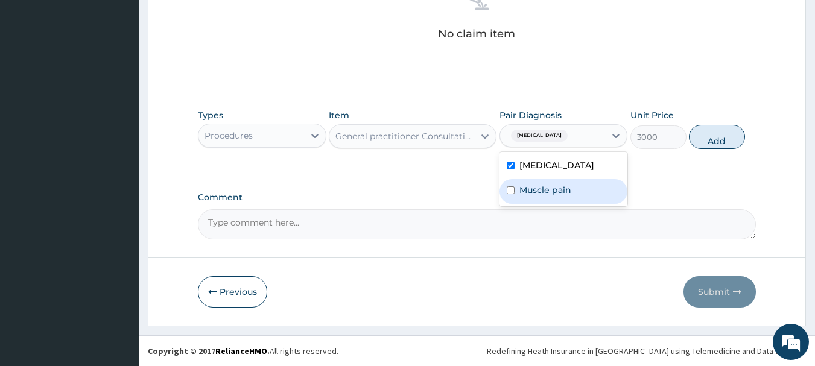
click at [512, 191] on input "checkbox" at bounding box center [511, 190] width 8 height 8
checkbox input "true"
click at [716, 142] on button "Add" at bounding box center [717, 137] width 56 height 24
type input "0"
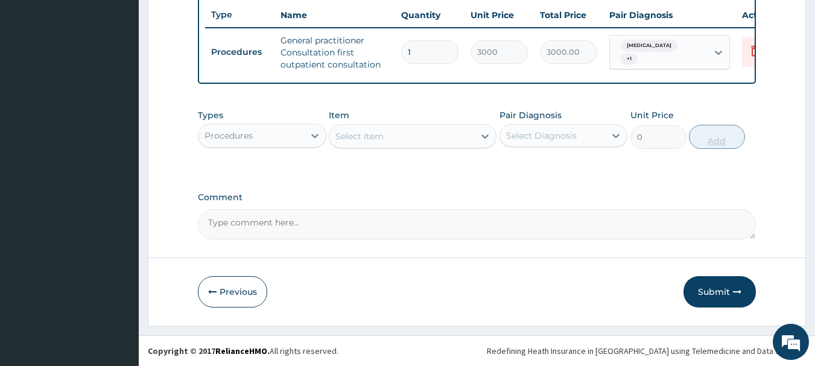
scroll to position [462, 0]
click at [278, 135] on div "Procedures" at bounding box center [251, 135] width 106 height 19
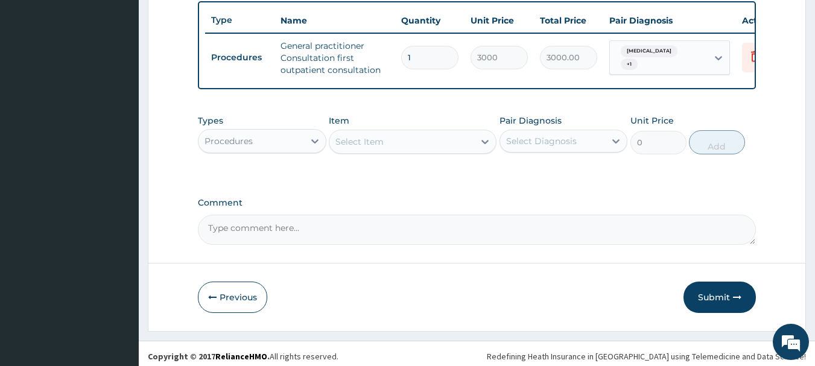
scroll to position [454, 0]
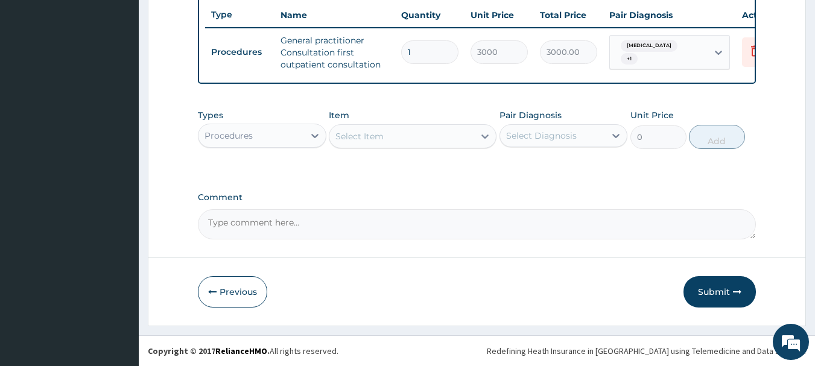
click at [291, 145] on div "Procedures" at bounding box center [251, 135] width 106 height 19
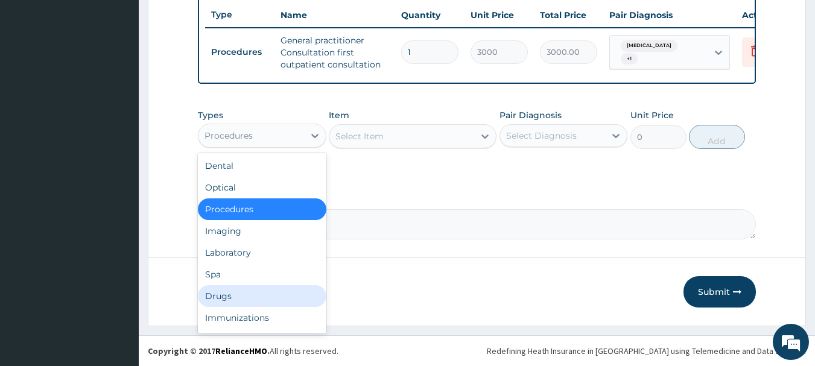
click at [245, 298] on div "Drugs" at bounding box center [262, 296] width 129 height 22
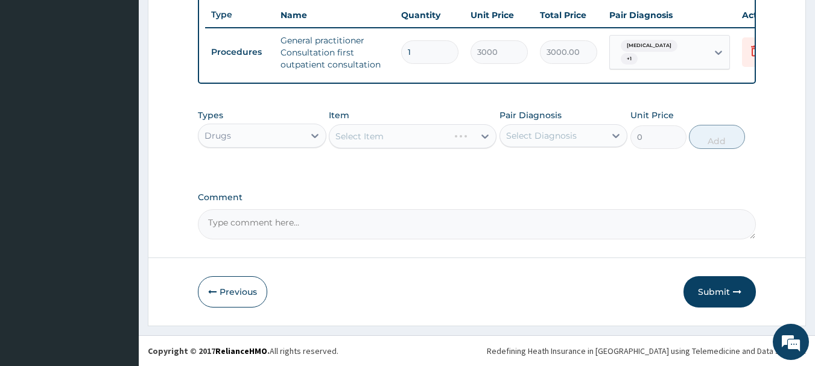
click at [382, 141] on div "Select Item" at bounding box center [413, 136] width 168 height 24
click at [406, 147] on div "Select Item" at bounding box center [413, 136] width 168 height 24
click at [418, 145] on div "Select Item" at bounding box center [413, 136] width 168 height 24
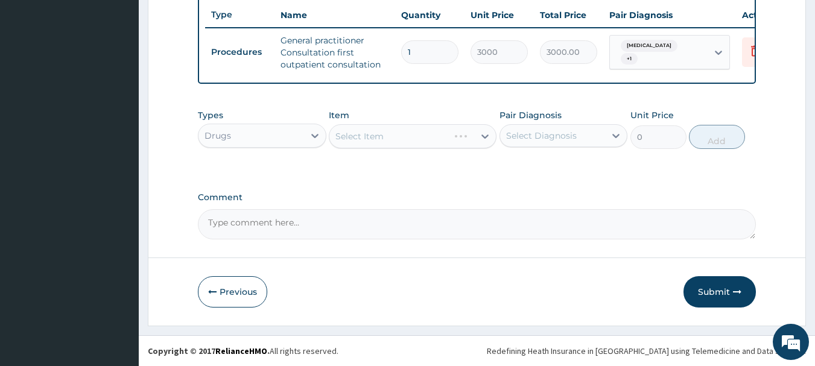
click at [418, 145] on div "Select Item" at bounding box center [413, 136] width 168 height 24
click at [457, 144] on div "Select Item" at bounding box center [413, 136] width 168 height 24
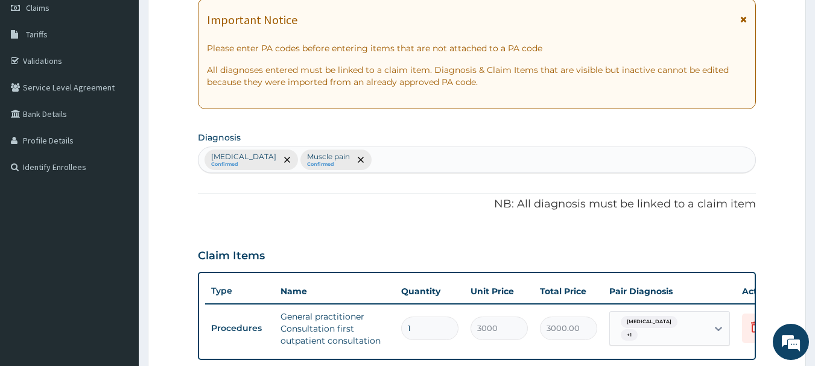
scroll to position [195, 0]
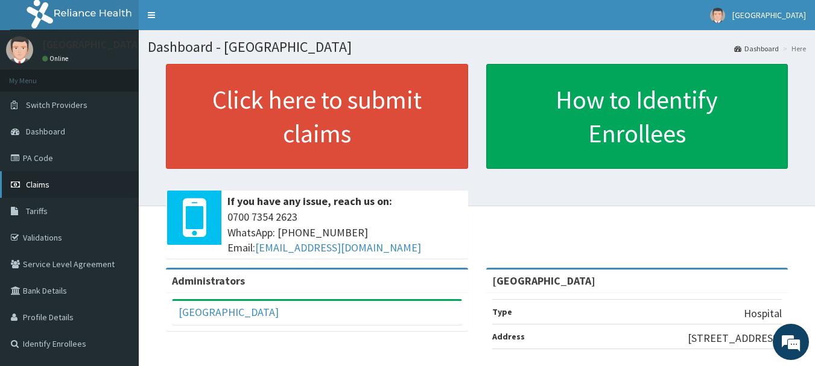
click at [62, 177] on link "Claims" at bounding box center [69, 184] width 139 height 27
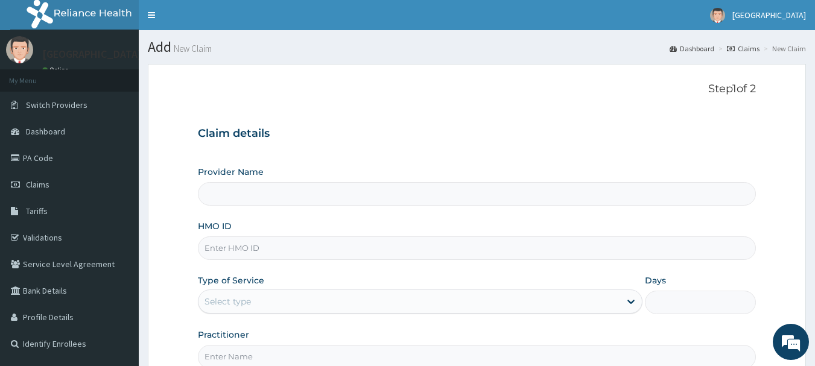
type input "[GEOGRAPHIC_DATA]"
click at [397, 243] on input "HMO ID" at bounding box center [477, 248] width 559 height 24
paste input "Dal/11242/a"
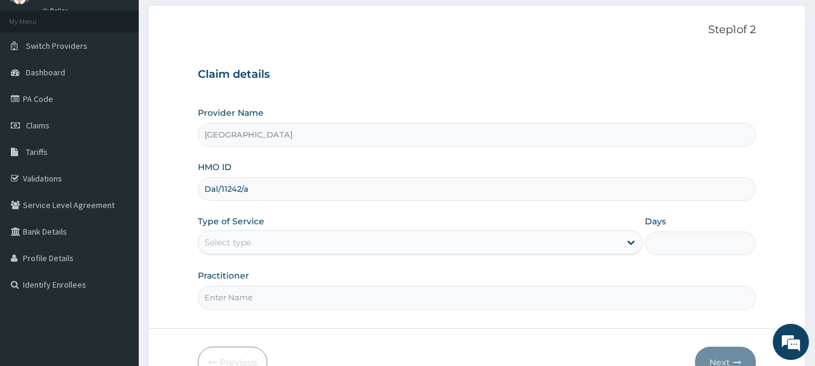
scroll to position [61, 0]
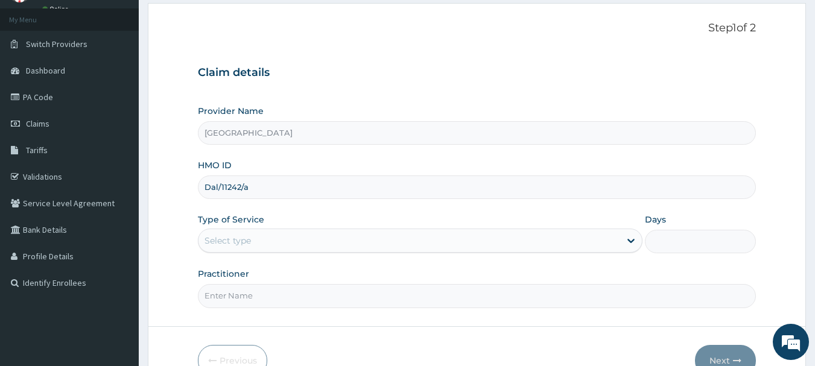
type input "Dal/11242/a"
click at [370, 240] on div "Select type" at bounding box center [409, 240] width 422 height 19
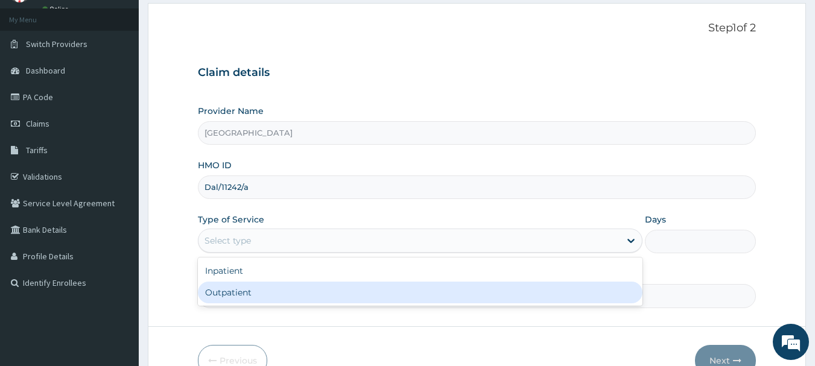
click at [340, 293] on div "Outpatient" at bounding box center [420, 293] width 445 height 22
type input "1"
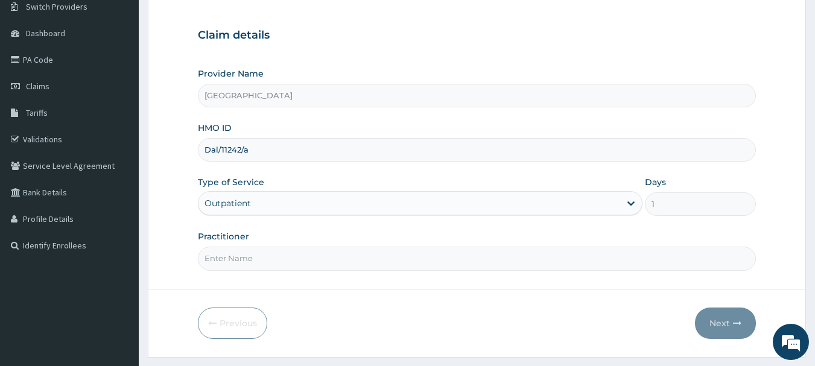
scroll to position [121, 0]
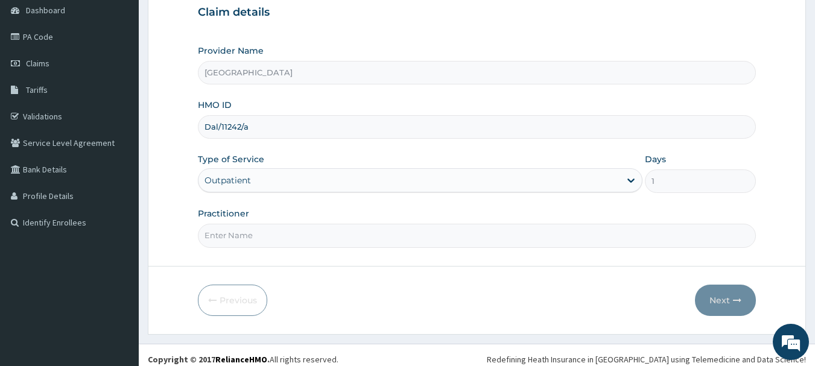
click at [363, 231] on input "Practitioner" at bounding box center [477, 236] width 559 height 24
type input "Dr.[PERSON_NAME]"
click at [720, 299] on button "Next" at bounding box center [725, 300] width 61 height 31
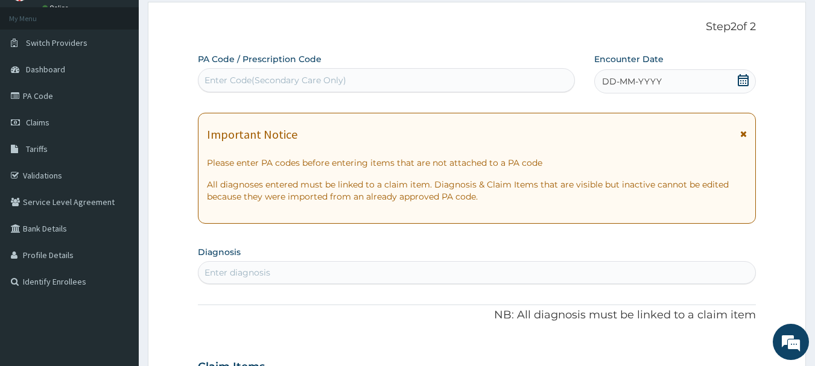
scroll to position [92, 0]
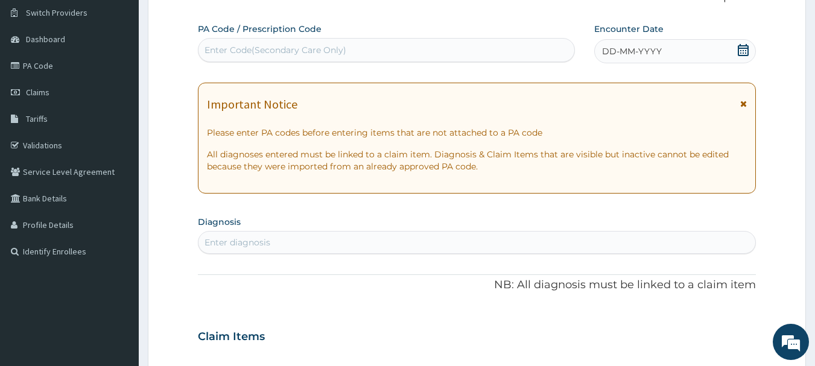
click at [744, 52] on icon at bounding box center [743, 50] width 12 height 12
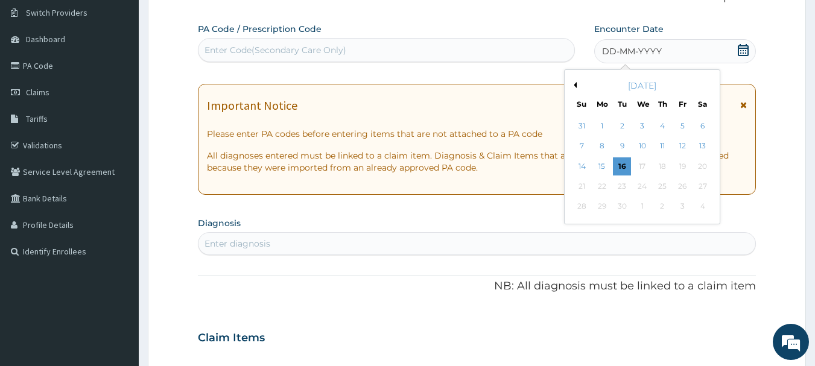
click at [574, 85] on button "Previous Month" at bounding box center [574, 85] width 6 height 6
click at [582, 147] on div "3" at bounding box center [582, 147] width 18 height 18
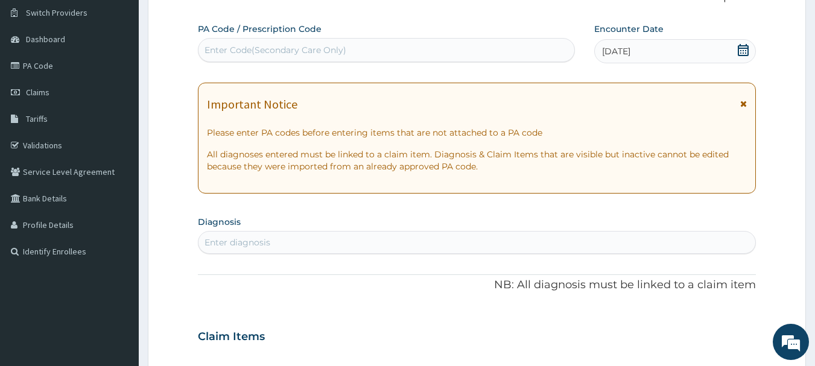
click at [405, 244] on div "Enter diagnosis" at bounding box center [476, 242] width 557 height 19
type input "[MEDICAL_DATA]"
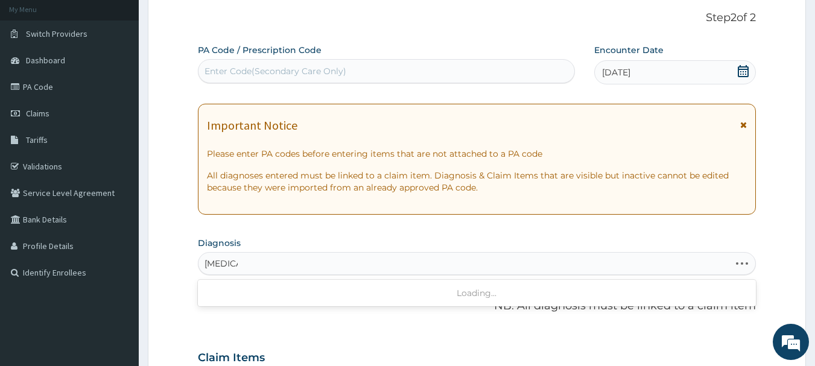
scroll to position [54, 0]
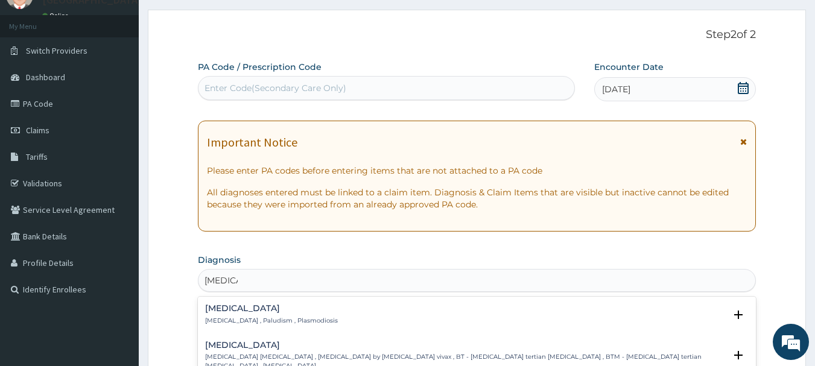
click at [281, 311] on h4 "[MEDICAL_DATA]" at bounding box center [271, 308] width 133 height 9
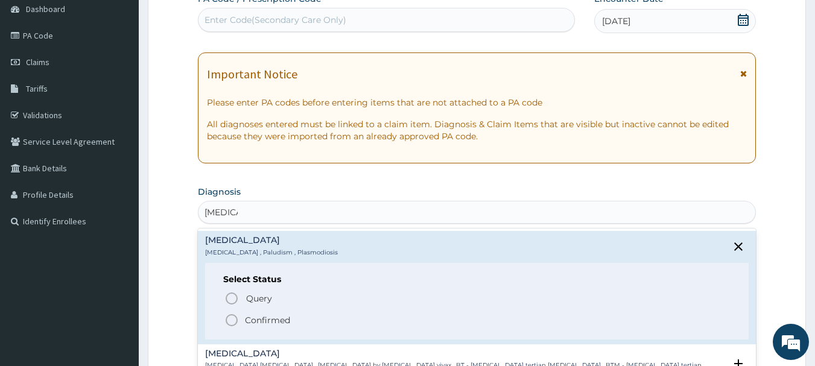
scroll to position [151, 0]
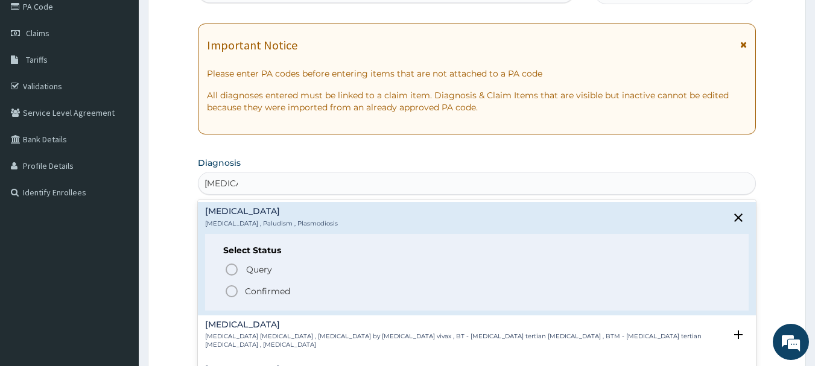
click at [231, 290] on icon "status option filled" at bounding box center [231, 291] width 14 height 14
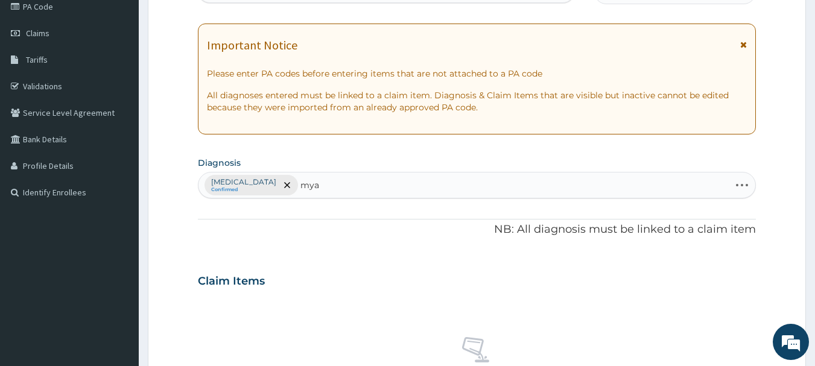
type input "myal"
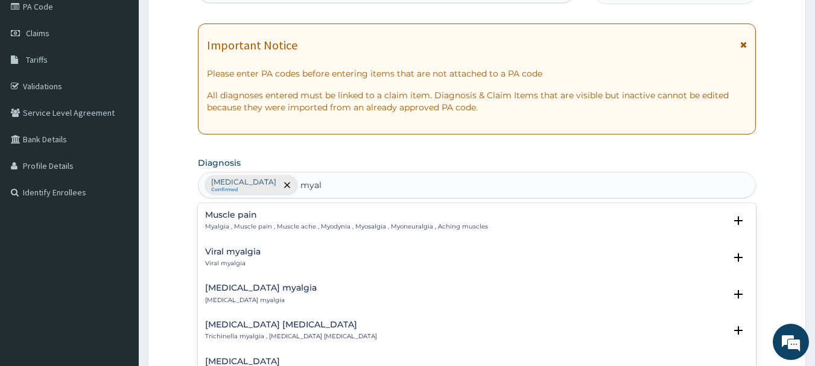
click at [255, 223] on p "Myalgia , Muscle pain , Muscle ache , Myodynia , Myosalgia , Myoneuralgia , Ach…" at bounding box center [346, 227] width 283 height 8
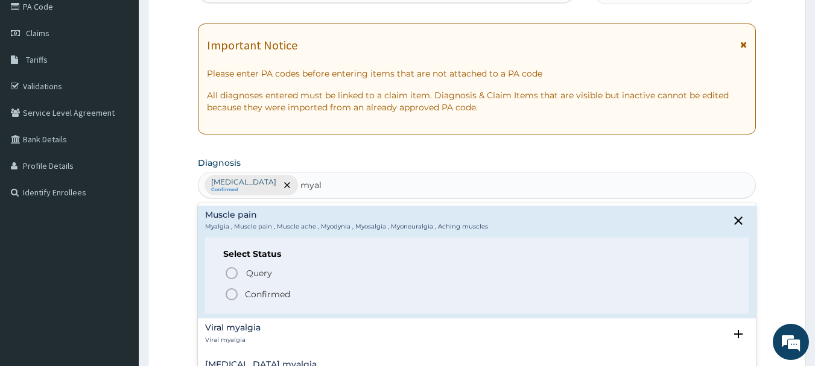
click at [232, 294] on icon "status option filled" at bounding box center [231, 294] width 14 height 14
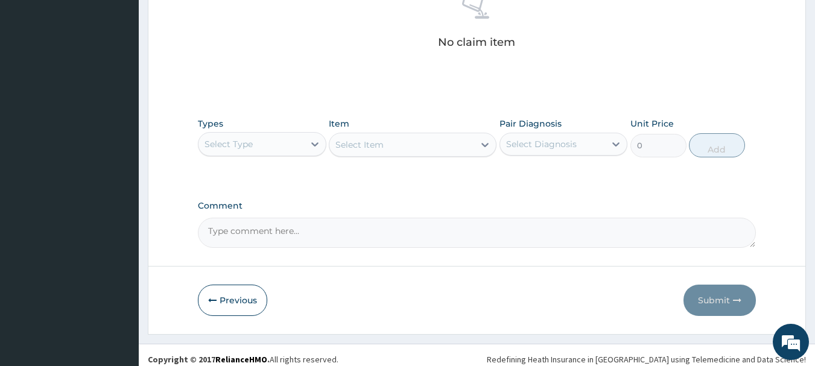
scroll to position [497, 0]
click at [307, 138] on div at bounding box center [315, 143] width 22 height 22
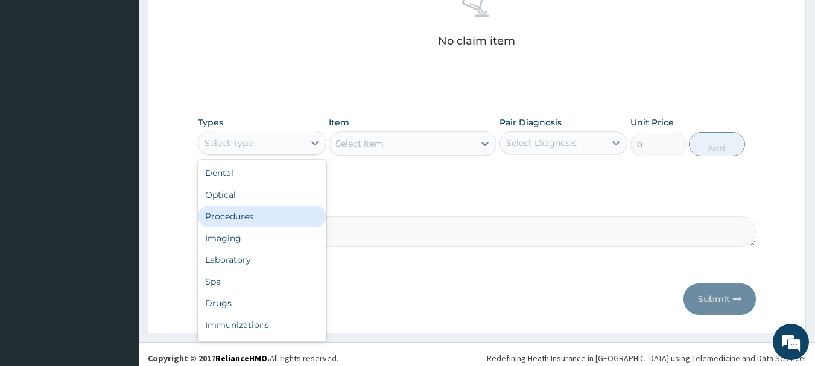
click at [295, 224] on div "Procedures" at bounding box center [262, 217] width 129 height 22
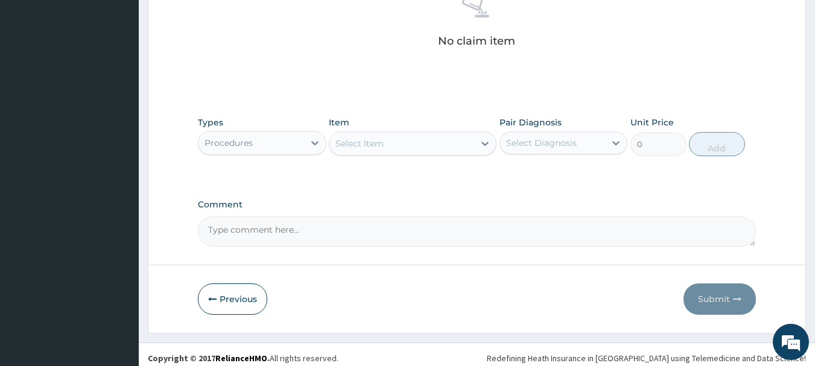
click at [413, 150] on div "Select Item" at bounding box center [401, 143] width 145 height 19
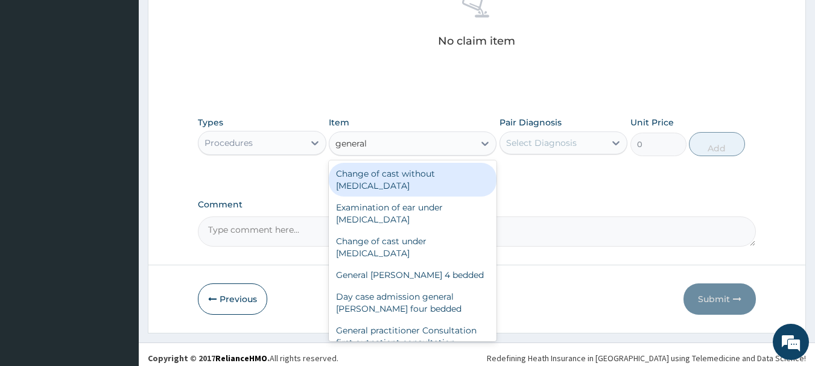
type input "general p"
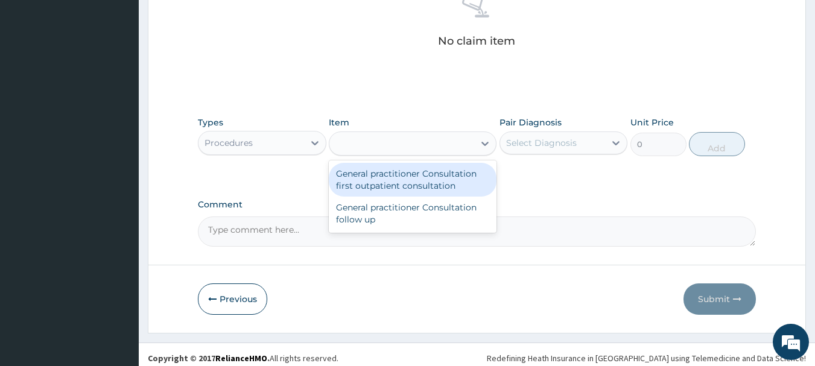
type input "3000"
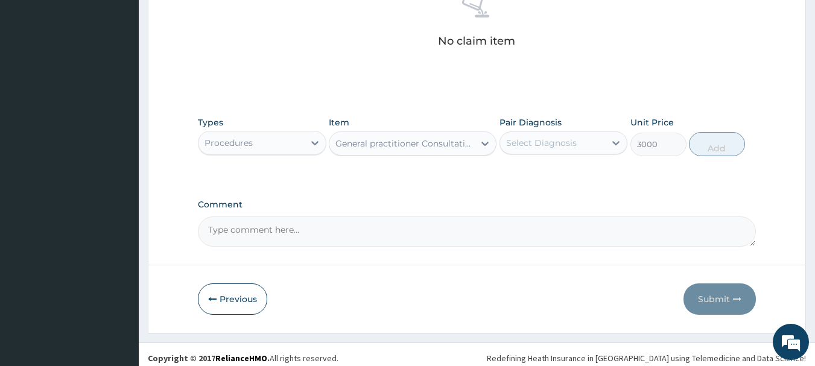
click at [535, 143] on div "Select Diagnosis" at bounding box center [541, 143] width 71 height 12
click at [538, 170] on label "[MEDICAL_DATA]" at bounding box center [556, 173] width 75 height 12
checkbox input "true"
click at [557, 144] on div "[MEDICAL_DATA]" at bounding box center [553, 143] width 106 height 21
click at [567, 145] on div "[MEDICAL_DATA]" at bounding box center [553, 143] width 106 height 21
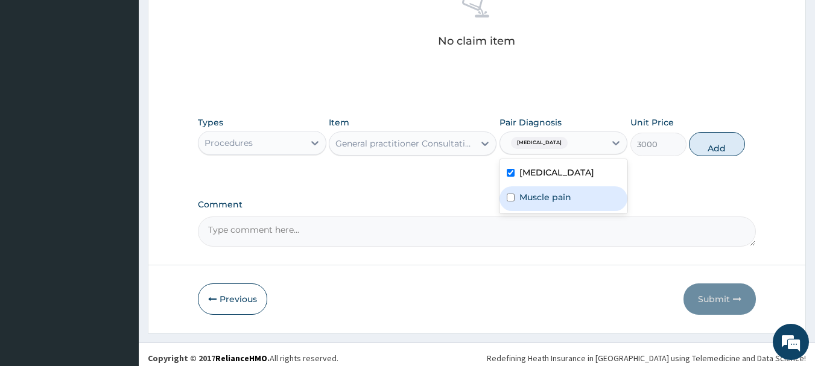
click at [512, 198] on input "checkbox" at bounding box center [511, 198] width 8 height 8
checkbox input "true"
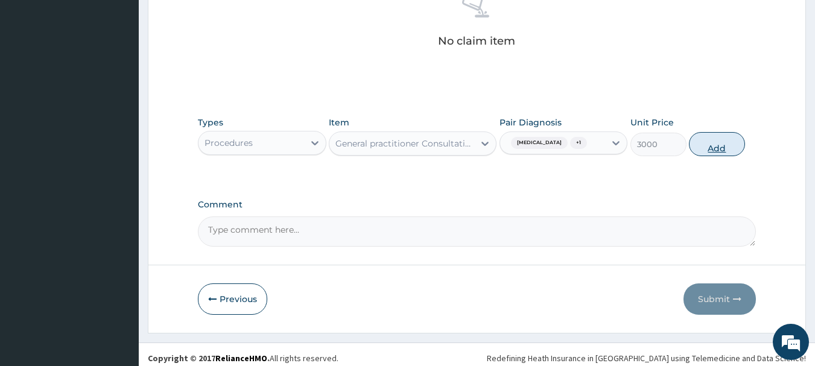
click at [706, 151] on button "Add" at bounding box center [717, 144] width 56 height 24
type input "0"
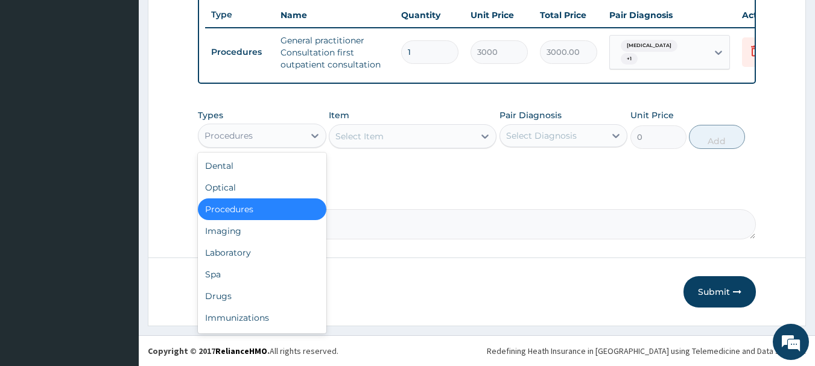
click at [275, 135] on div "Procedures" at bounding box center [251, 135] width 106 height 19
click at [269, 294] on div "Drugs" at bounding box center [262, 296] width 129 height 22
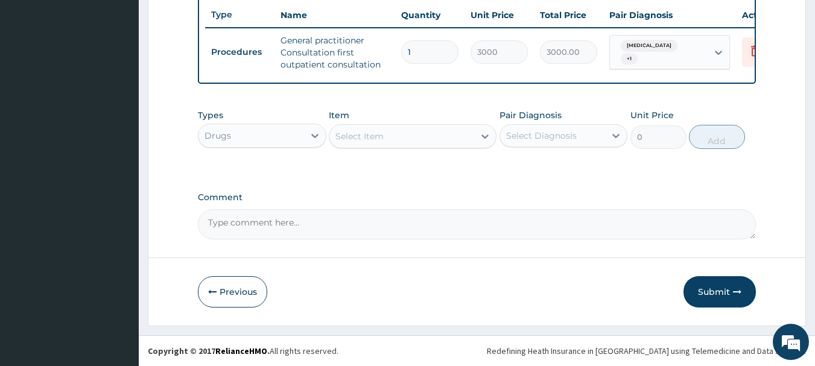
click at [432, 142] on div "Select Item" at bounding box center [401, 136] width 145 height 19
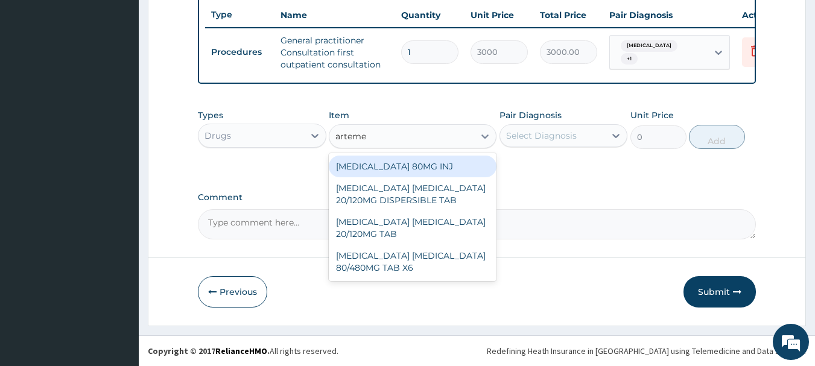
type input "arteme"
